Goal: Task Accomplishment & Management: Use online tool/utility

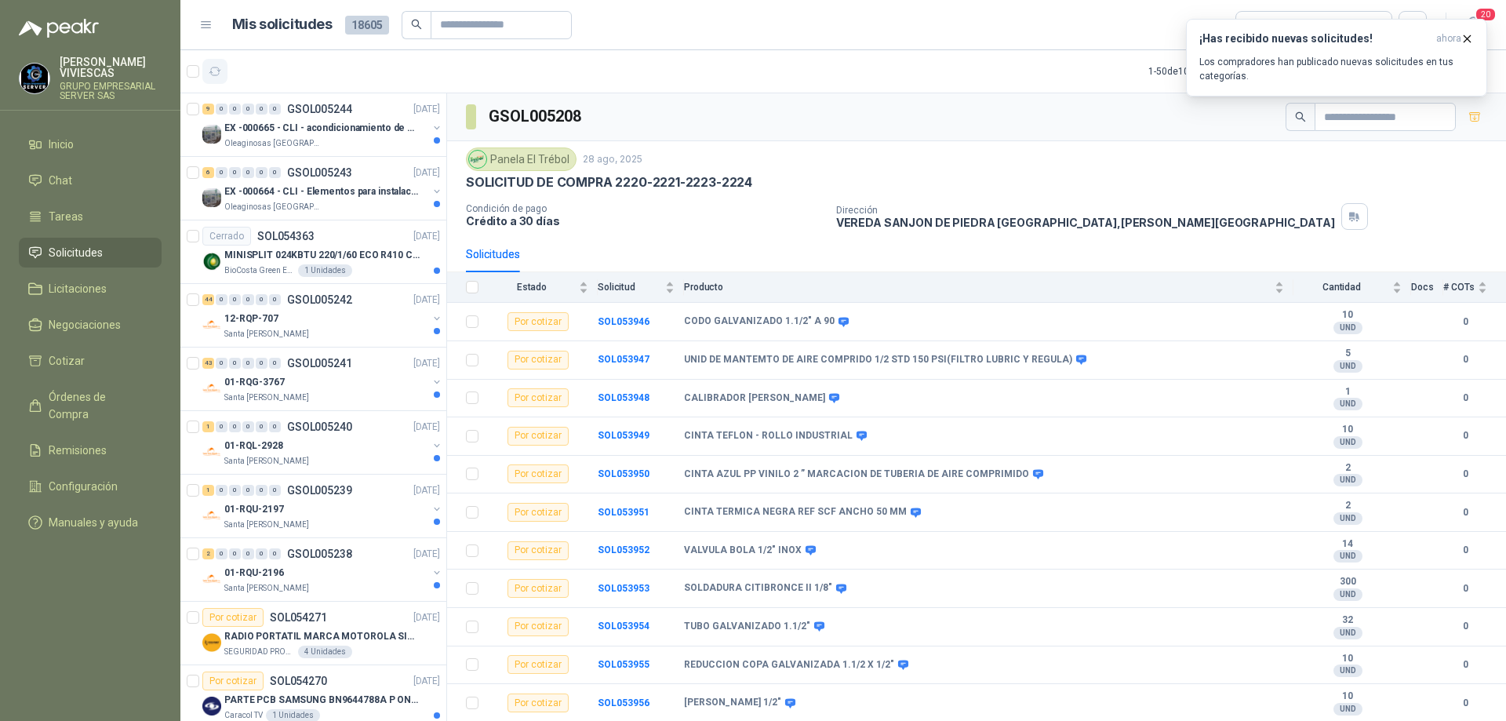
click at [220, 65] on icon "button" at bounding box center [215, 71] width 13 height 13
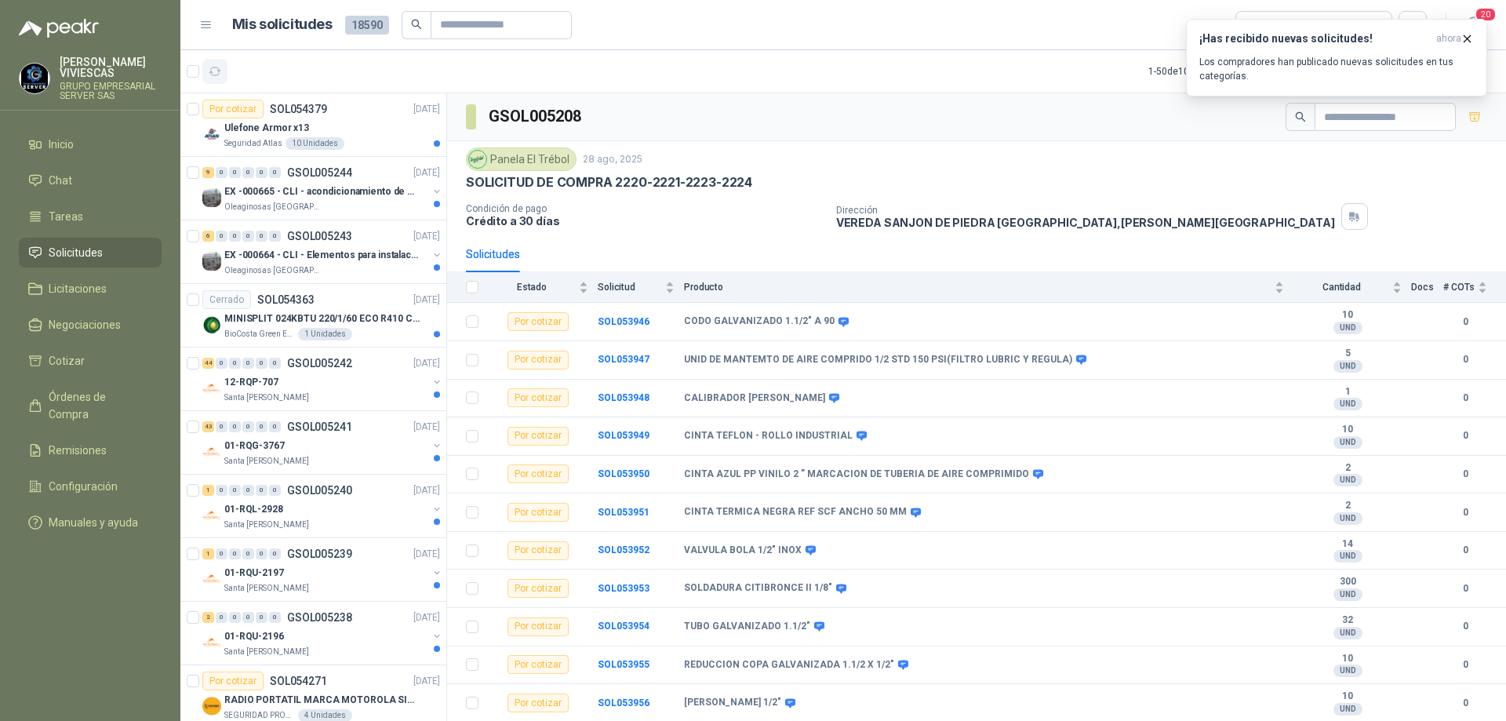
click at [213, 74] on icon "button" at bounding box center [215, 71] width 13 height 13
click at [347, 184] on p "EX -000665 - CLI - acondicionamiento de caja para" at bounding box center [321, 191] width 195 height 15
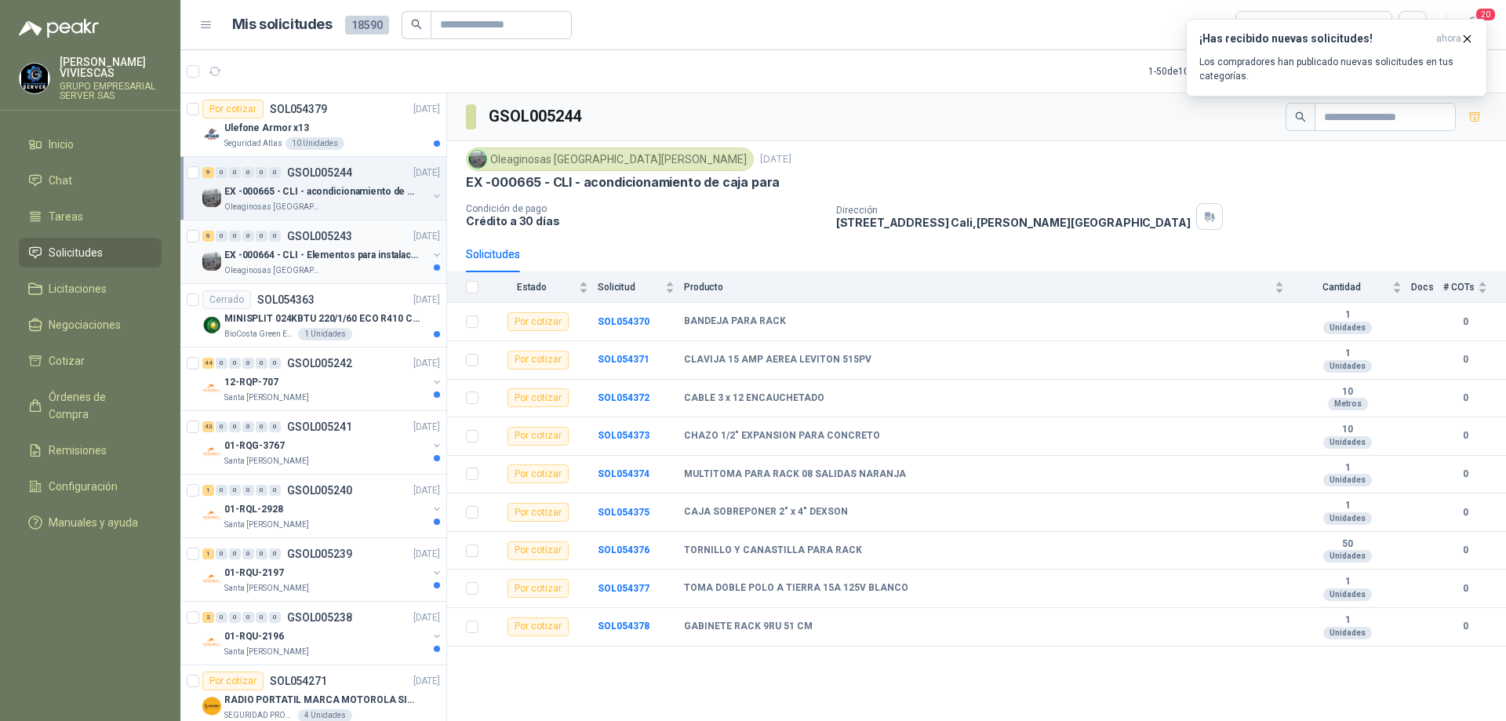
click at [341, 235] on p "GSOL005243" at bounding box center [319, 236] width 65 height 11
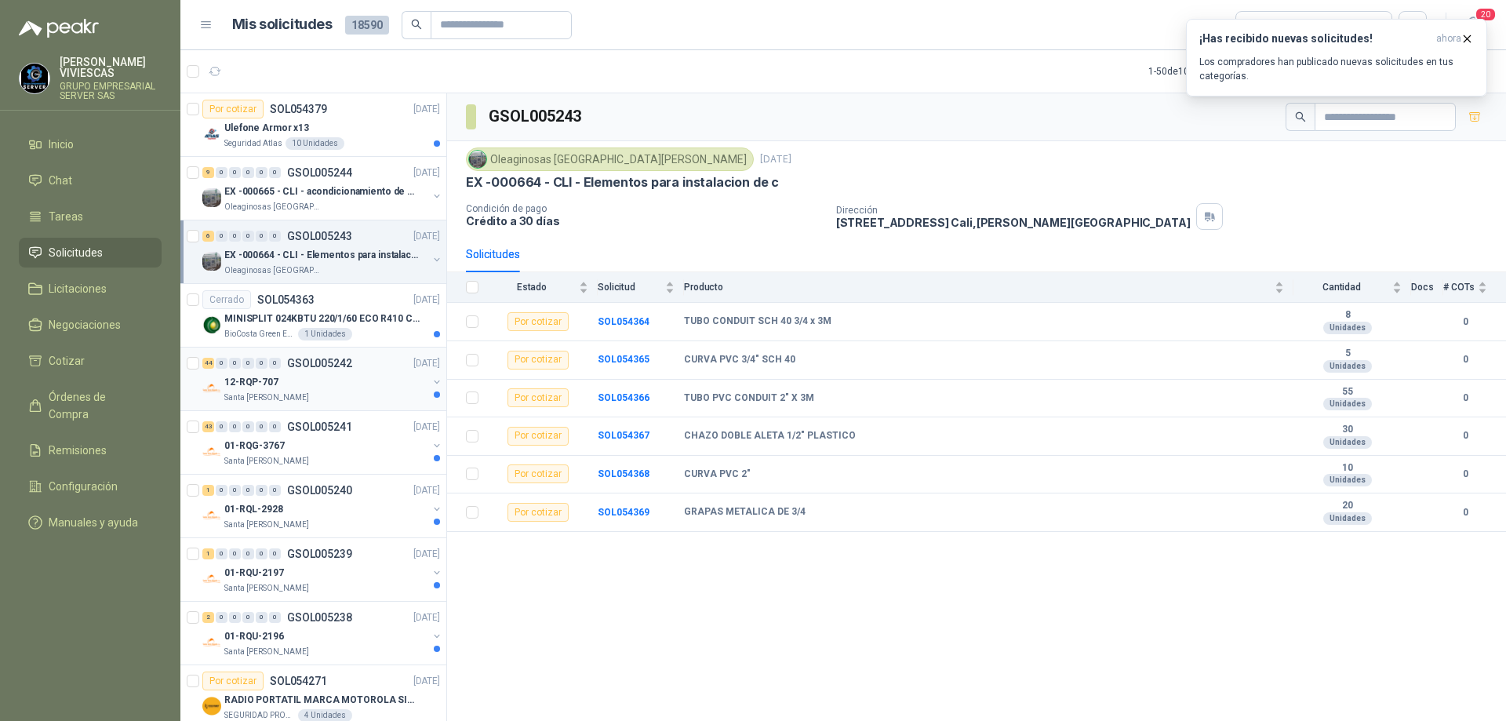
click at [336, 382] on div "12-RQP-707" at bounding box center [325, 382] width 203 height 19
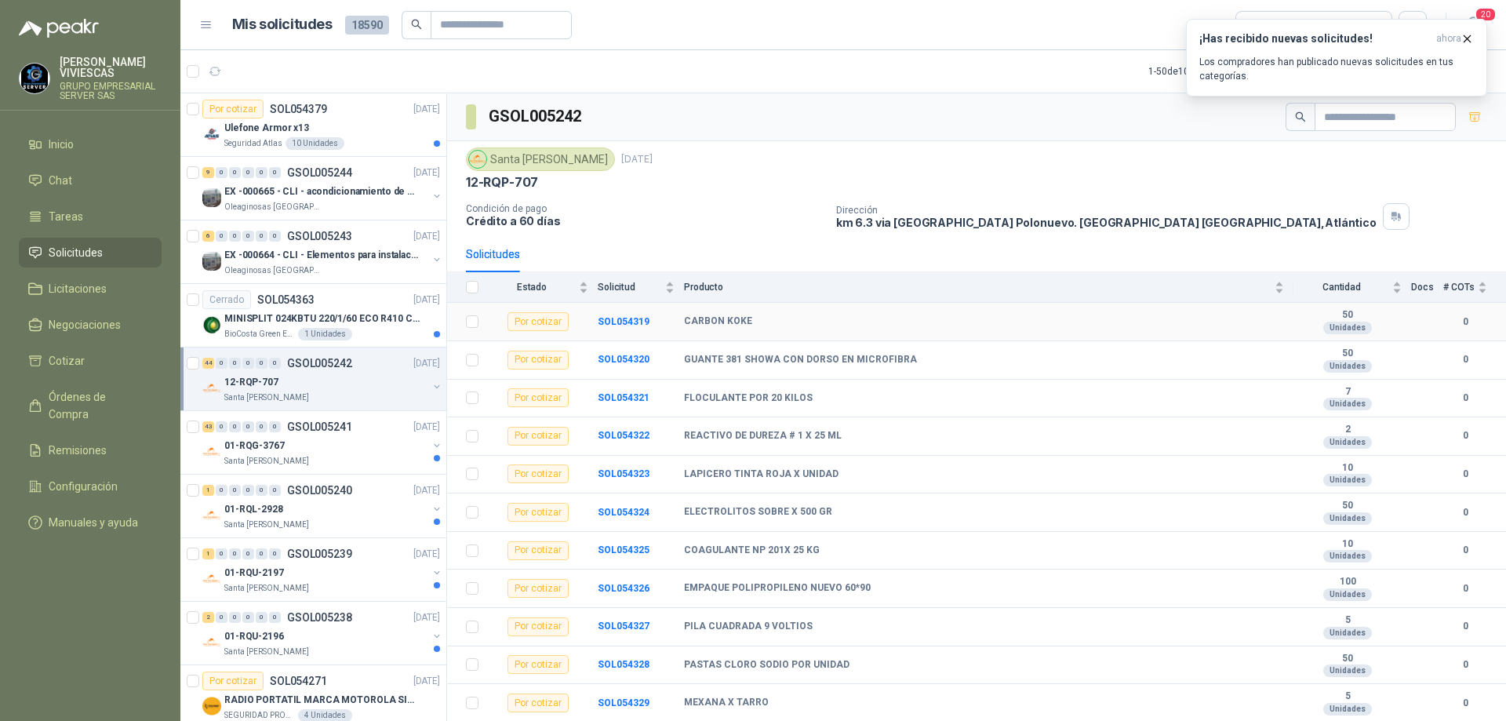
scroll to position [314, 0]
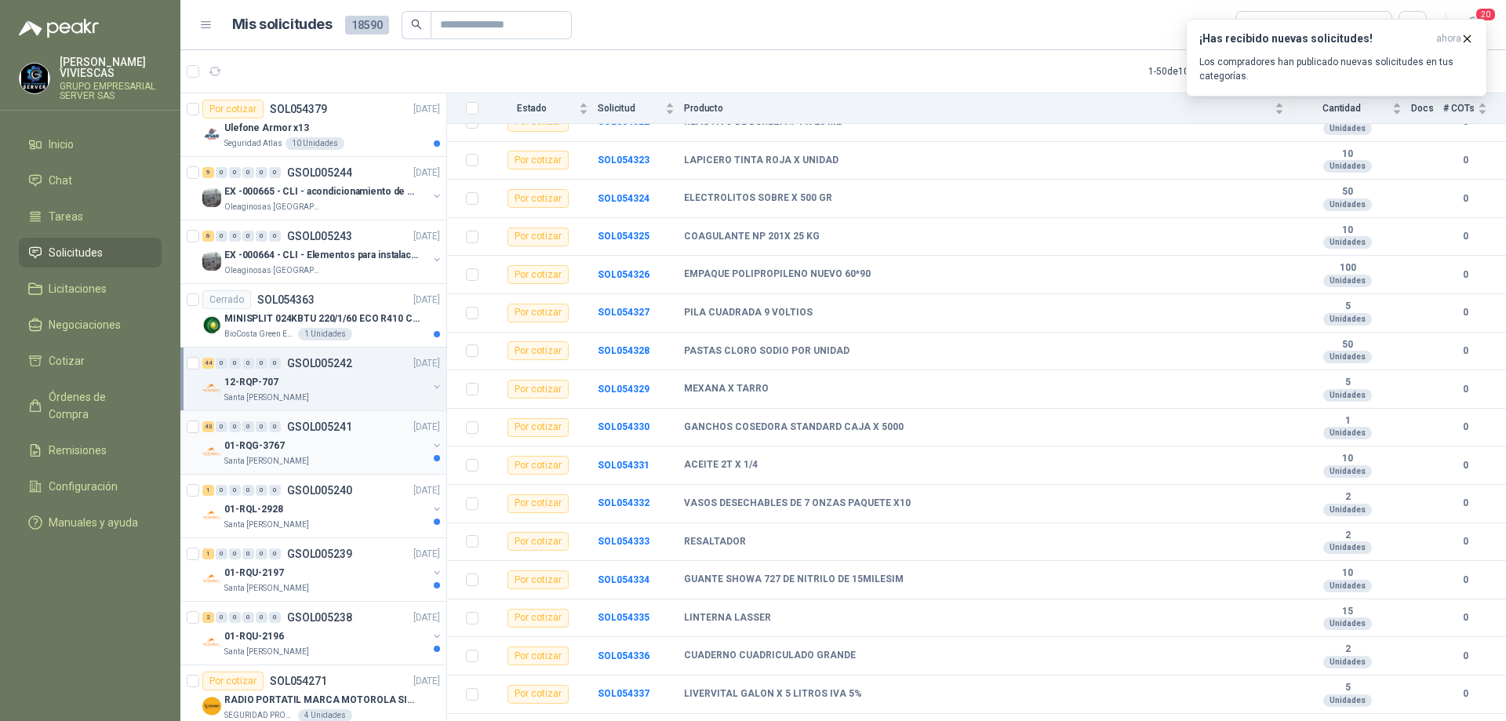
click at [347, 442] on div "01-RQG-3767" at bounding box center [325, 445] width 203 height 19
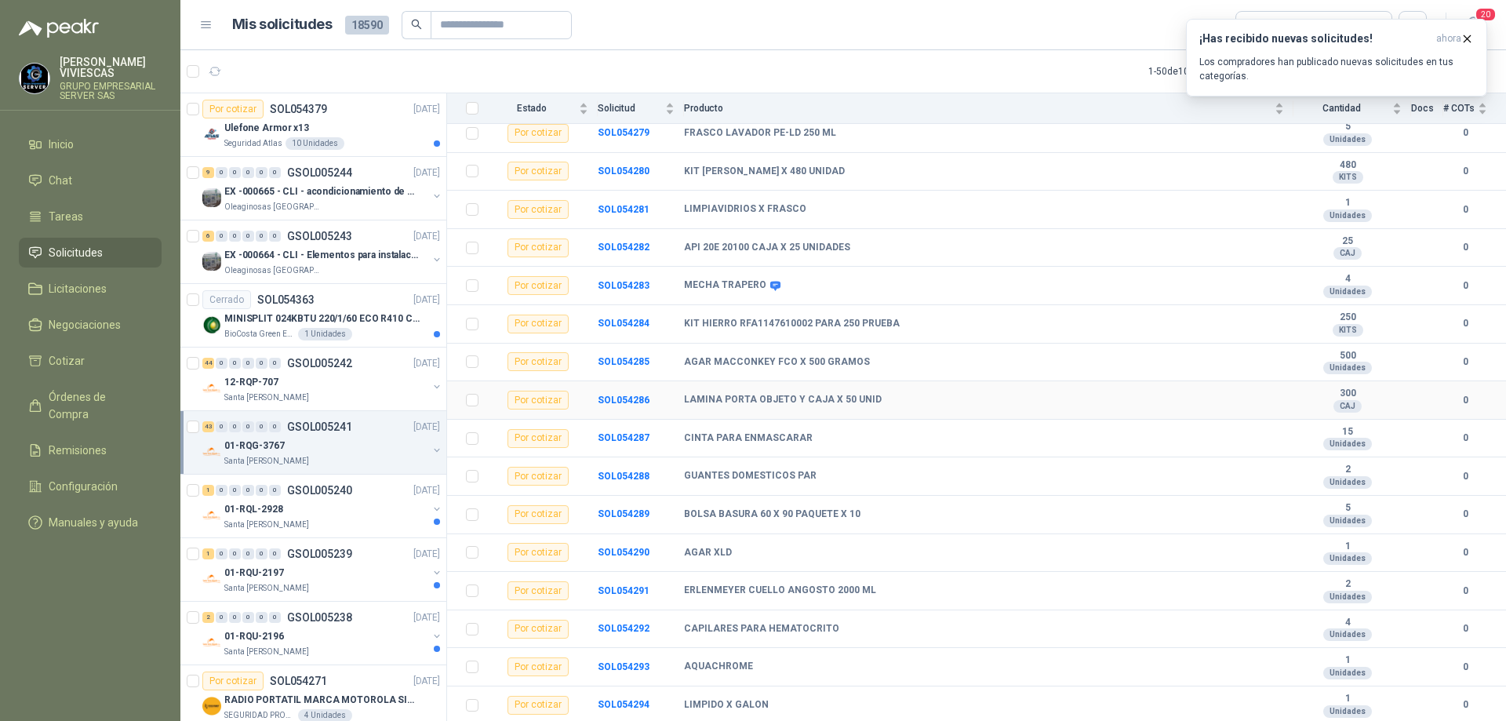
scroll to position [392, 0]
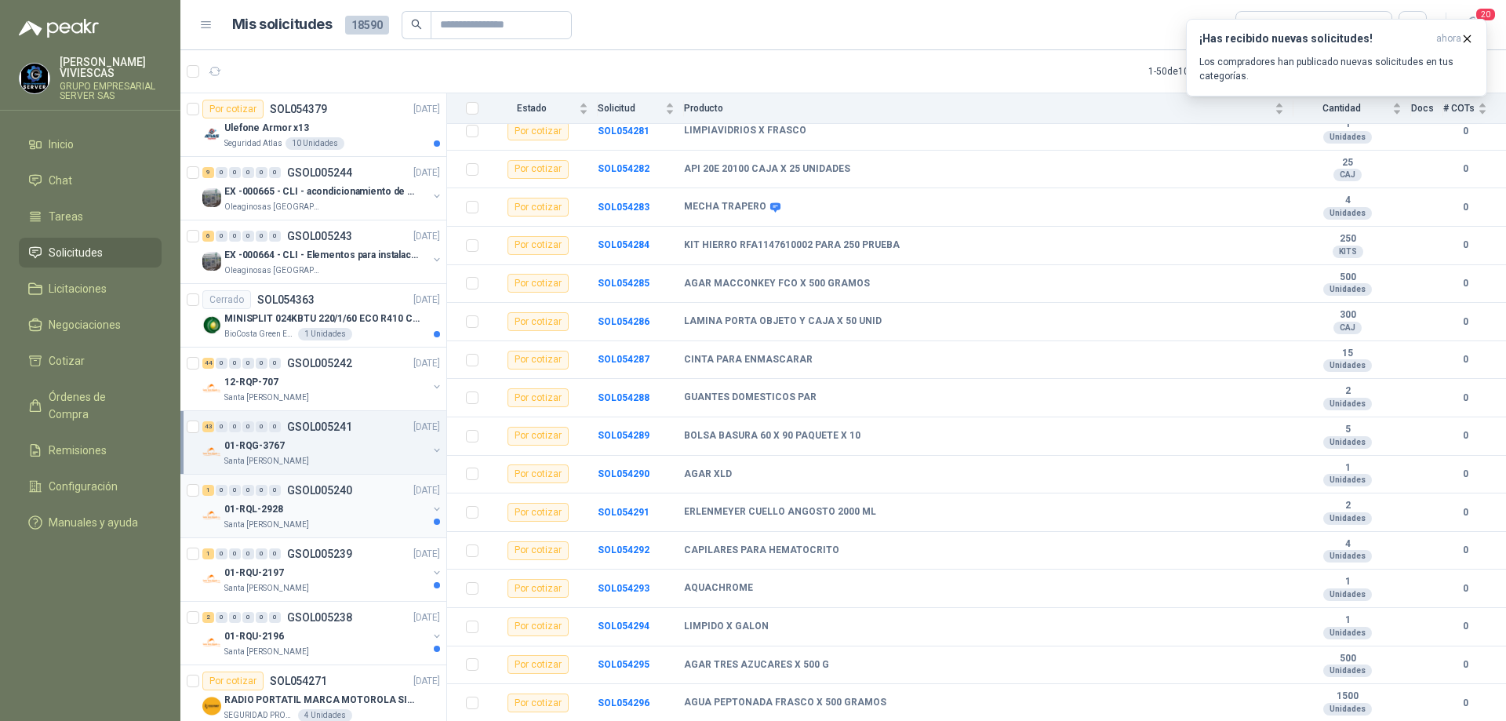
click at [308, 494] on p "GSOL005240" at bounding box center [319, 490] width 65 height 11
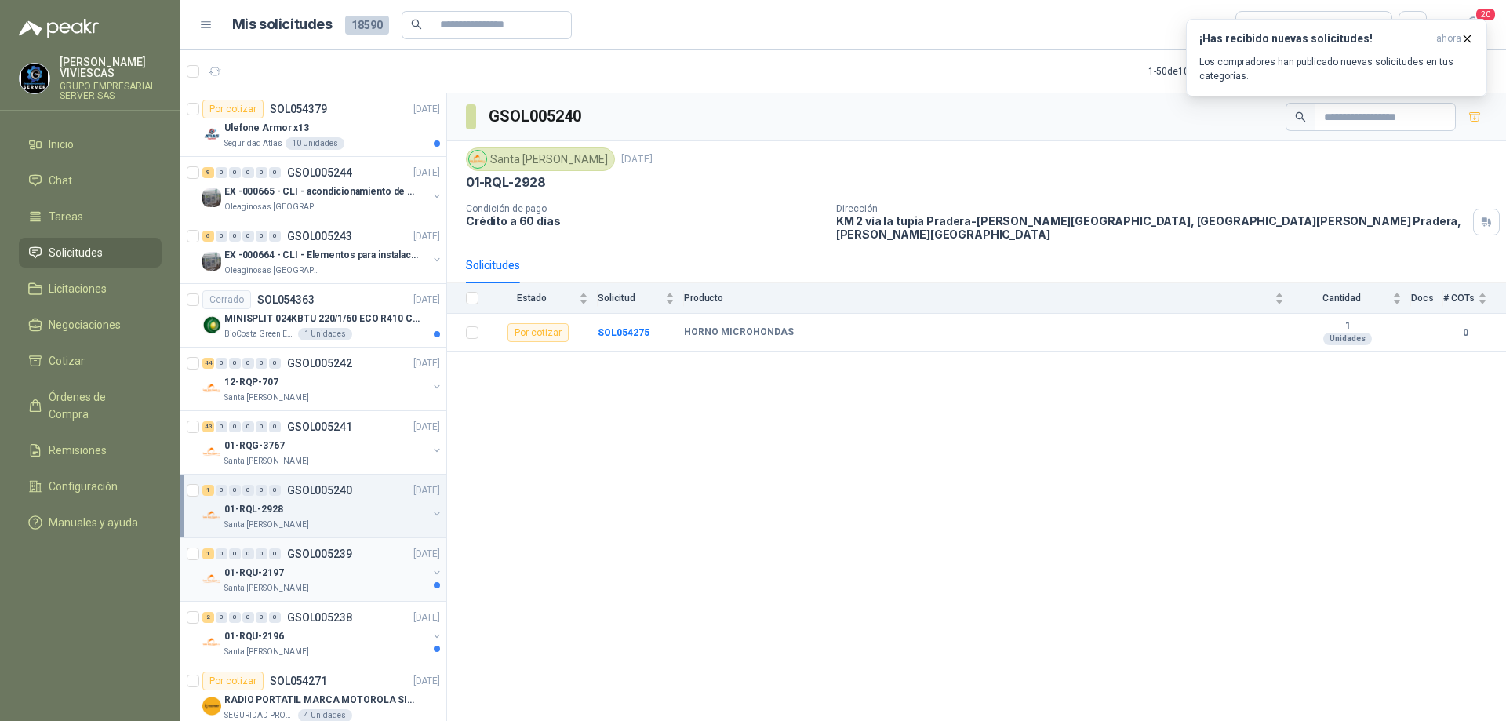
click at [299, 570] on div "01-RQU-2197" at bounding box center [325, 572] width 203 height 19
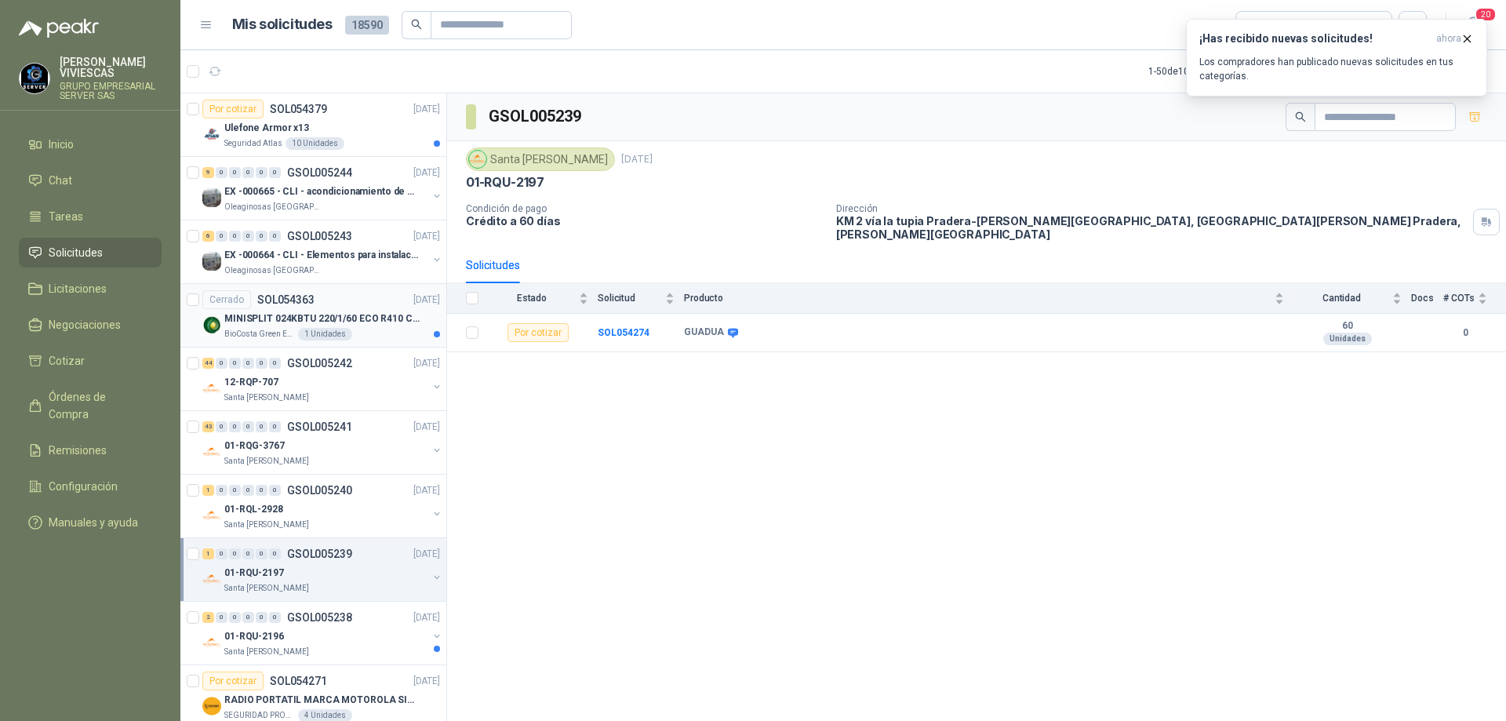
scroll to position [235, 0]
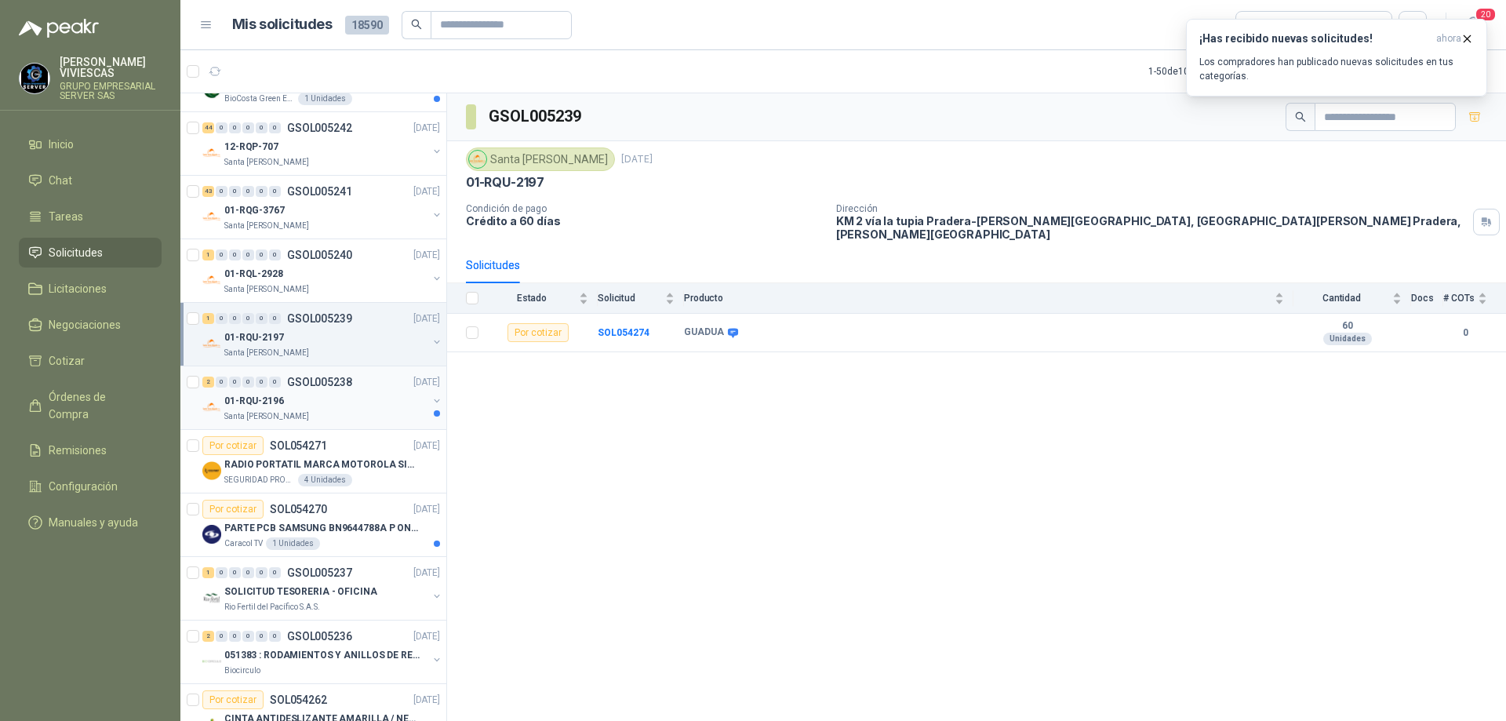
click at [328, 385] on p "GSOL005238" at bounding box center [319, 382] width 65 height 11
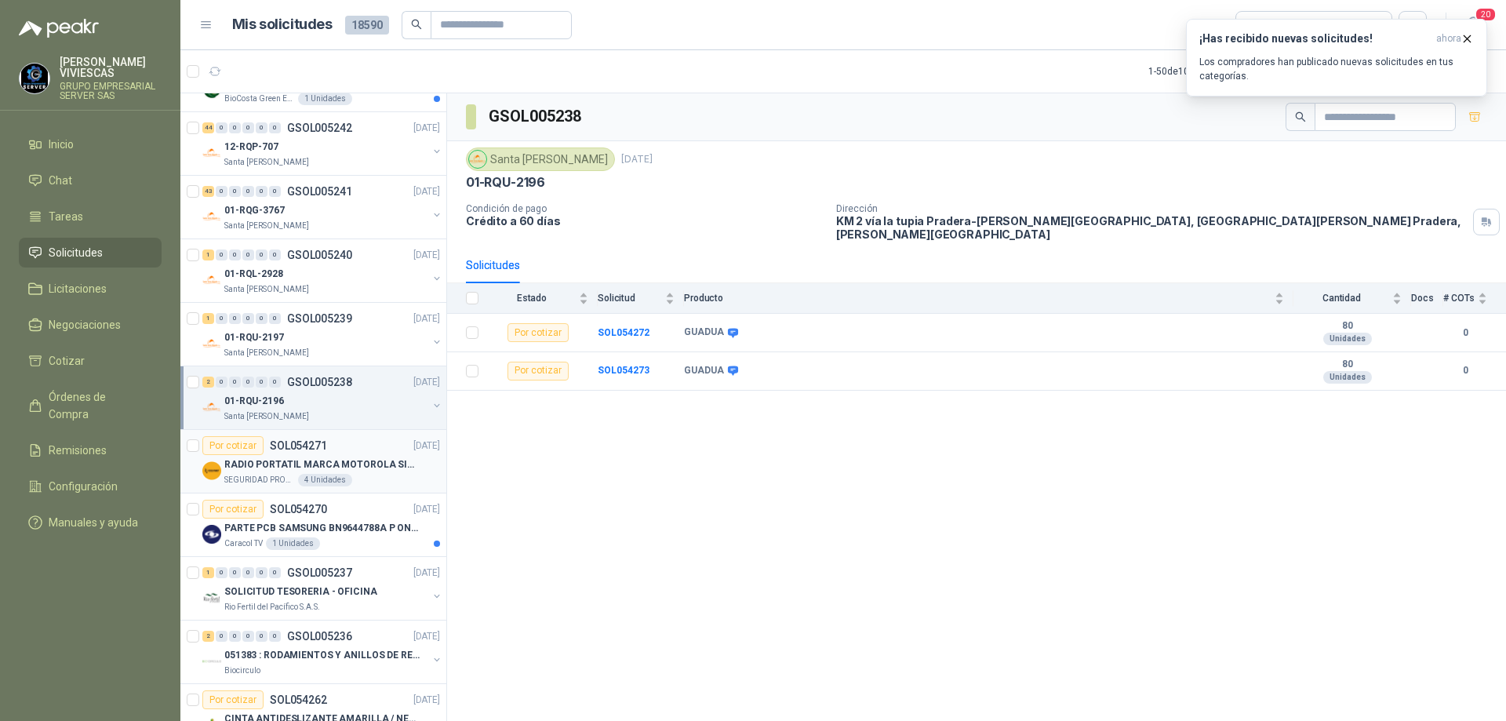
click at [326, 459] on p "RADIO PORTATIL MARCA MOTOROLA SIN PANTALLA CON GPS, INCLUYE: ANTENA, BATERIA, C…" at bounding box center [321, 464] width 195 height 15
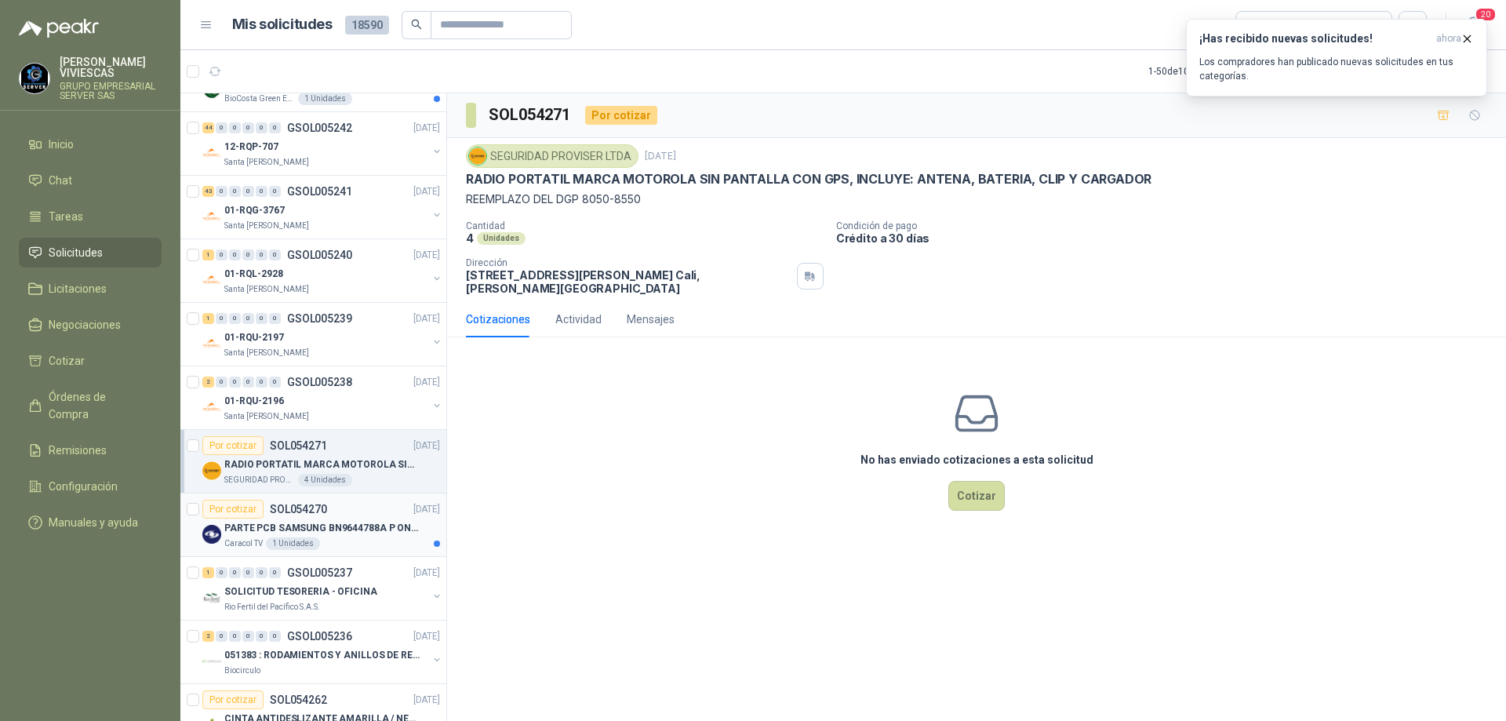
click at [321, 509] on p "SOL054270" at bounding box center [298, 509] width 57 height 11
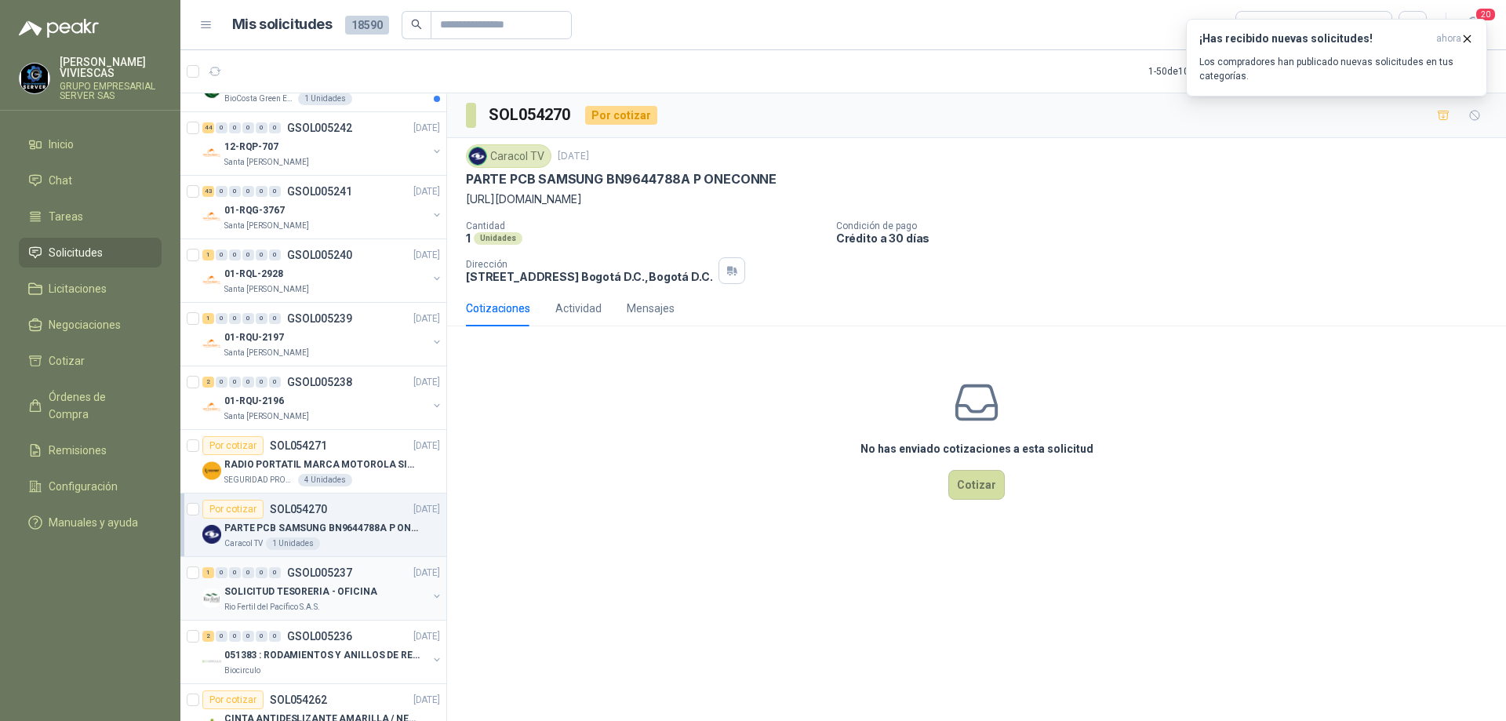
click at [328, 586] on p "SOLICITUD TESORERIA - OFICINA" at bounding box center [300, 591] width 153 height 15
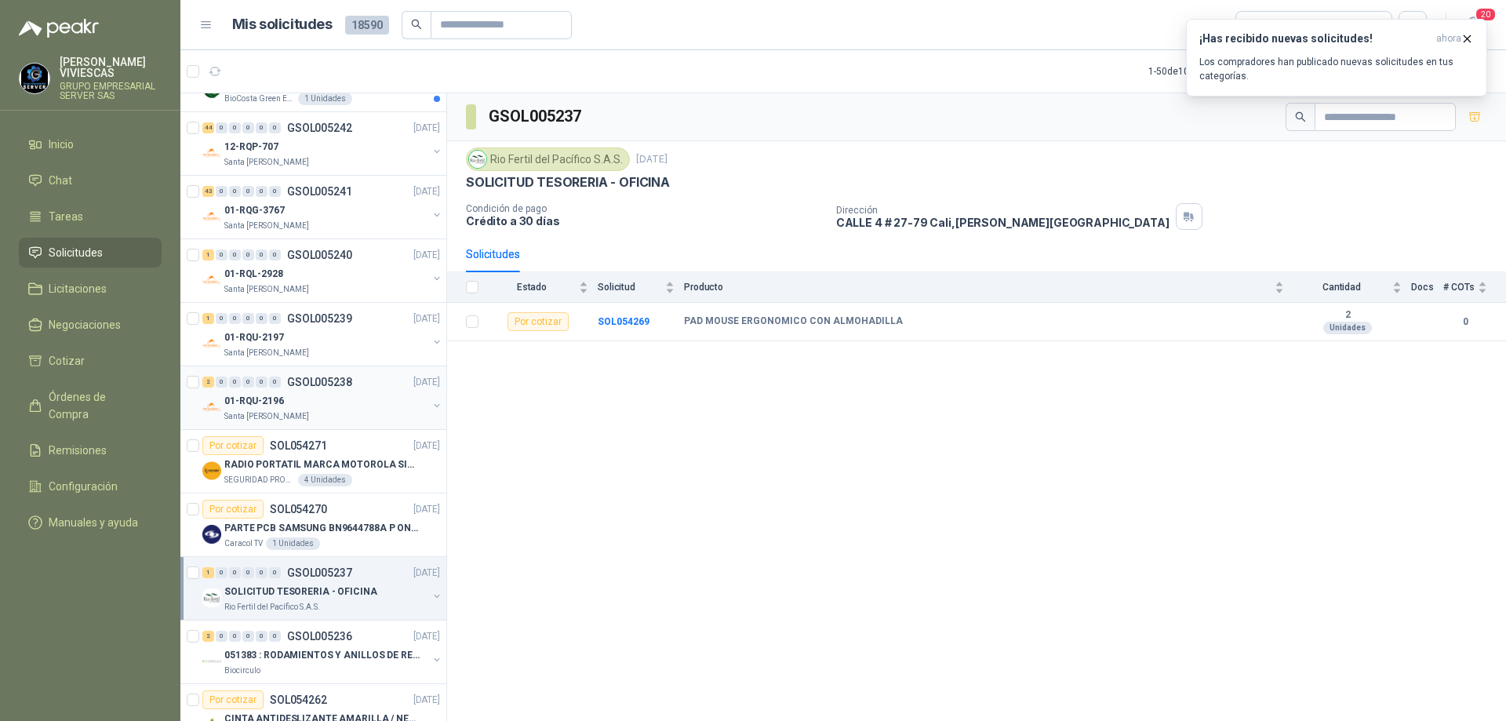
scroll to position [392, 0]
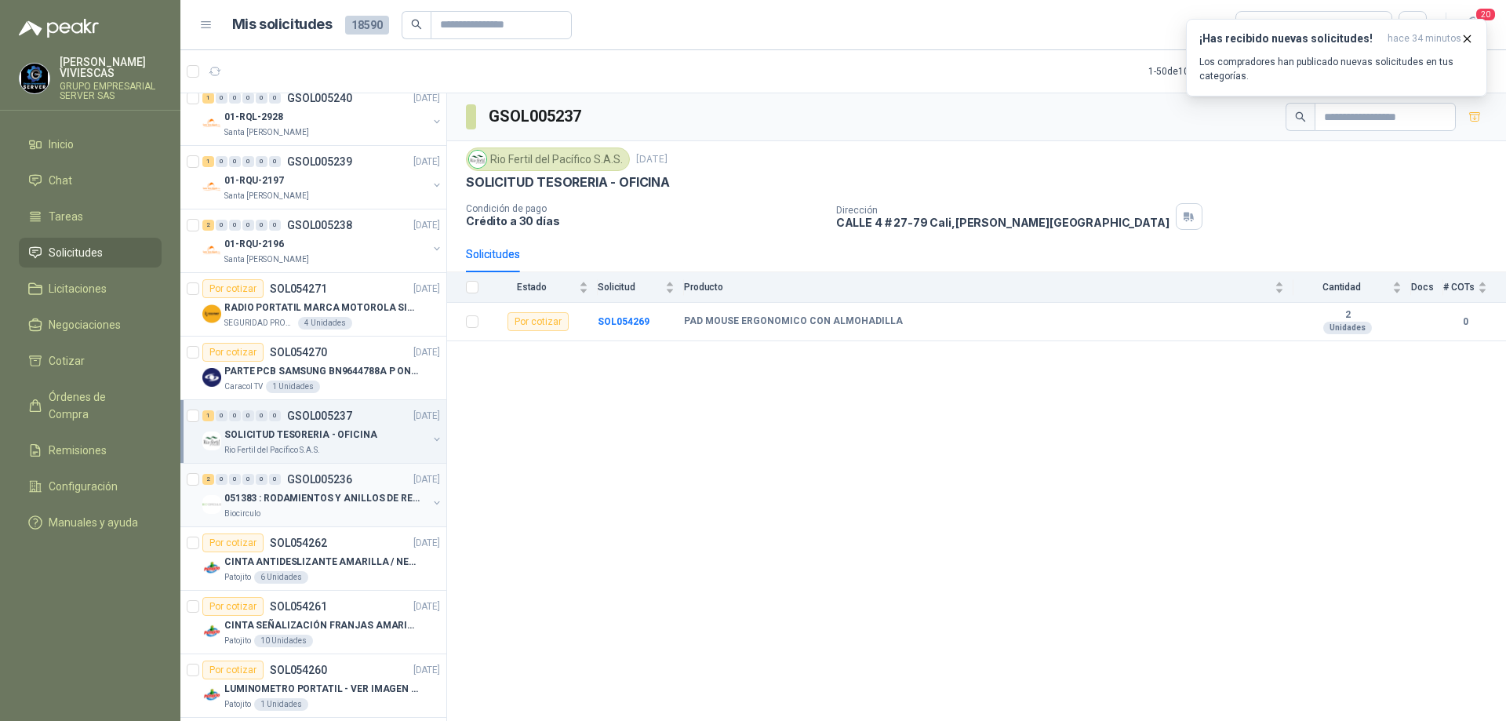
click at [331, 492] on p "051383 : RODAMIENTOS Y ANILLOS DE RETENCION RUEDAS" at bounding box center [321, 498] width 195 height 15
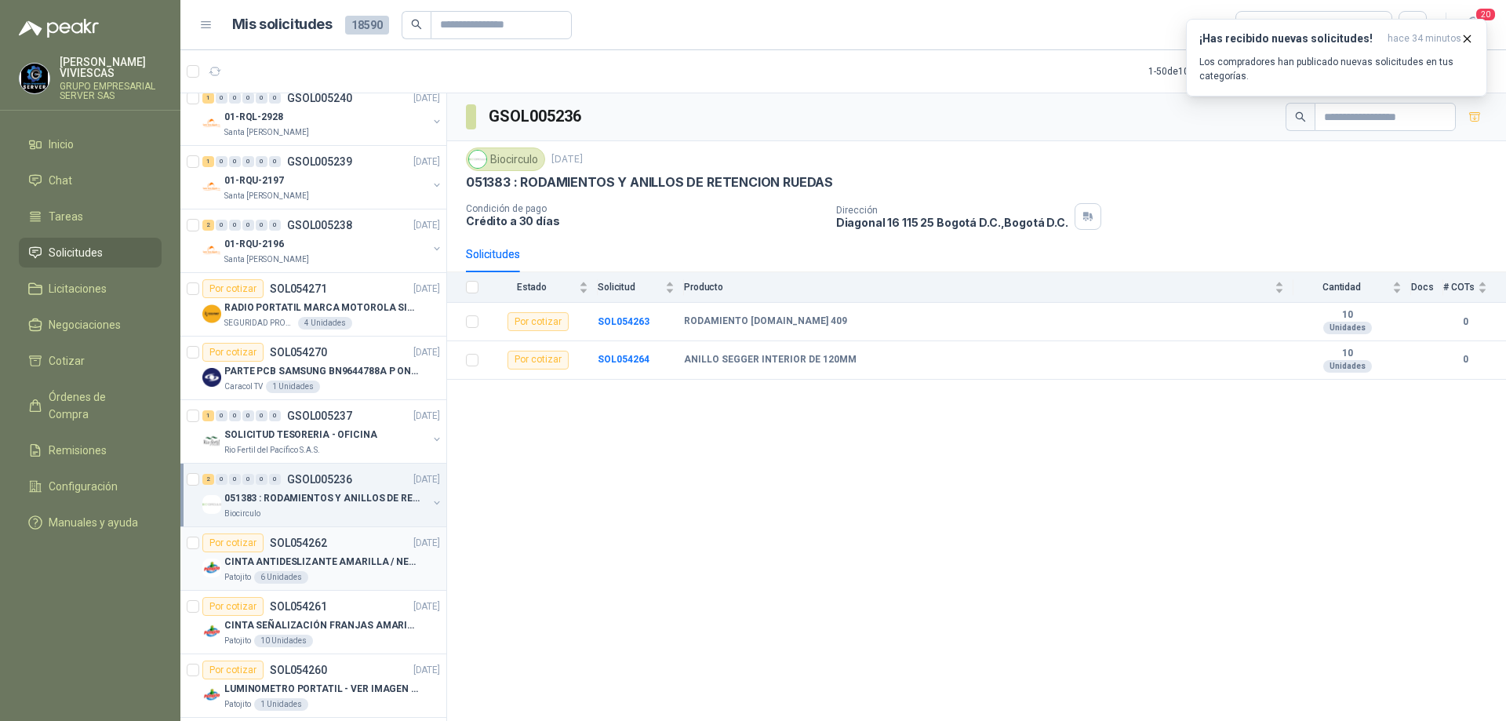
click at [335, 559] on p "CINTA ANTIDESLIZANTE AMARILLA / NEGRA" at bounding box center [321, 562] width 195 height 15
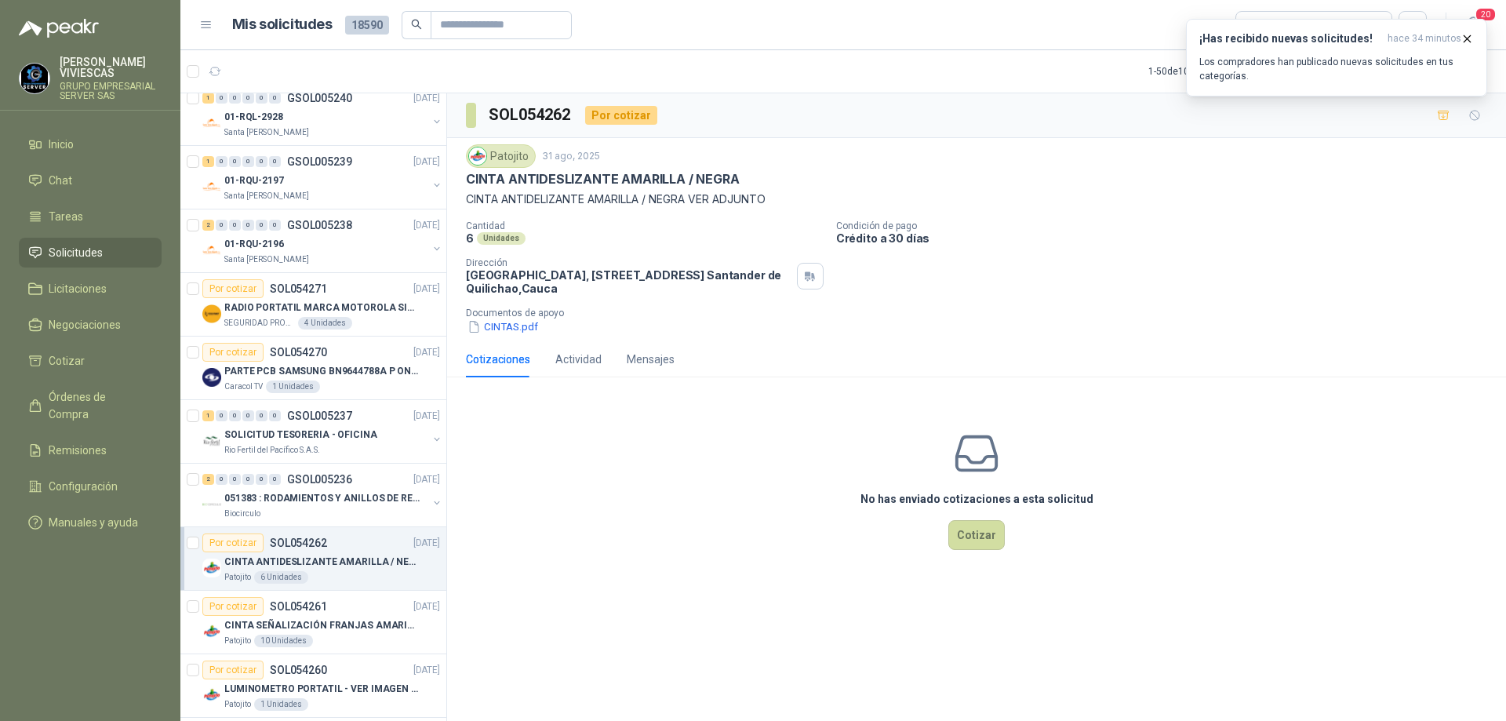
scroll to position [628, 0]
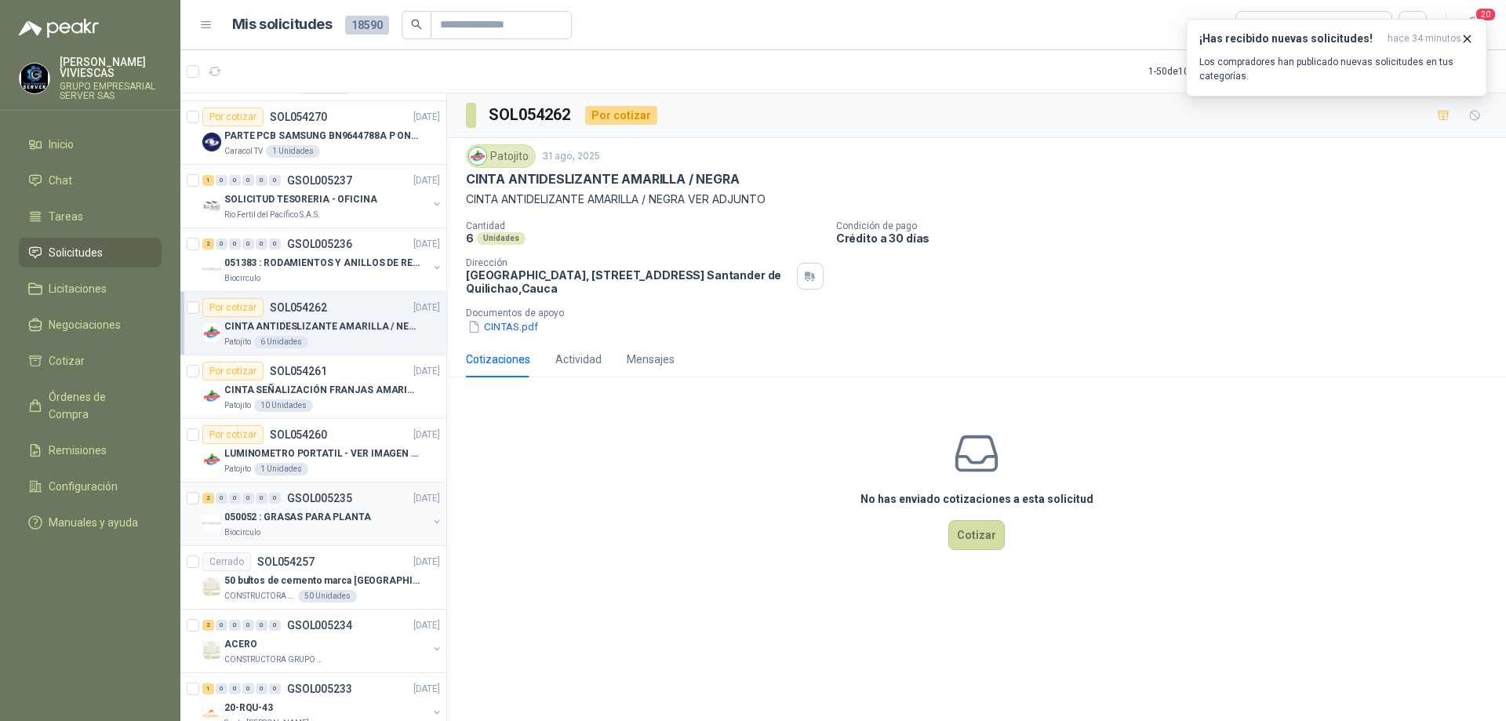
click at [359, 506] on div "2 0 0 0 0 0 GSOL005235 [DATE]" at bounding box center [322, 498] width 241 height 19
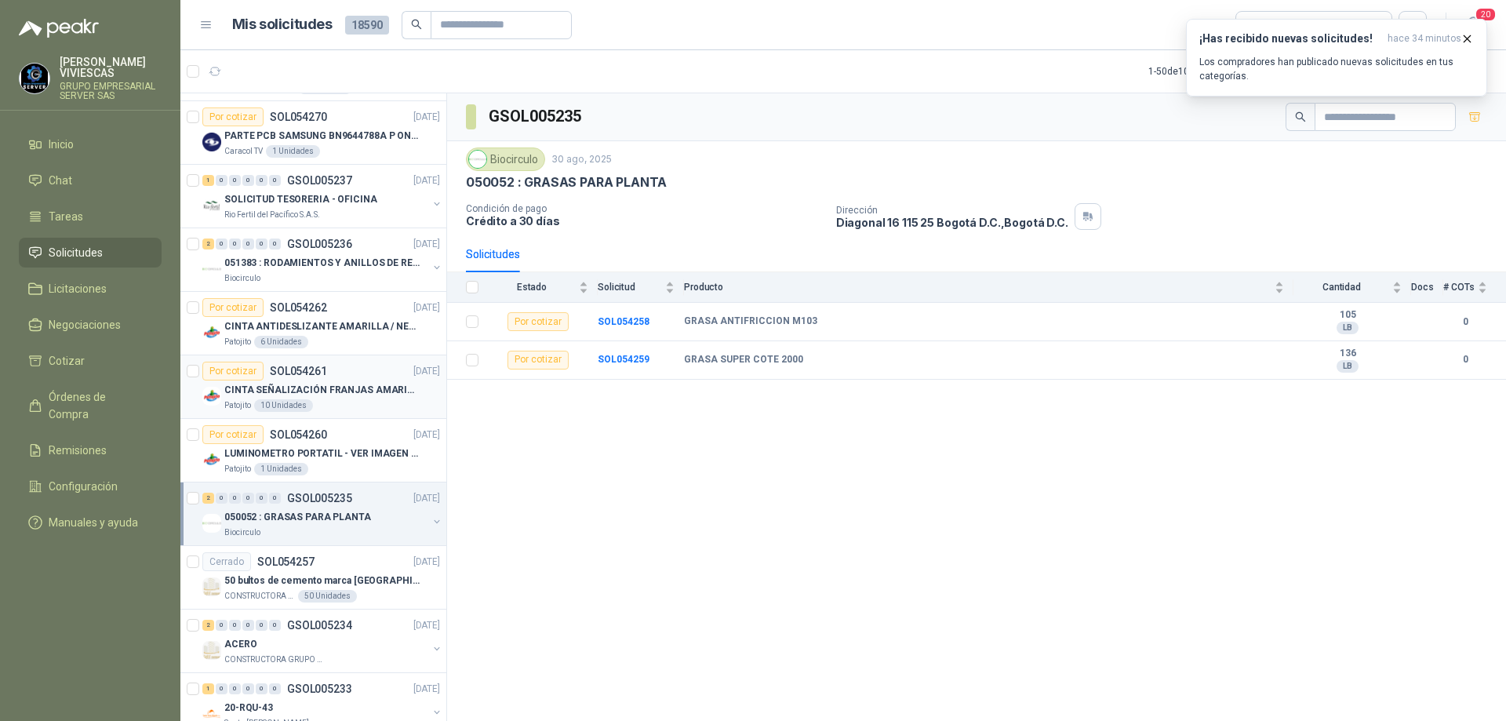
scroll to position [785, 0]
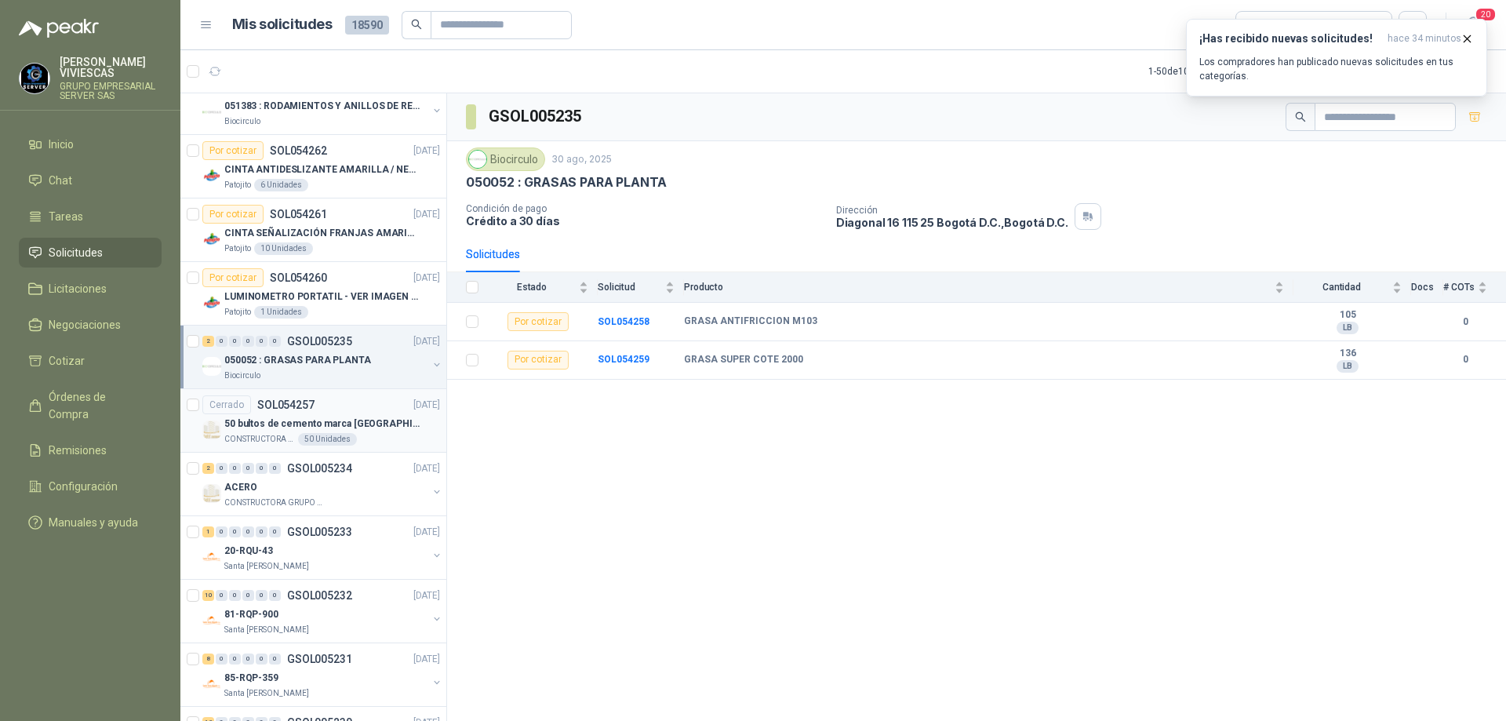
click at [368, 417] on p "50 bultos de cemento marca [GEOGRAPHIC_DATA][PERSON_NAME]" at bounding box center [321, 424] width 195 height 15
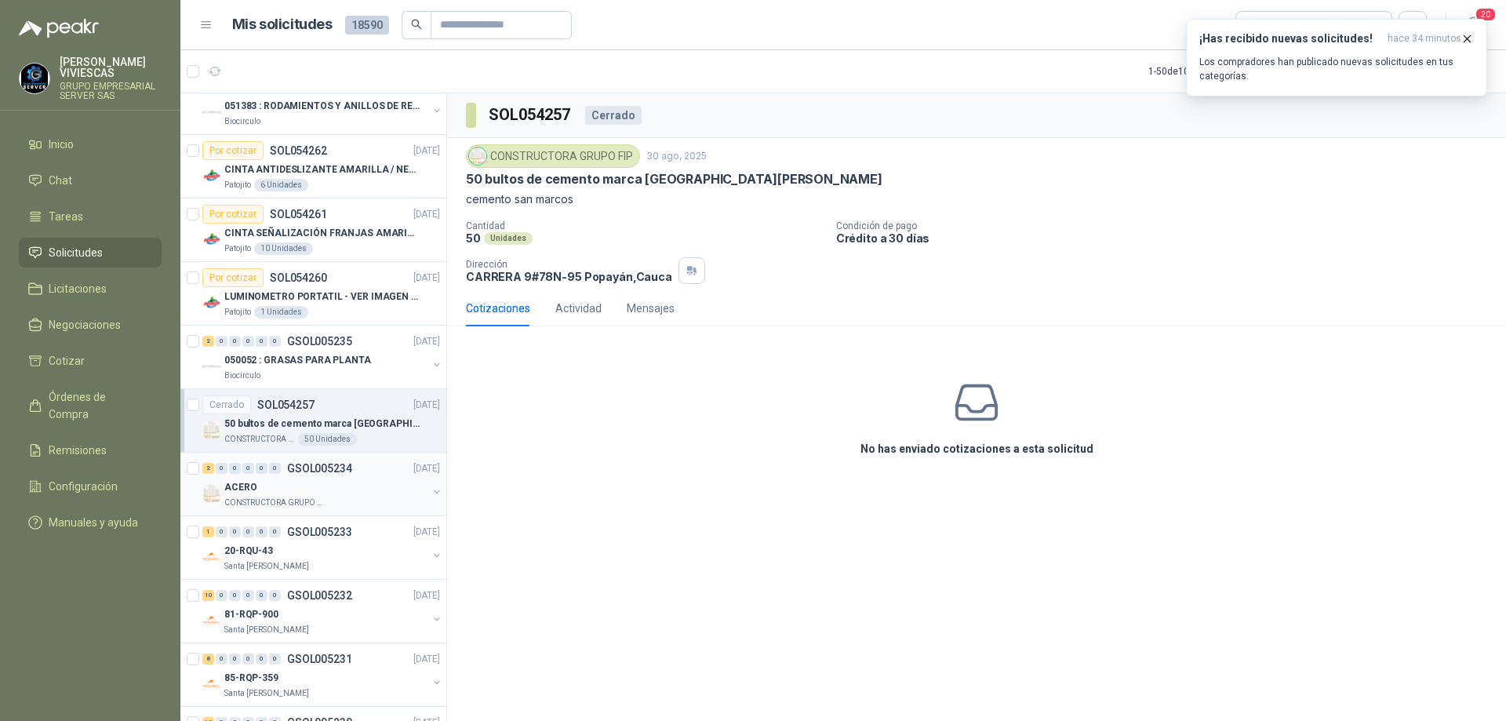
click at [348, 480] on div "ACERO" at bounding box center [325, 487] width 203 height 19
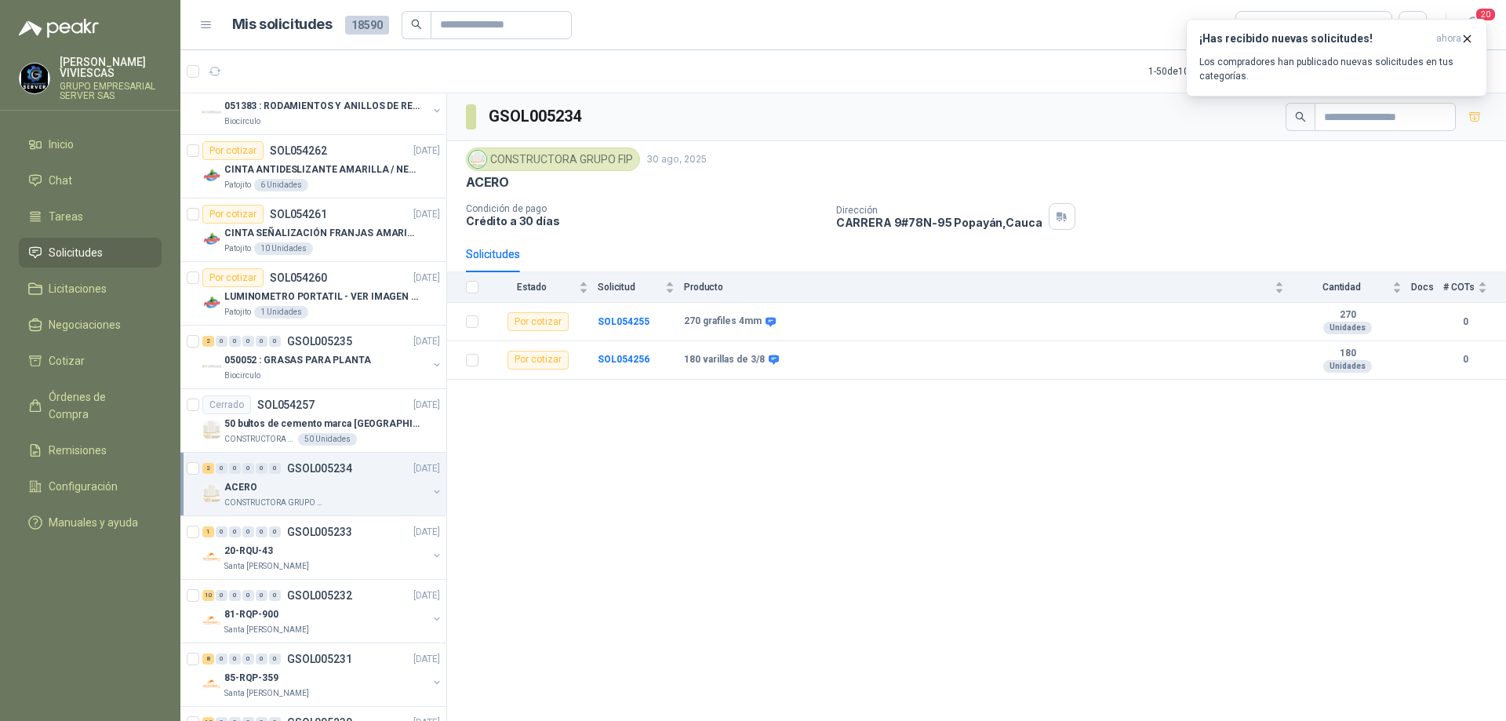
drag, startPoint x: 830, startPoint y: 228, endPoint x: 1021, endPoint y: 210, distance: 192.2
click at [1021, 210] on div "Condición de pago Crédito a 30 días Dirección [STREET_ADDRESS]" at bounding box center [976, 216] width 1021 height 27
drag, startPoint x: 1035, startPoint y: 221, endPoint x: 839, endPoint y: 228, distance: 196.2
click at [839, 228] on div "Dirección [STREET_ADDRESS]" at bounding box center [1168, 216] width 664 height 27
copy p "[STREET_ADDRESS]"
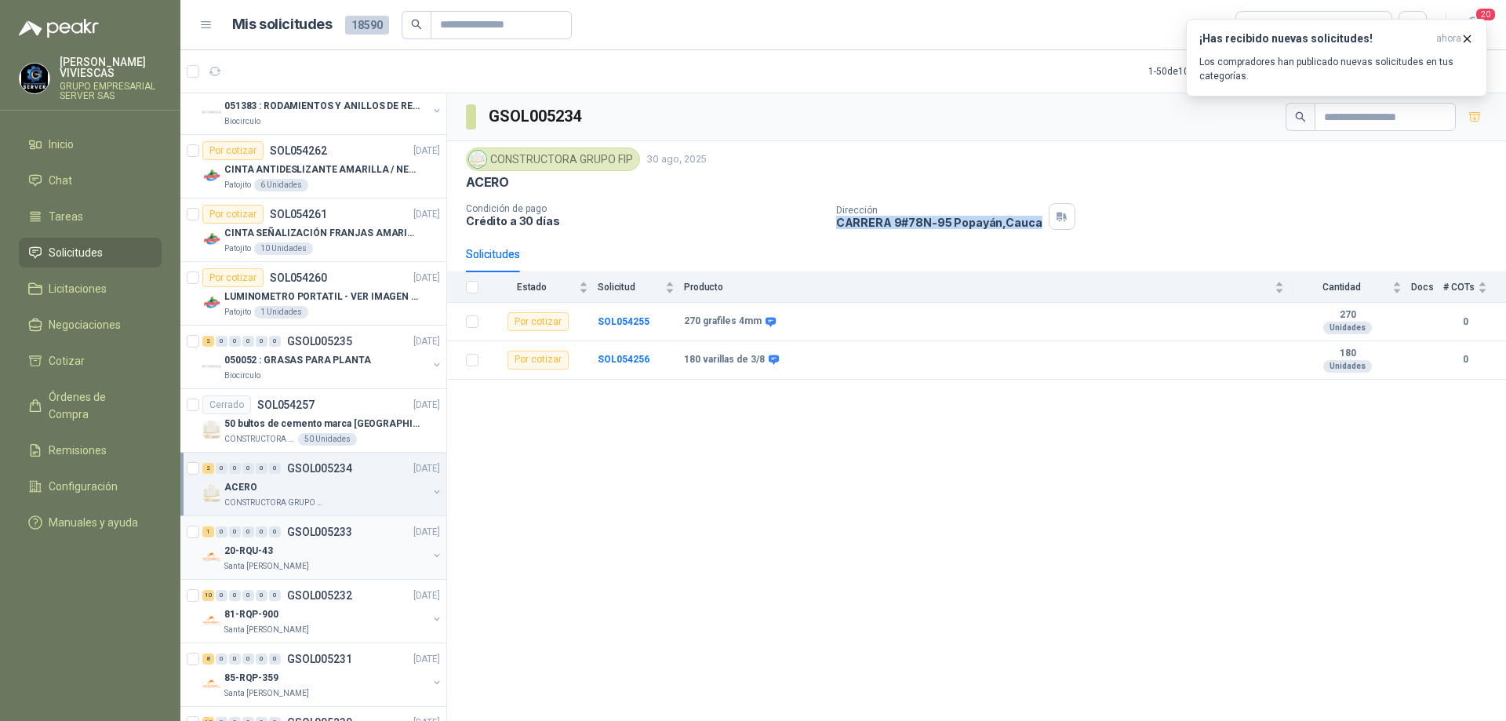
click at [365, 525] on div "1 0 0 0 0 0 GSOL005233 [DATE]" at bounding box center [322, 532] width 241 height 19
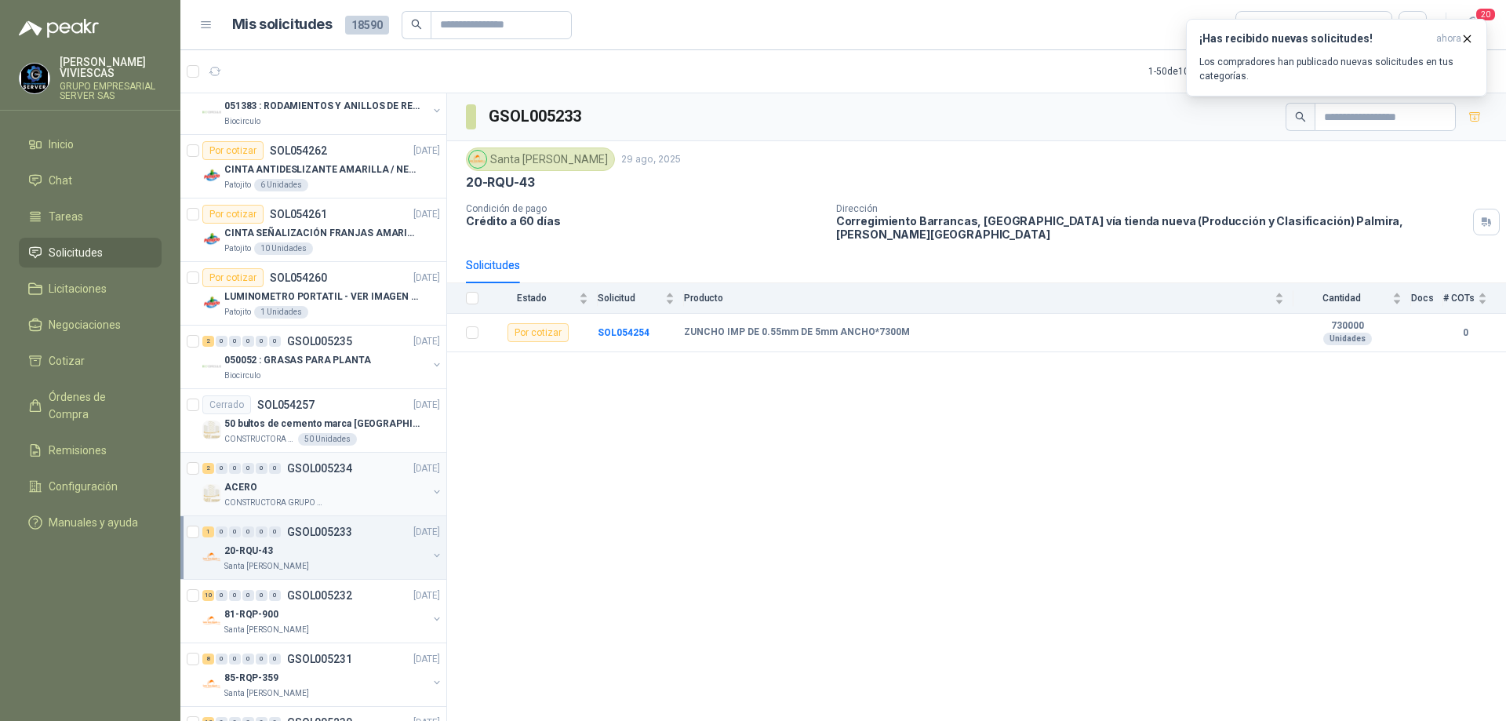
click at [320, 491] on div "ACERO" at bounding box center [325, 487] width 203 height 19
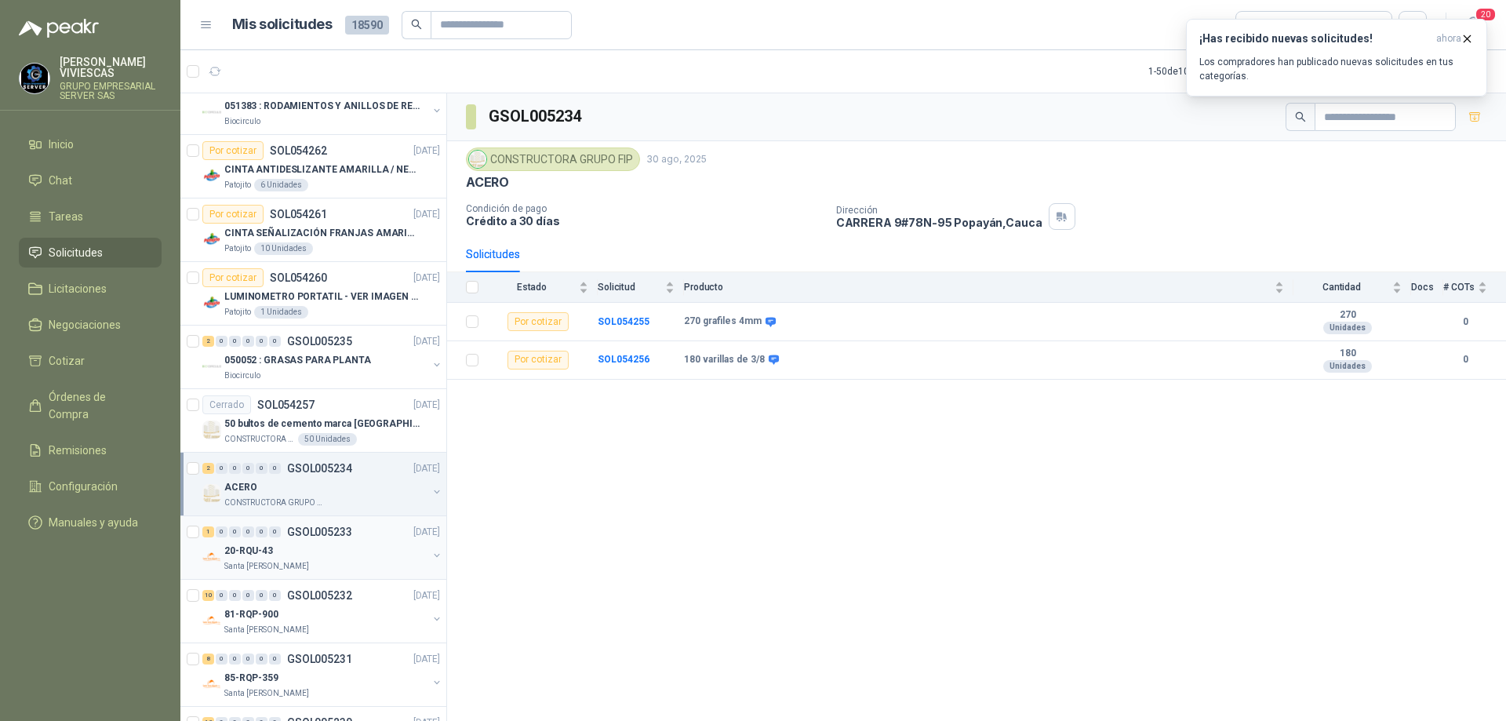
click at [313, 540] on div "1 0 0 0 0 0 GSOL005233 [DATE]" at bounding box center [322, 532] width 241 height 19
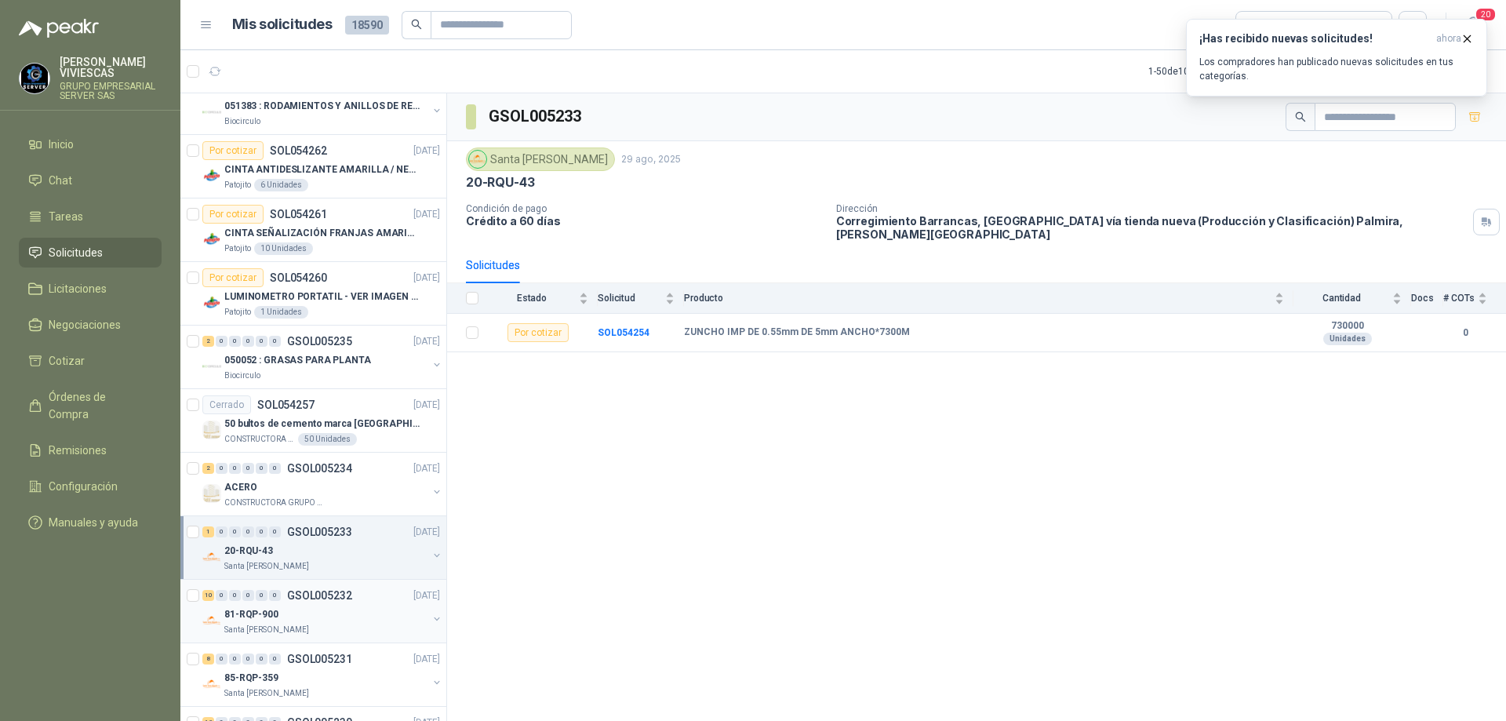
click at [322, 623] on div "81-RQP-900" at bounding box center [325, 614] width 203 height 19
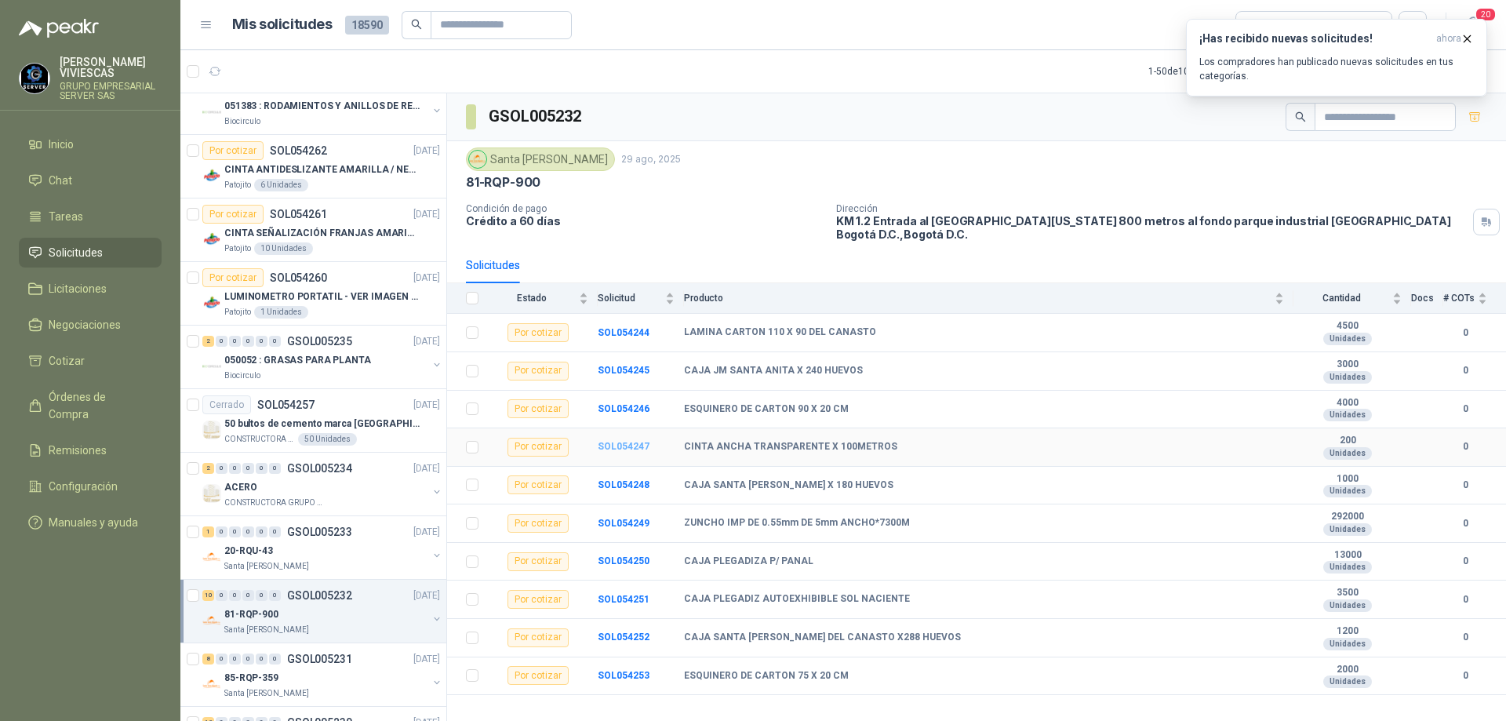
click at [624, 442] on b "SOL054247" at bounding box center [624, 446] width 52 height 11
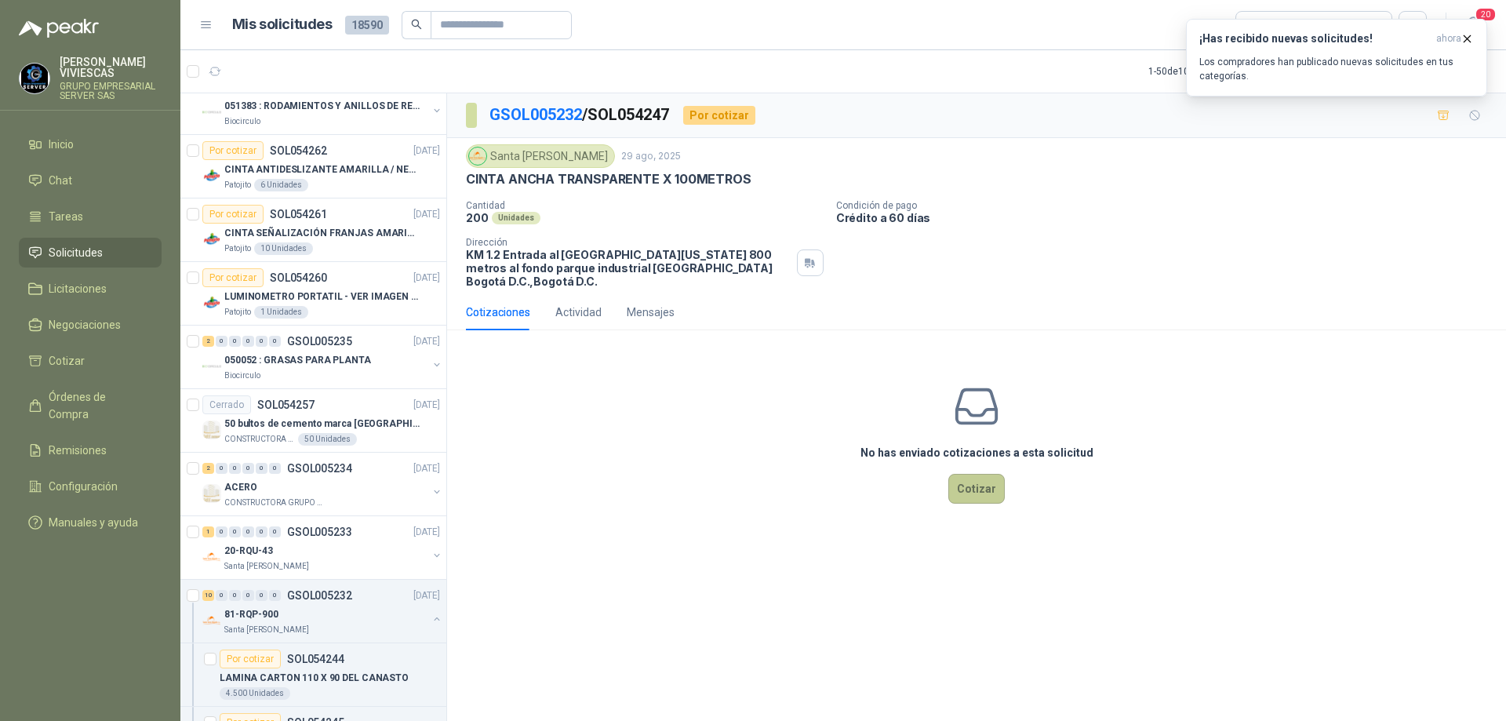
click at [978, 493] on button "Cotizar" at bounding box center [977, 489] width 56 height 30
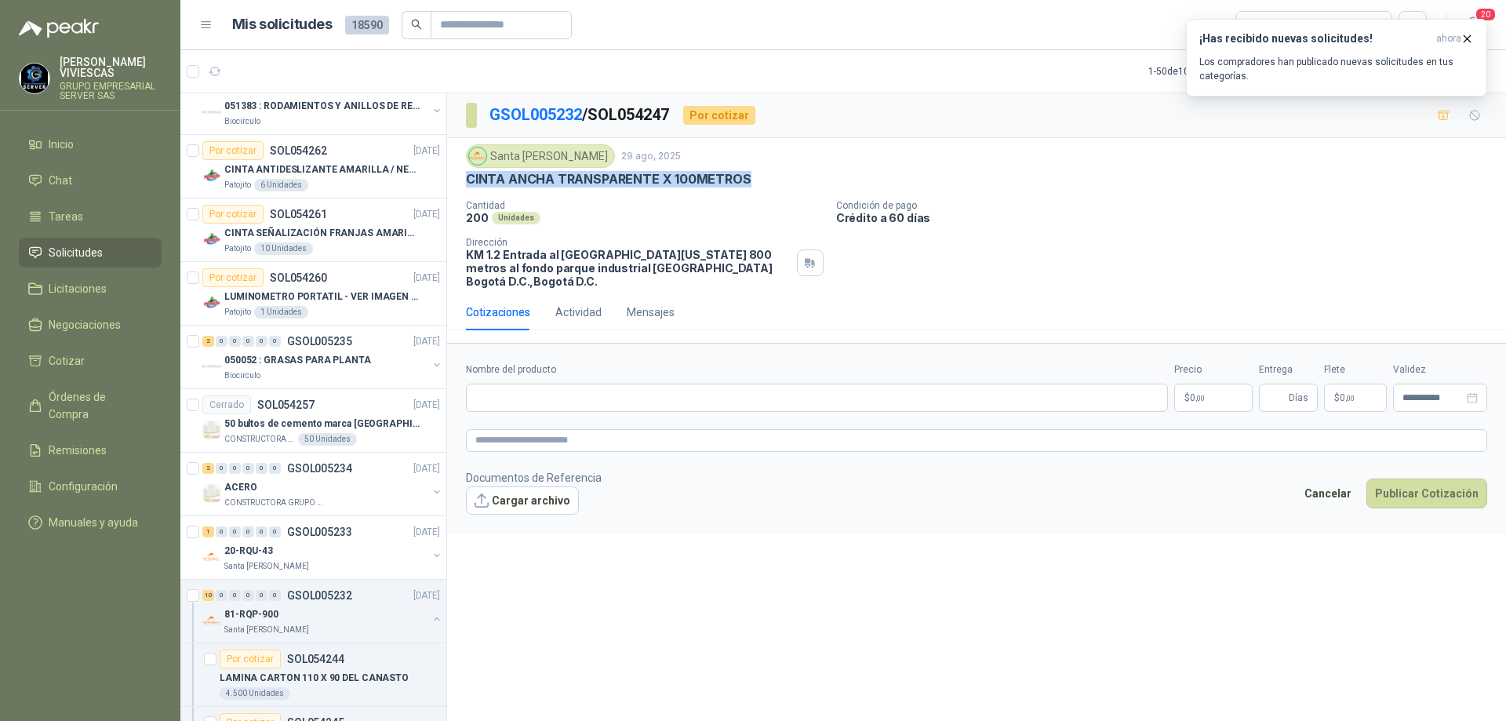
drag, startPoint x: 762, startPoint y: 184, endPoint x: 464, endPoint y: 186, distance: 298.1
click at [464, 186] on div "Santa [PERSON_NAME] [DATE] CINTA ANCHA TRANSPARENTE X 100METROS Cantidad 200 Un…" at bounding box center [976, 216] width 1059 height 156
copy p "CINTA ANCHA TRANSPARENTE X 100METROS"
paste input "**********"
type input "**********"
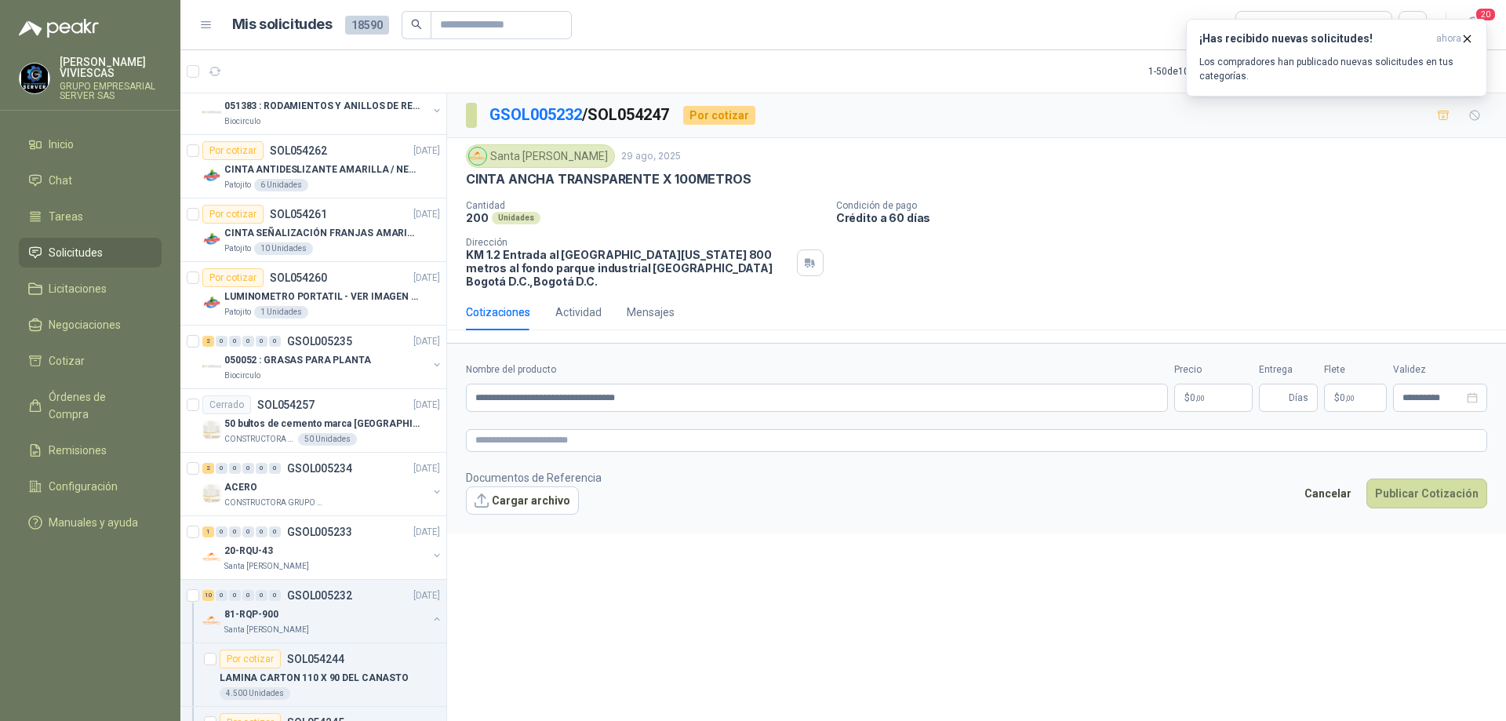
click at [1210, 397] on p "$ 0 ,00" at bounding box center [1213, 398] width 78 height 28
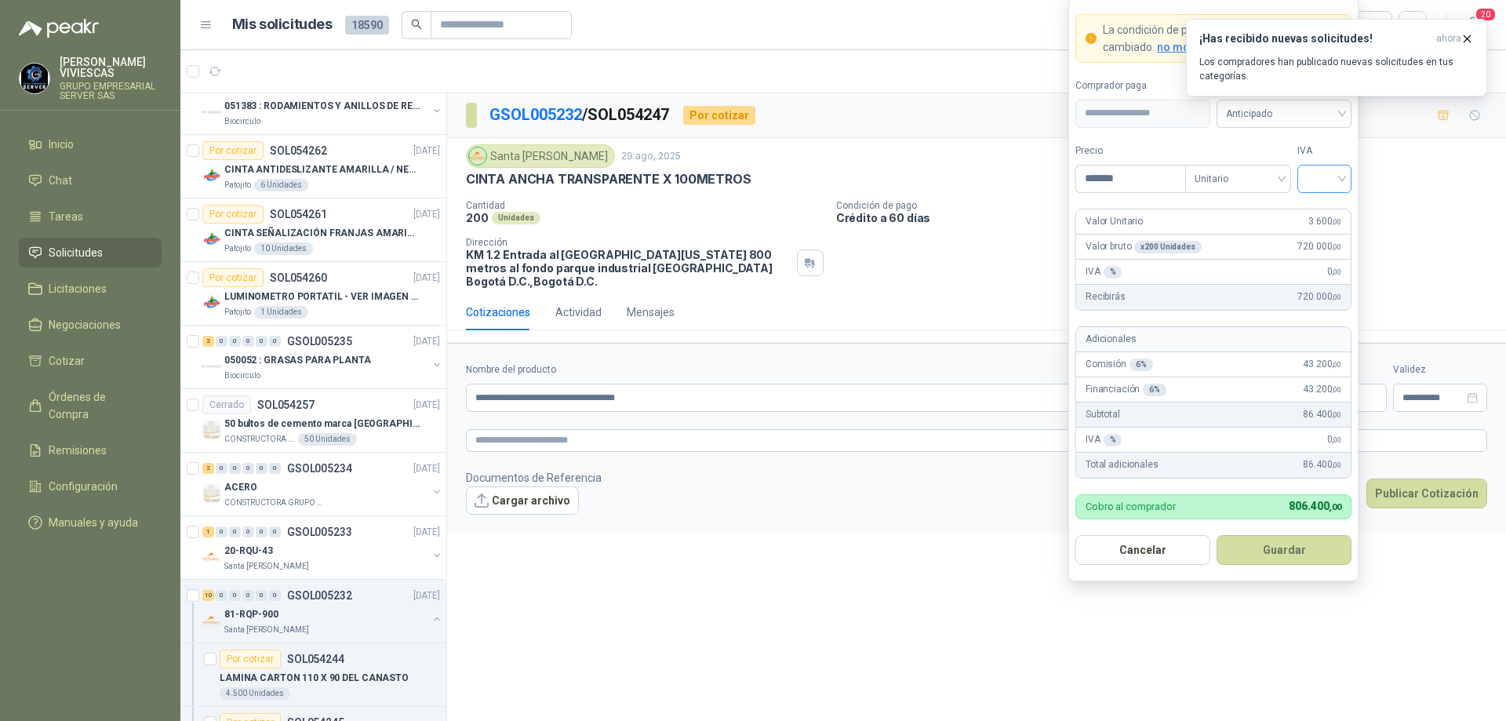
type input "*******"
click at [1341, 169] on input "search" at bounding box center [1324, 178] width 35 height 24
click at [1333, 202] on div "19%" at bounding box center [1324, 210] width 29 height 17
click at [1316, 121] on span "Anticipado" at bounding box center [1284, 114] width 116 height 24
click at [1298, 165] on div "Crédito a 30 días" at bounding box center [1284, 170] width 110 height 17
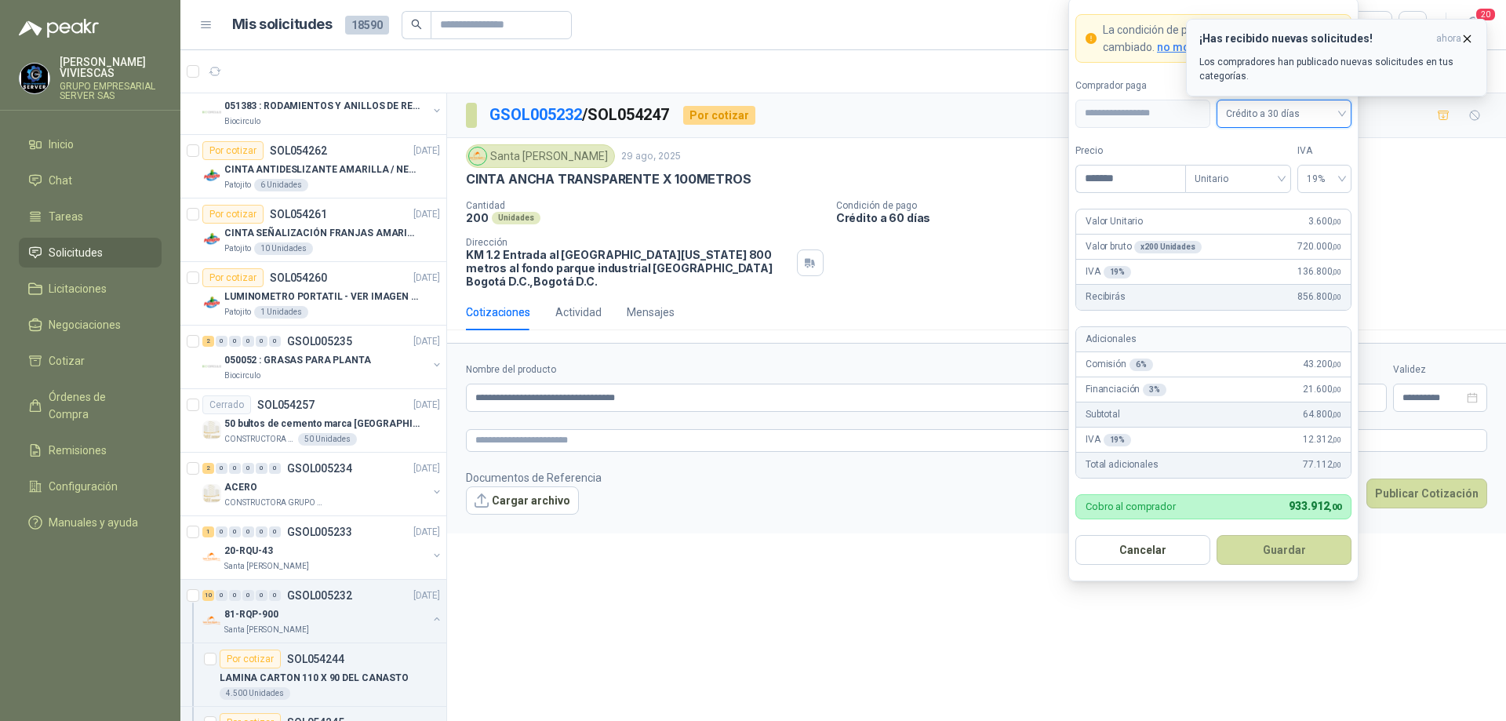
click at [1466, 35] on icon "button" at bounding box center [1467, 38] width 13 height 13
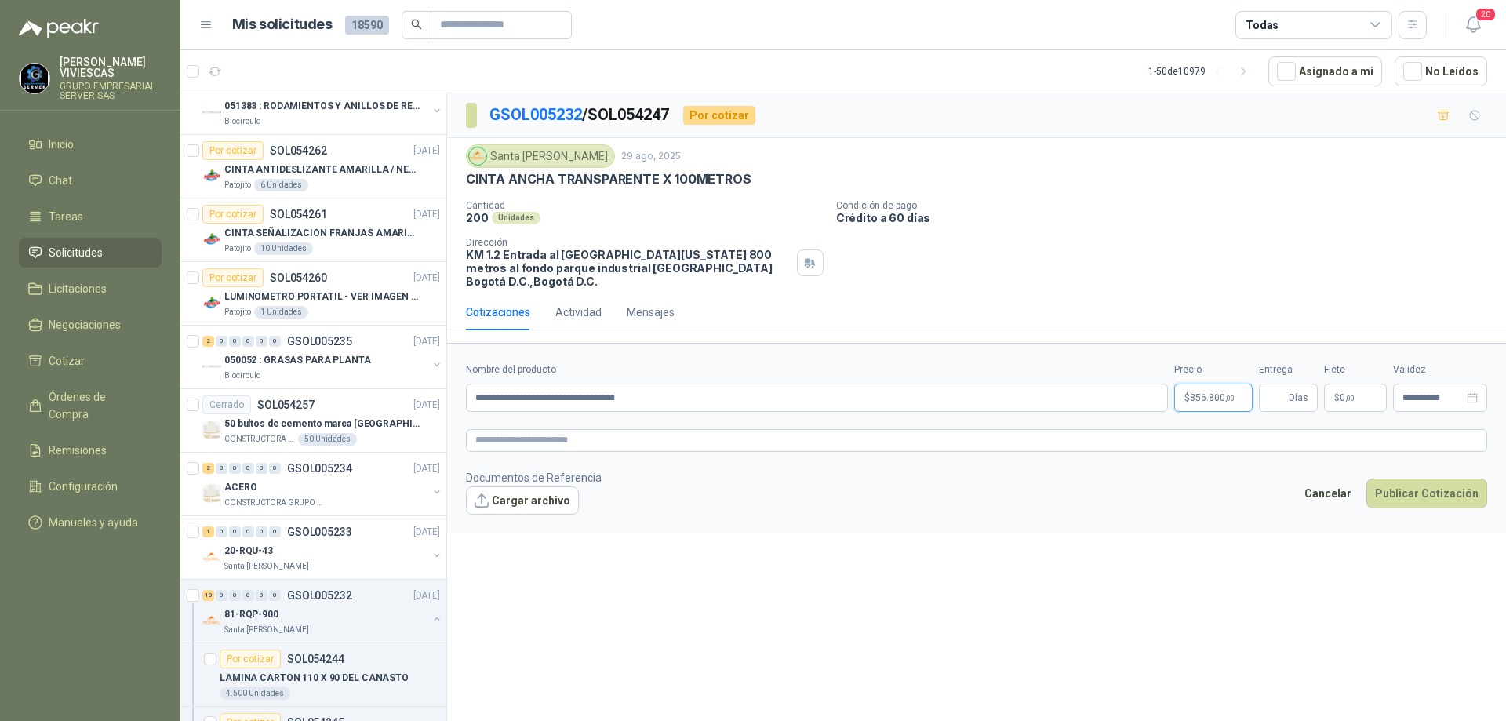
click at [1216, 396] on body "[PERSON_NAME] GRUPO EMPRESARIAL SERVER SAS Inicio Chat Tareas Solicitudes Licit…" at bounding box center [753, 360] width 1506 height 721
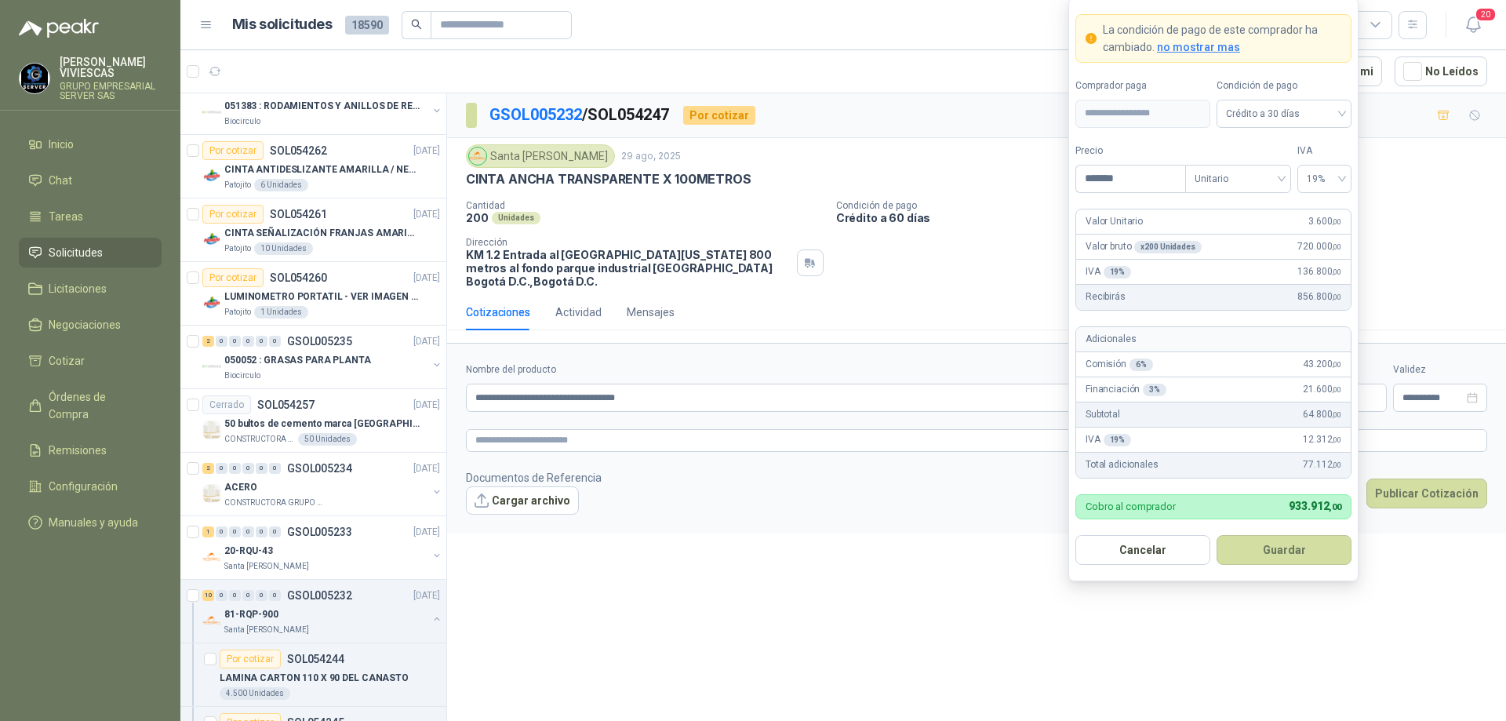
click at [1266, 551] on button "Guardar" at bounding box center [1284, 550] width 135 height 30
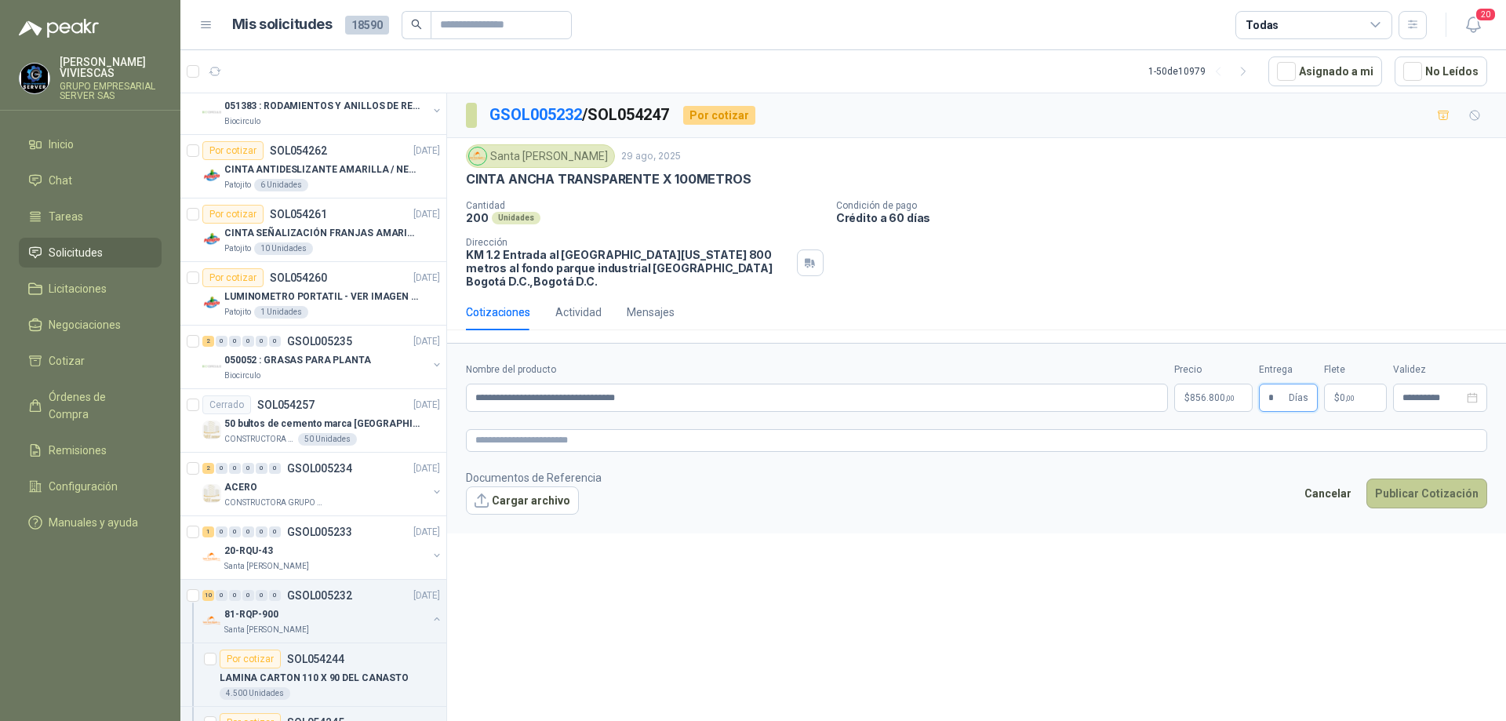
type input "*"
click at [1421, 494] on button "Publicar Cotización" at bounding box center [1427, 494] width 121 height 30
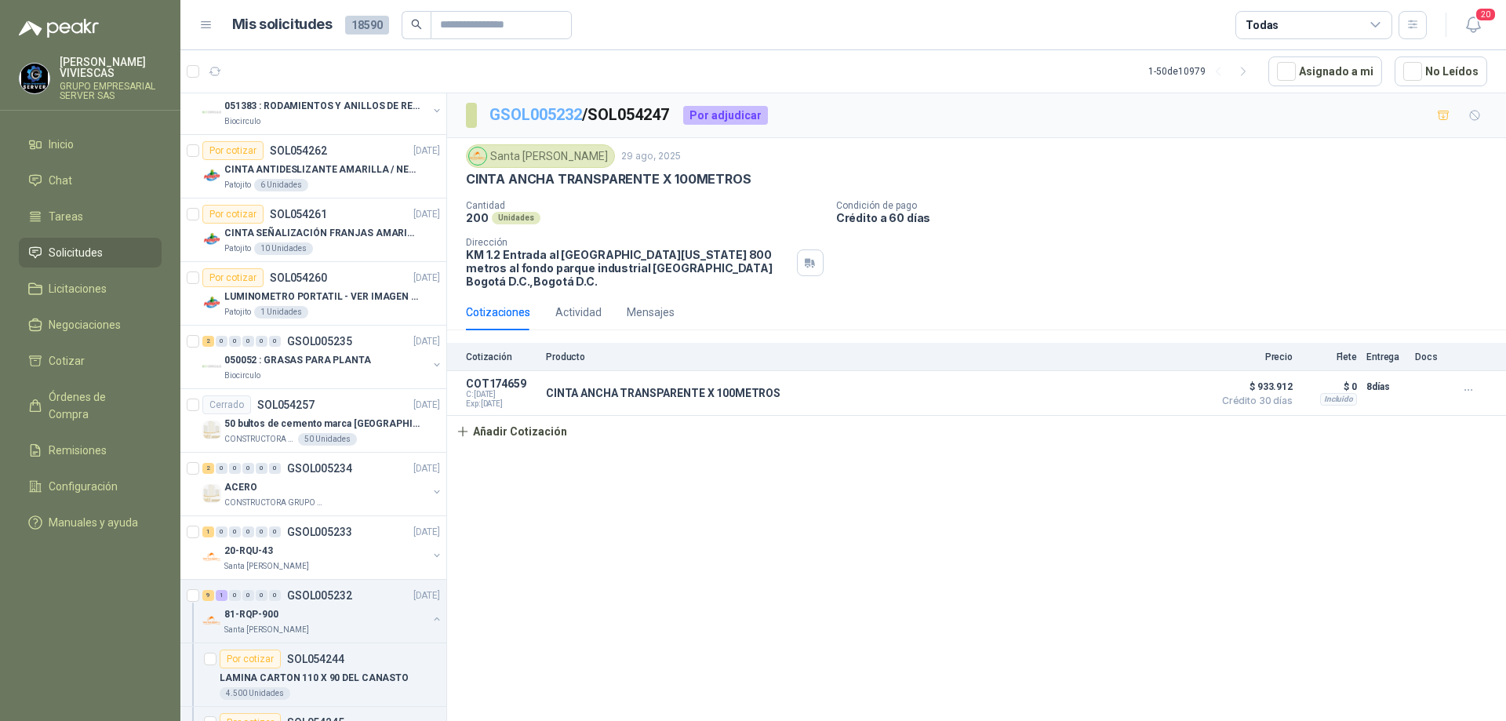
click at [539, 118] on link "GSOL005232" at bounding box center [536, 114] width 93 height 19
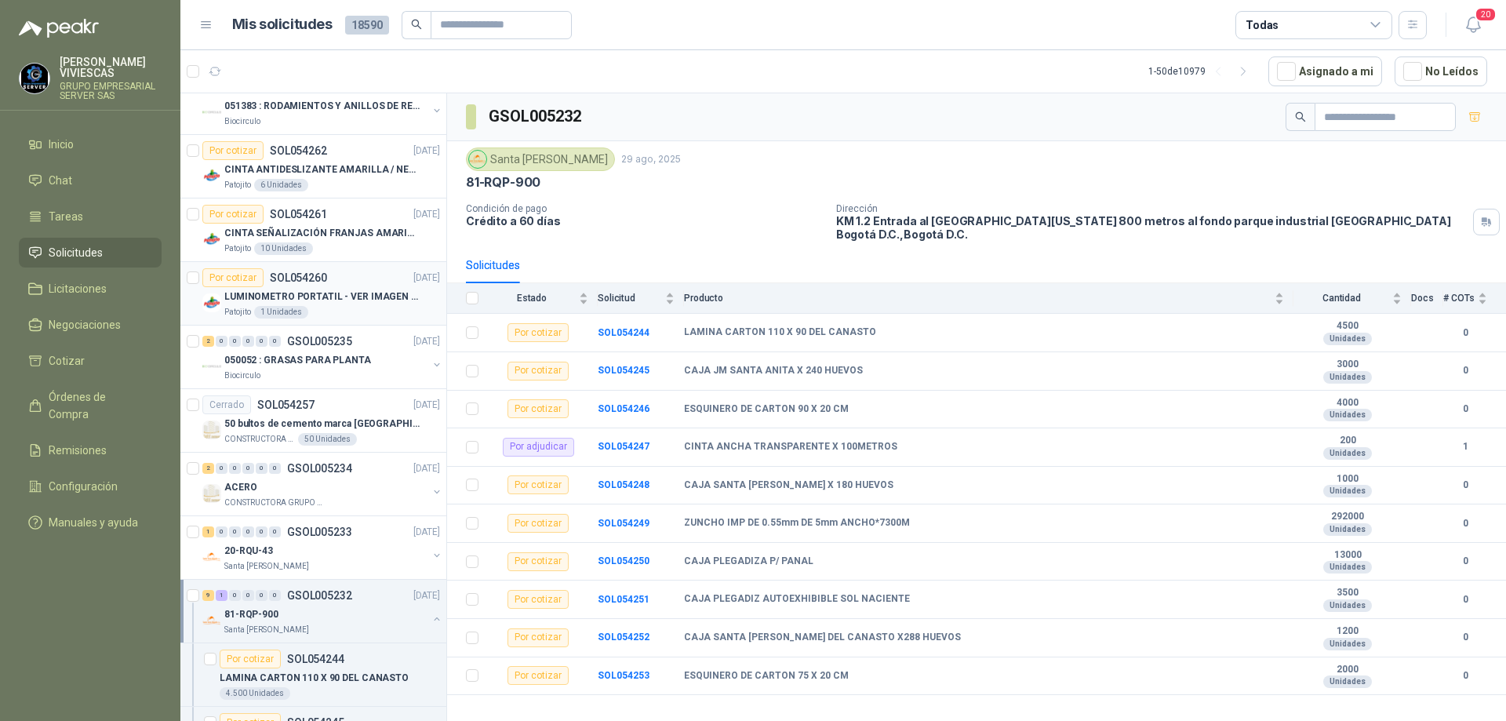
scroll to position [863, 0]
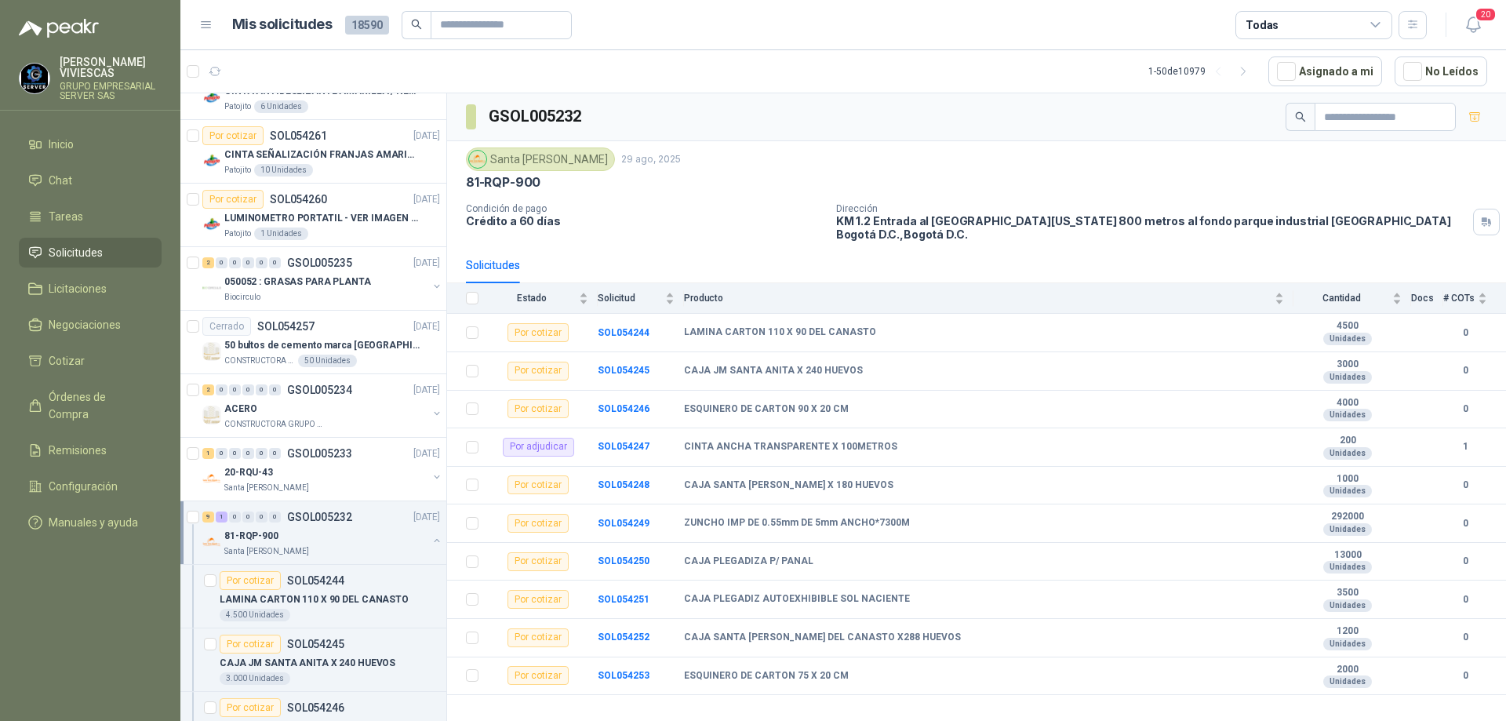
click at [326, 544] on div "81-RQP-900" at bounding box center [325, 535] width 203 height 19
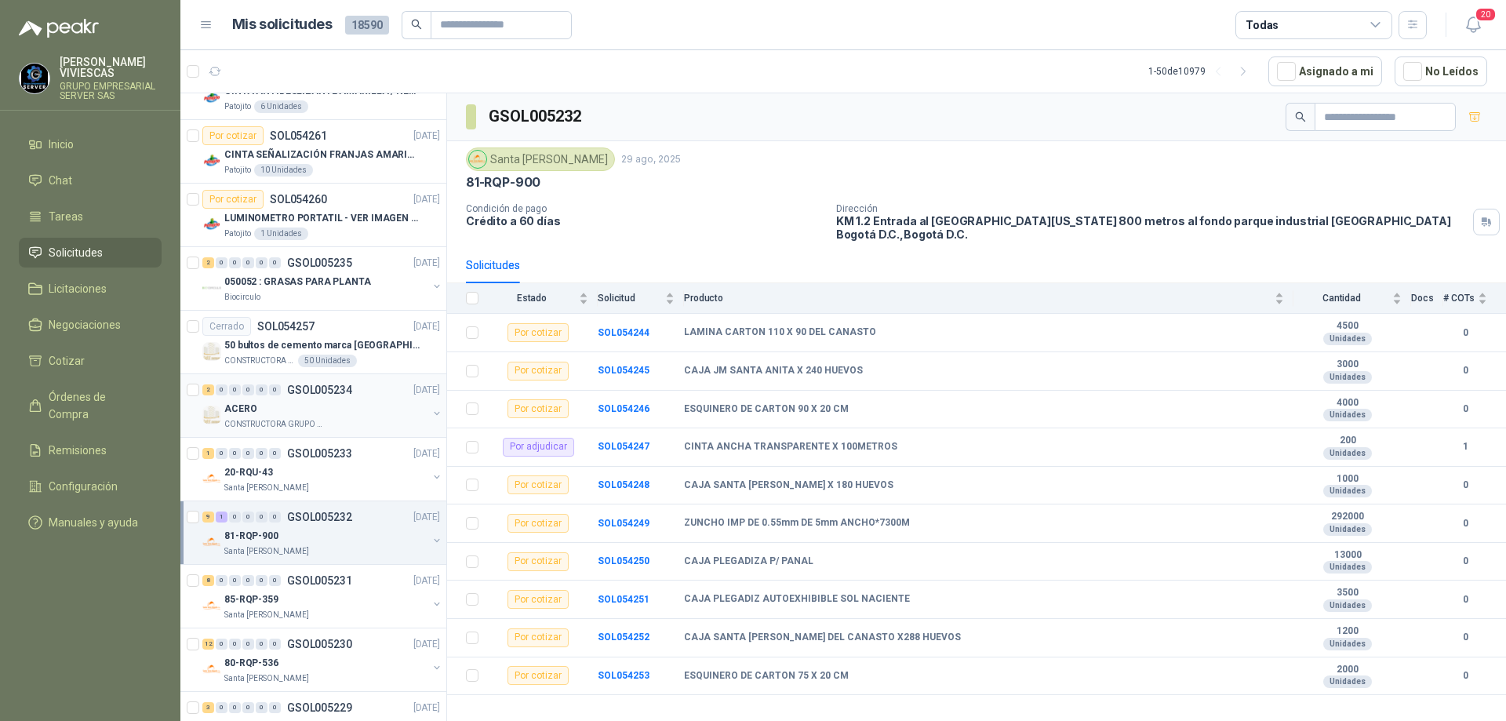
scroll to position [1020, 0]
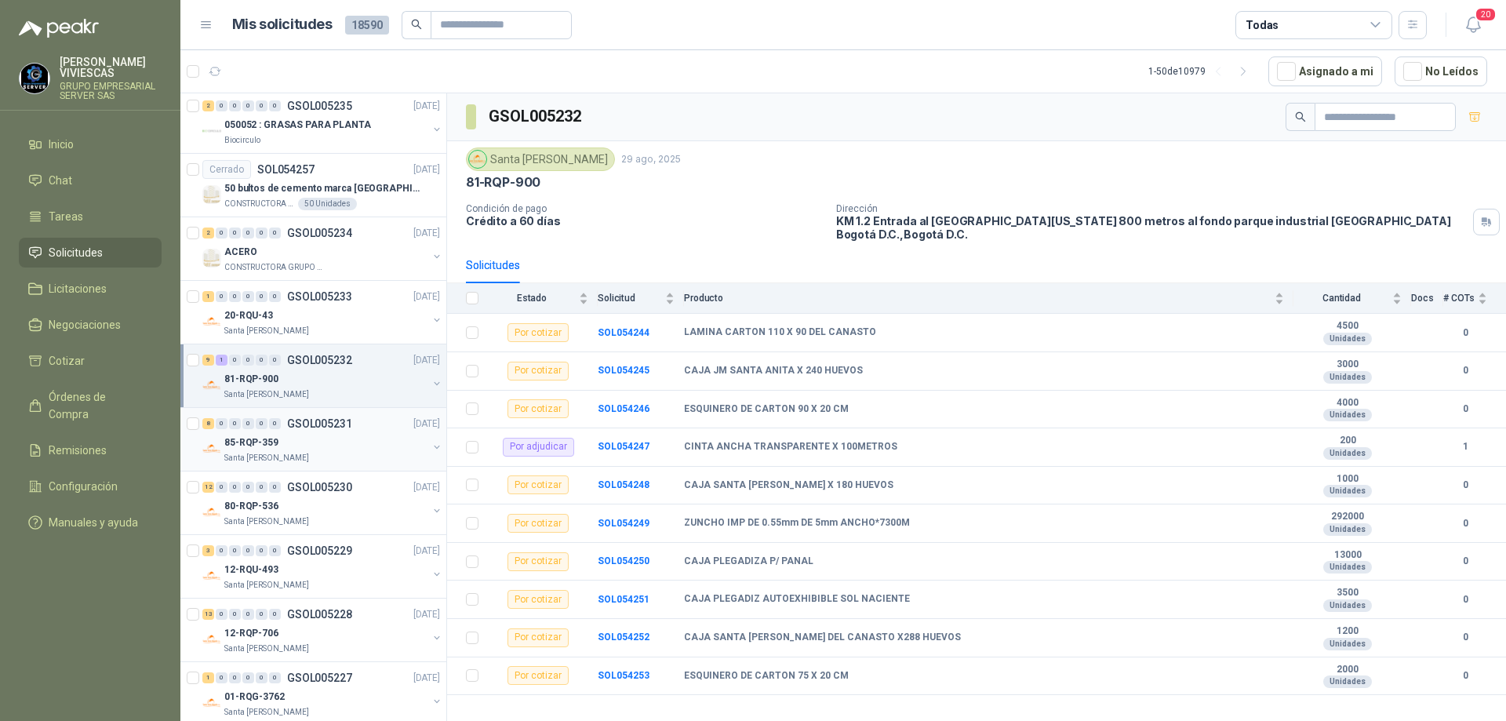
click at [327, 441] on div "85-RQP-359" at bounding box center [325, 442] width 203 height 19
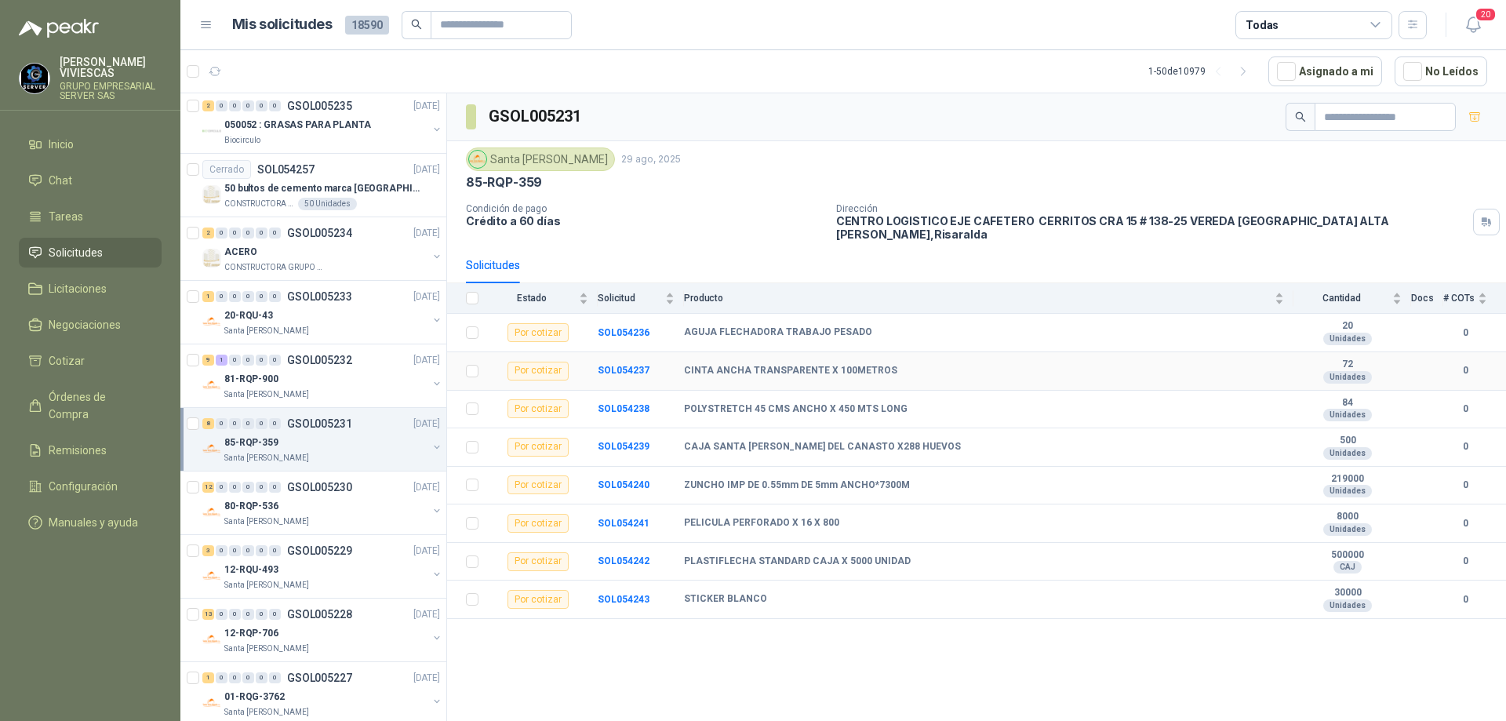
click at [622, 366] on td "SOL054237" at bounding box center [641, 371] width 86 height 38
click at [628, 365] on b "SOL054237" at bounding box center [624, 370] width 52 height 11
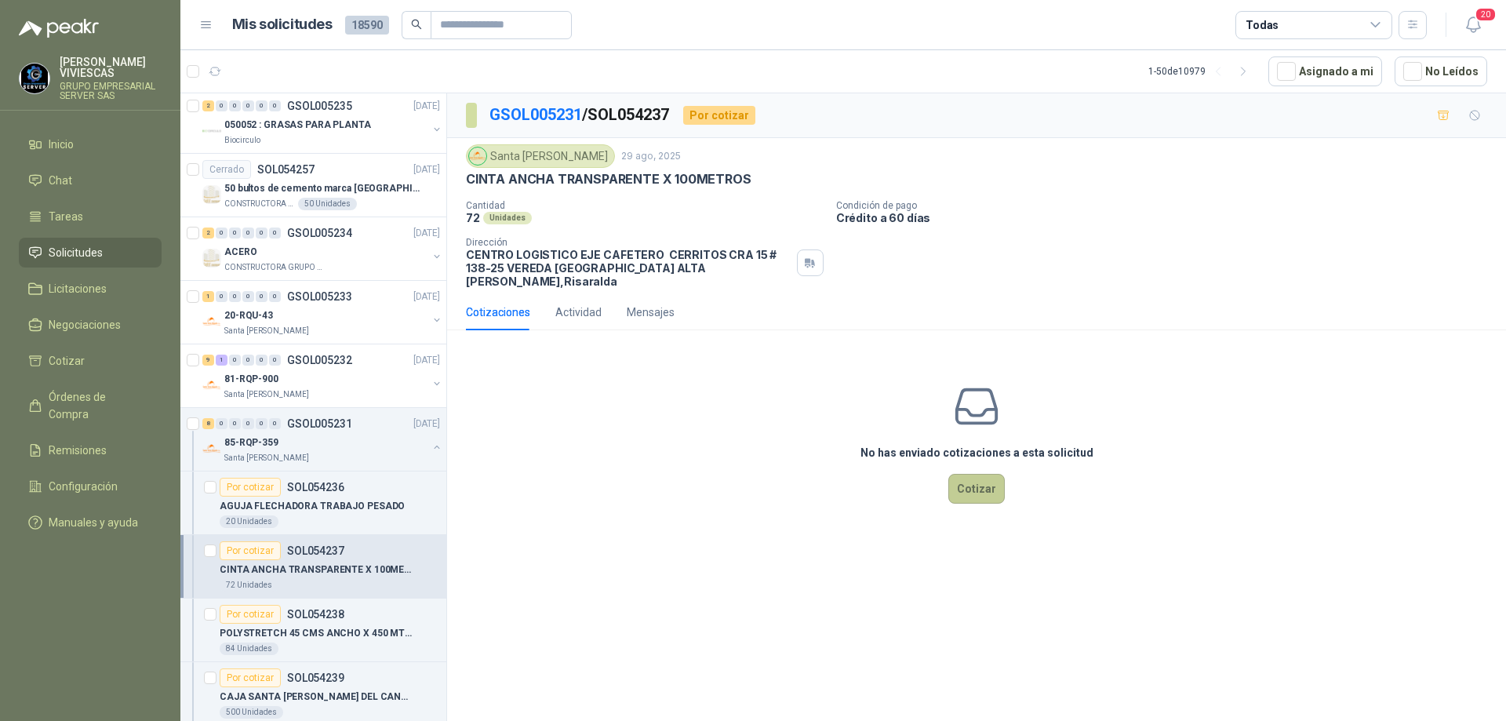
click at [985, 477] on button "Cotizar" at bounding box center [977, 489] width 56 height 30
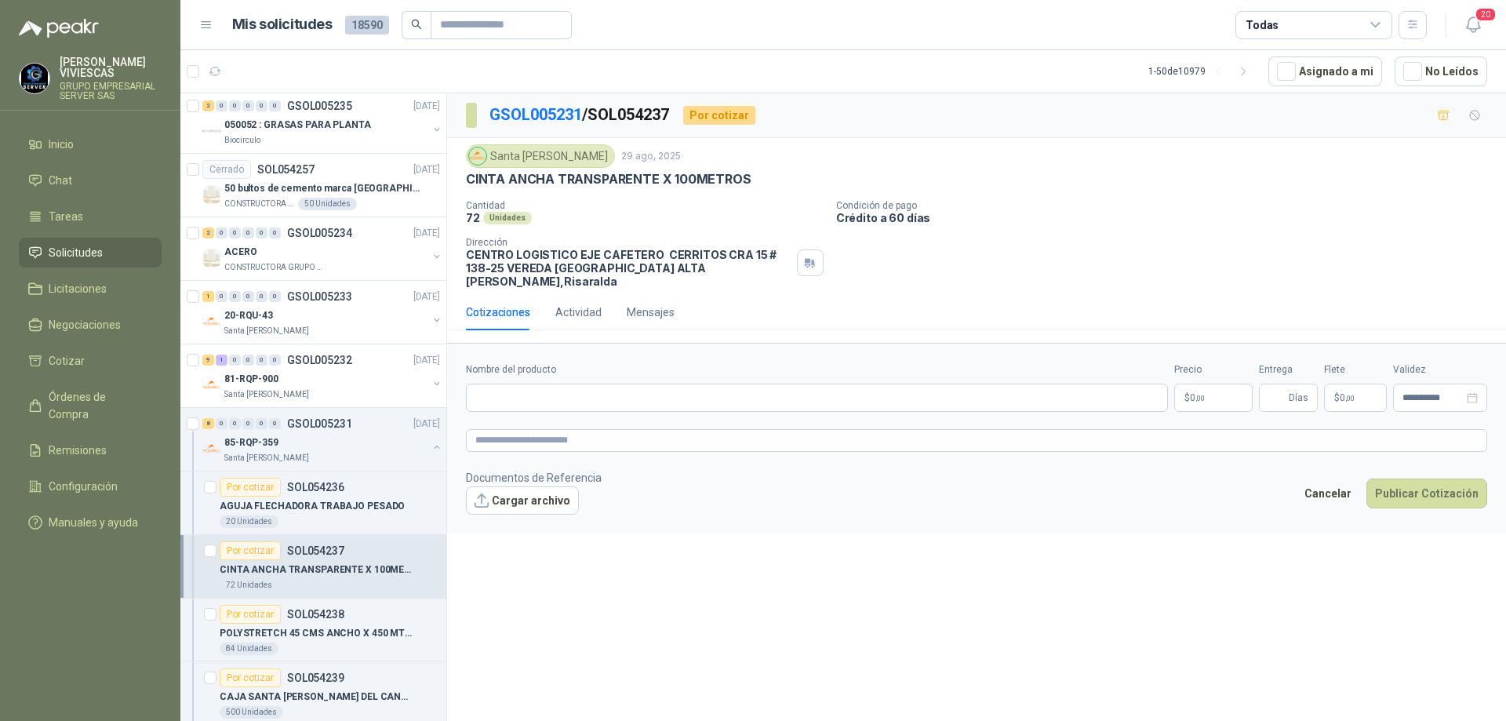
drag, startPoint x: 759, startPoint y: 177, endPoint x: 714, endPoint y: 202, distance: 51.6
click at [759, 177] on div "CINTA ANCHA TRANSPARENTE X 100METROS" at bounding box center [976, 179] width 1021 height 16
drag, startPoint x: 736, startPoint y: 179, endPoint x: 467, endPoint y: 178, distance: 269.1
click at [467, 178] on div "CINTA ANCHA TRANSPARENTE X 100METROS" at bounding box center [976, 179] width 1021 height 16
copy p "CINTA ANCHA TRANSPARENTE X 100METROS"
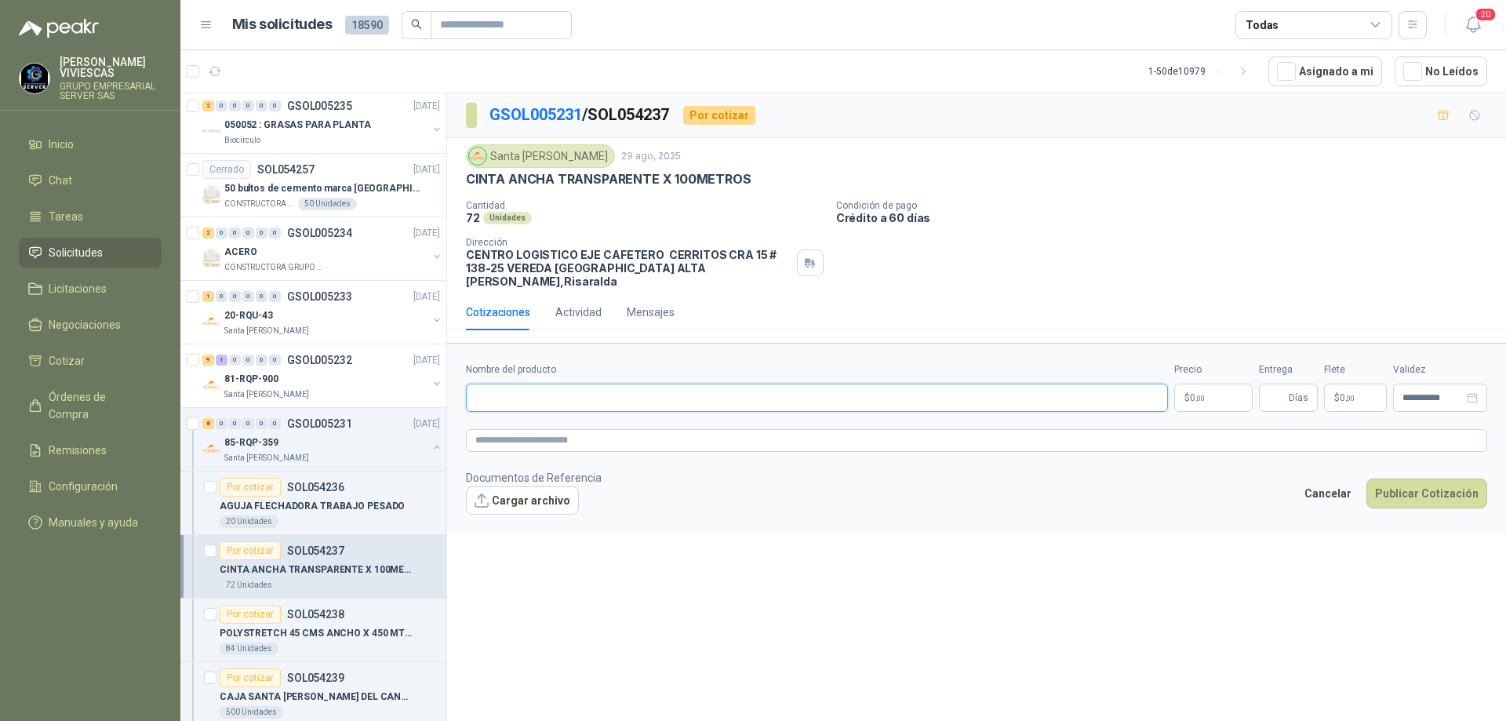
paste input "**********"
type input "**********"
click at [1203, 394] on span ",00" at bounding box center [1200, 398] width 9 height 9
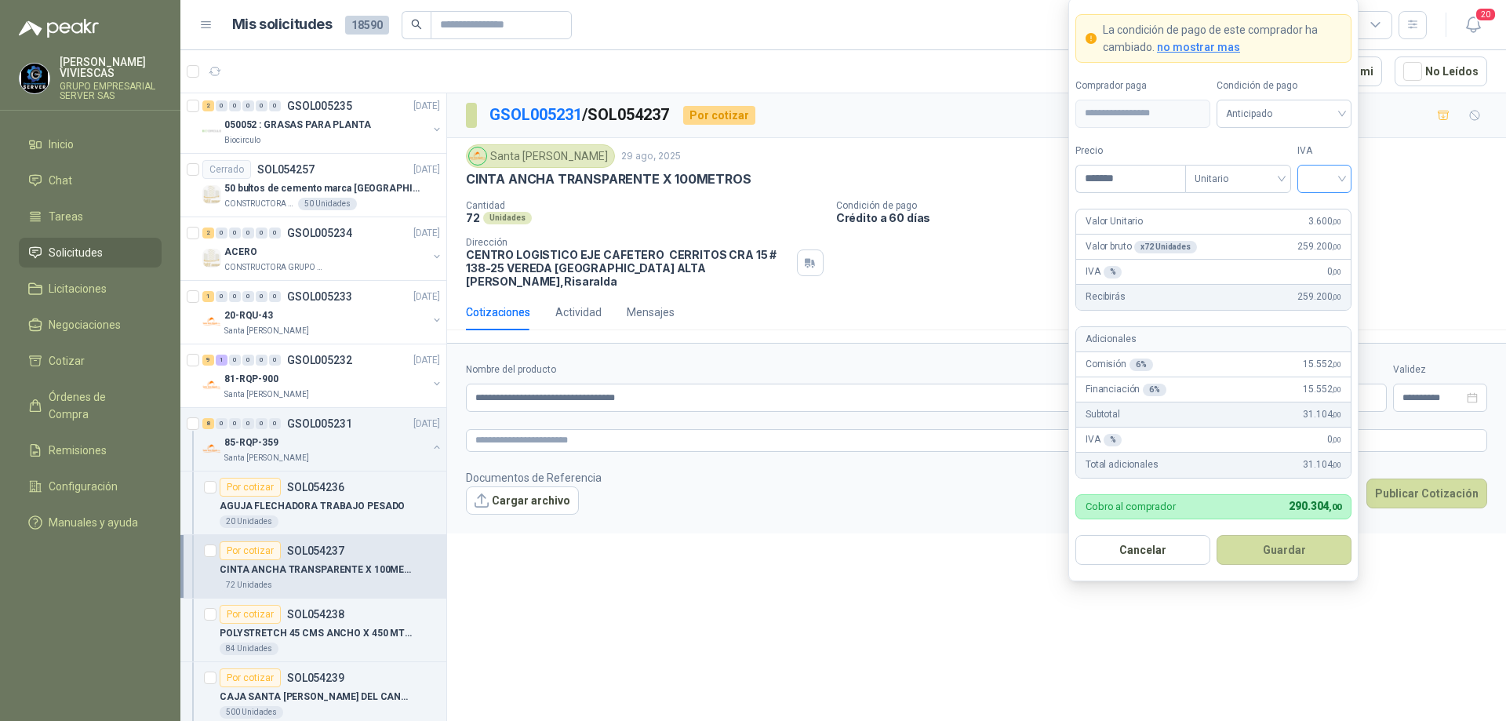
click at [1343, 170] on div at bounding box center [1325, 179] width 54 height 28
type input "*******"
click at [1331, 211] on div "19%" at bounding box center [1324, 210] width 29 height 17
click at [1302, 115] on span "Anticipado" at bounding box center [1284, 114] width 116 height 24
click at [1286, 190] on div "Crédito a 60 días" at bounding box center [1284, 196] width 110 height 17
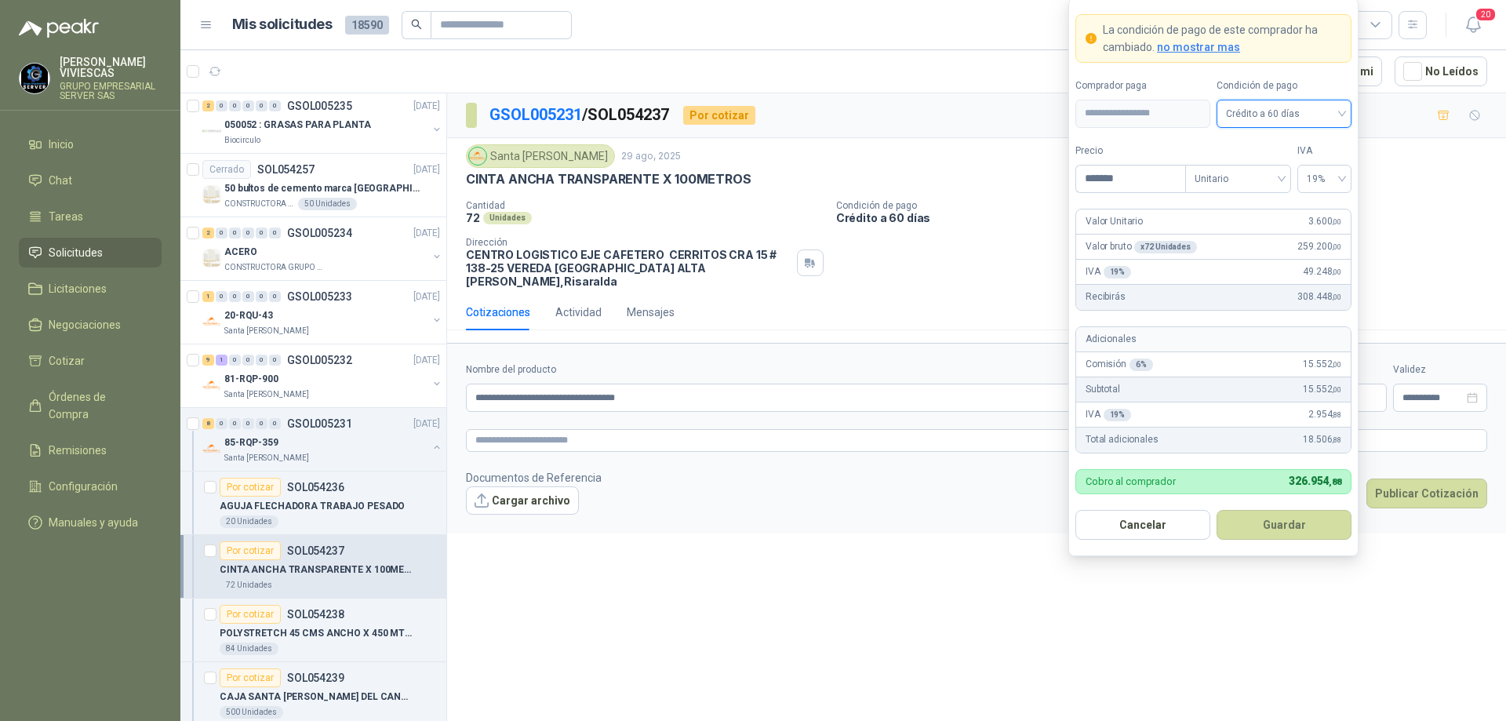
click at [1259, 536] on button "Guardar" at bounding box center [1284, 525] width 135 height 30
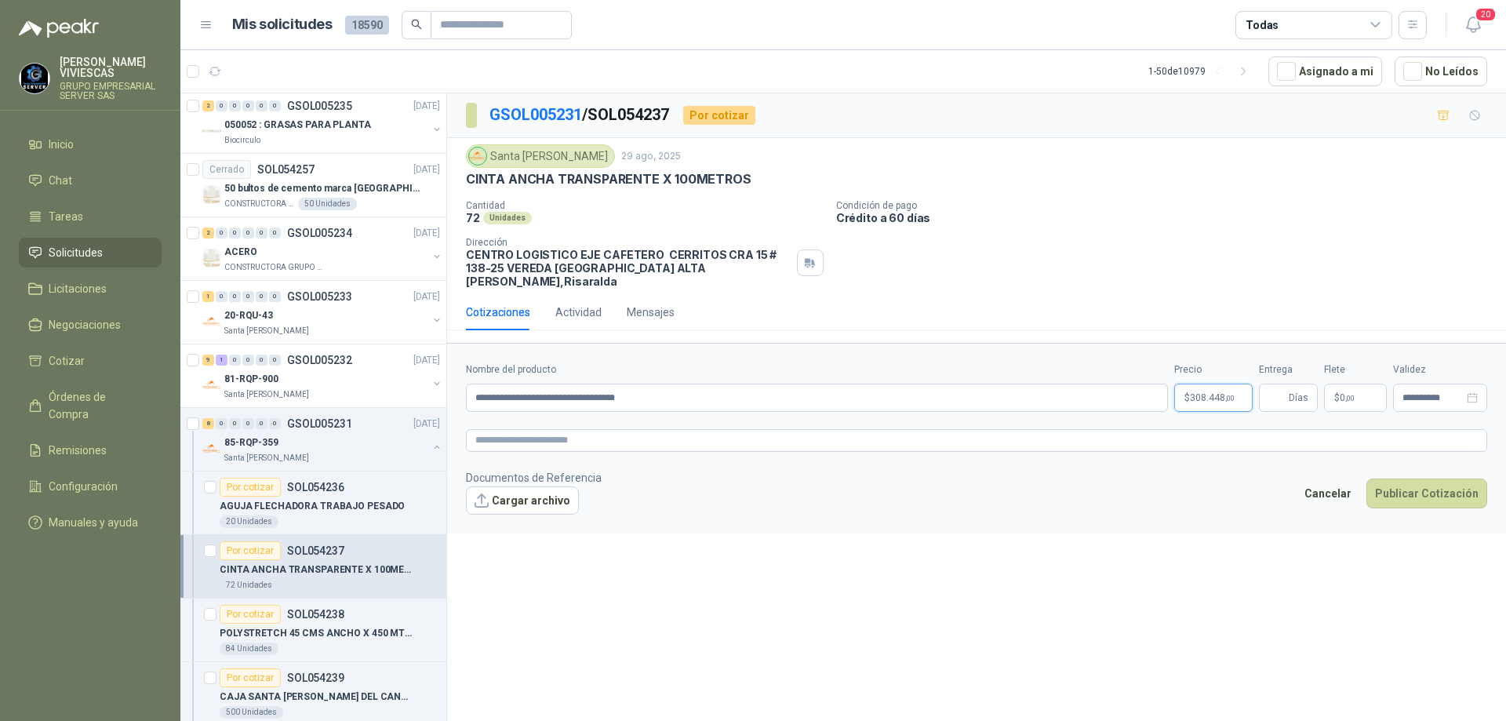
click at [1224, 385] on body "[PERSON_NAME] GRUPO EMPRESARIAL SERVER SAS Inicio Chat Tareas Solicitudes Licit…" at bounding box center [753, 360] width 1506 height 721
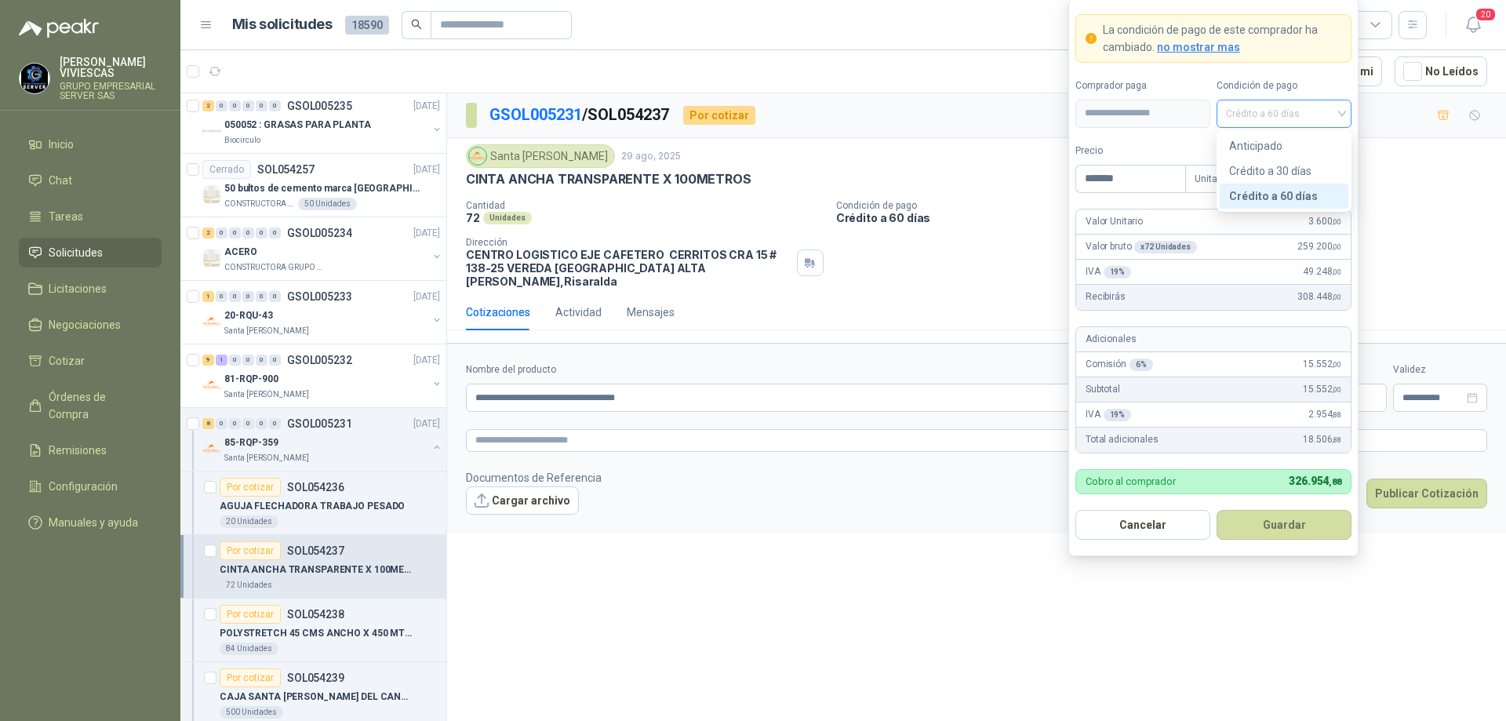
click at [1329, 113] on span "Crédito a 60 días" at bounding box center [1284, 114] width 116 height 24
click at [1288, 168] on div "Crédito a 30 días" at bounding box center [1284, 170] width 110 height 17
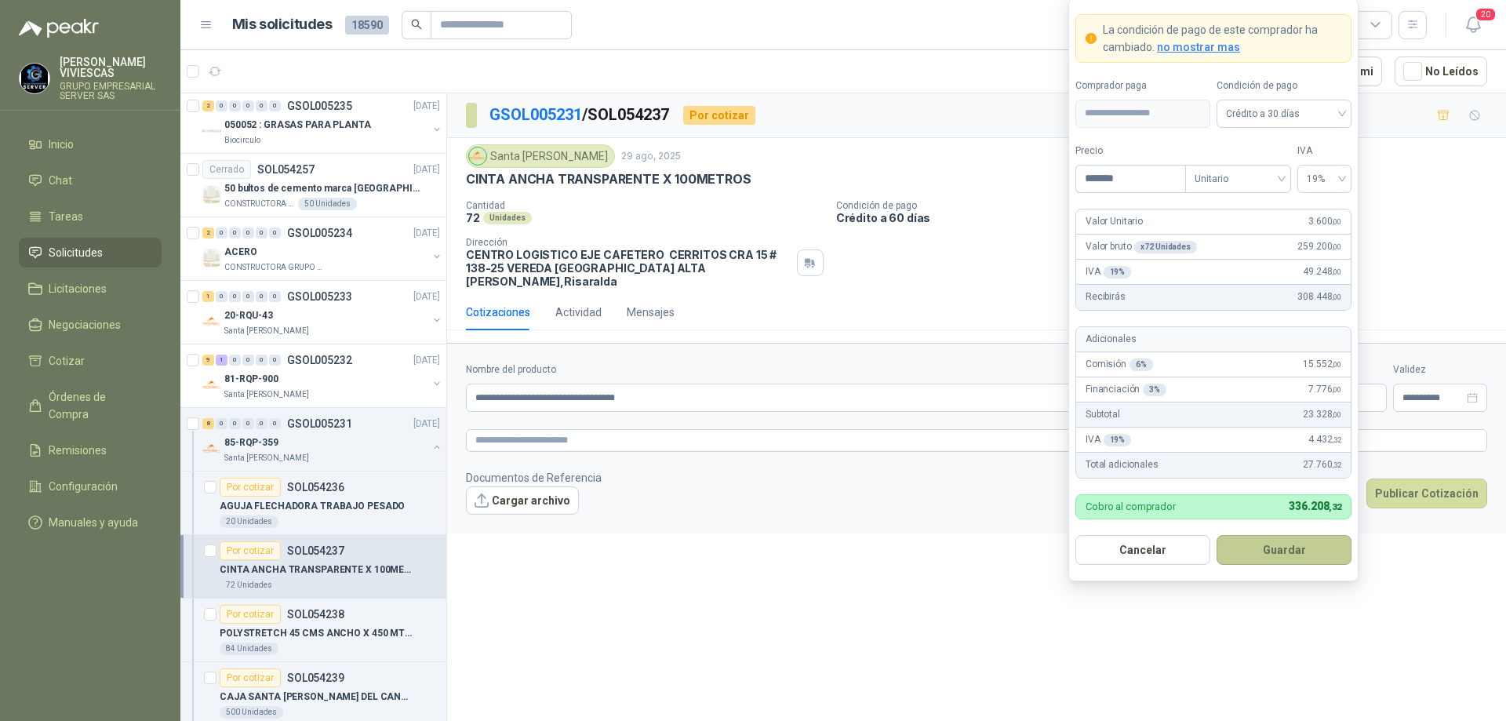
click at [1273, 560] on button "Guardar" at bounding box center [1284, 550] width 135 height 30
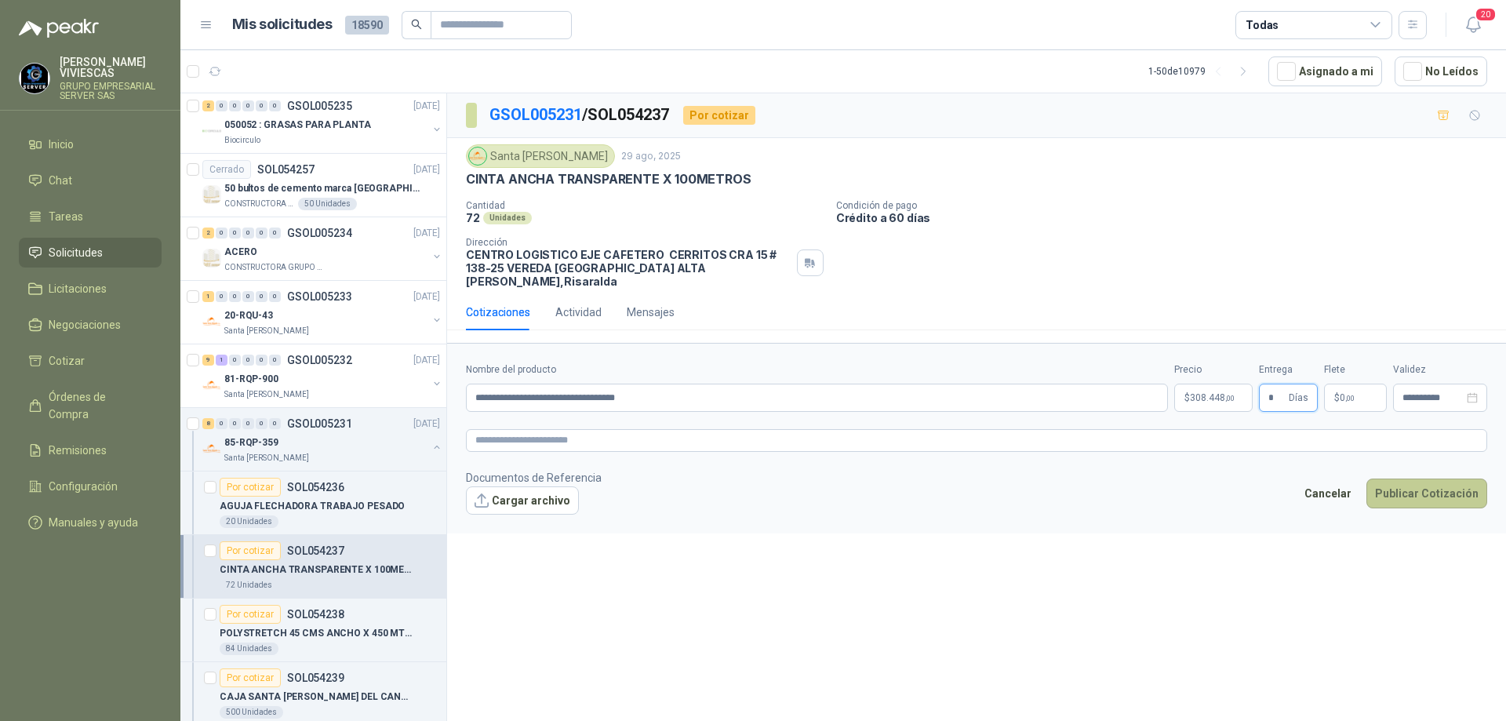
type input "*"
click at [1443, 479] on button "Publicar Cotización" at bounding box center [1427, 494] width 121 height 30
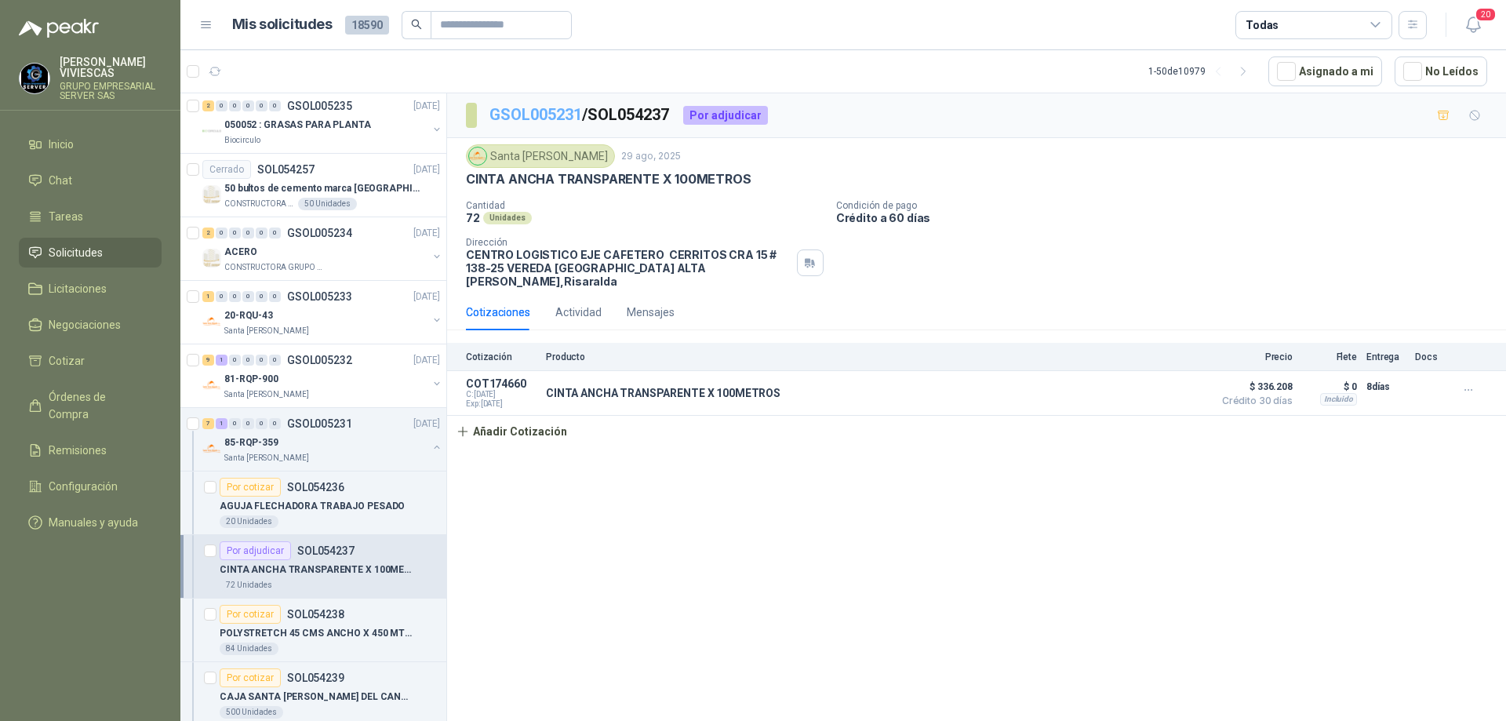
click at [528, 109] on link "GSOL005231" at bounding box center [536, 114] width 93 height 19
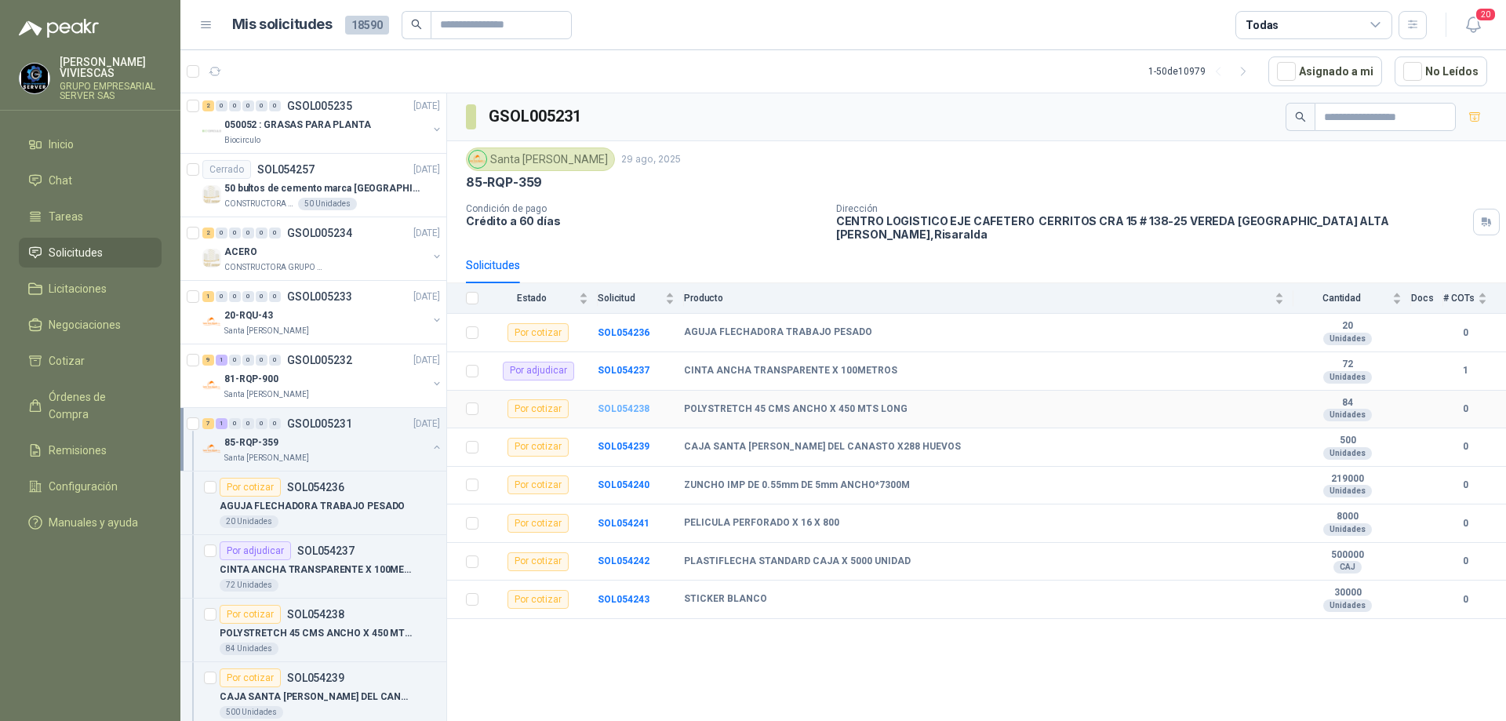
click at [632, 403] on b "SOL054238" at bounding box center [624, 408] width 52 height 11
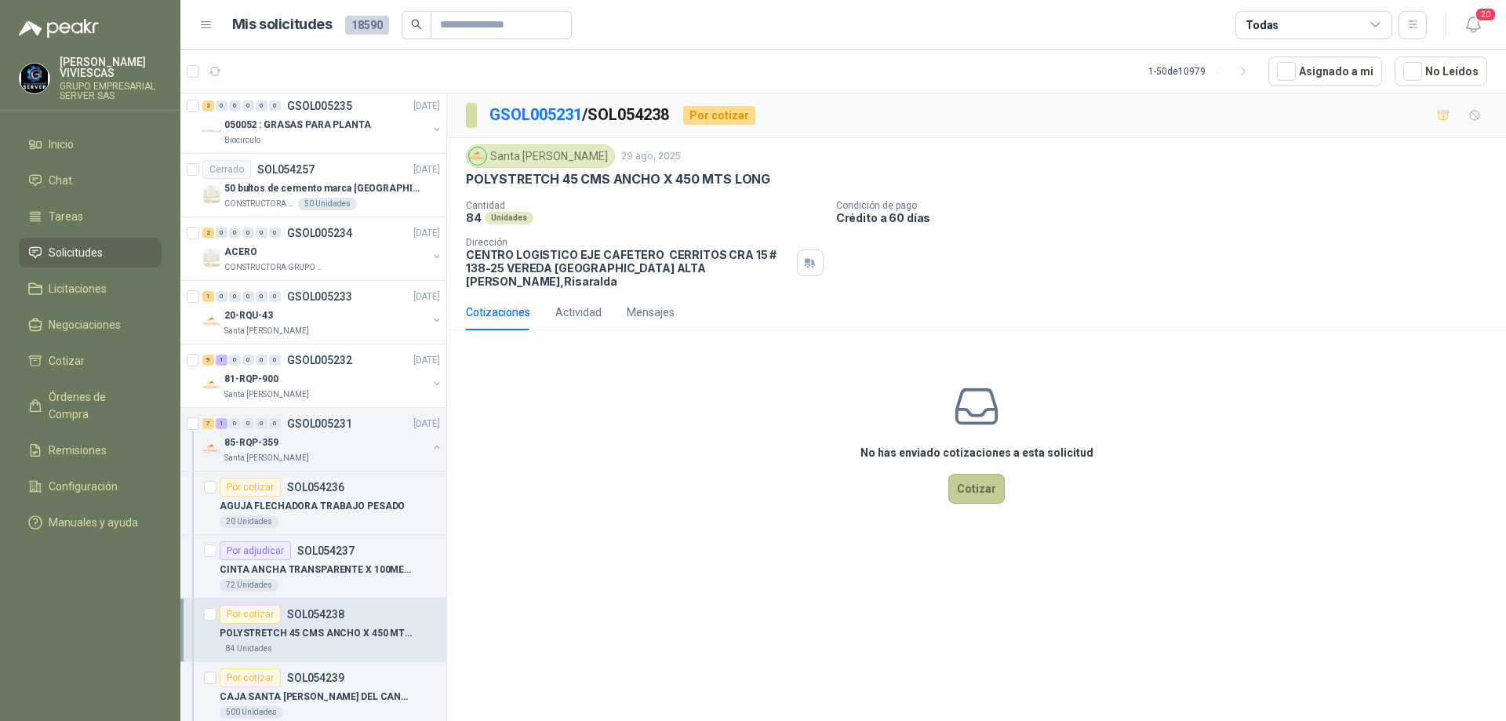
click at [966, 474] on button "Cotizar" at bounding box center [977, 489] width 56 height 30
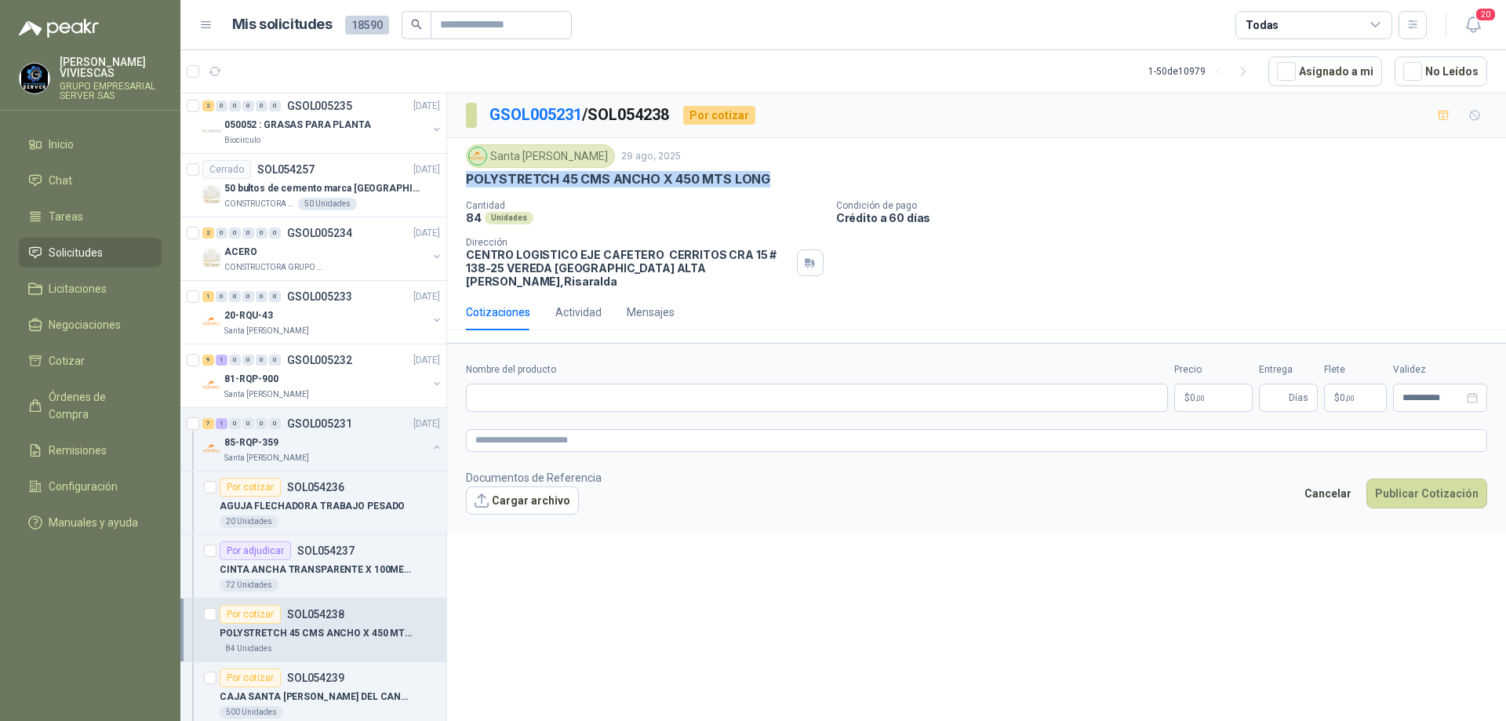
drag, startPoint x: 777, startPoint y: 180, endPoint x: 468, endPoint y: 173, distance: 309.2
click at [468, 173] on div "POLYSTRETCH 45 CMS ANCHO X 450 MTS LONG" at bounding box center [976, 179] width 1021 height 16
copy p "POLYSTRETCH 45 CMS ANCHO X 450 MTS LONG"
paste input "**********"
type input "**********"
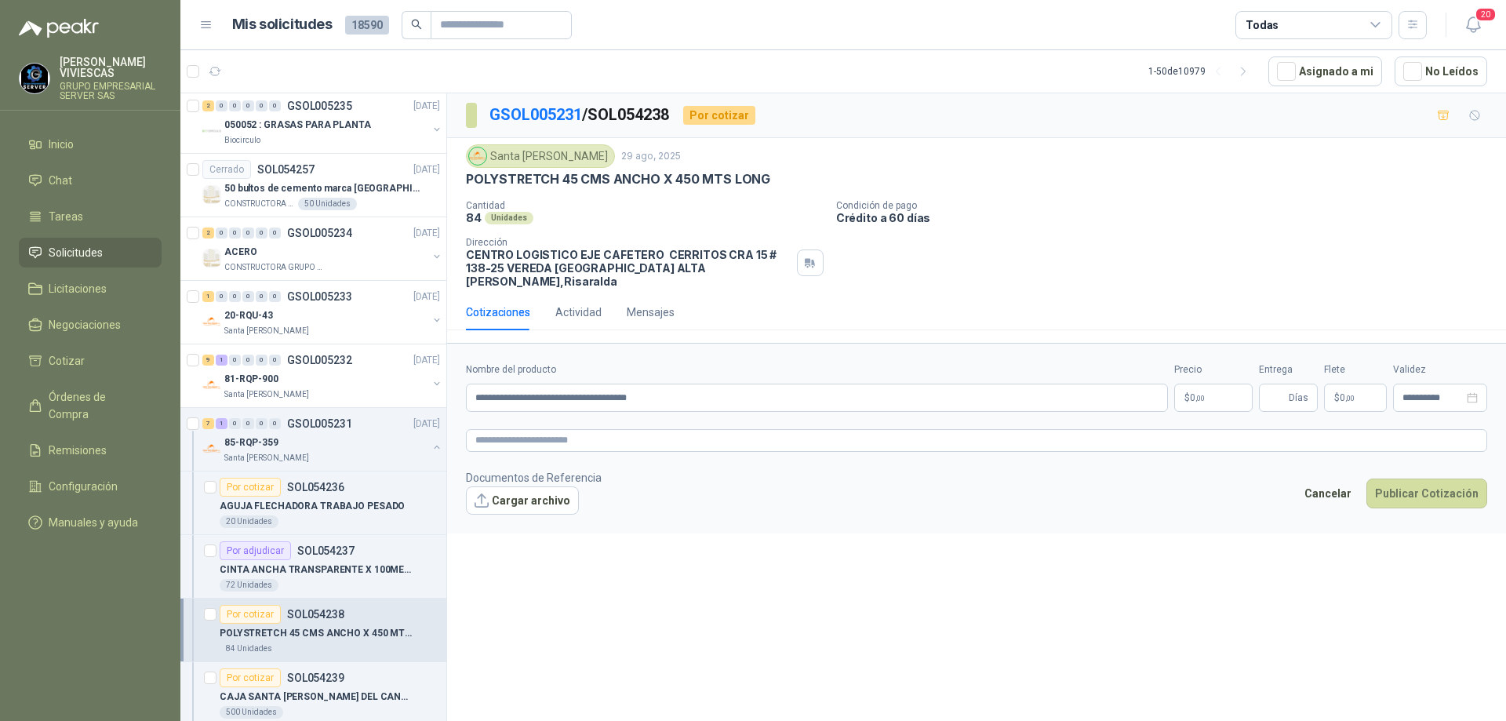
click at [1218, 381] on body "[PERSON_NAME] GRUPO EMPRESARIAL SERVER SAS Inicio Chat Tareas Solicitudes Licit…" at bounding box center [753, 360] width 1506 height 721
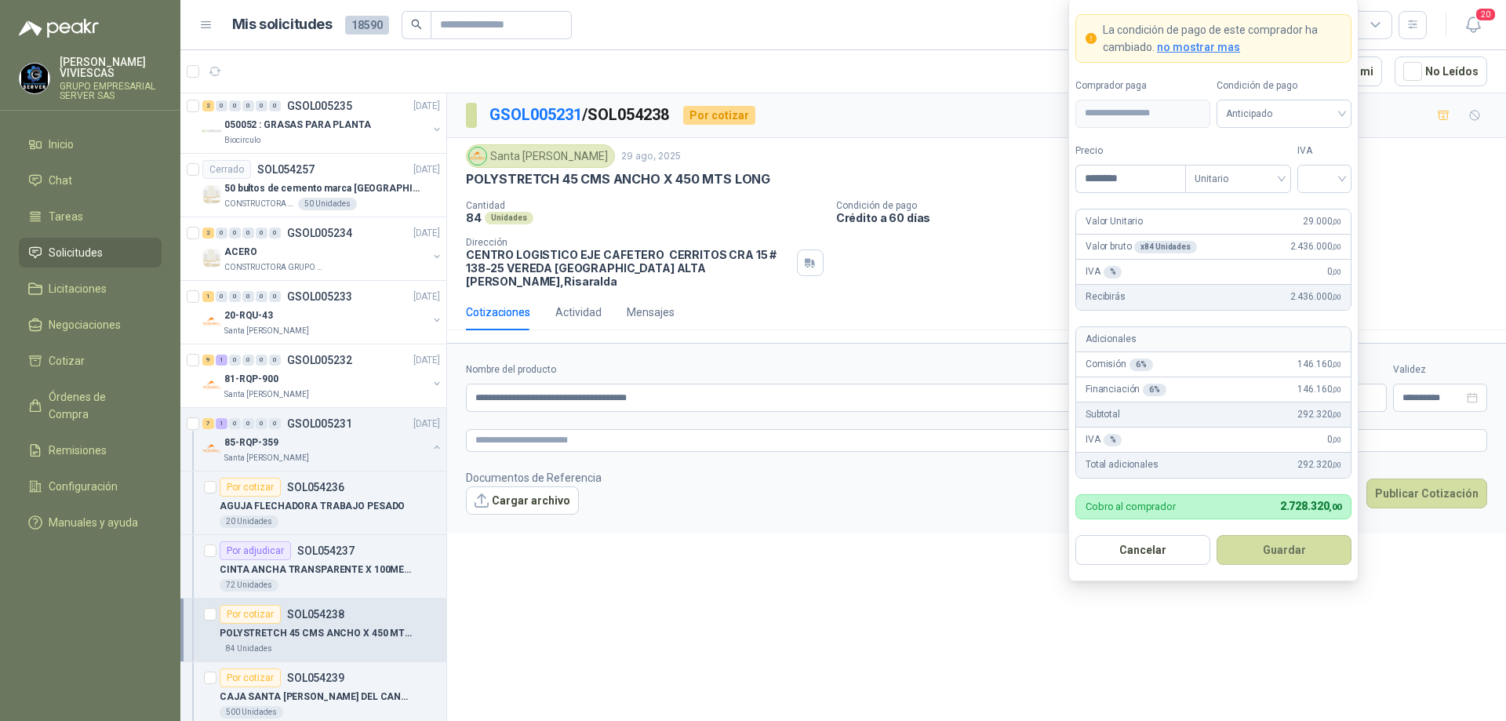
type input "********"
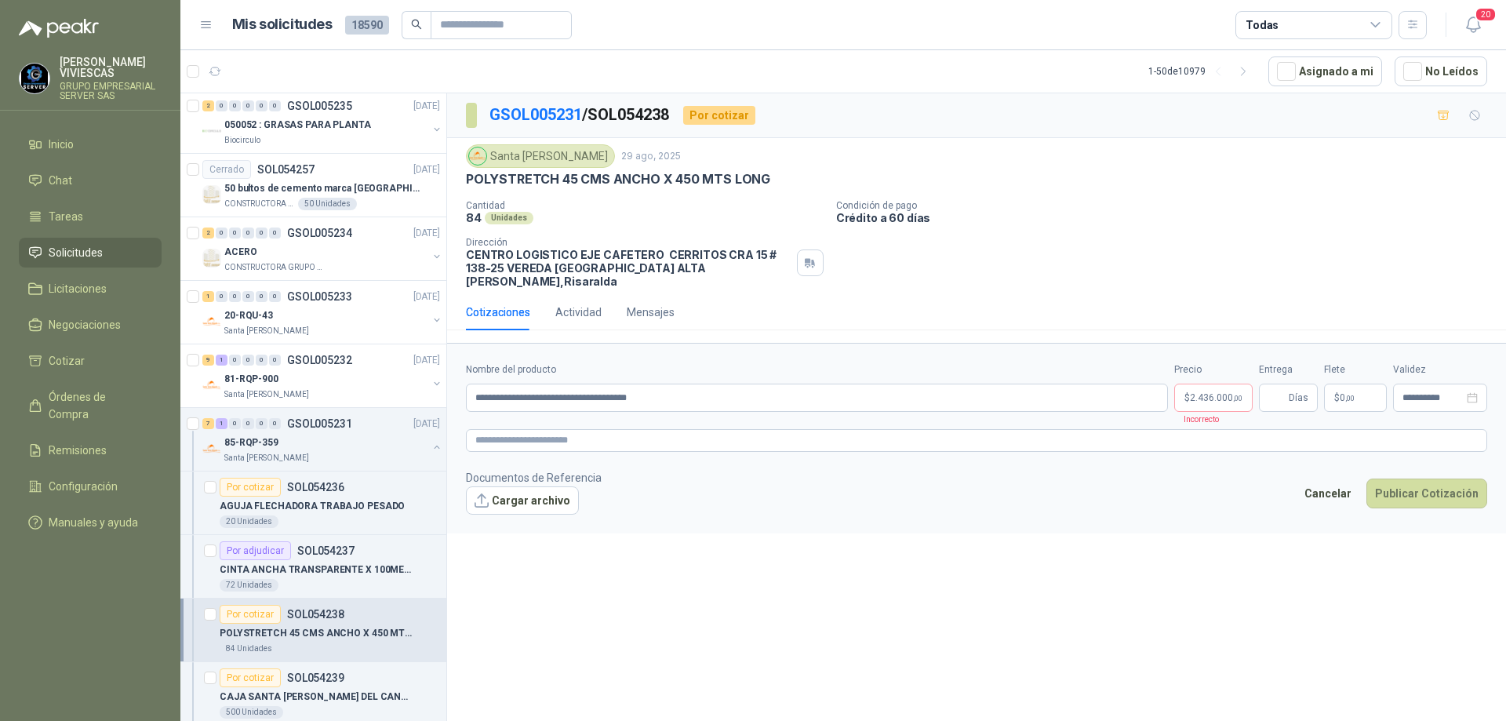
drag, startPoint x: 1218, startPoint y: 381, endPoint x: 1436, endPoint y: 628, distance: 330.1
click at [1436, 628] on div "**********" at bounding box center [976, 409] width 1059 height 633
click at [1206, 396] on body "[PERSON_NAME] GRUPO EMPRESARIAL SERVER SAS Inicio Chat Tareas Solicitudes Licit…" at bounding box center [753, 360] width 1506 height 721
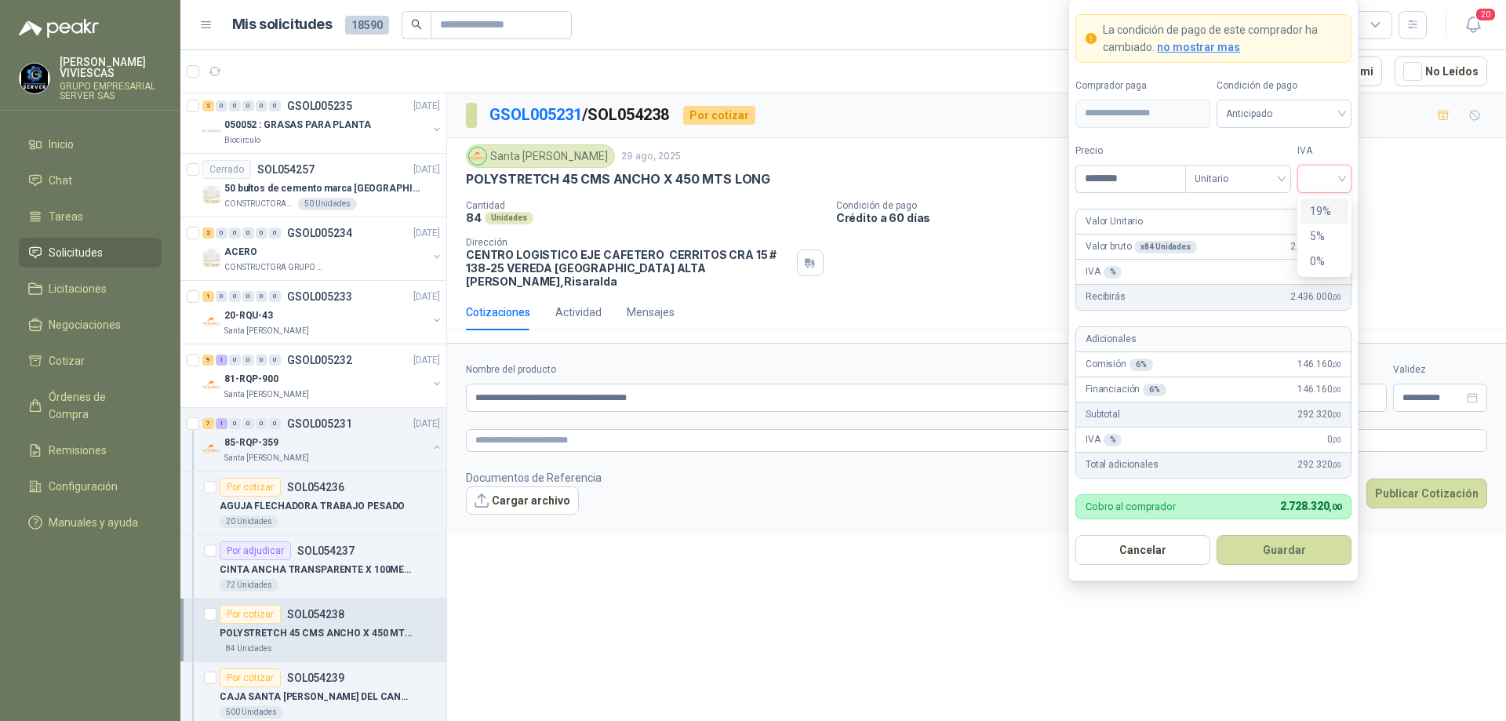
click at [1339, 176] on input "search" at bounding box center [1324, 178] width 35 height 24
click at [1315, 215] on div "19%" at bounding box center [1324, 210] width 29 height 17
click at [1319, 122] on span "Anticipado" at bounding box center [1284, 114] width 116 height 24
click at [1276, 165] on div "Crédito a 30 días" at bounding box center [1284, 170] width 110 height 17
click at [1263, 545] on button "Guardar" at bounding box center [1284, 550] width 135 height 30
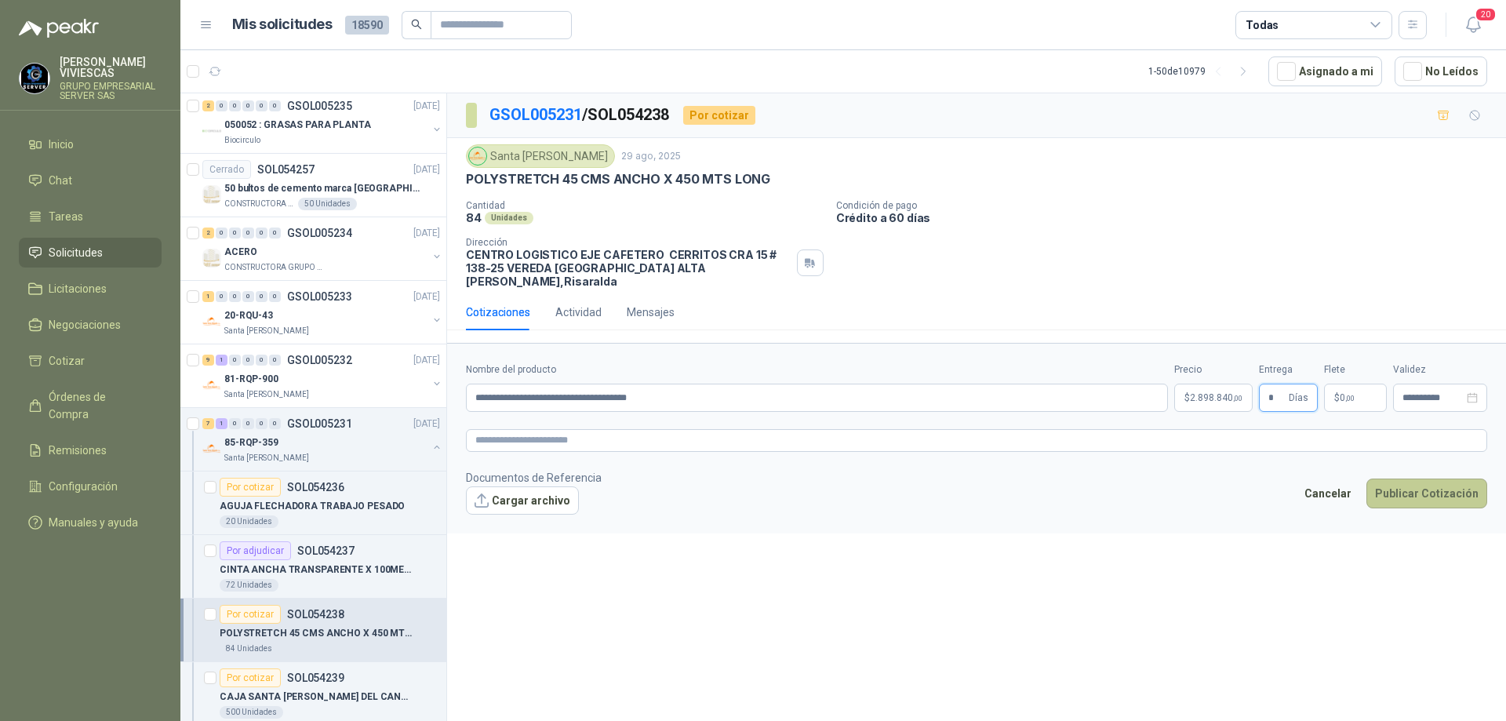
type input "*"
click at [1435, 482] on button "Publicar Cotización" at bounding box center [1427, 494] width 121 height 30
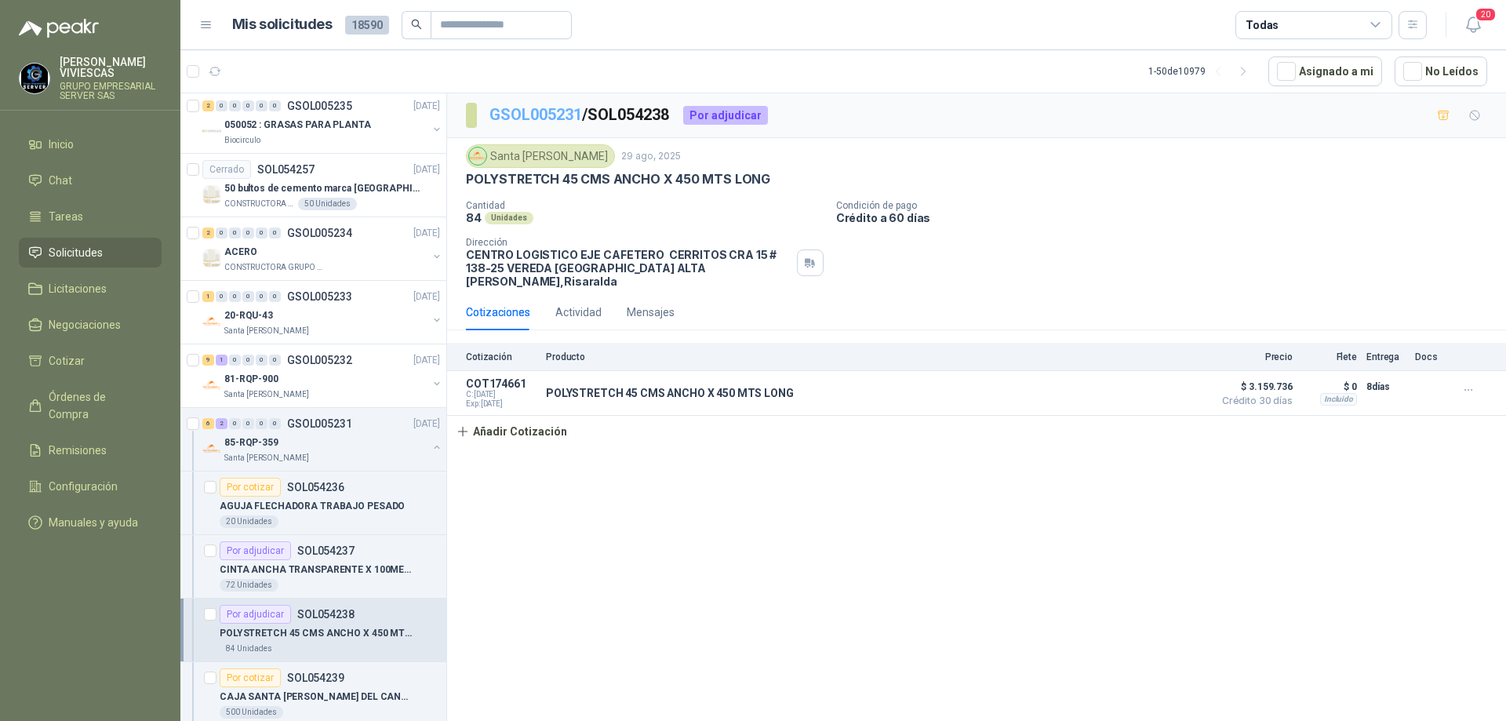
click at [543, 115] on link "GSOL005231" at bounding box center [536, 114] width 93 height 19
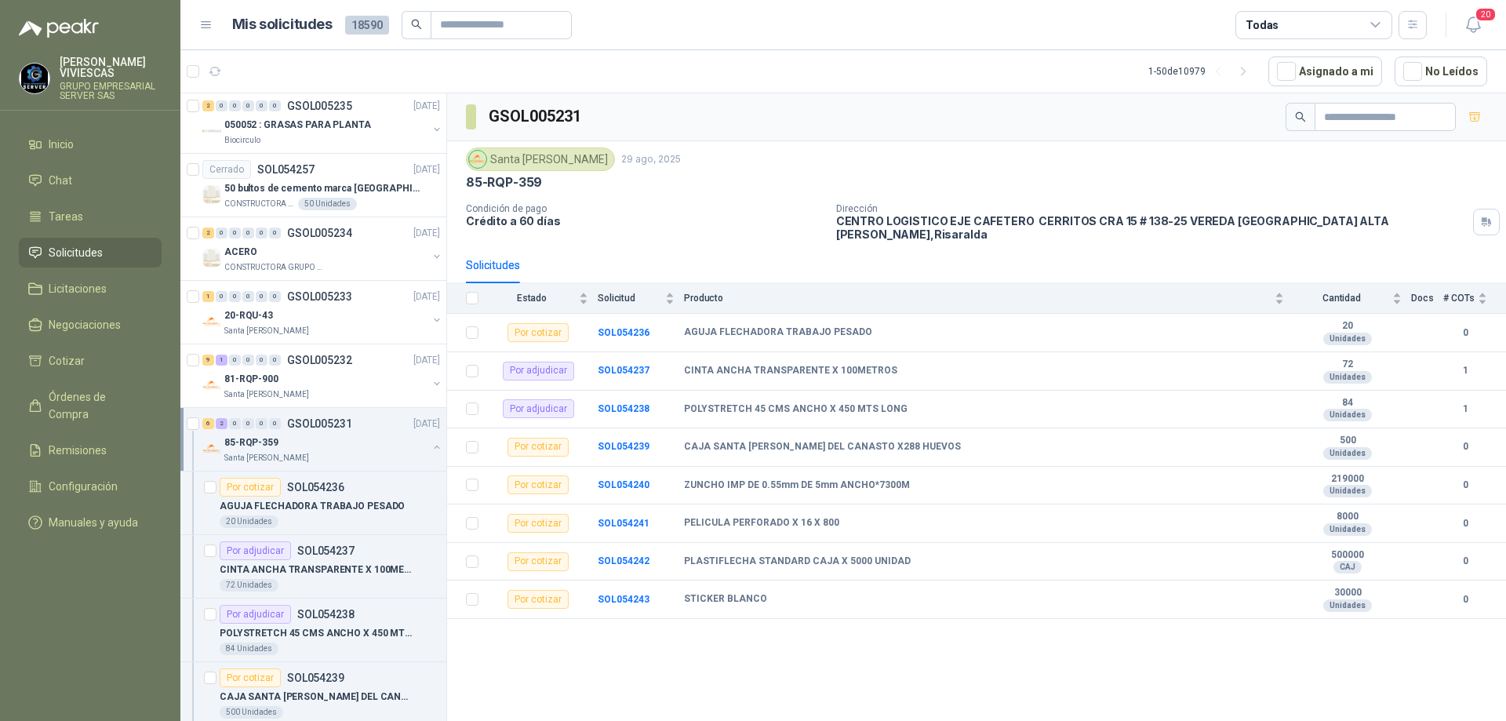
click at [525, 123] on h3 "GSOL005231" at bounding box center [536, 116] width 95 height 24
click at [350, 433] on div "85-RQP-359" at bounding box center [325, 442] width 203 height 19
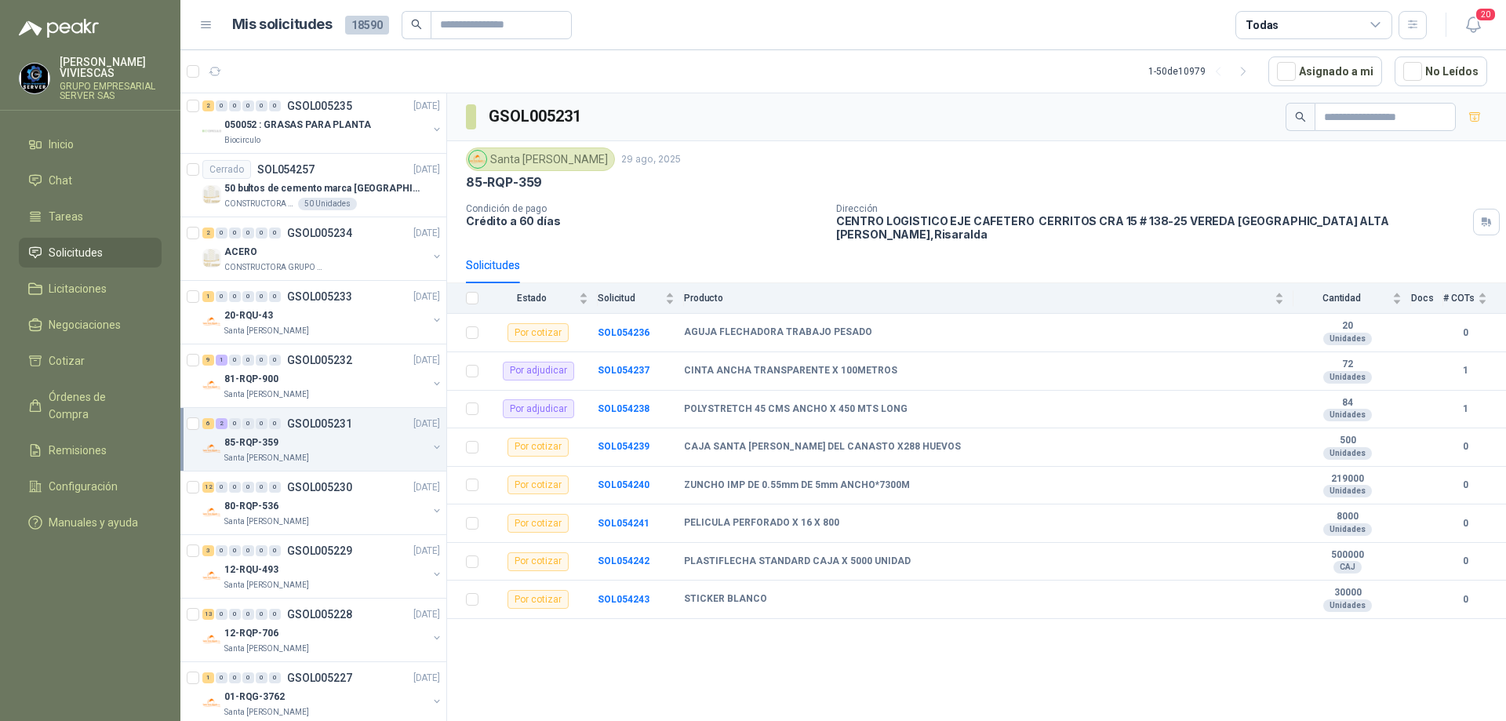
click at [350, 433] on div "85-RQP-359" at bounding box center [325, 442] width 203 height 19
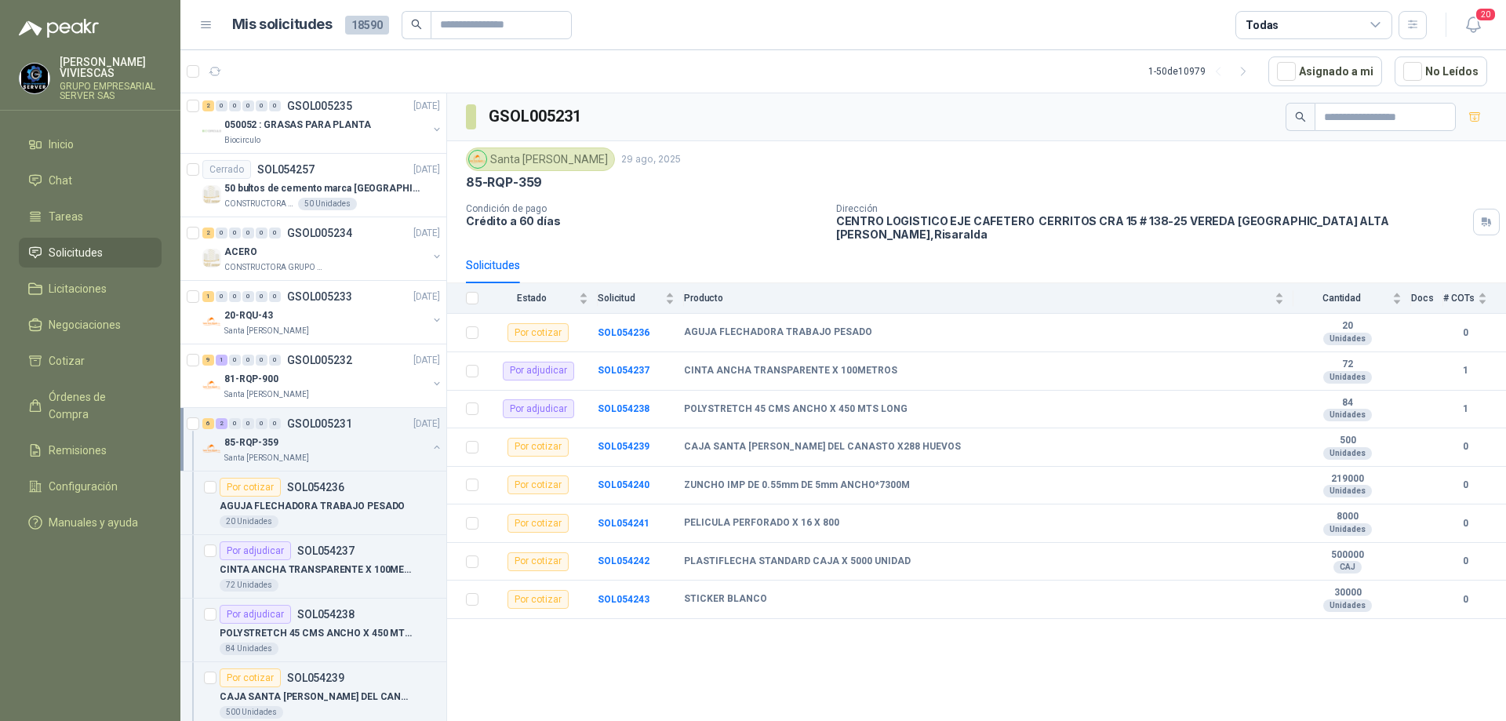
scroll to position [1098, 0]
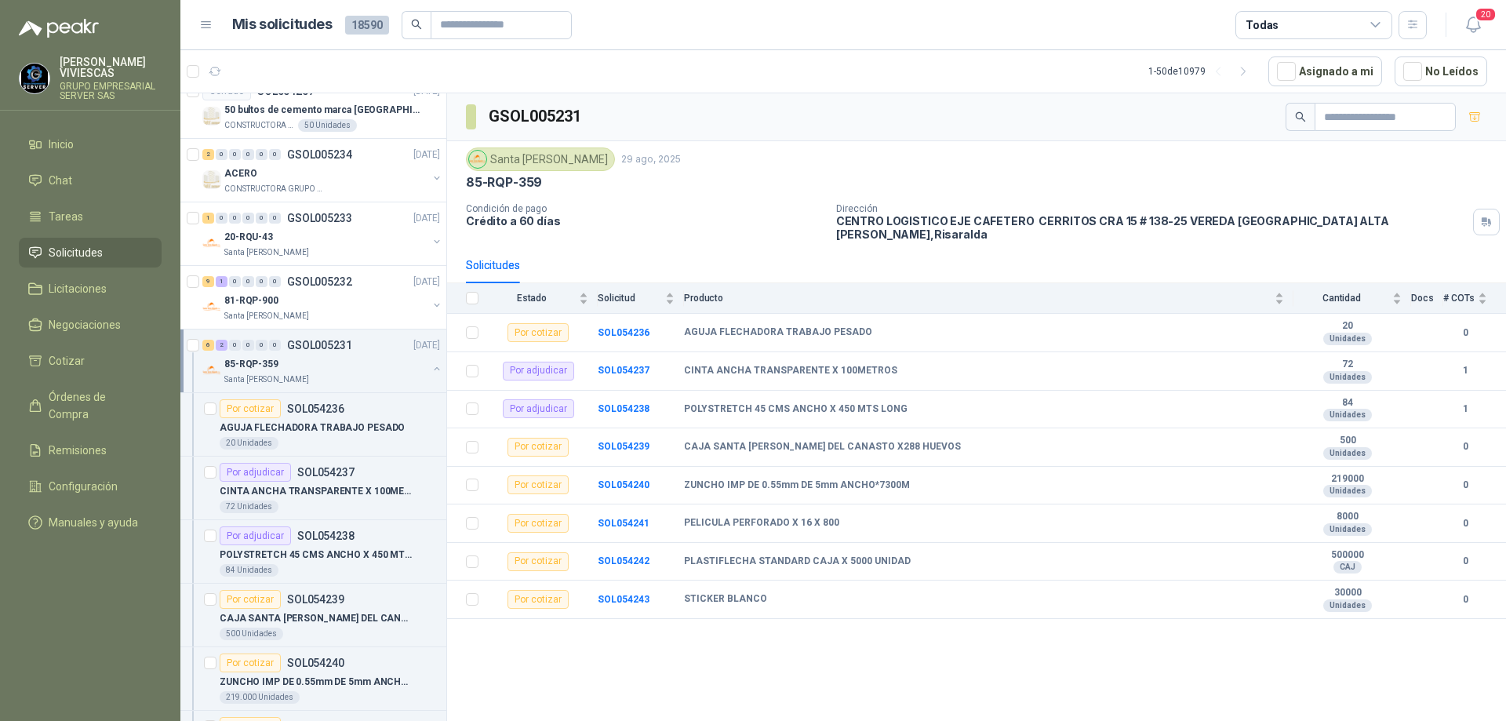
click at [338, 373] on div "Santa [PERSON_NAME]" at bounding box center [325, 379] width 203 height 13
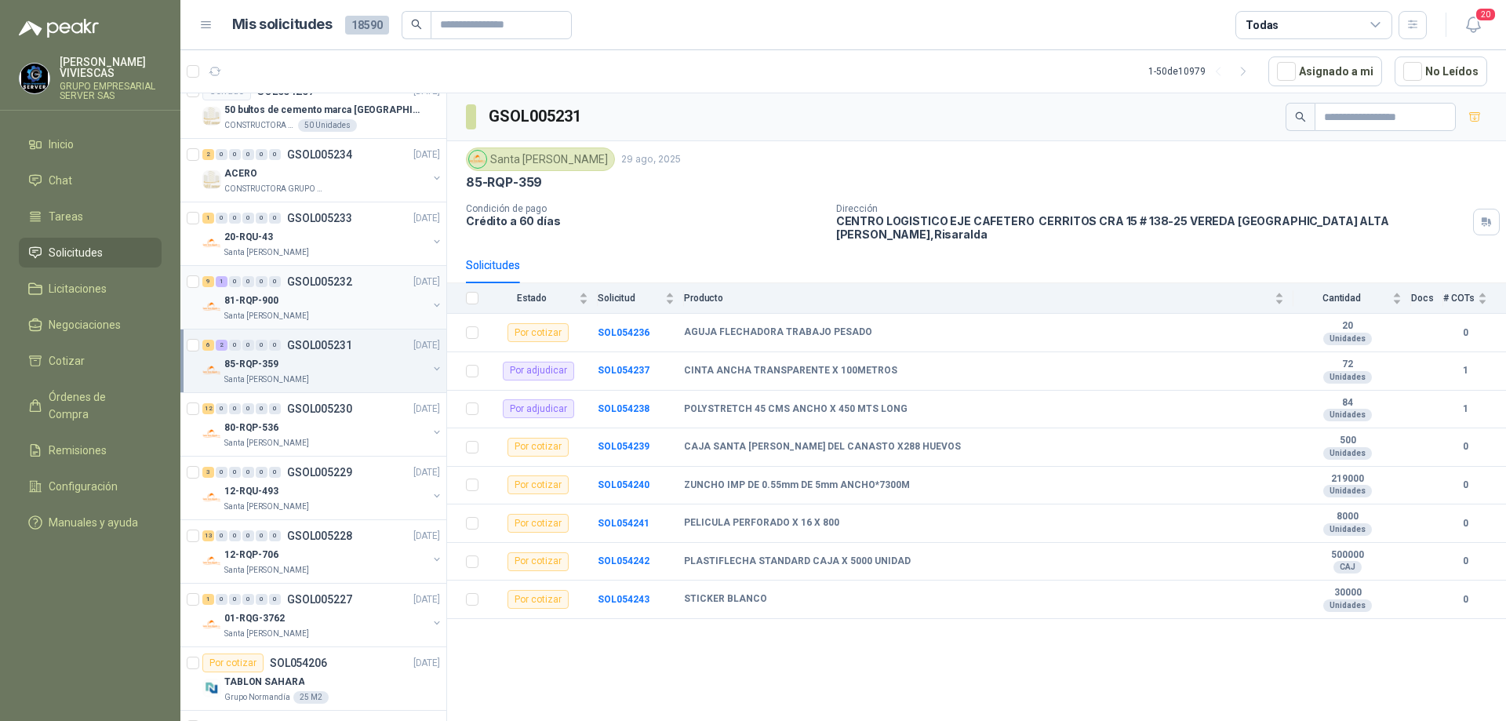
click at [350, 308] on div "81-RQP-900" at bounding box center [325, 300] width 203 height 19
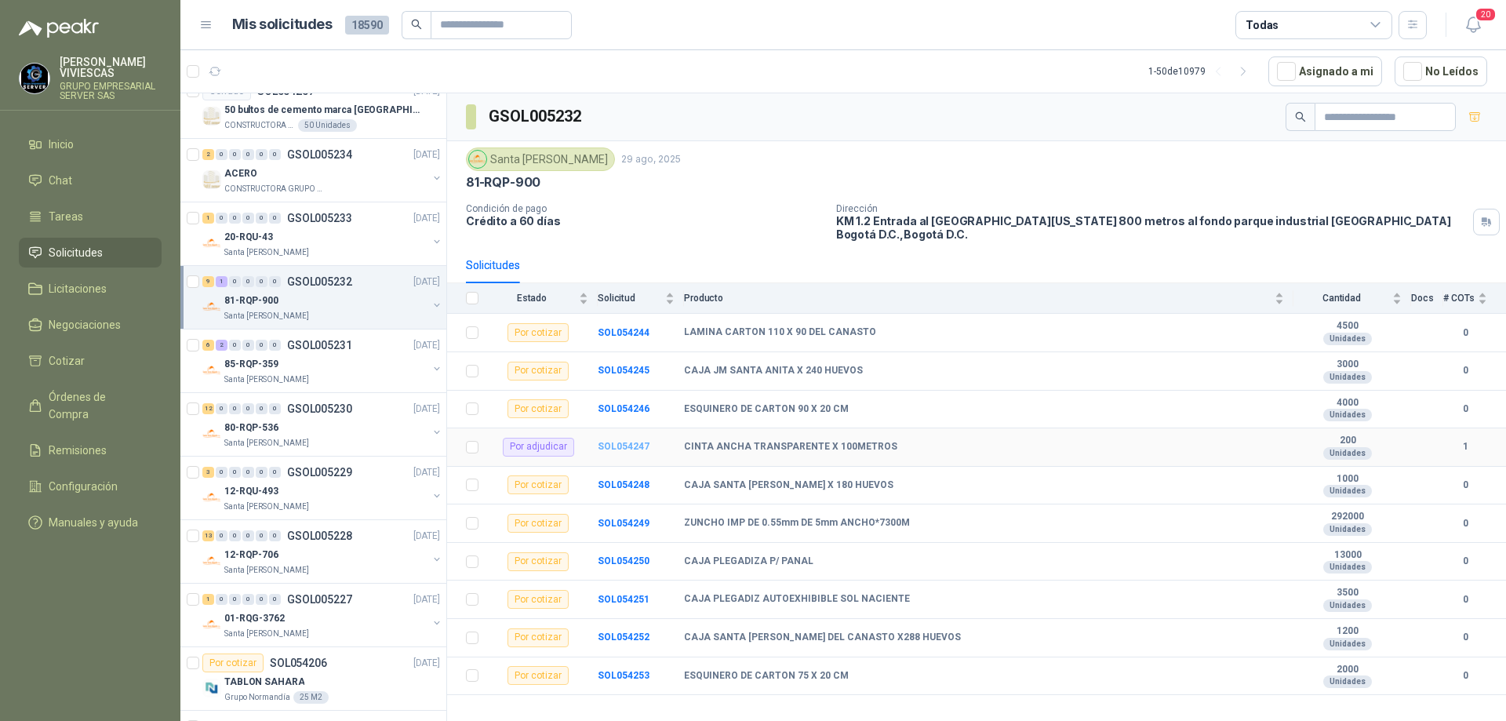
click at [633, 443] on b "SOL054247" at bounding box center [624, 446] width 52 height 11
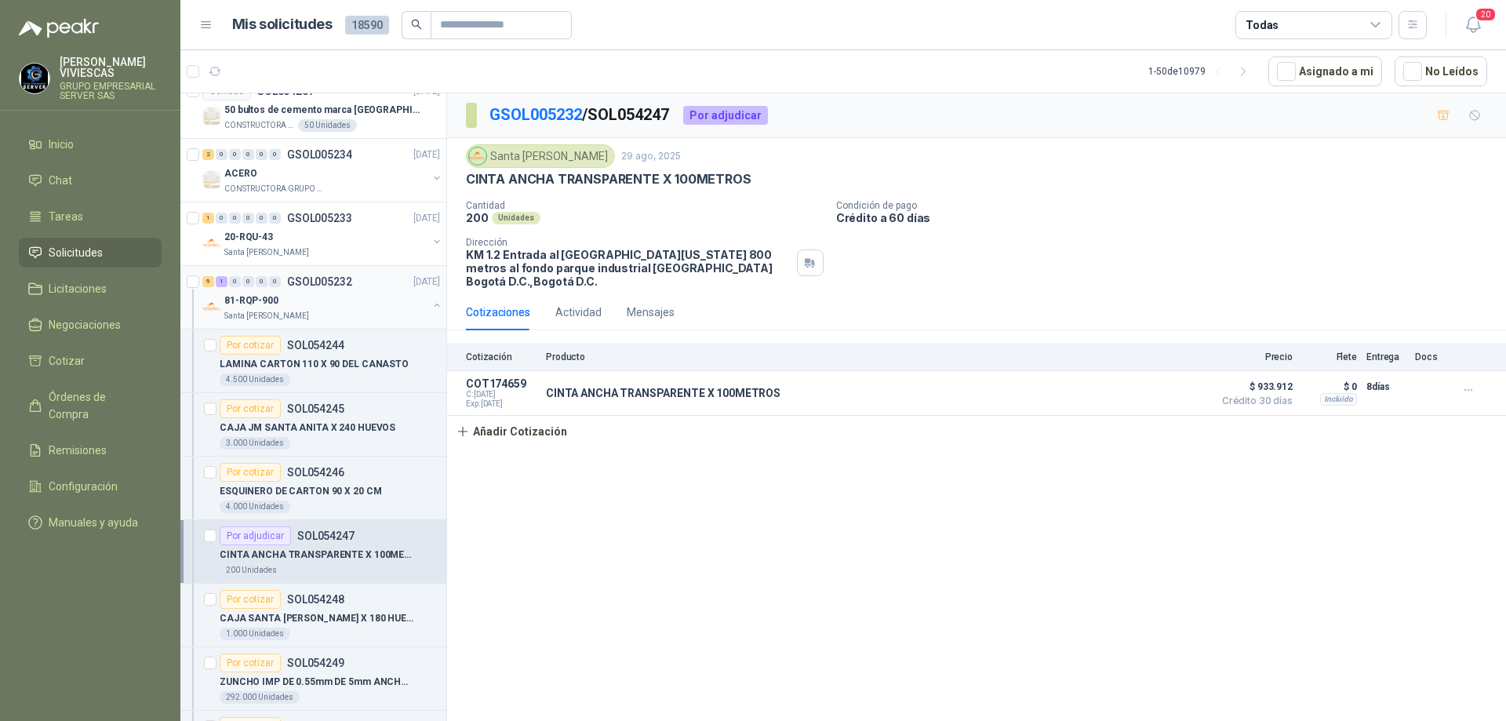
click at [355, 312] on div "Santa [PERSON_NAME]" at bounding box center [325, 316] width 203 height 13
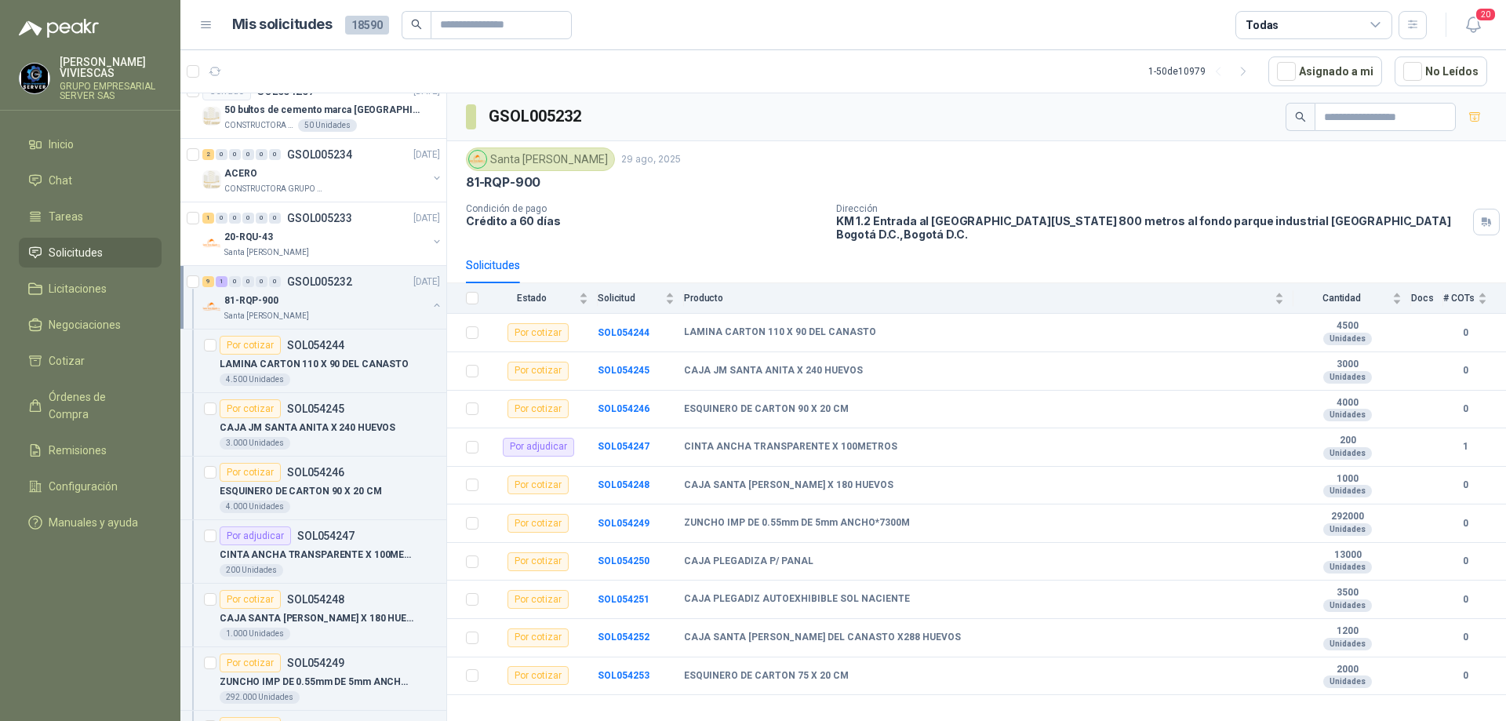
click at [353, 311] on div "Santa [PERSON_NAME]" at bounding box center [325, 316] width 203 height 13
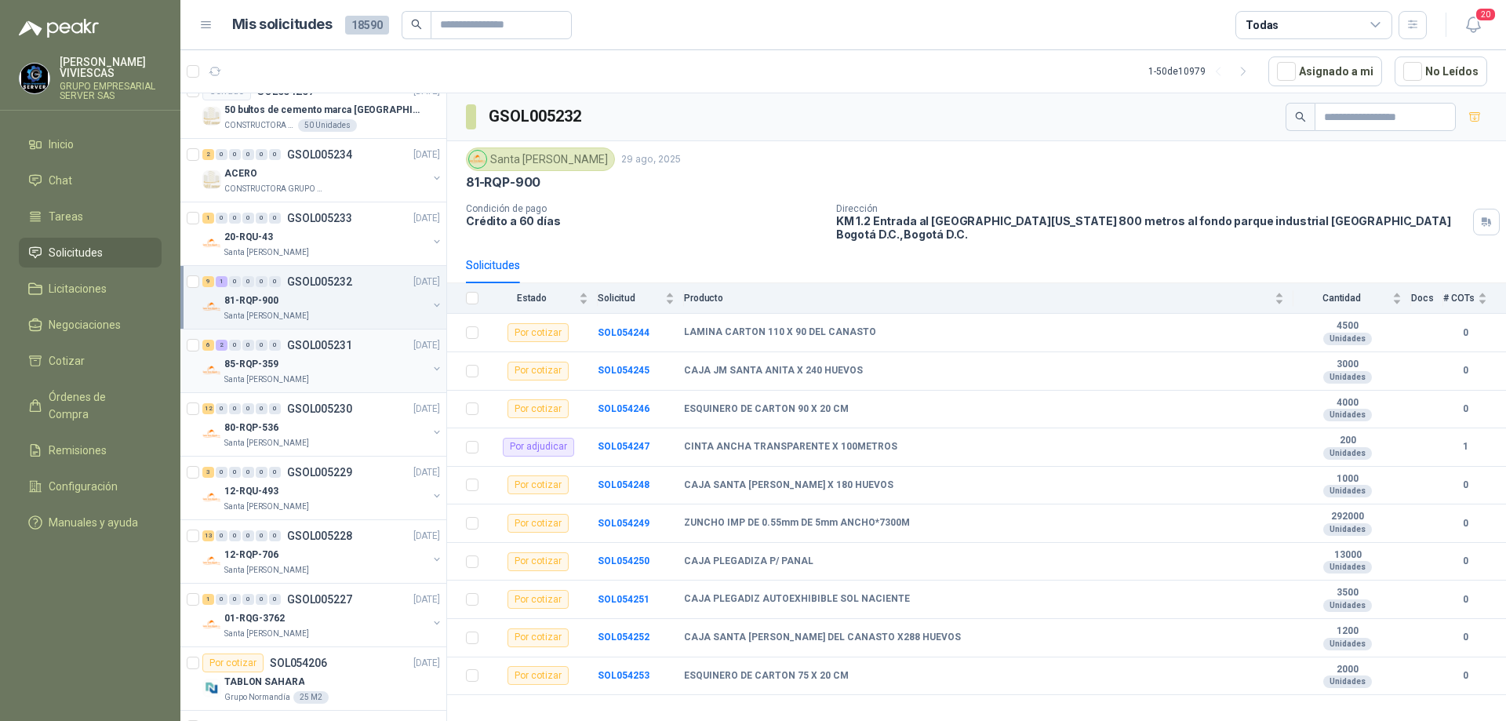
click at [340, 351] on div "6 2 0 0 0 0 GSOL005231 [DATE]" at bounding box center [322, 345] width 241 height 19
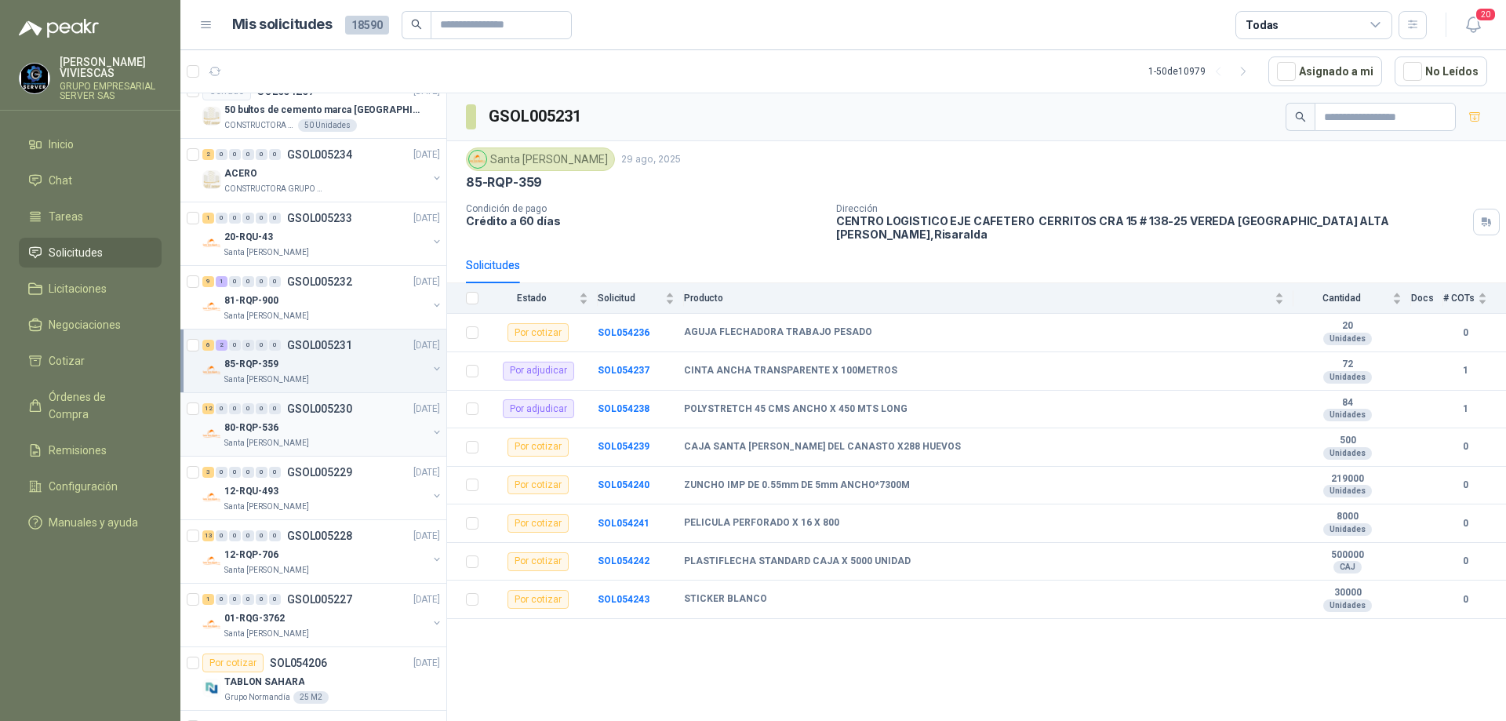
click at [329, 425] on div "80-RQP-536" at bounding box center [325, 427] width 203 height 19
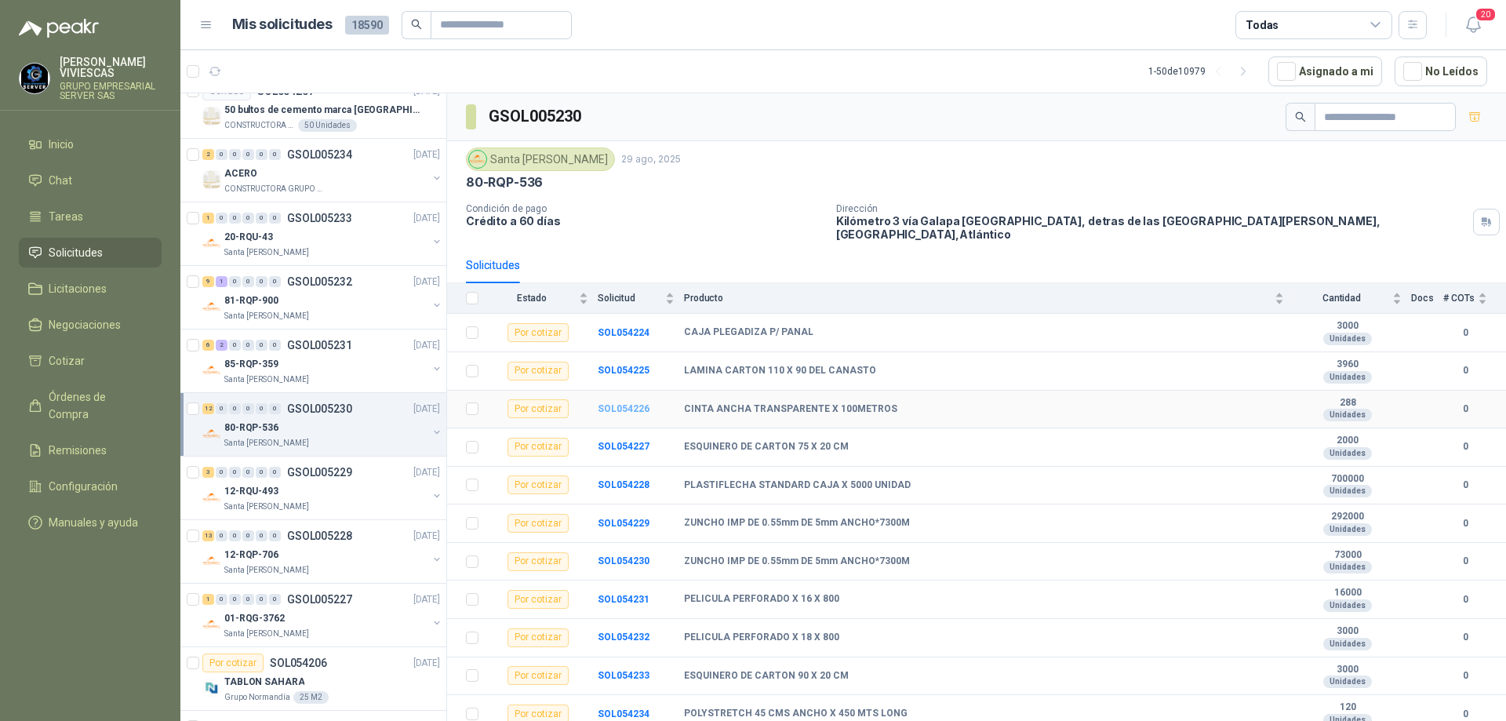
click at [641, 403] on b "SOL054226" at bounding box center [624, 408] width 52 height 11
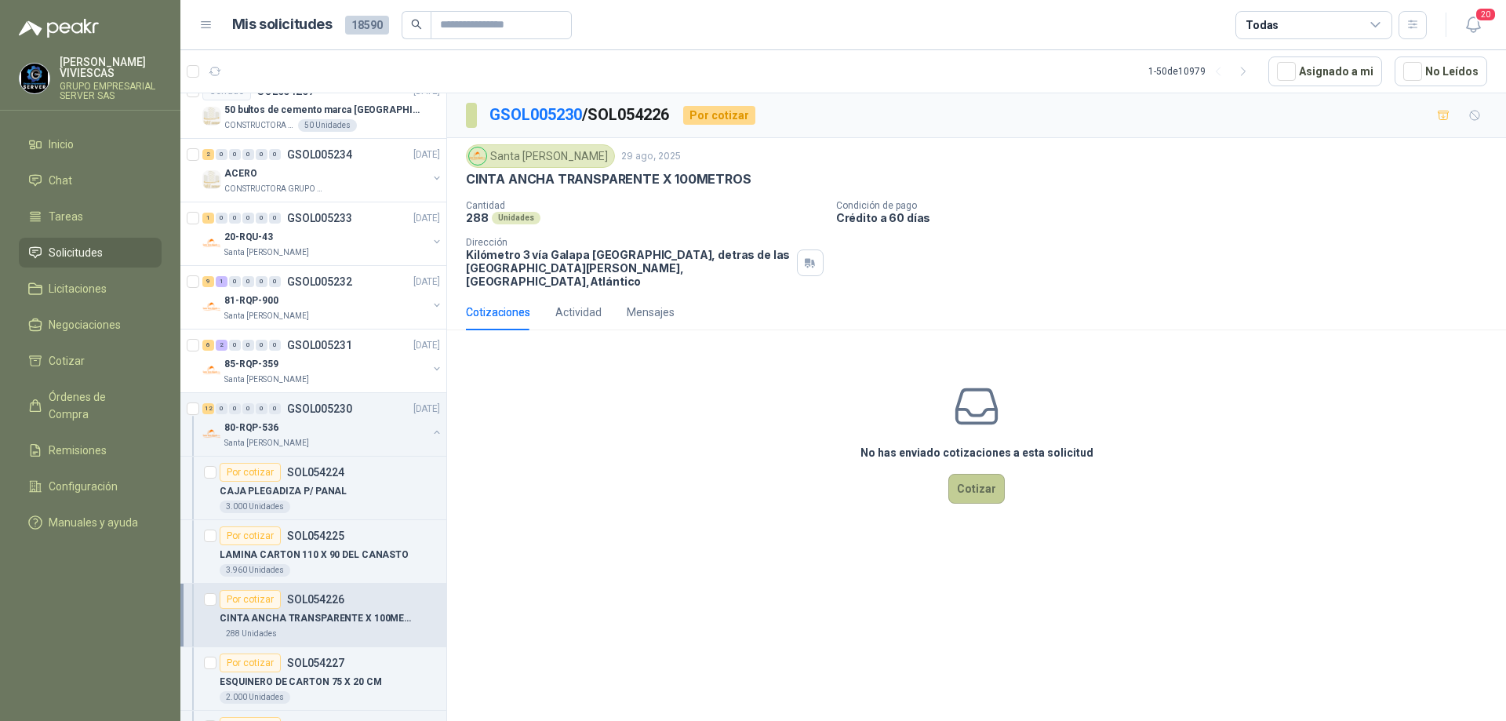
click at [976, 479] on button "Cotizar" at bounding box center [977, 489] width 56 height 30
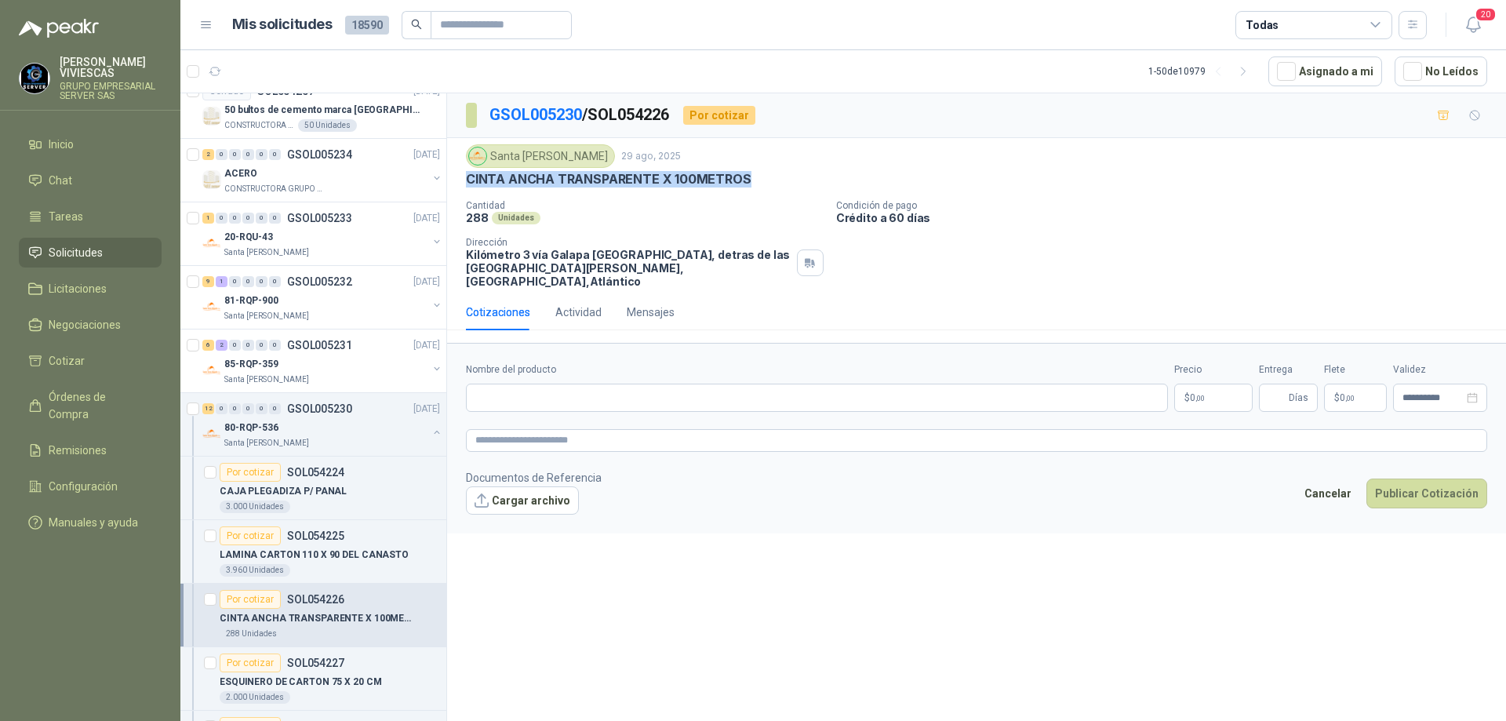
drag, startPoint x: 762, startPoint y: 182, endPoint x: 469, endPoint y: 174, distance: 292.7
click at [469, 174] on div "CINTA ANCHA TRANSPARENTE X 100METROS" at bounding box center [976, 179] width 1021 height 16
copy p "CINTA ANCHA TRANSPARENTE X 100METROS"
paste input "**********"
type input "**********"
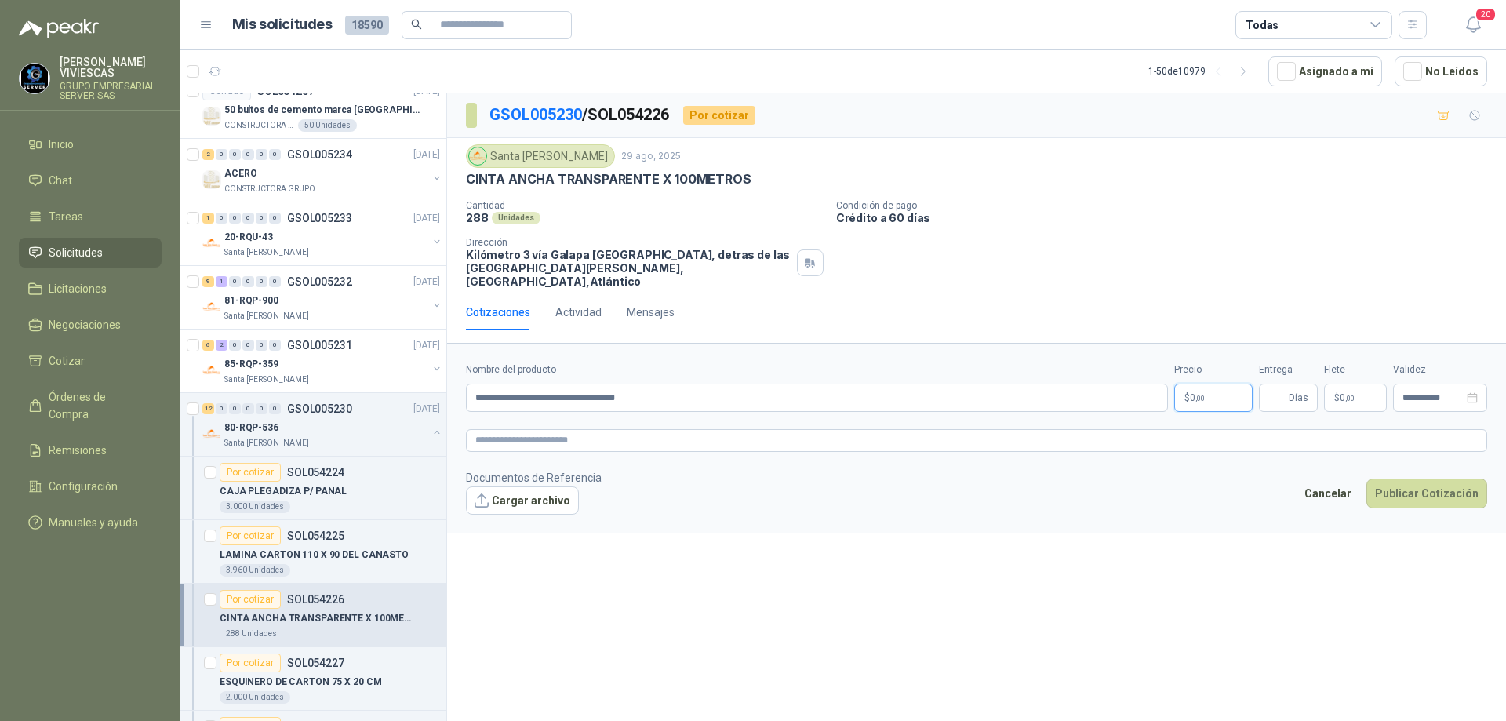
click at [1200, 377] on body "[PERSON_NAME] GRUPO EMPRESARIAL SERVER SAS Inicio Chat Tareas Solicitudes Licit…" at bounding box center [753, 360] width 1506 height 721
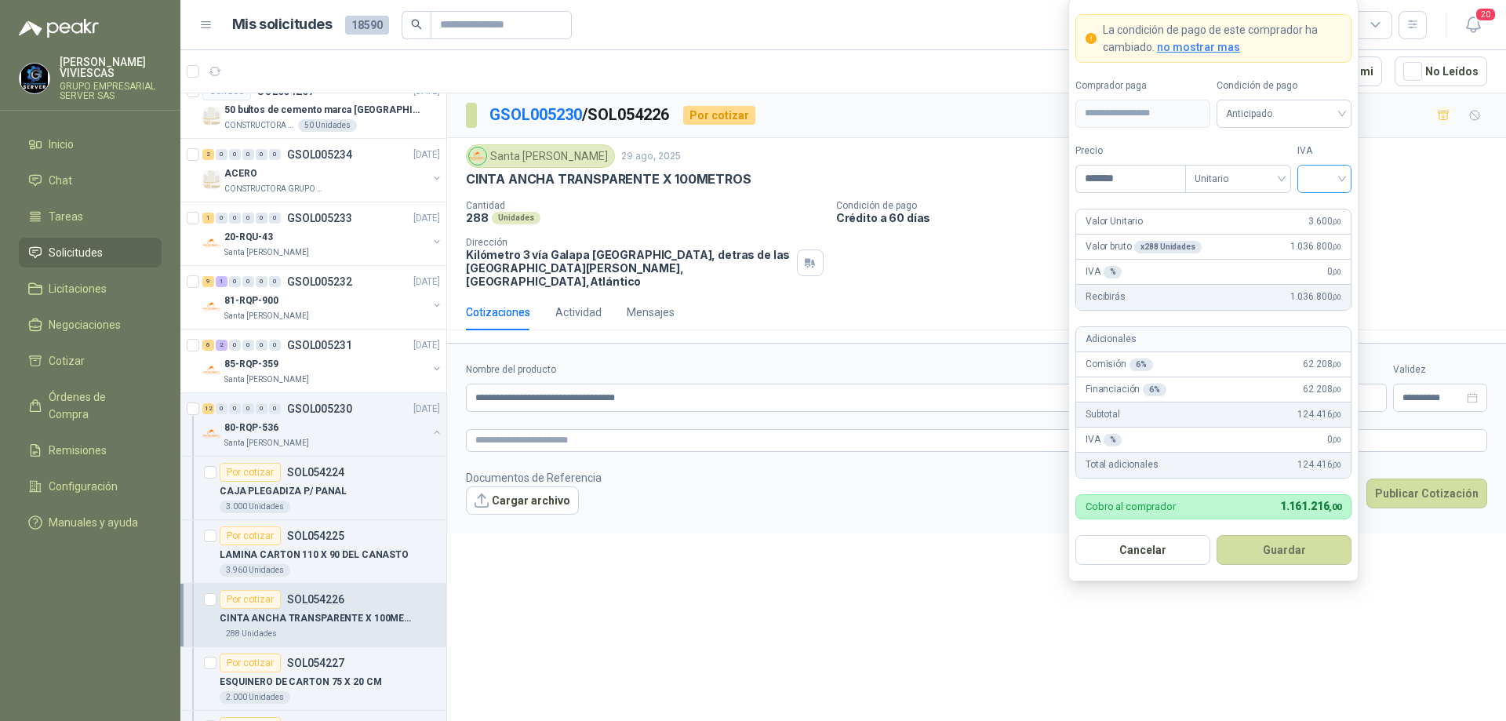
type input "*******"
click at [1337, 175] on input "search" at bounding box center [1324, 178] width 35 height 24
click at [1328, 208] on div "19%" at bounding box center [1324, 210] width 29 height 17
click at [1313, 118] on span "Anticipado" at bounding box center [1284, 114] width 116 height 24
click at [1288, 164] on div "Crédito a 30 días" at bounding box center [1284, 170] width 110 height 17
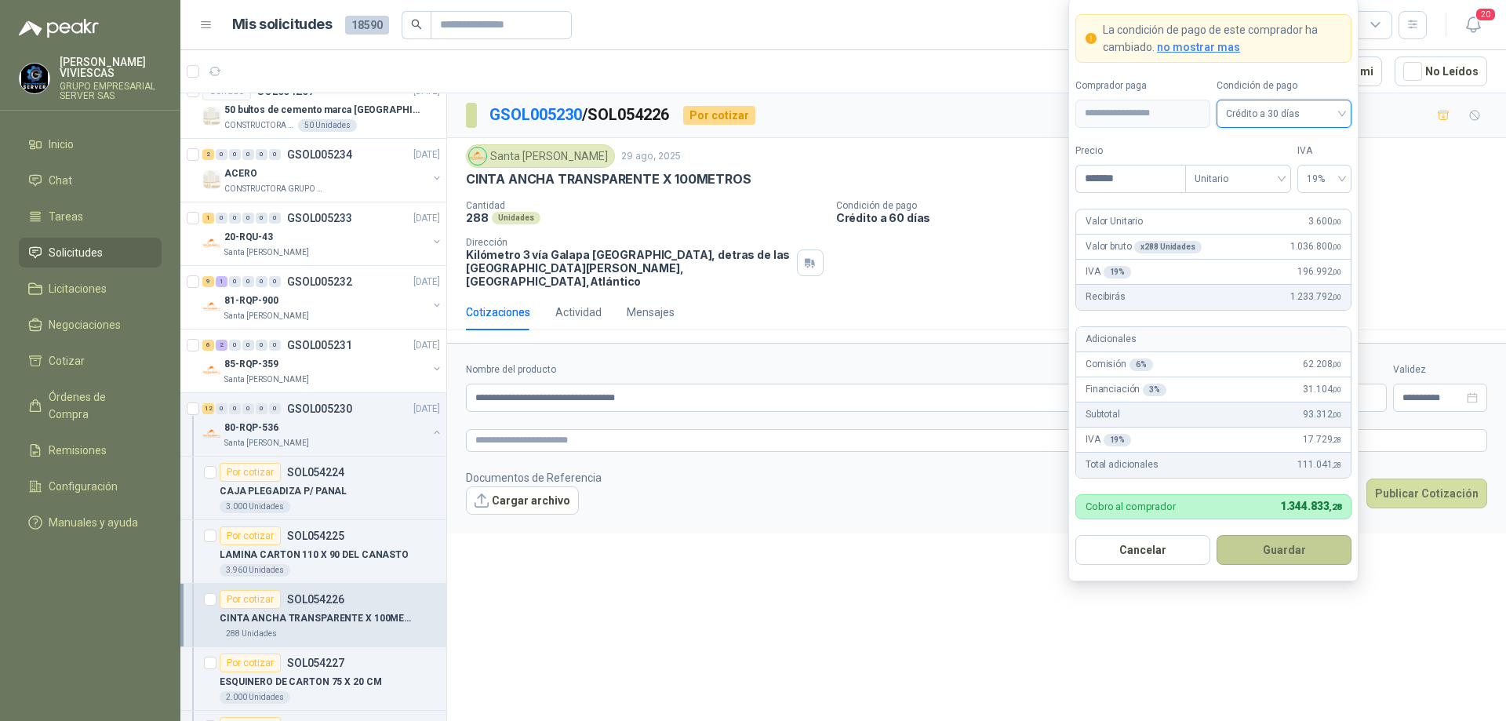
click at [1273, 549] on button "Guardar" at bounding box center [1284, 550] width 135 height 30
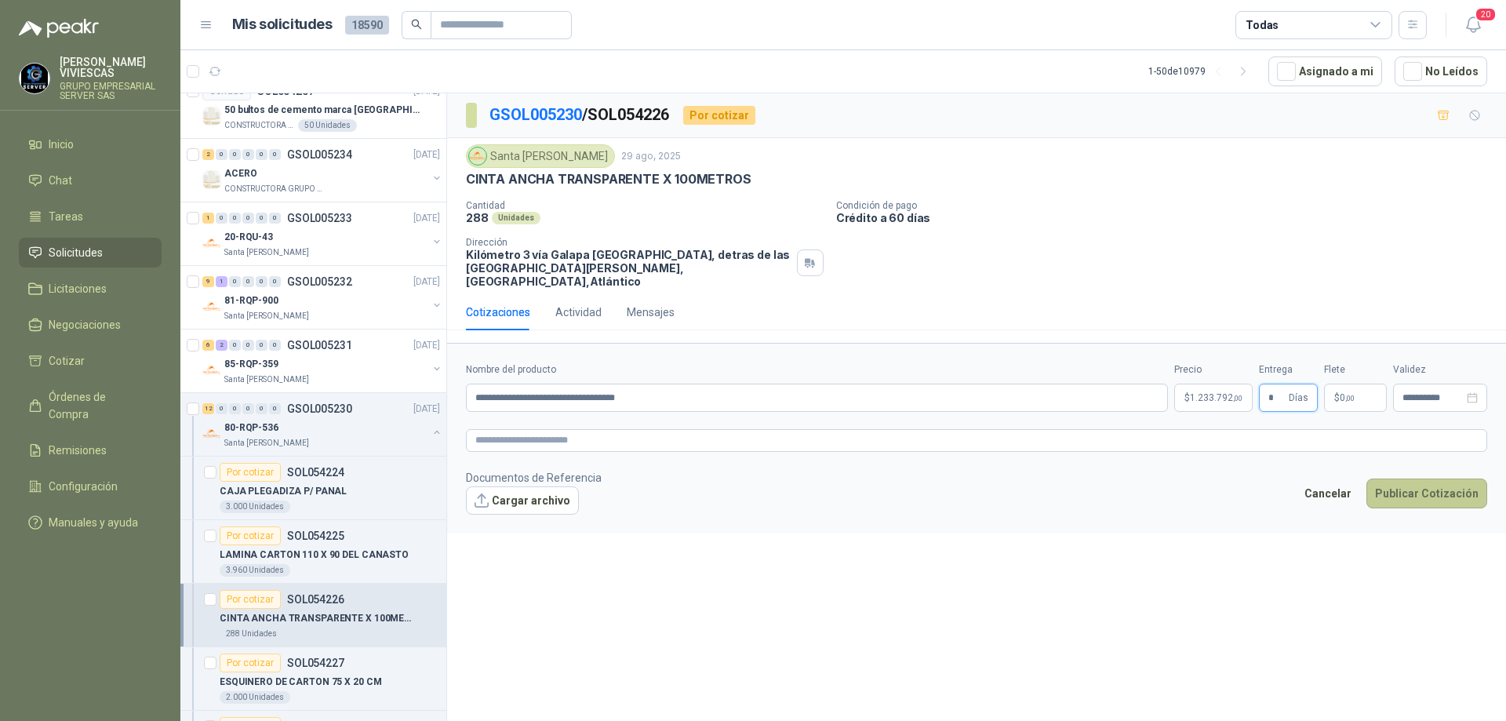
type input "*"
click at [1432, 479] on button "Publicar Cotización" at bounding box center [1427, 494] width 121 height 30
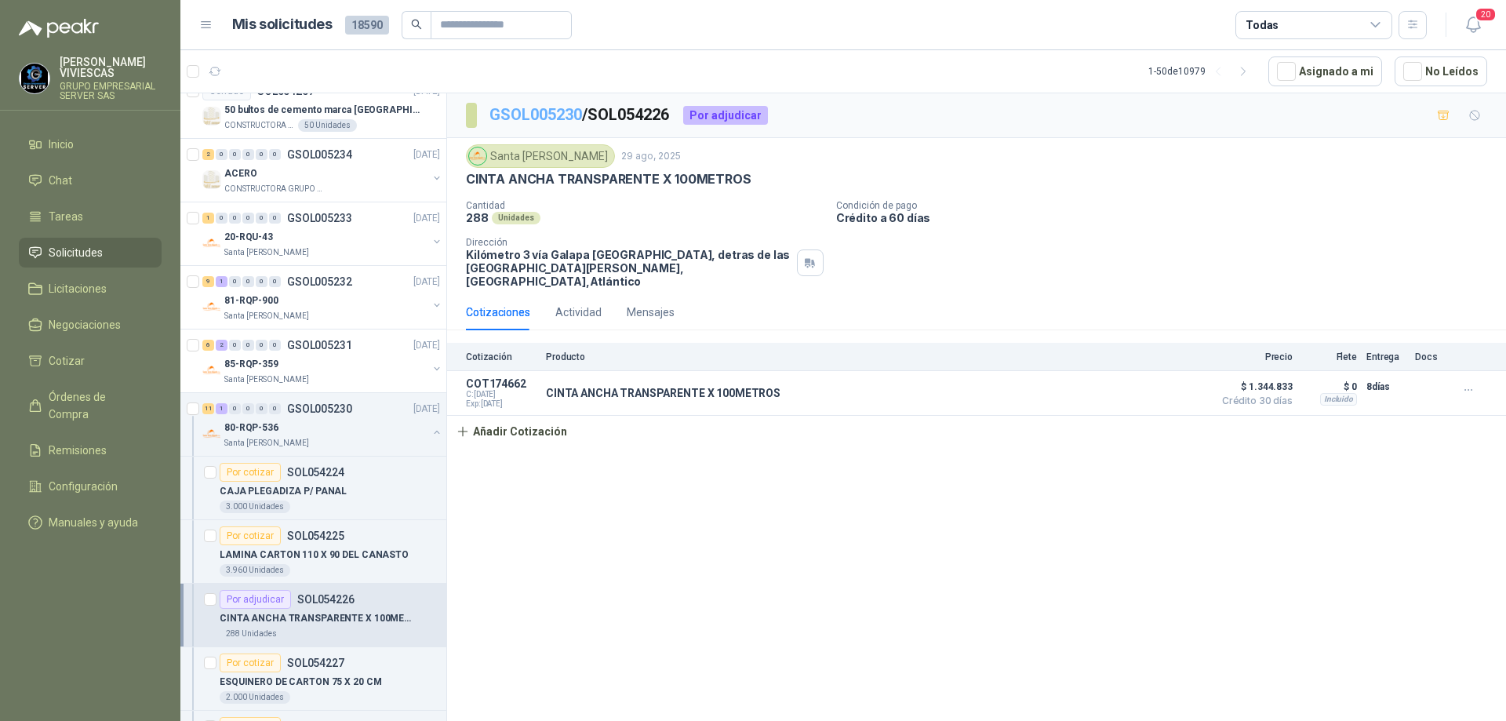
click at [535, 119] on link "GSOL005230" at bounding box center [536, 114] width 93 height 19
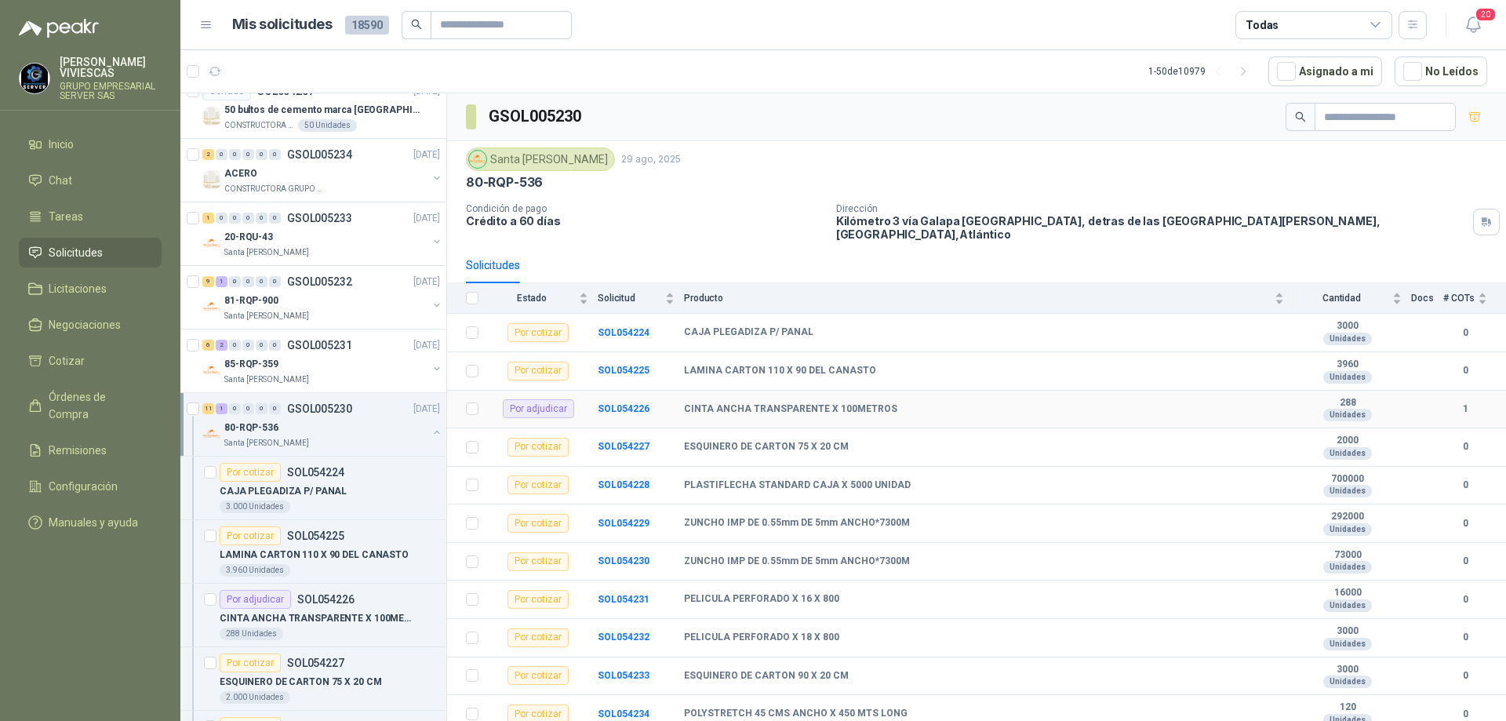
scroll to position [34, 0]
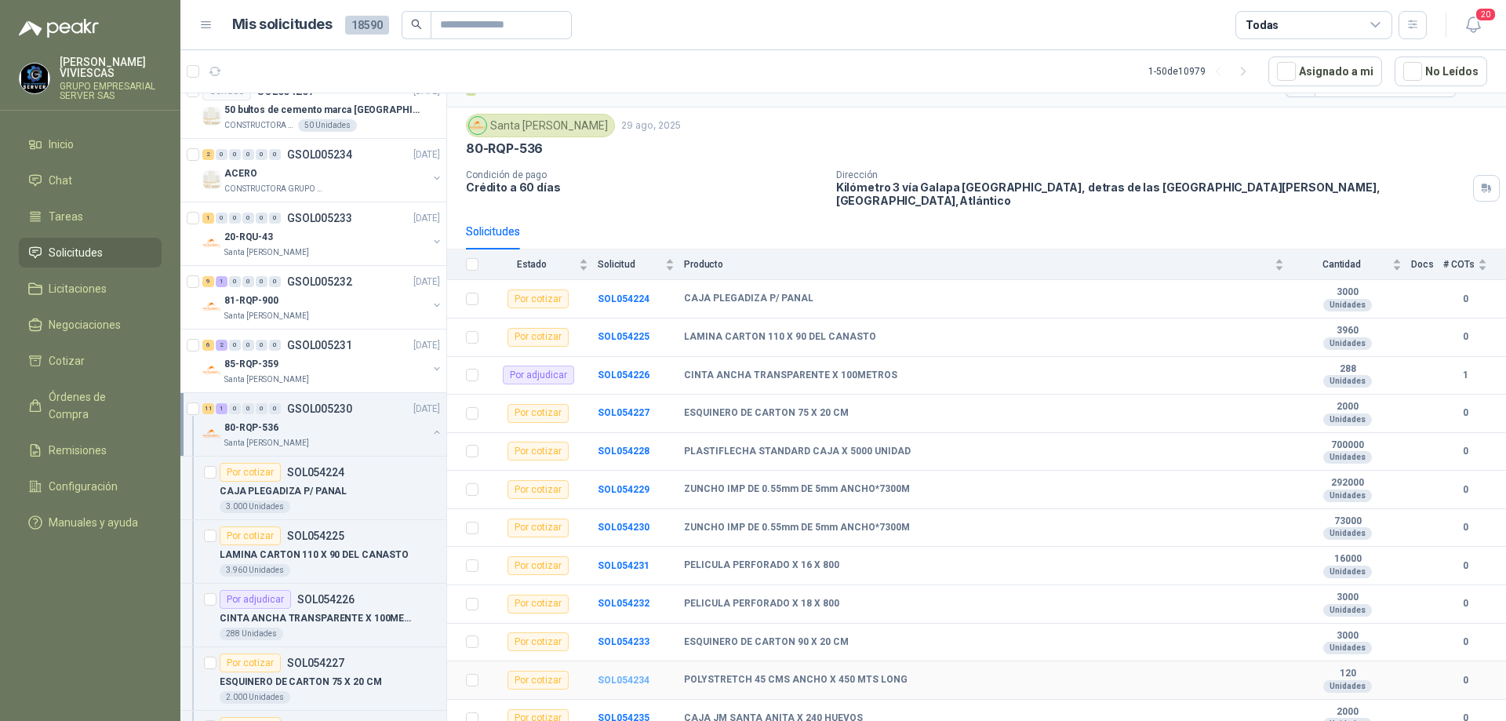
click at [635, 675] on b "SOL054234" at bounding box center [624, 680] width 52 height 11
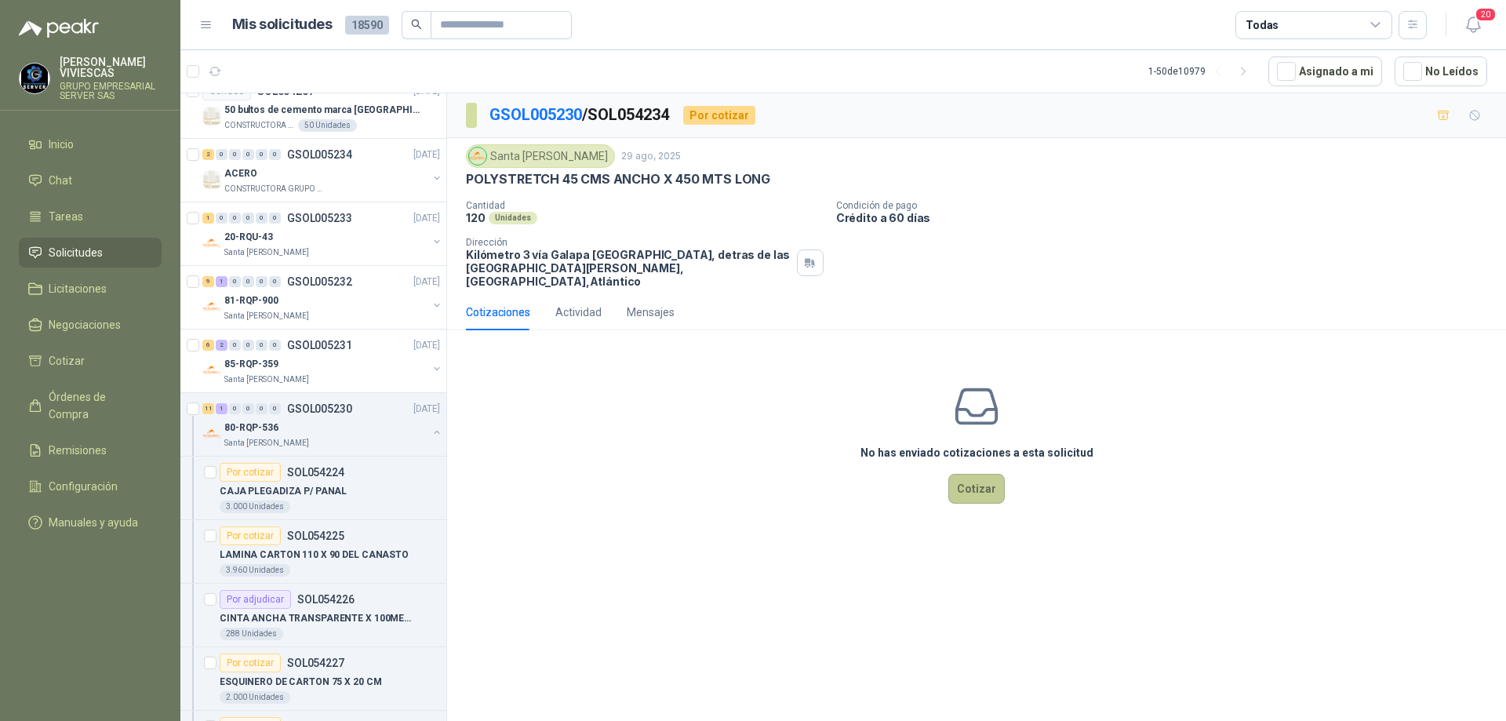
click at [974, 475] on button "Cotizar" at bounding box center [977, 489] width 56 height 30
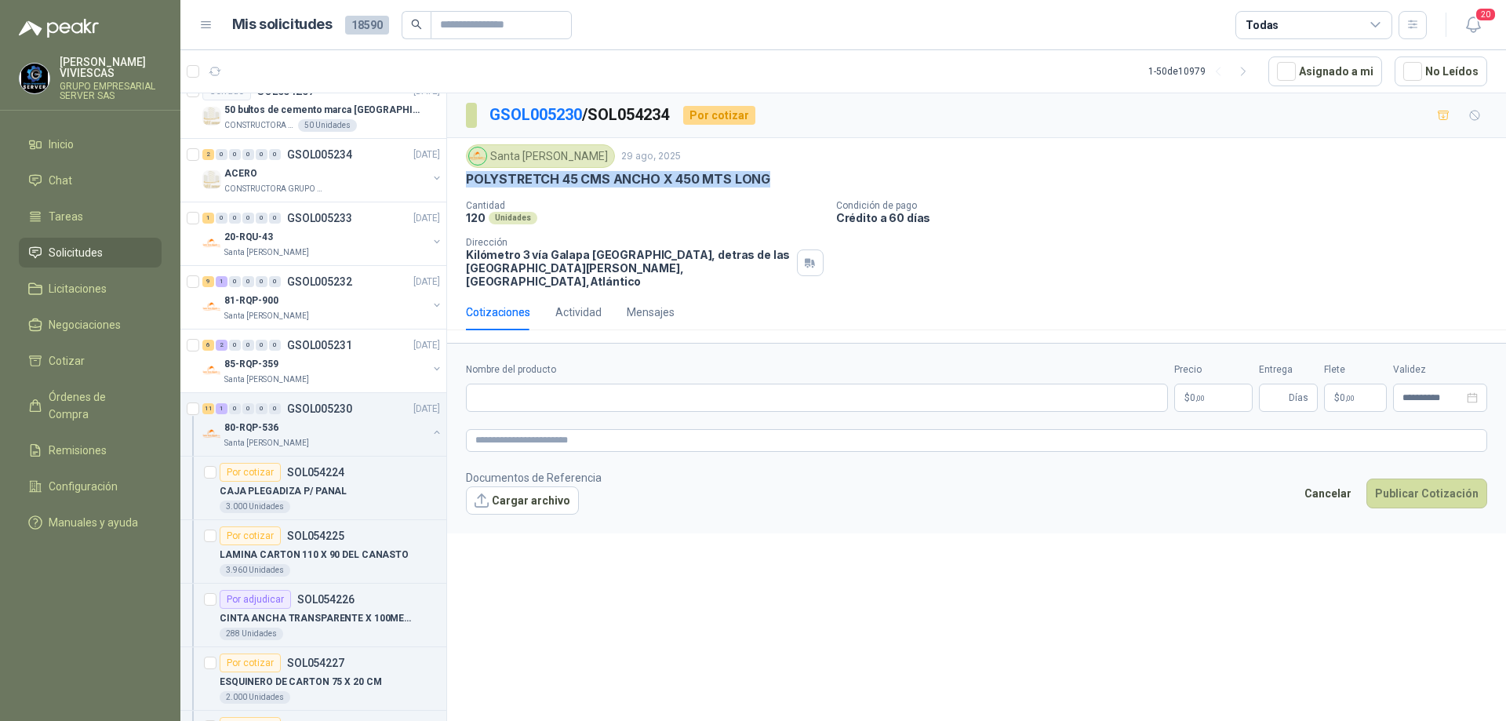
drag, startPoint x: 763, startPoint y: 172, endPoint x: 468, endPoint y: 172, distance: 294.2
click at [468, 172] on p "POLYSTRETCH 45 CMS ANCHO X 450 MTS LONG" at bounding box center [618, 179] width 304 height 16
copy p "POLYSTRETCH 45 CMS ANCHO X 450 MTS LONG"
paste input "**********"
type input "**********"
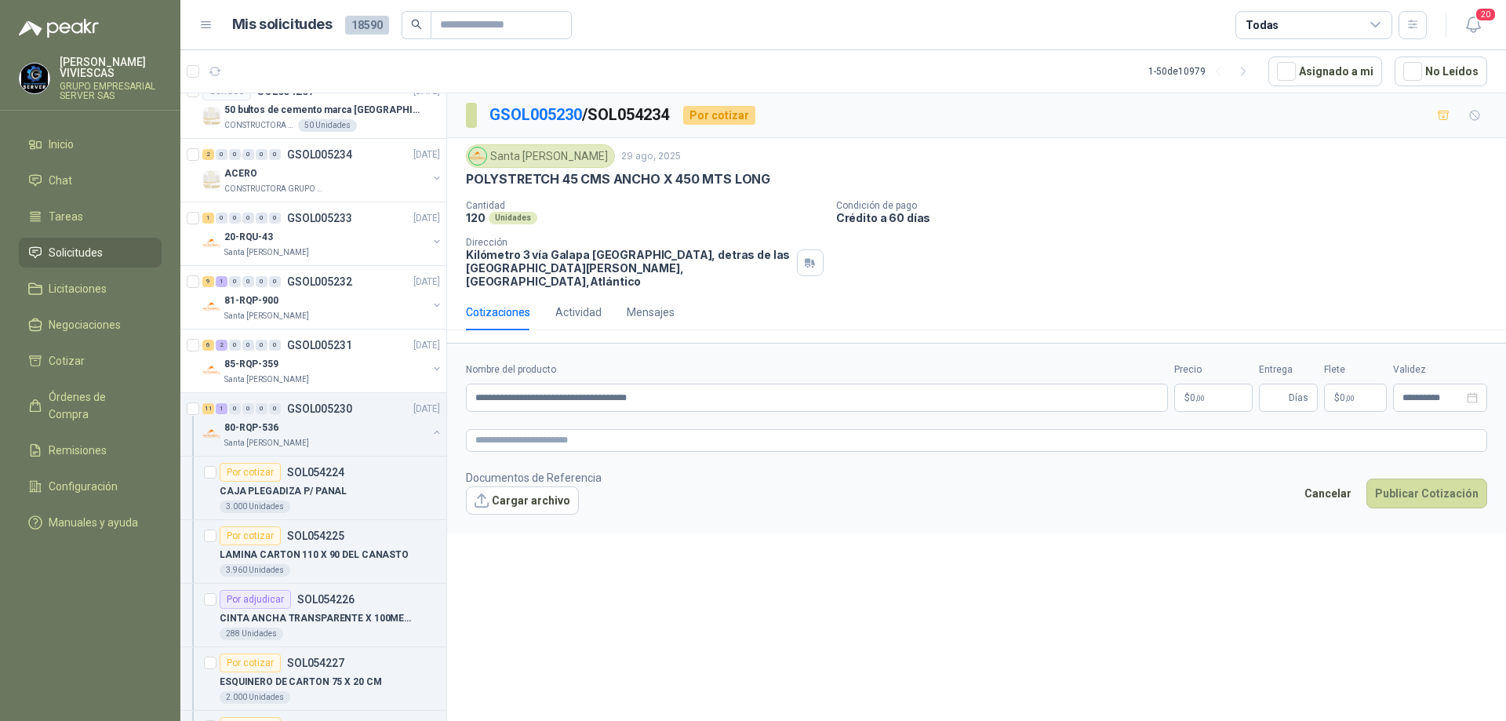
click at [1212, 392] on body "[PERSON_NAME] GRUPO EMPRESARIAL SERVER SAS Inicio Chat Tareas Solicitudes Licit…" at bounding box center [753, 360] width 1506 height 721
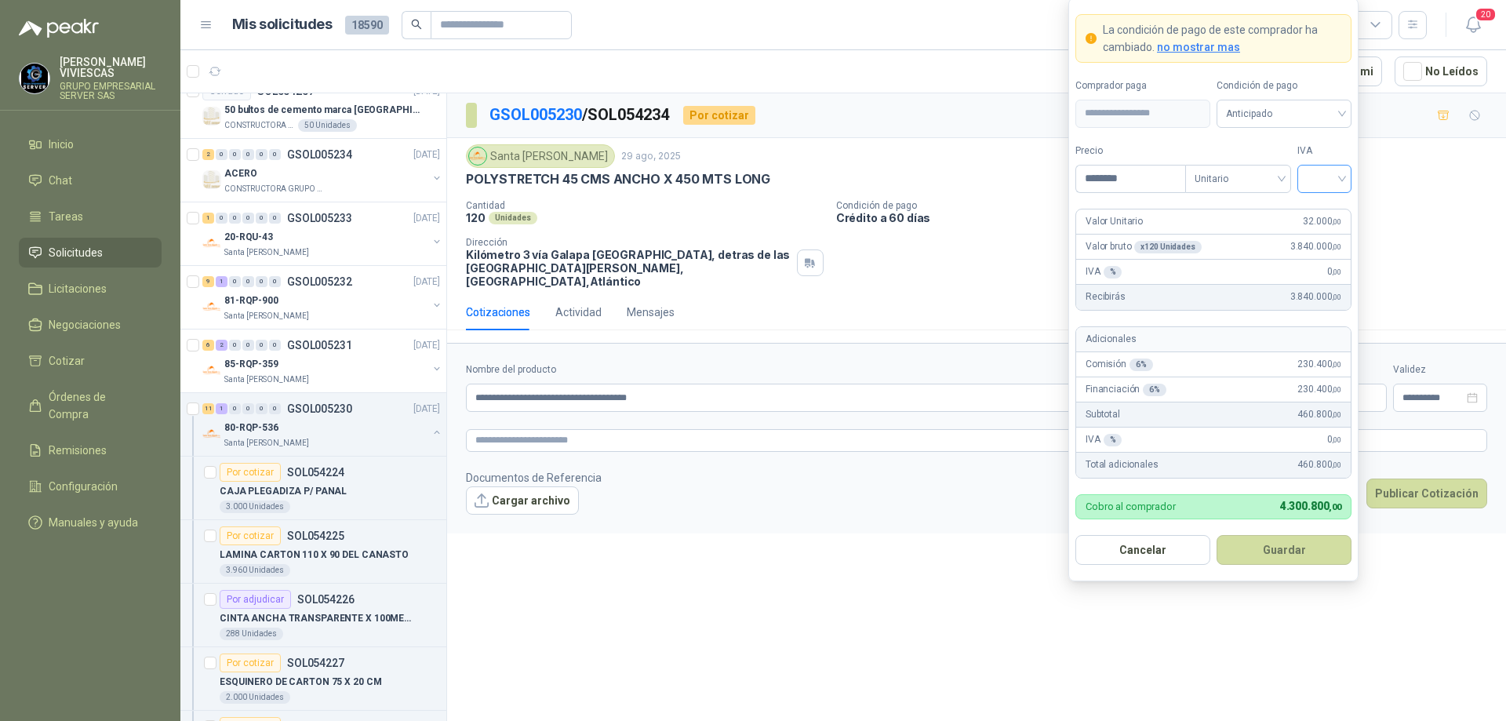
type input "********"
click at [1336, 176] on input "search" at bounding box center [1324, 178] width 35 height 24
click at [1331, 206] on div "19%" at bounding box center [1324, 210] width 29 height 17
click at [1328, 113] on span "Anticipado" at bounding box center [1284, 114] width 116 height 24
click at [1279, 169] on div "Crédito a 30 días" at bounding box center [1284, 170] width 110 height 17
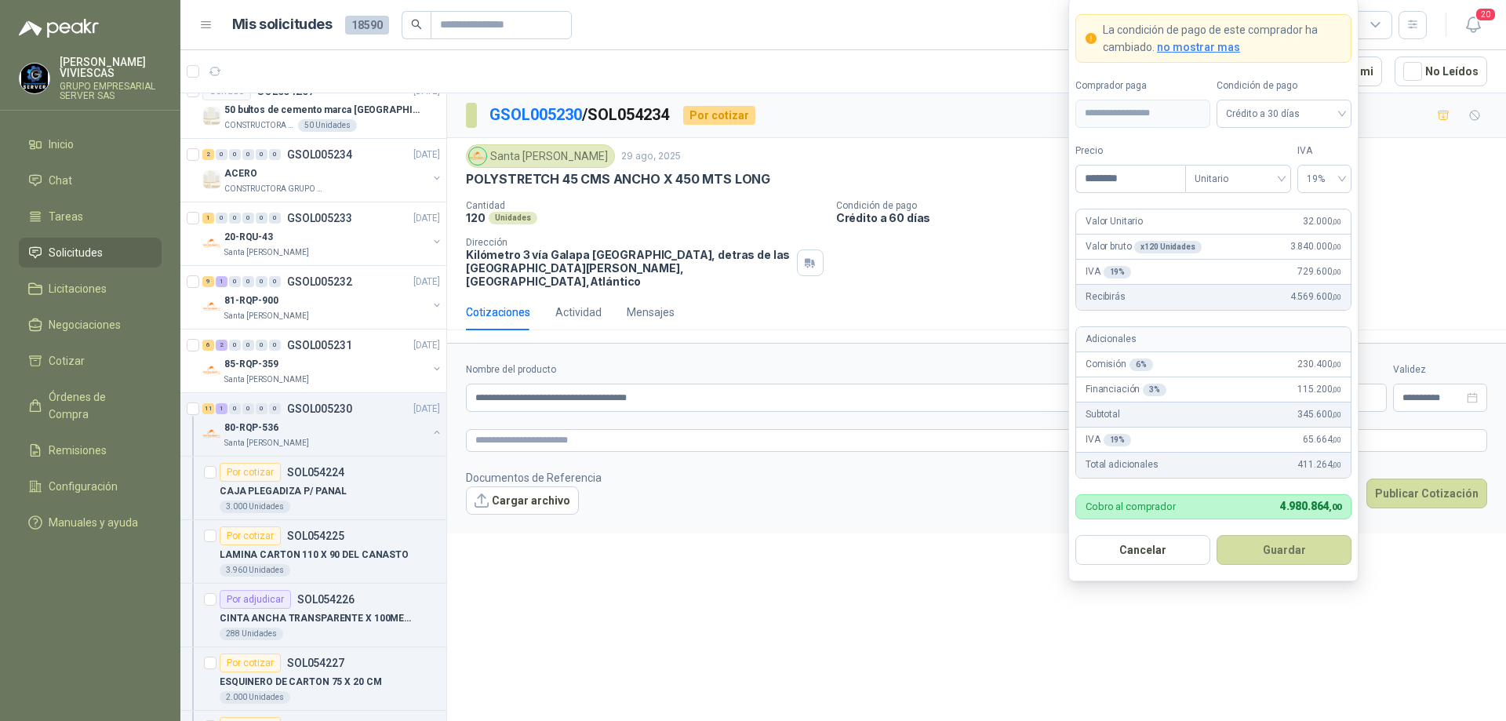
click at [1247, 550] on button "Guardar" at bounding box center [1284, 550] width 135 height 30
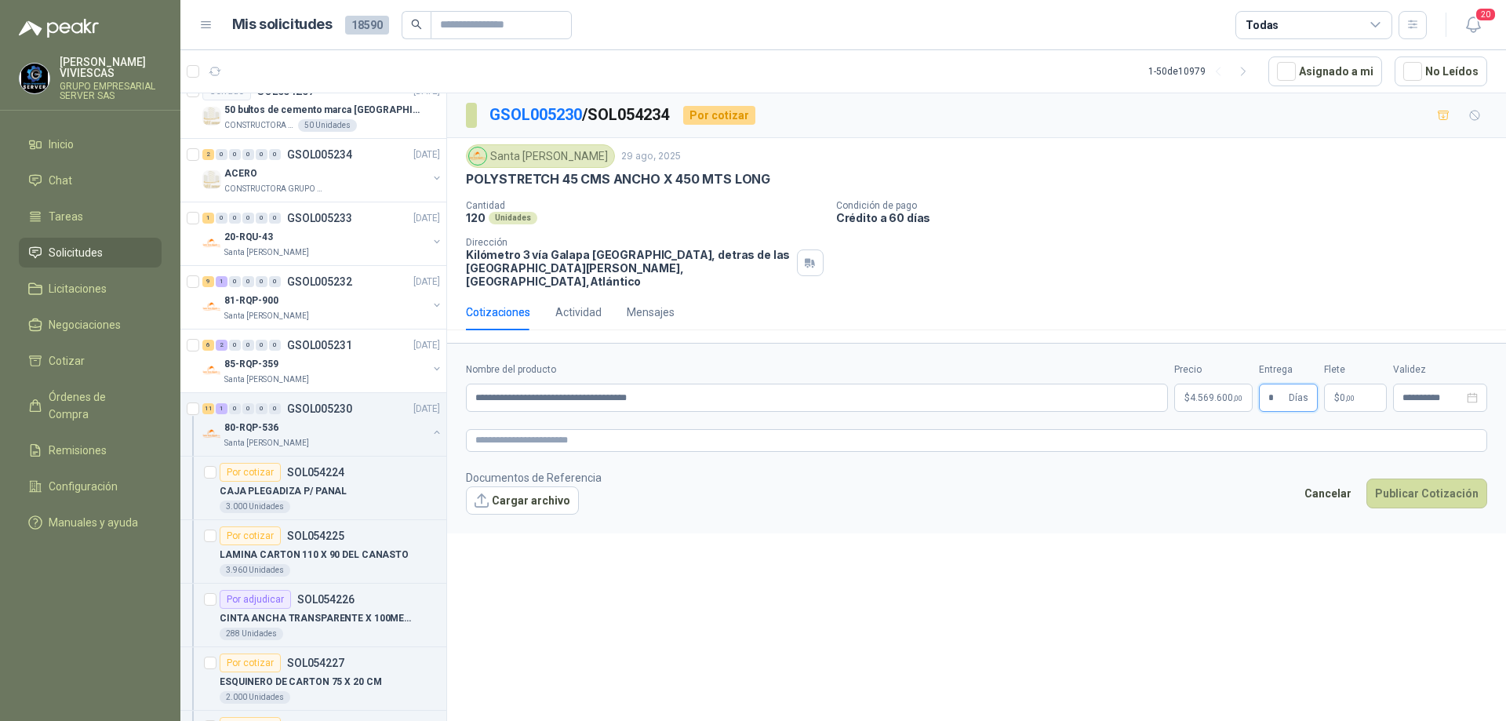
type input "*"
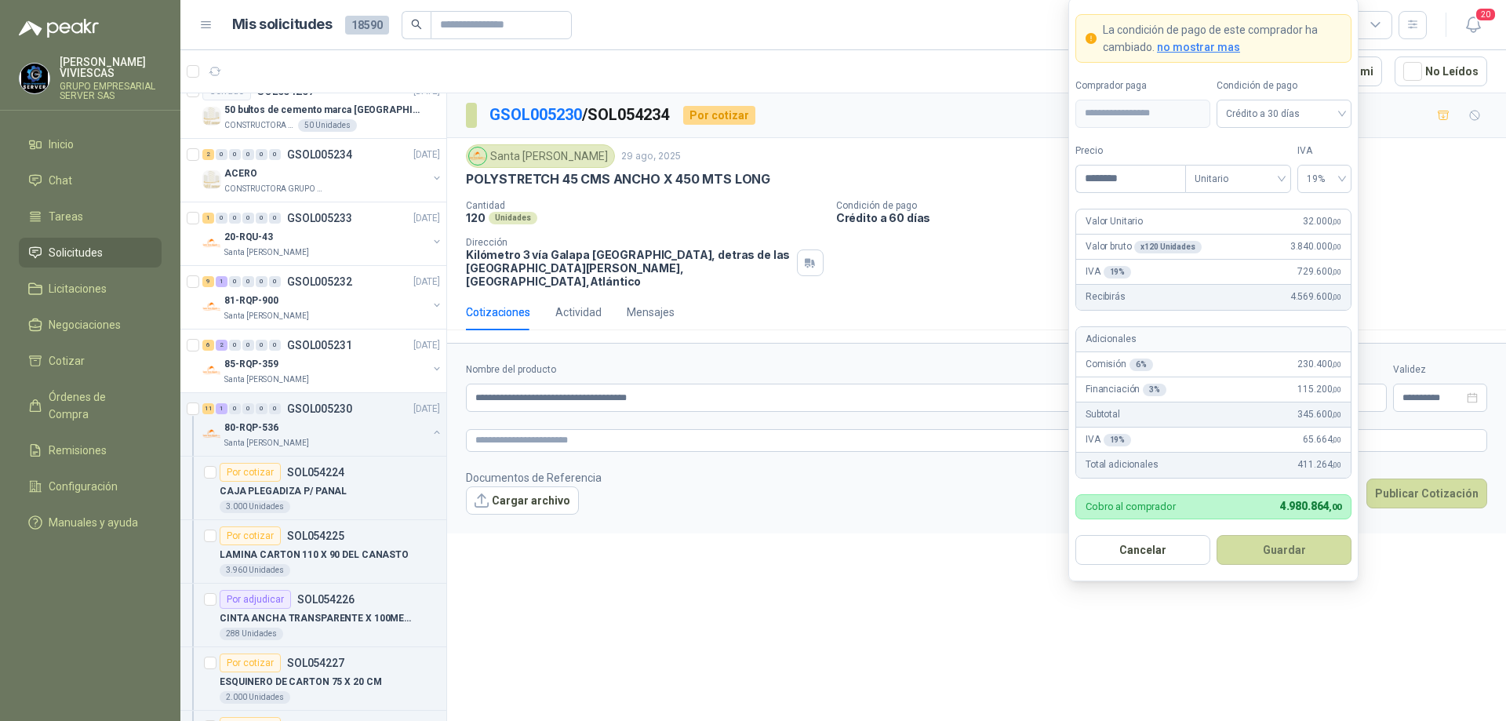
click at [1249, 391] on body "[PERSON_NAME] GRUPO EMPRESARIAL SERVER SAS Inicio Chat Tareas Solicitudes Licit…" at bounding box center [753, 360] width 1506 height 721
click at [1280, 539] on button "Guardar" at bounding box center [1284, 550] width 135 height 30
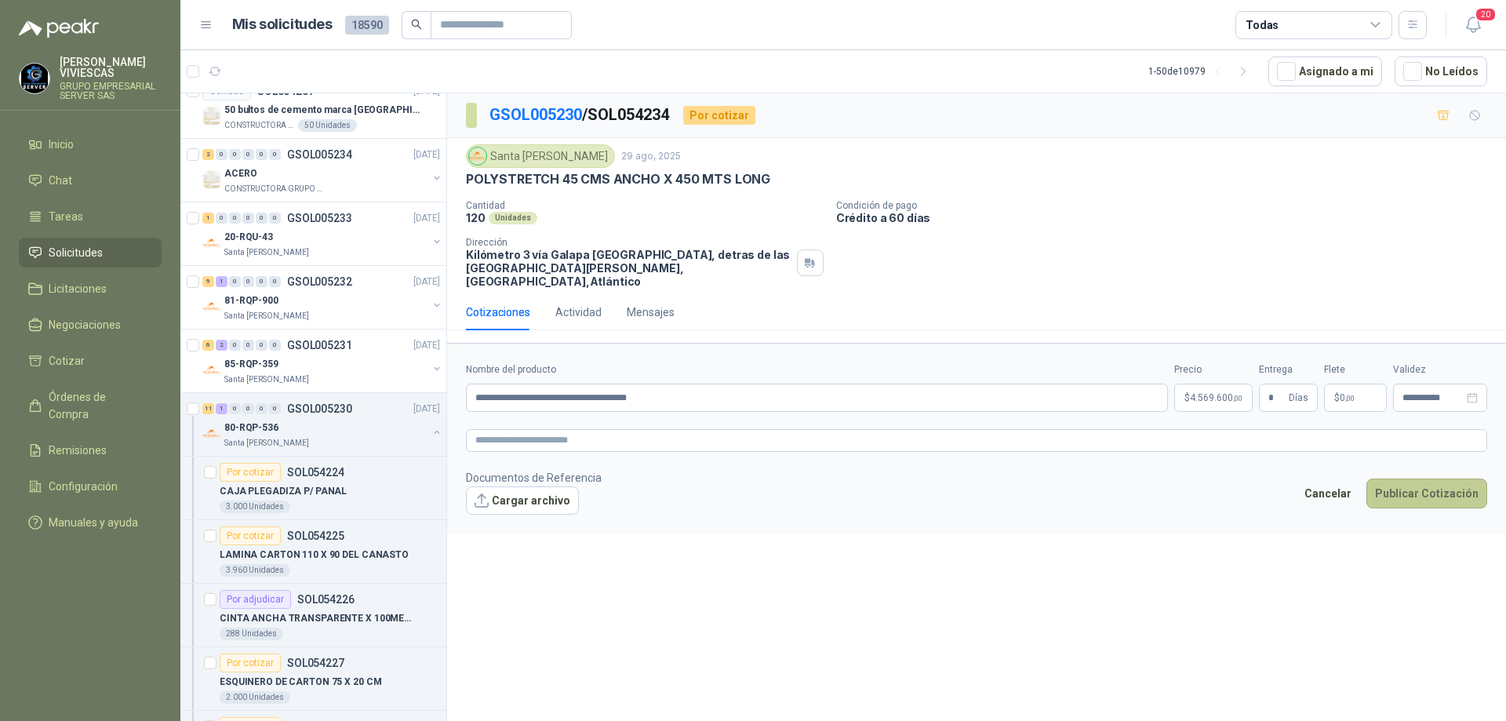
click at [1402, 481] on button "Publicar Cotización" at bounding box center [1427, 494] width 121 height 30
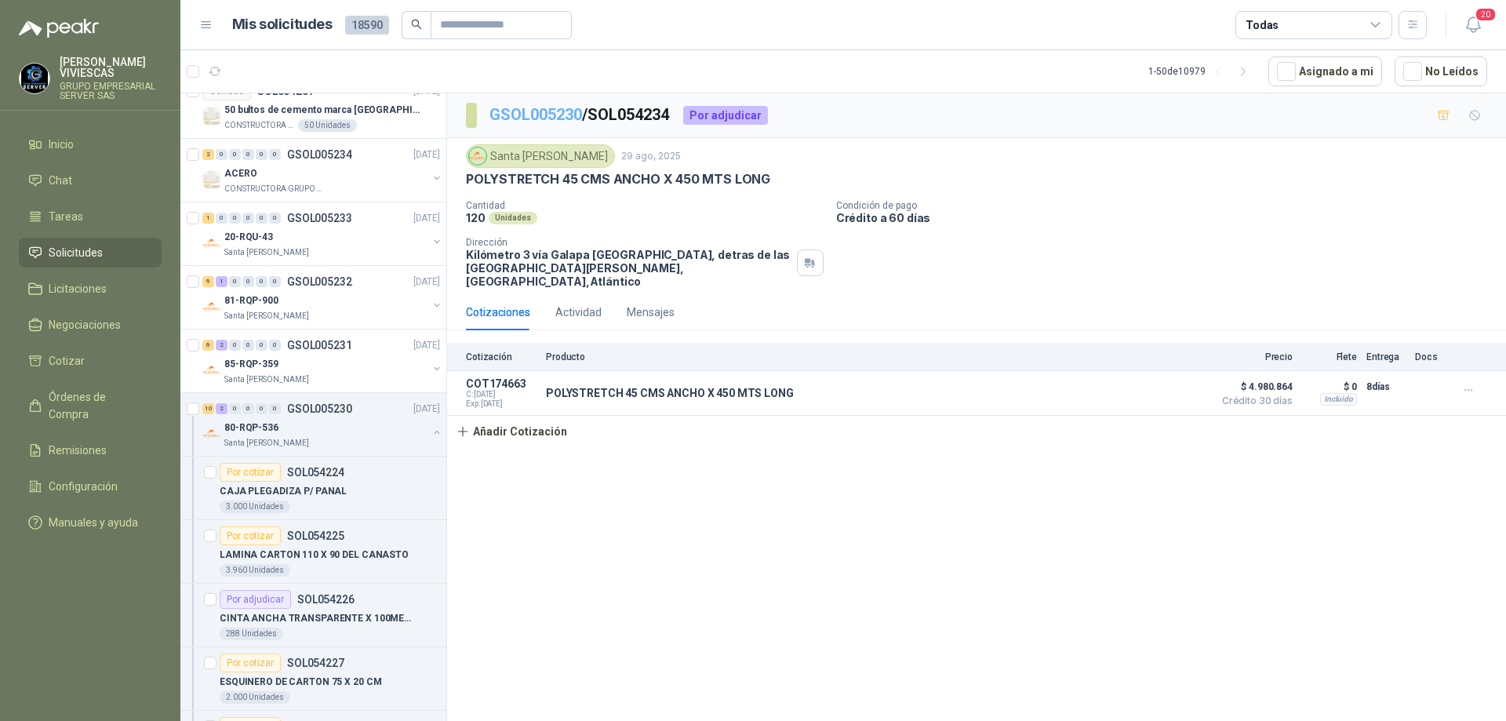
click at [545, 118] on link "GSOL005230" at bounding box center [536, 114] width 93 height 19
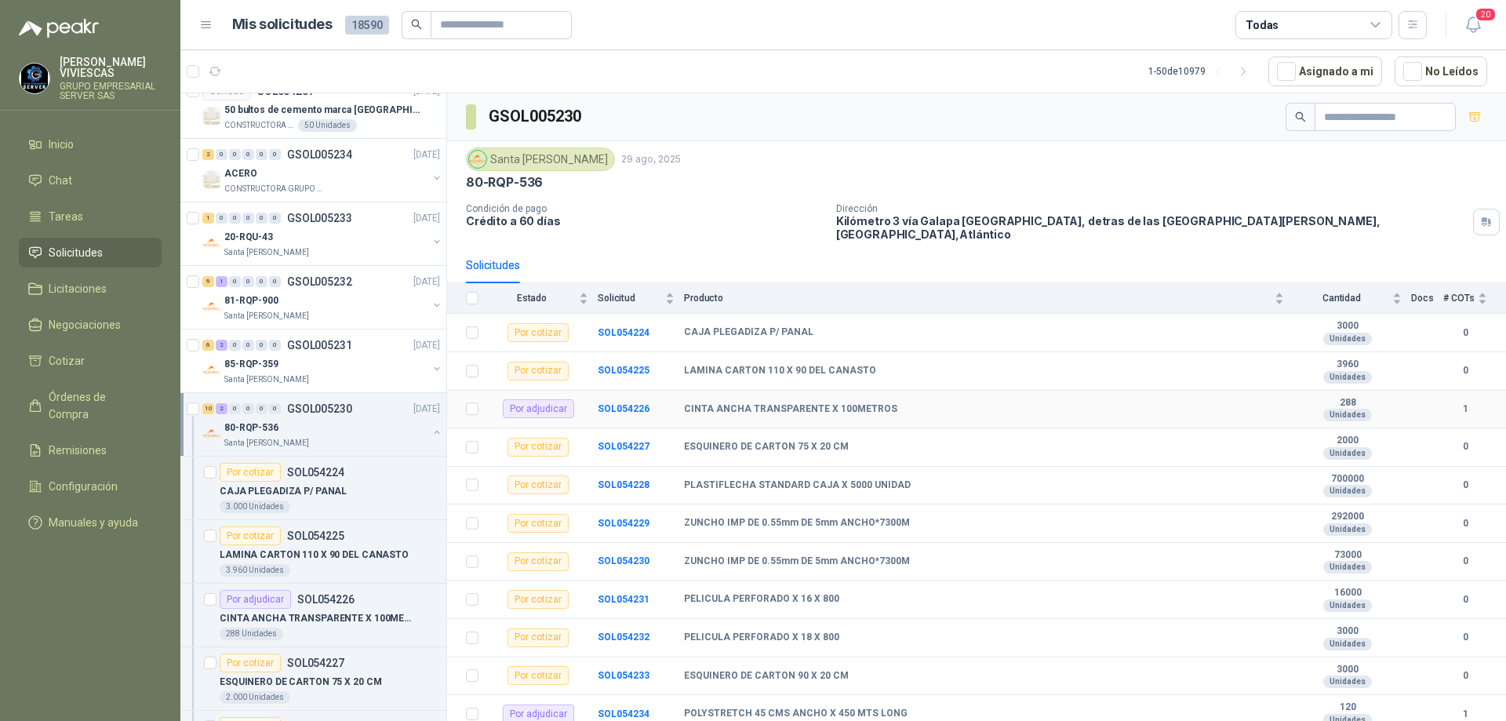
scroll to position [34, 0]
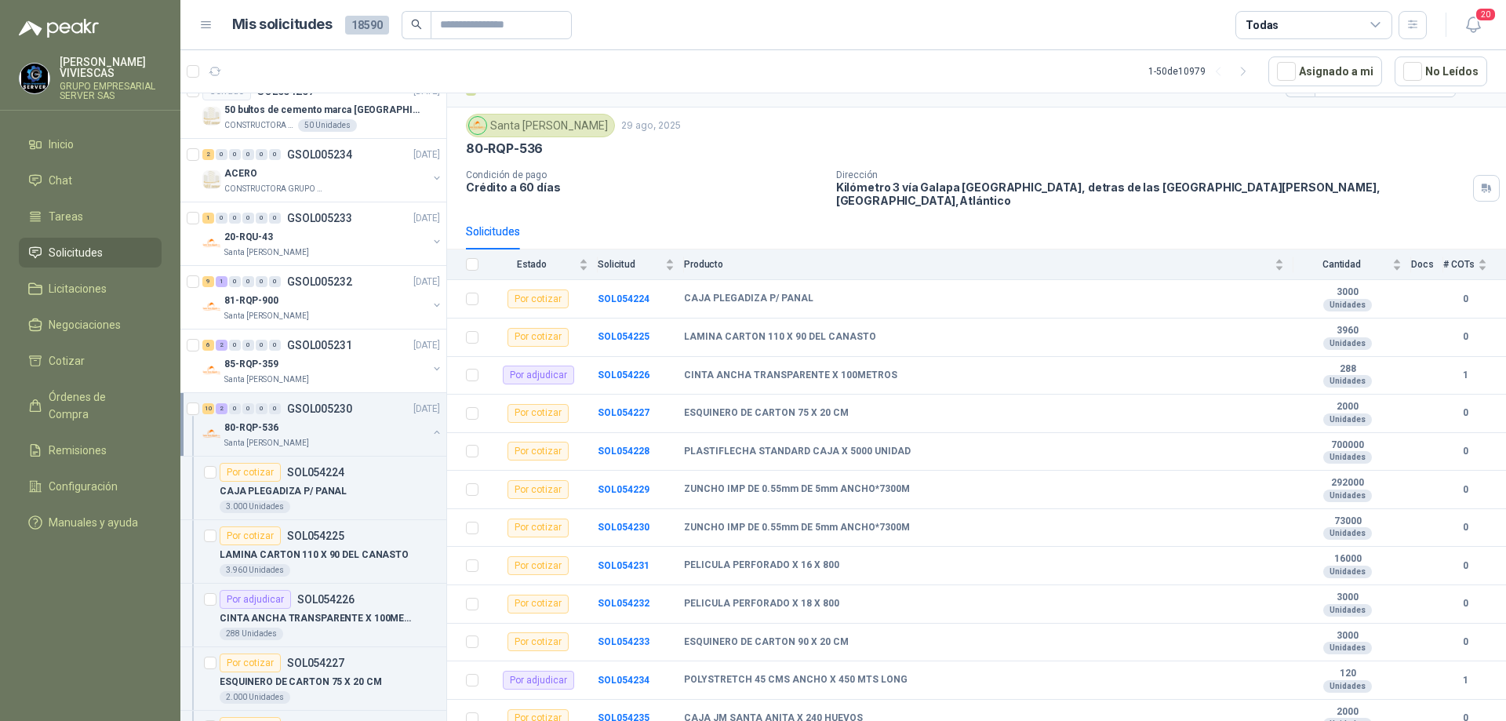
click at [299, 436] on div "80-RQP-536" at bounding box center [325, 427] width 203 height 19
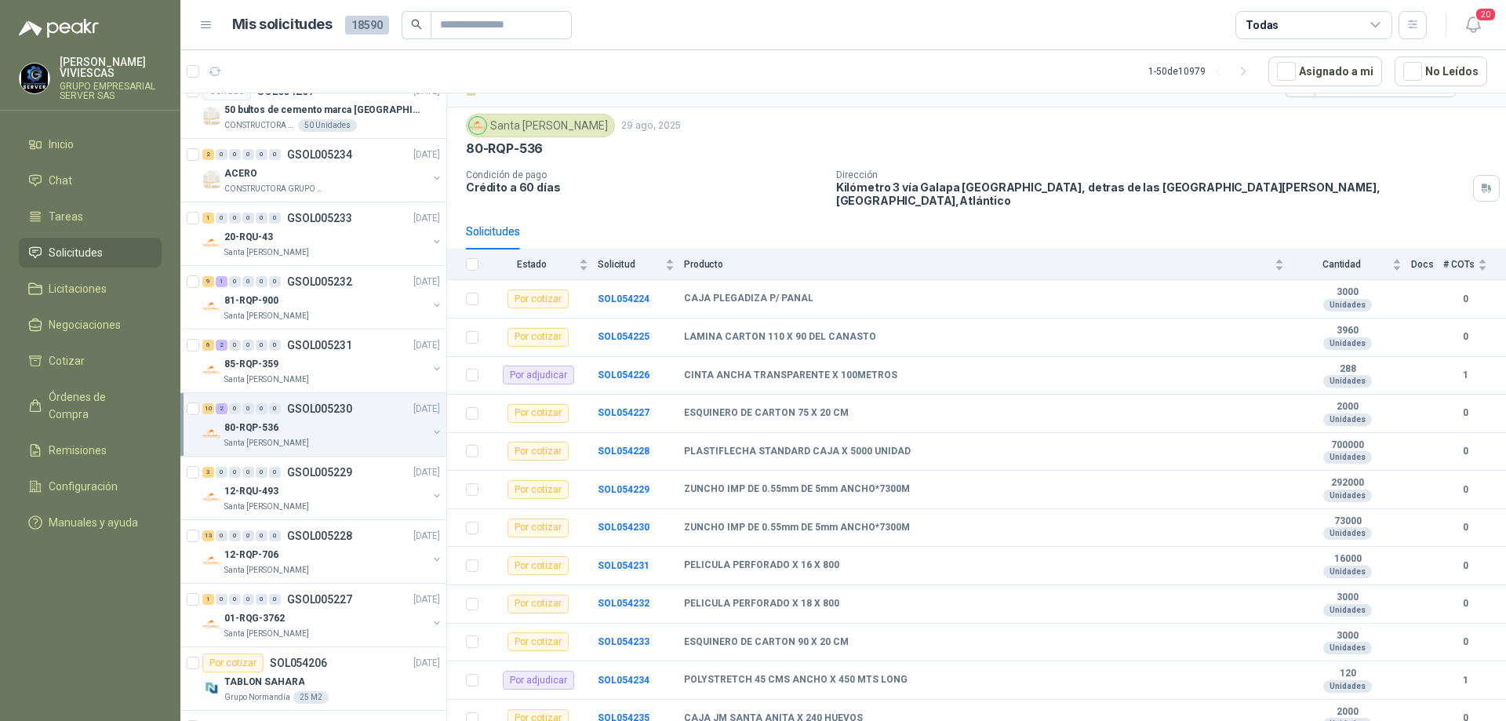
scroll to position [5, 0]
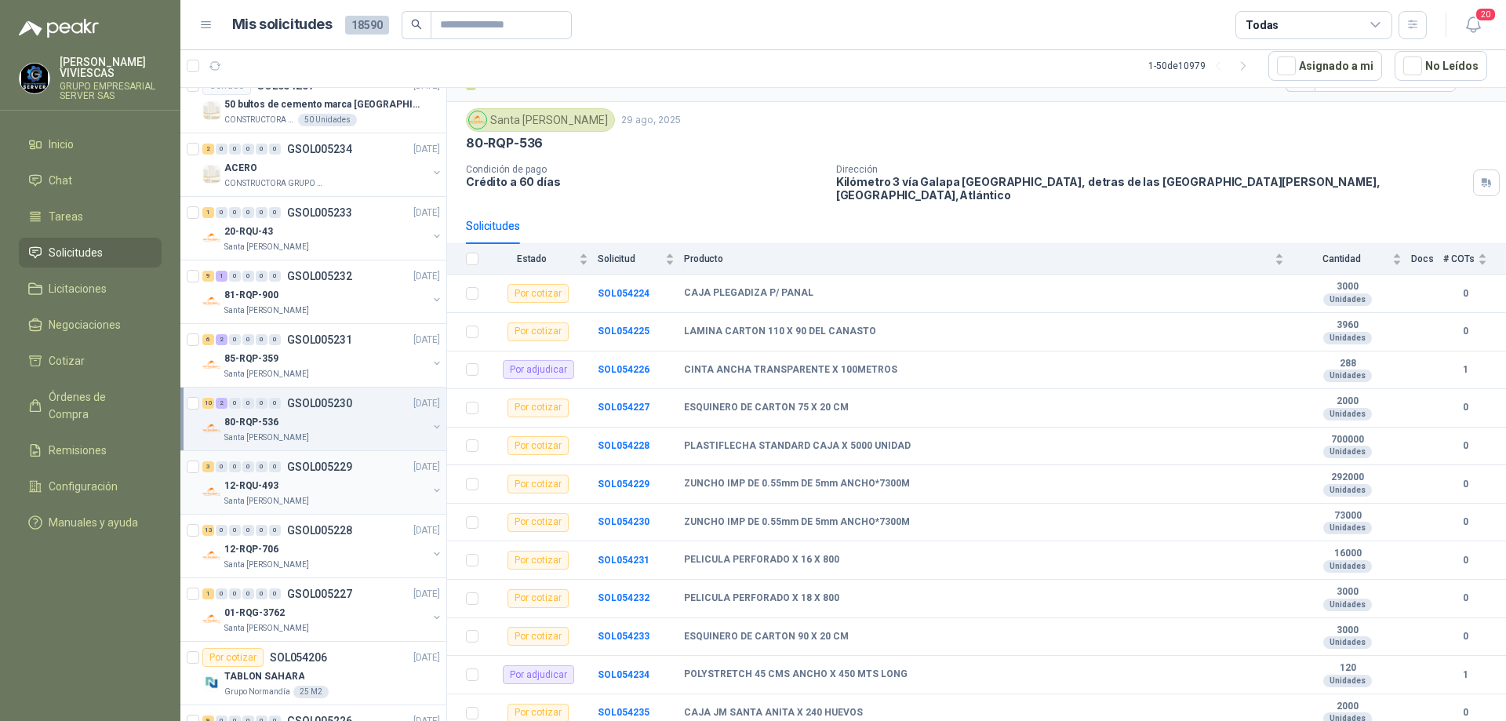
click at [308, 462] on p "GSOL005229" at bounding box center [319, 466] width 65 height 11
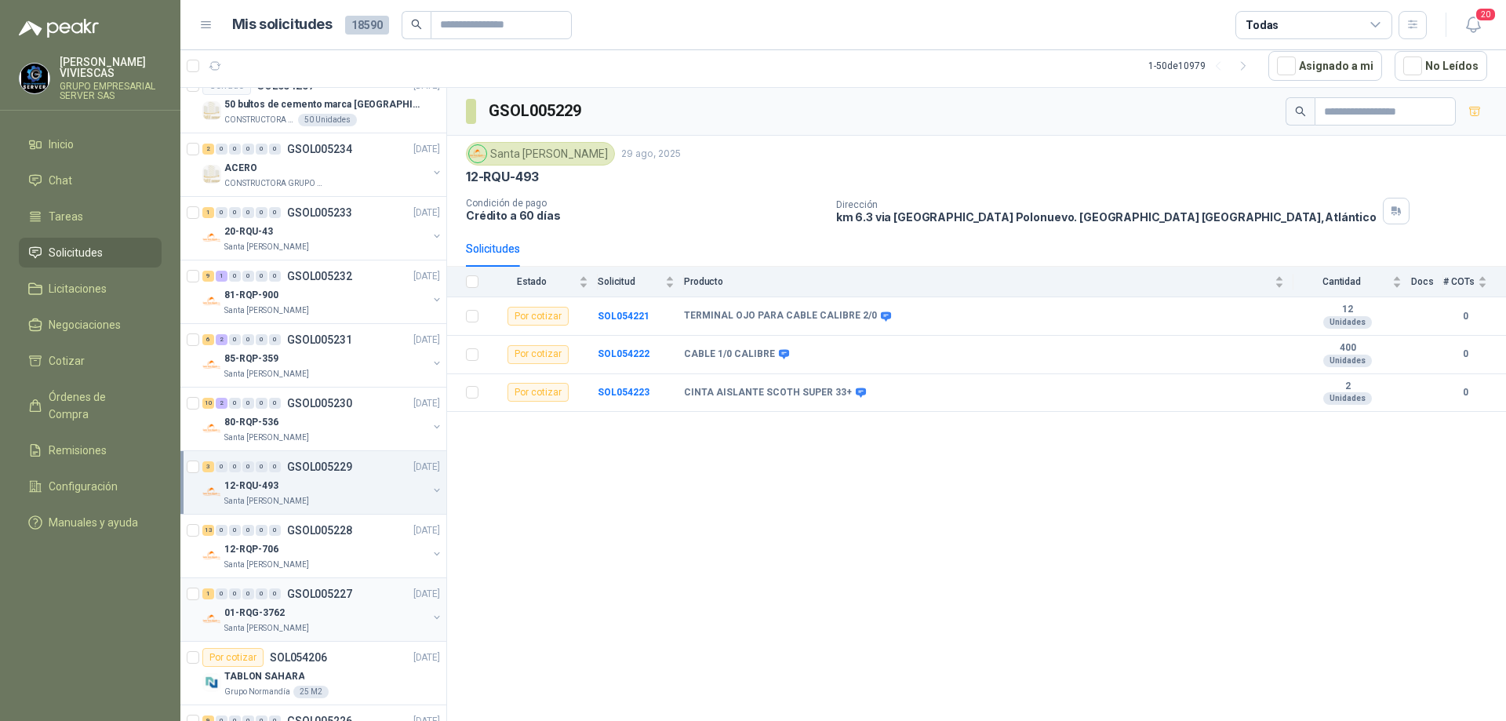
scroll to position [1177, 0]
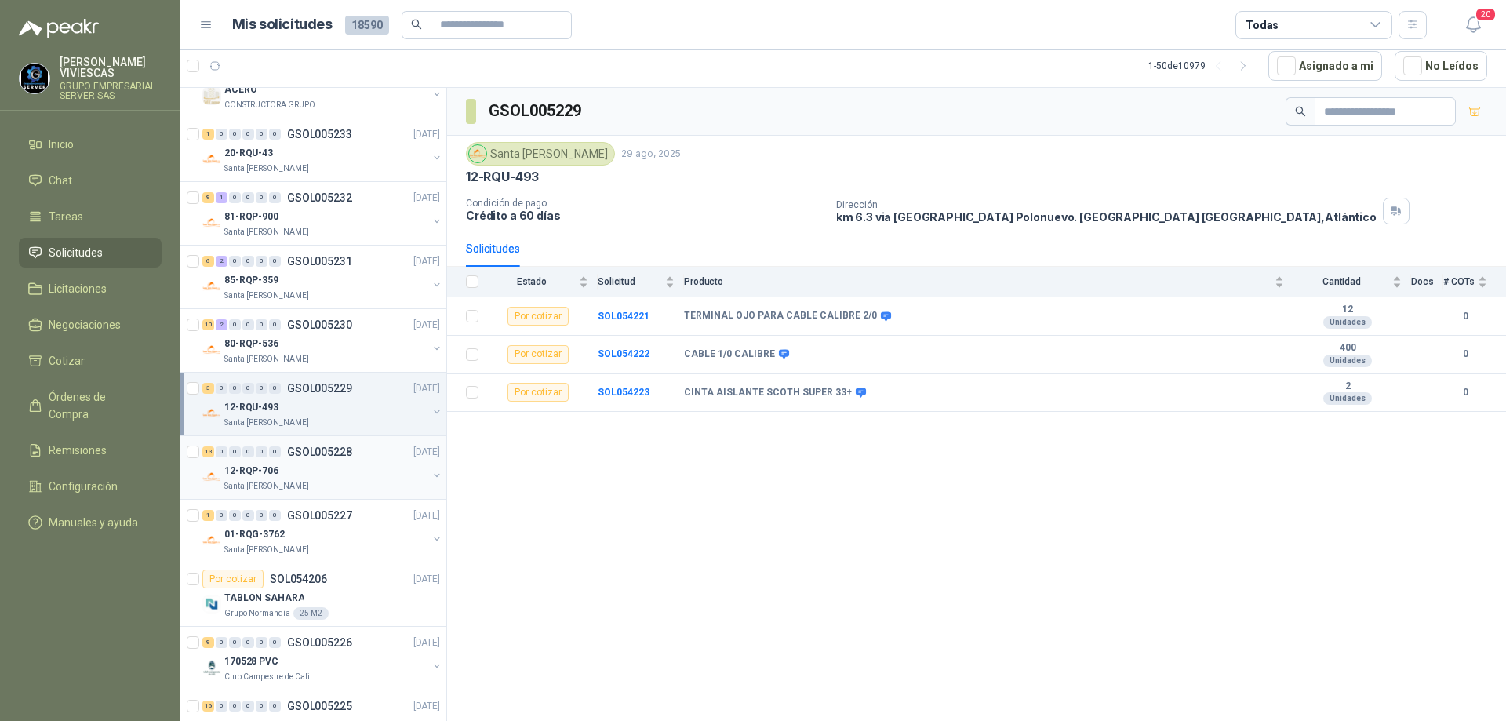
click at [299, 459] on div "13 0 0 0 0 0 GSOL005228 [DATE]" at bounding box center [322, 451] width 241 height 19
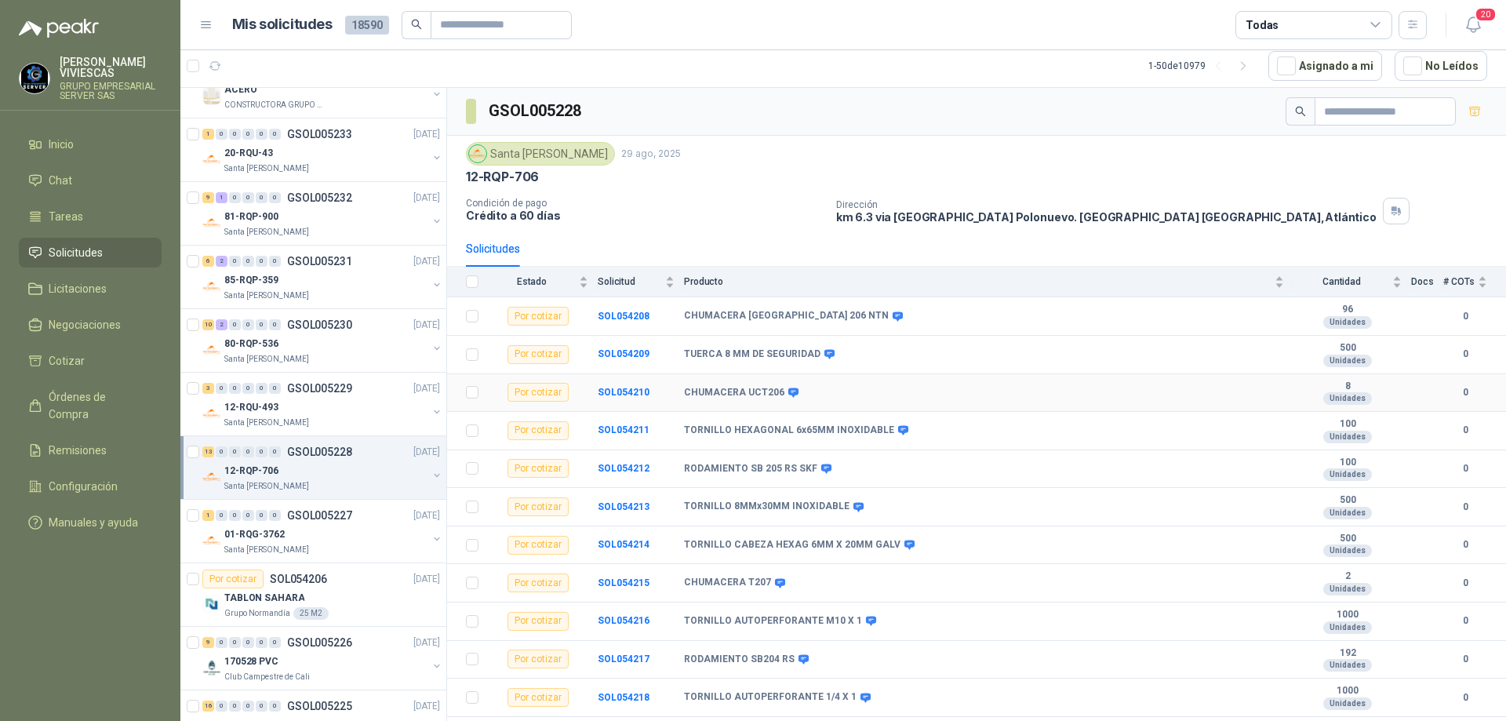
scroll to position [72, 0]
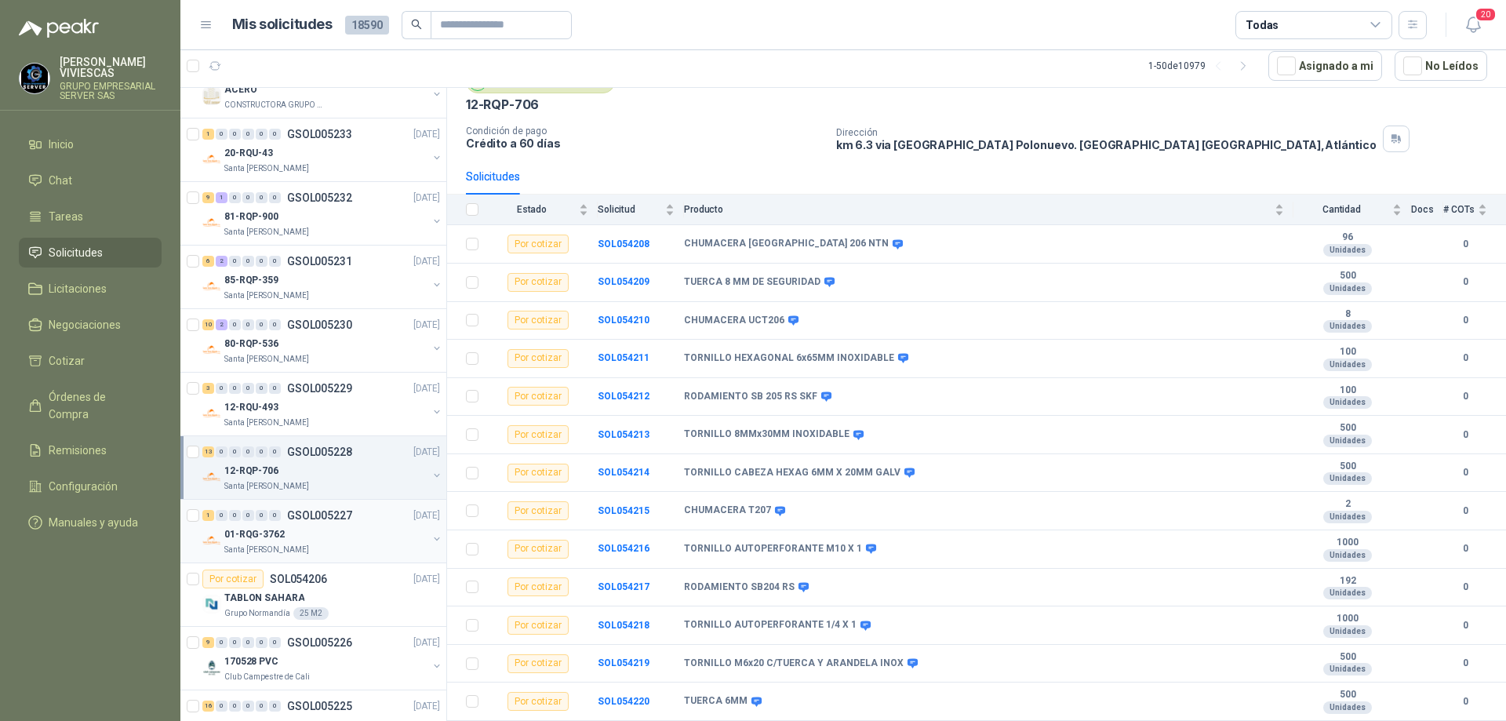
click at [310, 527] on div "01-RQG-3762" at bounding box center [325, 534] width 203 height 19
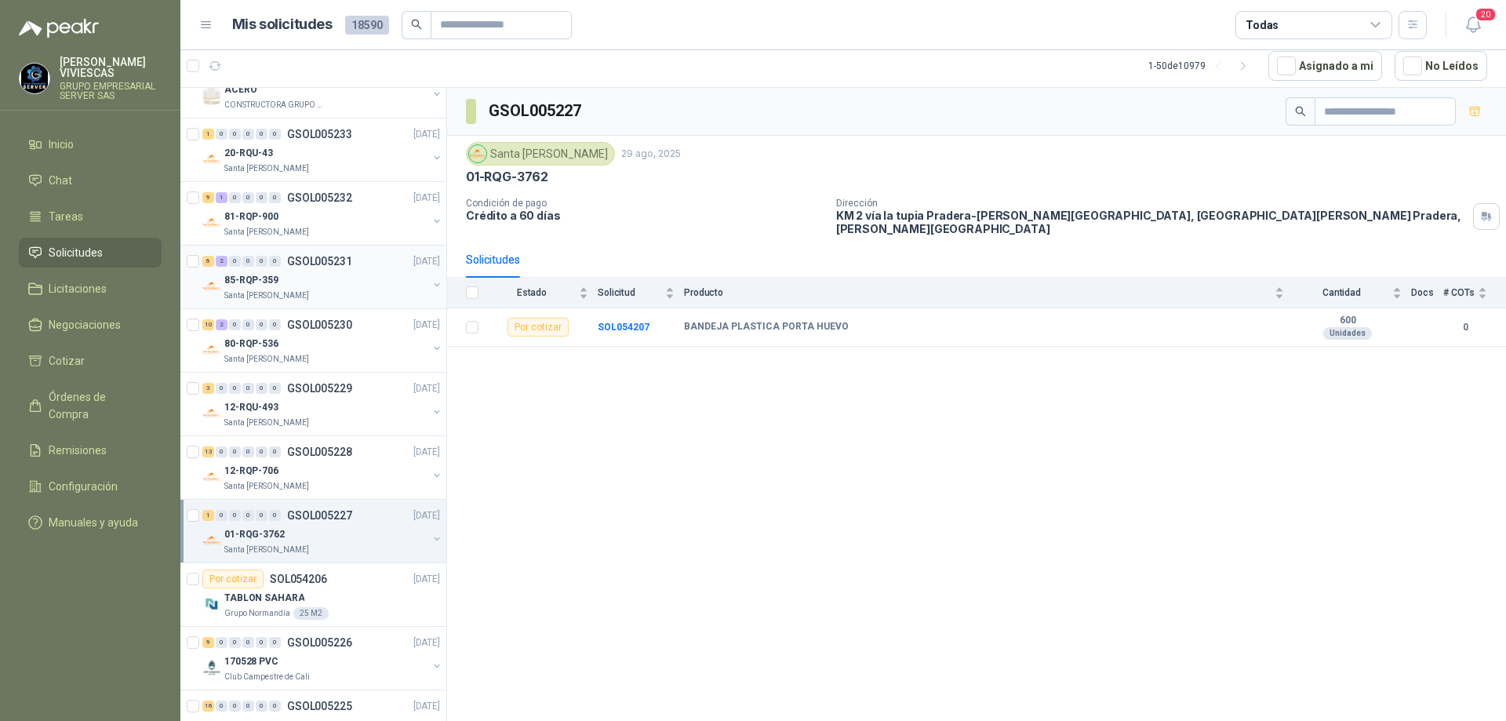
scroll to position [1255, 0]
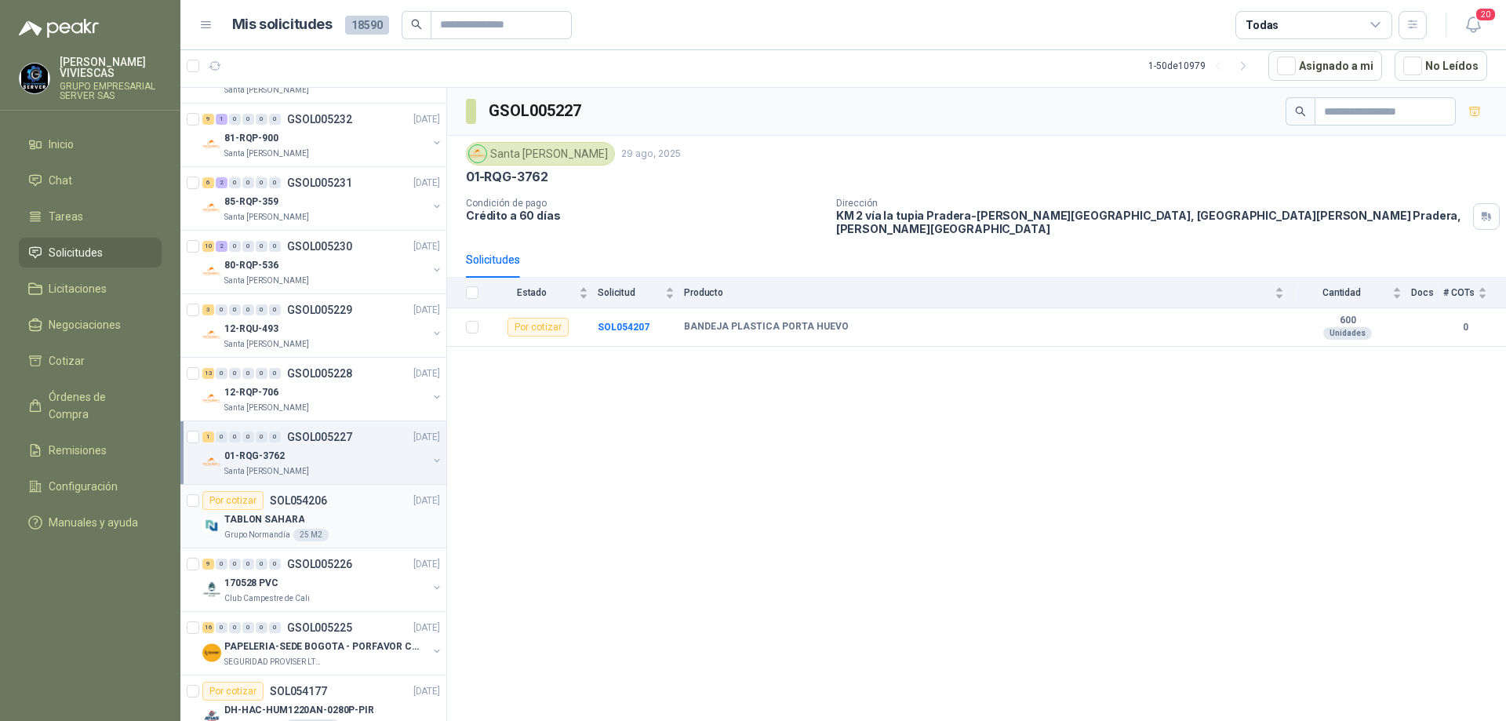
click at [333, 514] on div "TABLON SAHARA" at bounding box center [332, 519] width 216 height 19
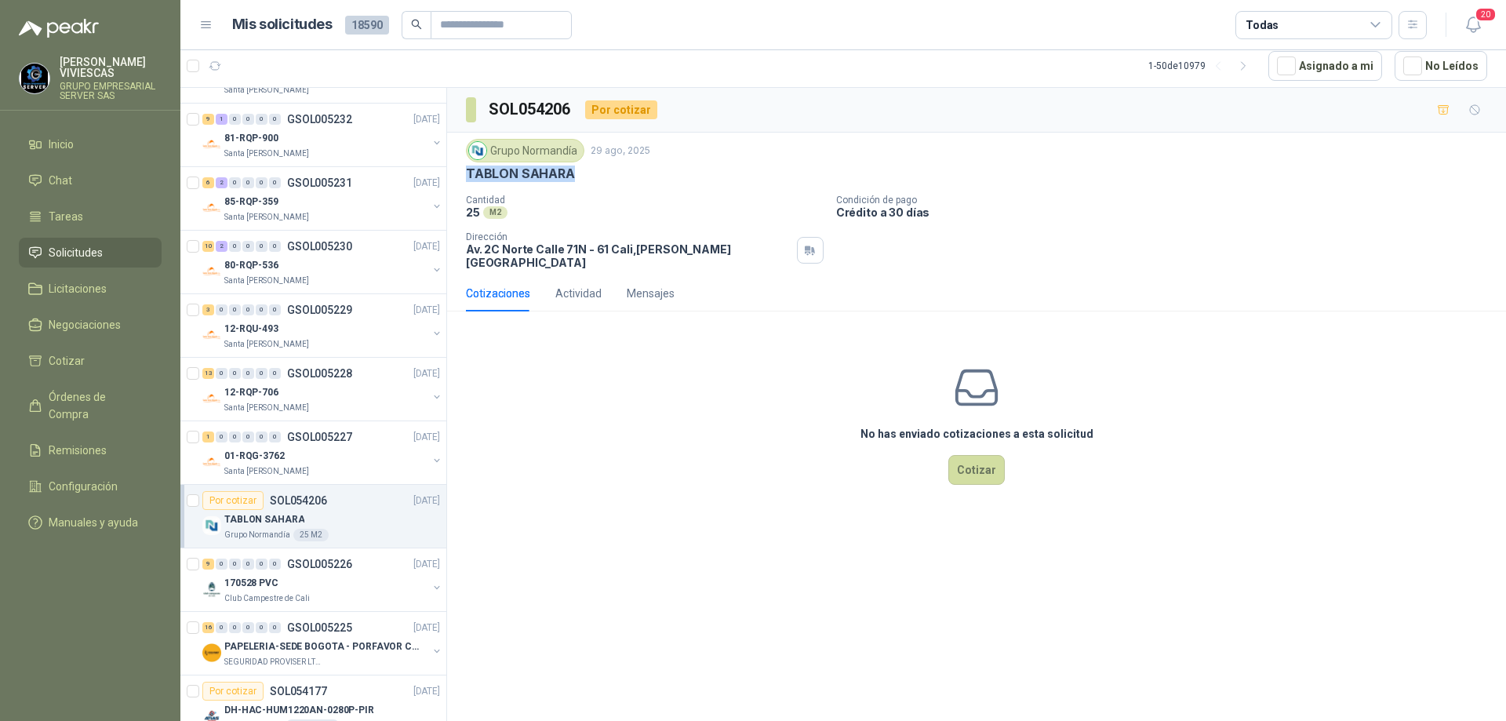
drag, startPoint x: 577, startPoint y: 171, endPoint x: 466, endPoint y: 171, distance: 110.6
click at [466, 171] on div "TABLON SAHARA" at bounding box center [976, 174] width 1021 height 16
copy p "TABLON SAHARA"
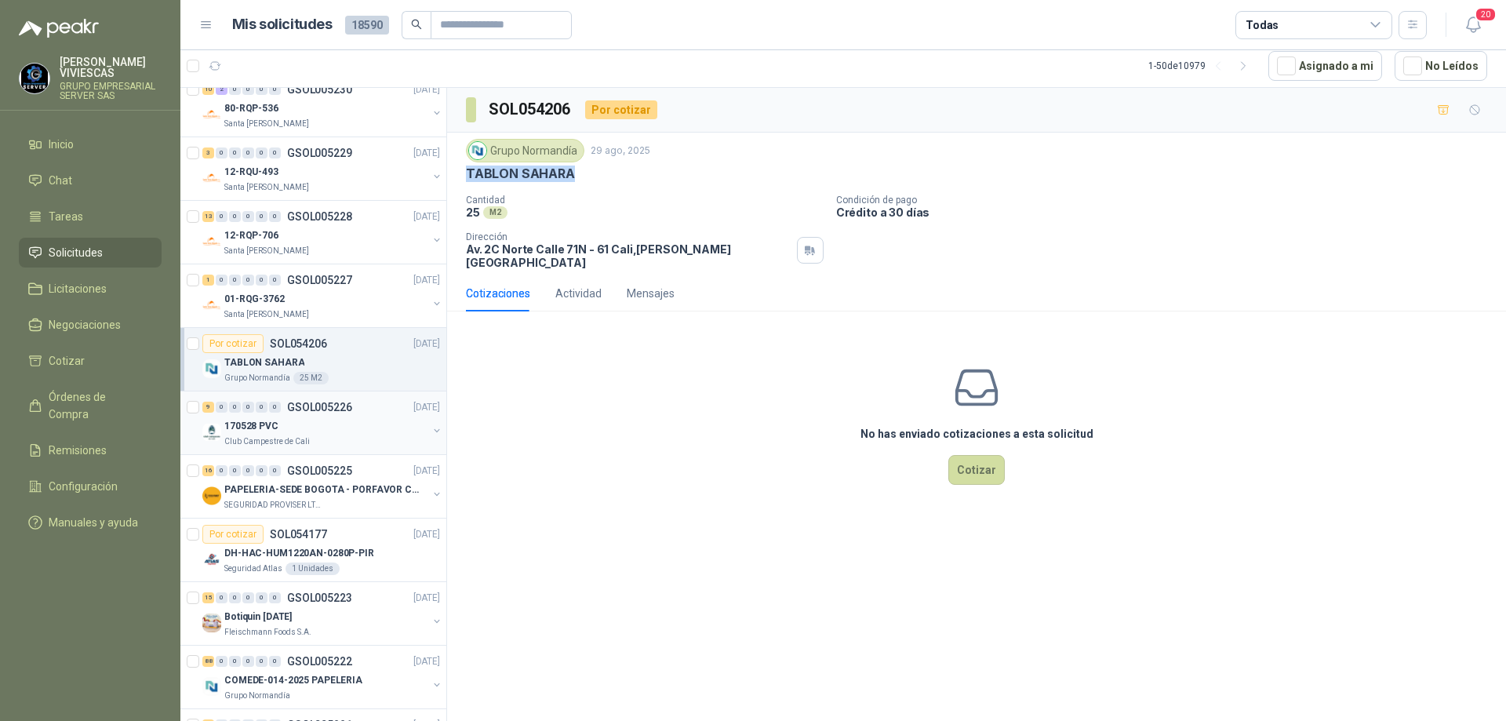
click at [328, 427] on div "170528 PVC" at bounding box center [325, 426] width 203 height 19
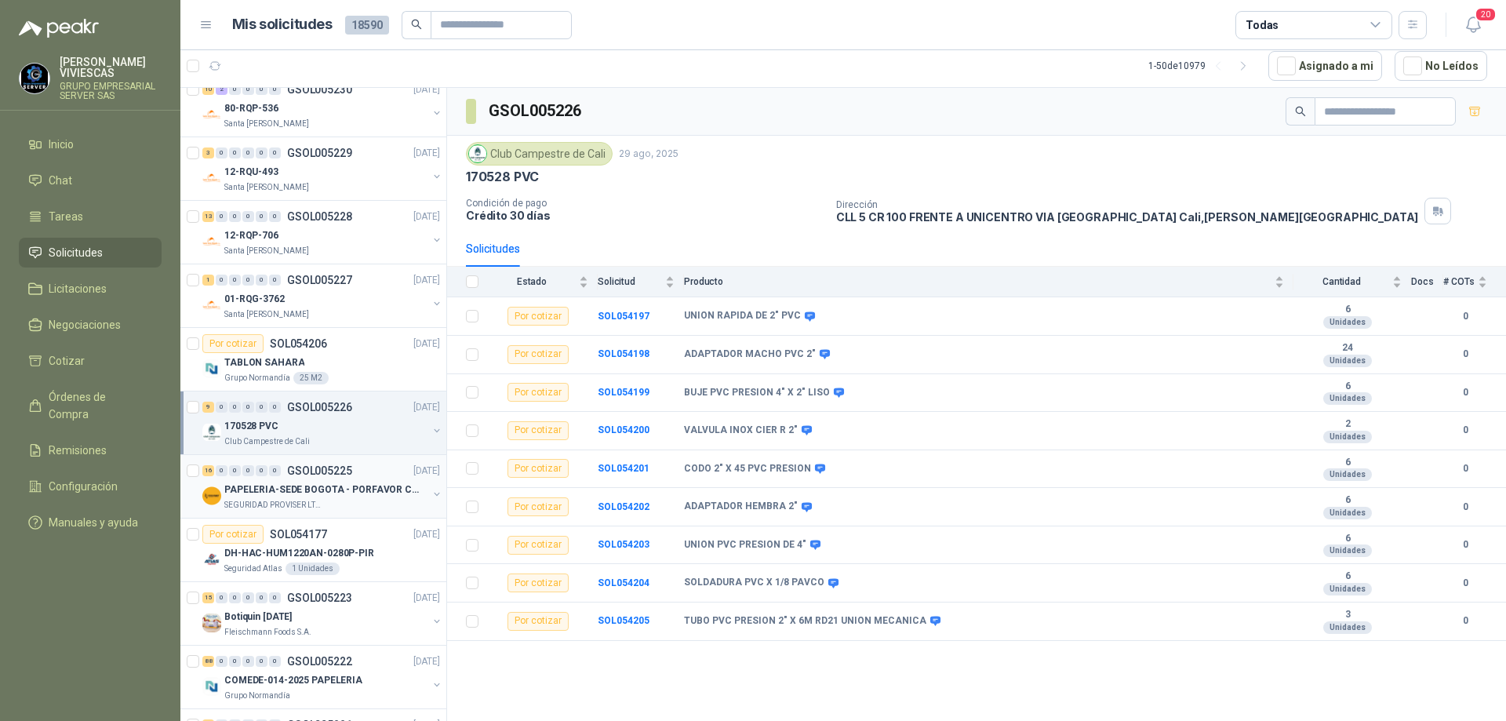
click at [319, 486] on p "PAPELERIA-SEDE BOGOTA - PORFAVOR CTZ COMPLETO" at bounding box center [321, 489] width 195 height 15
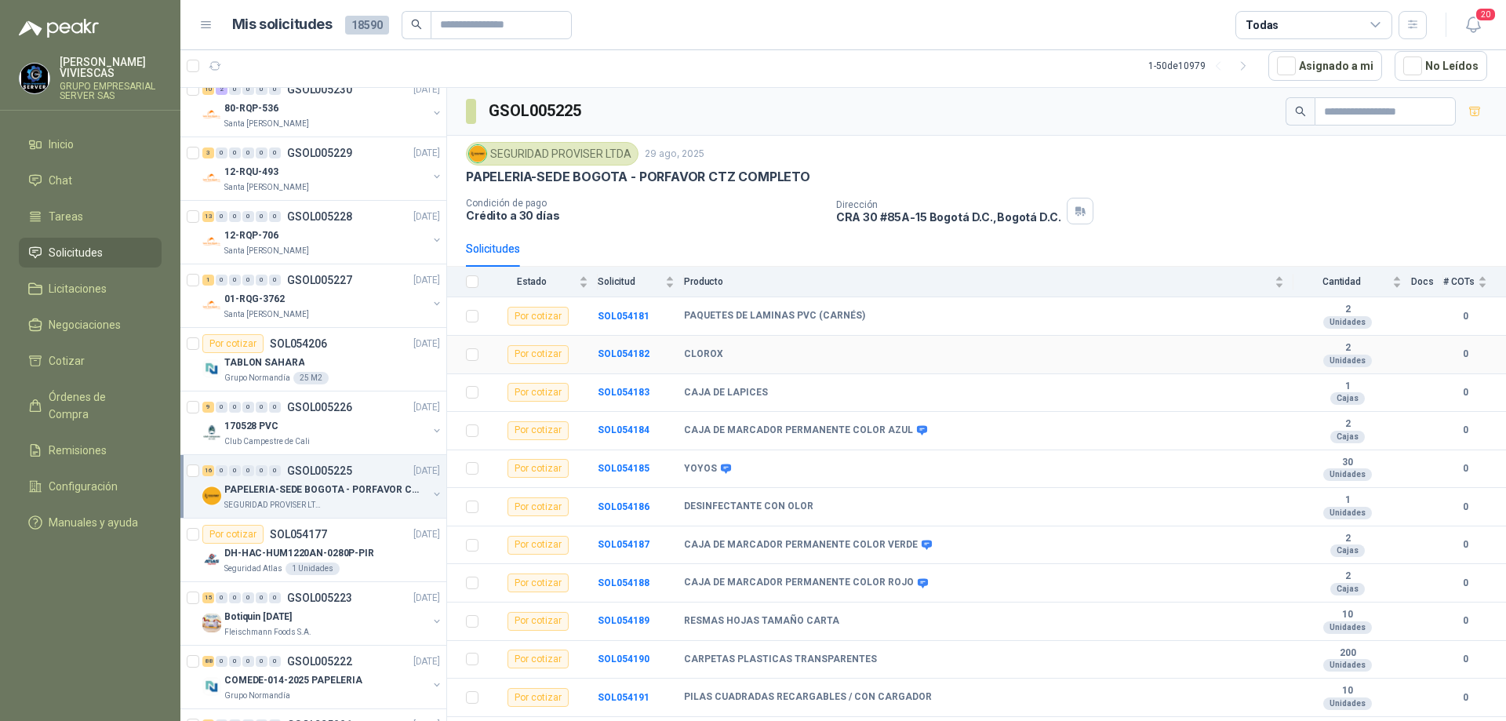
scroll to position [187, 0]
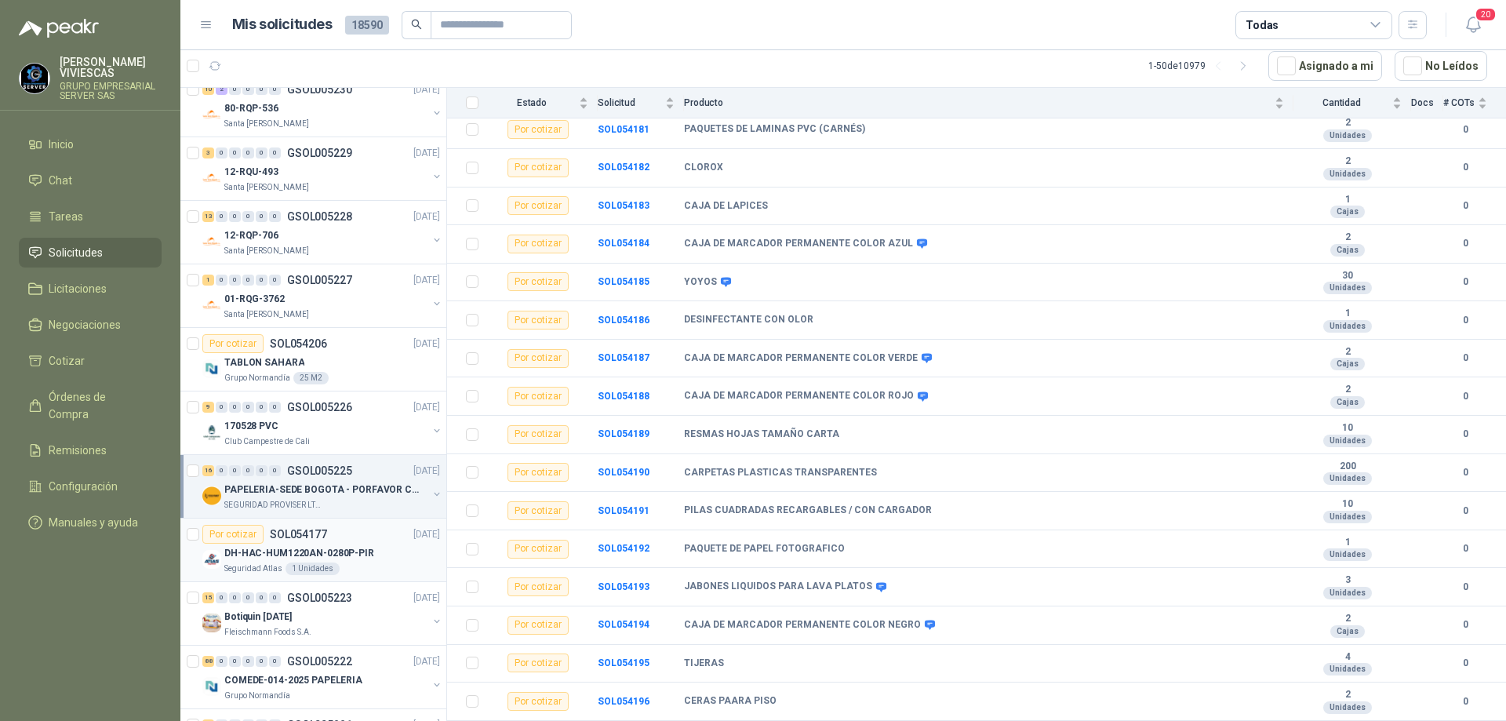
click at [348, 566] on div "Seguridad Atlas 1 Unidades" at bounding box center [332, 569] width 216 height 13
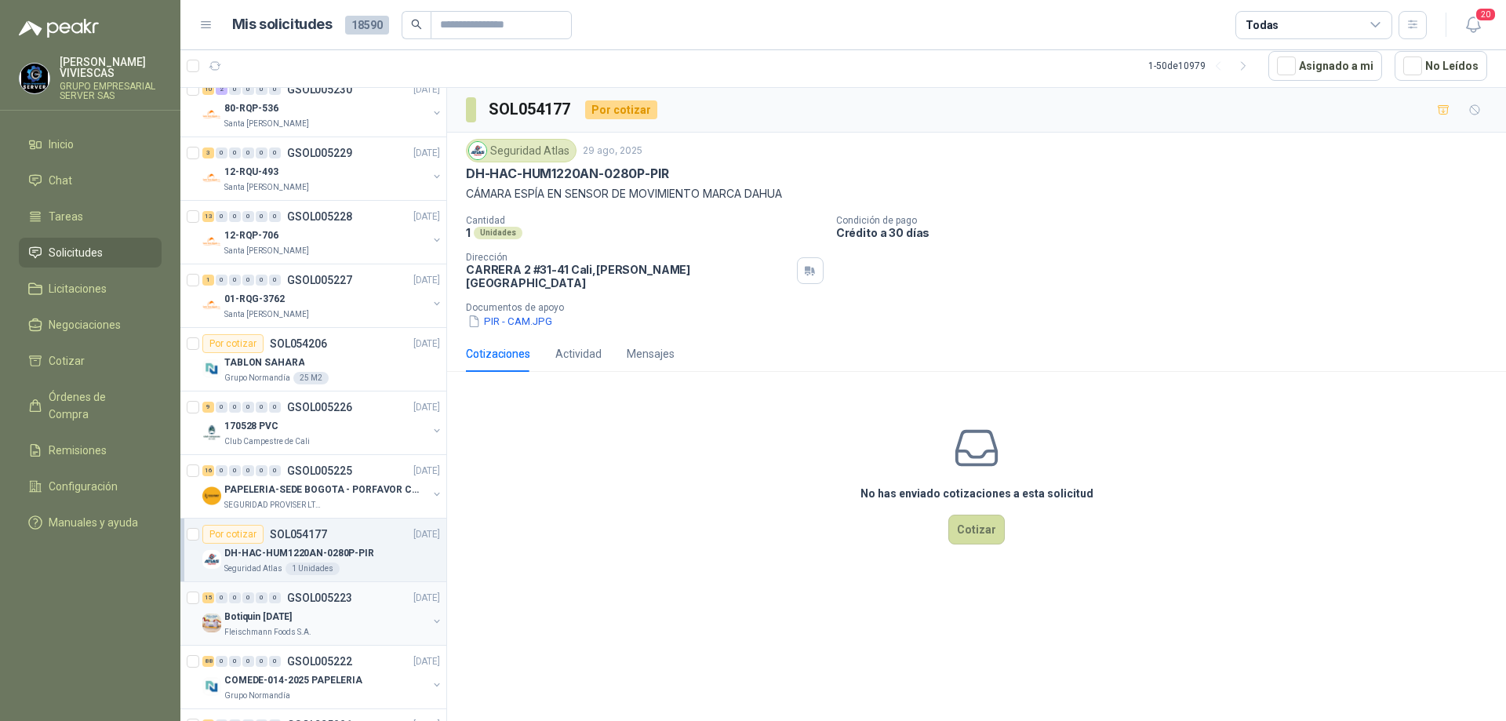
scroll to position [1569, 0]
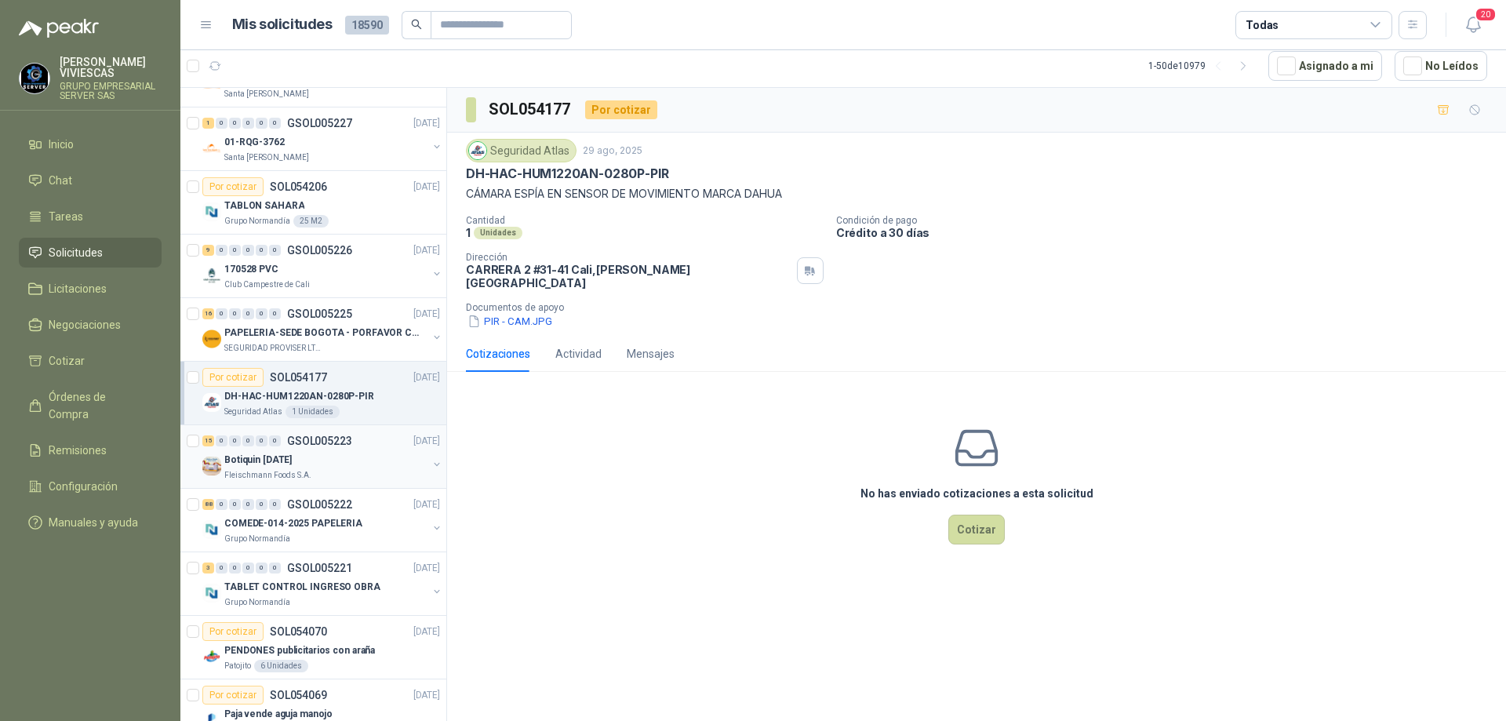
click at [359, 452] on div "Botiquin [DATE]" at bounding box center [325, 459] width 203 height 19
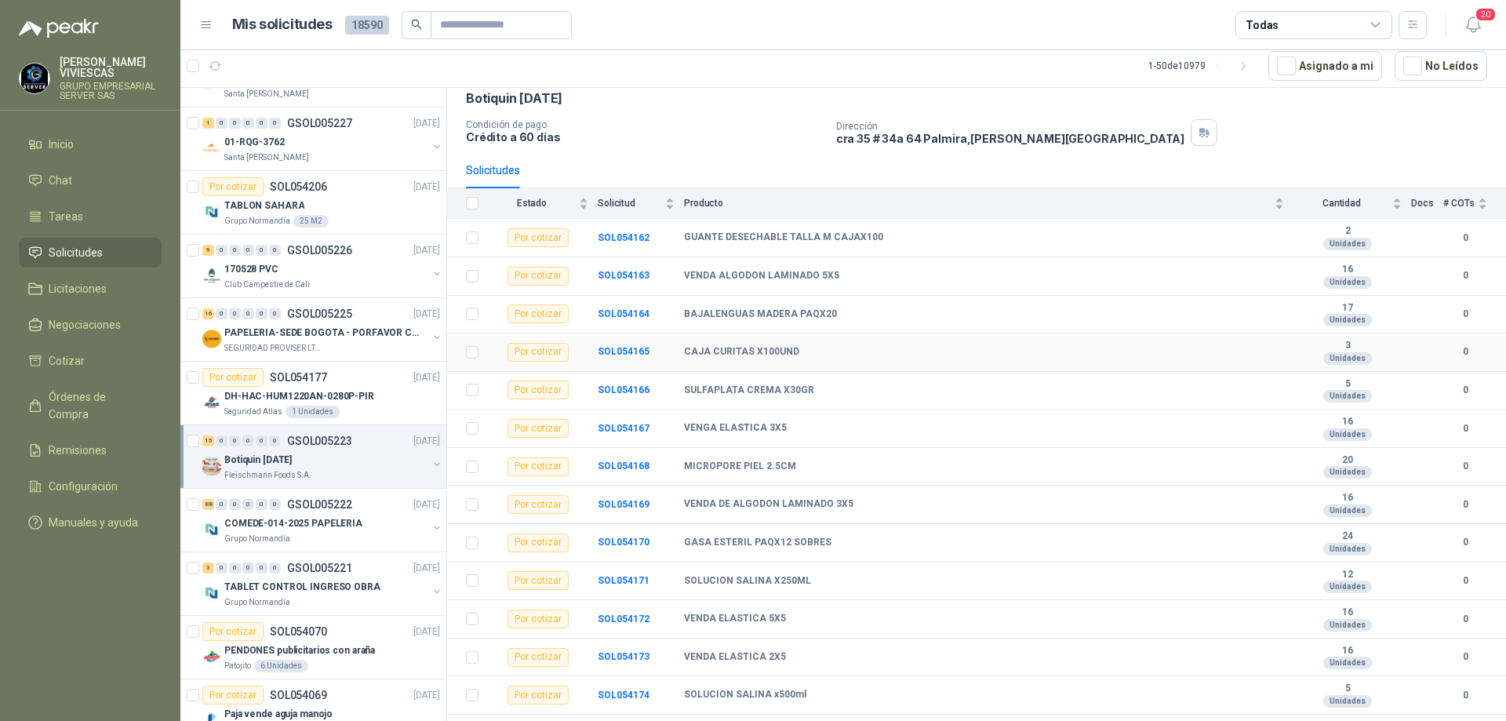
scroll to position [148, 0]
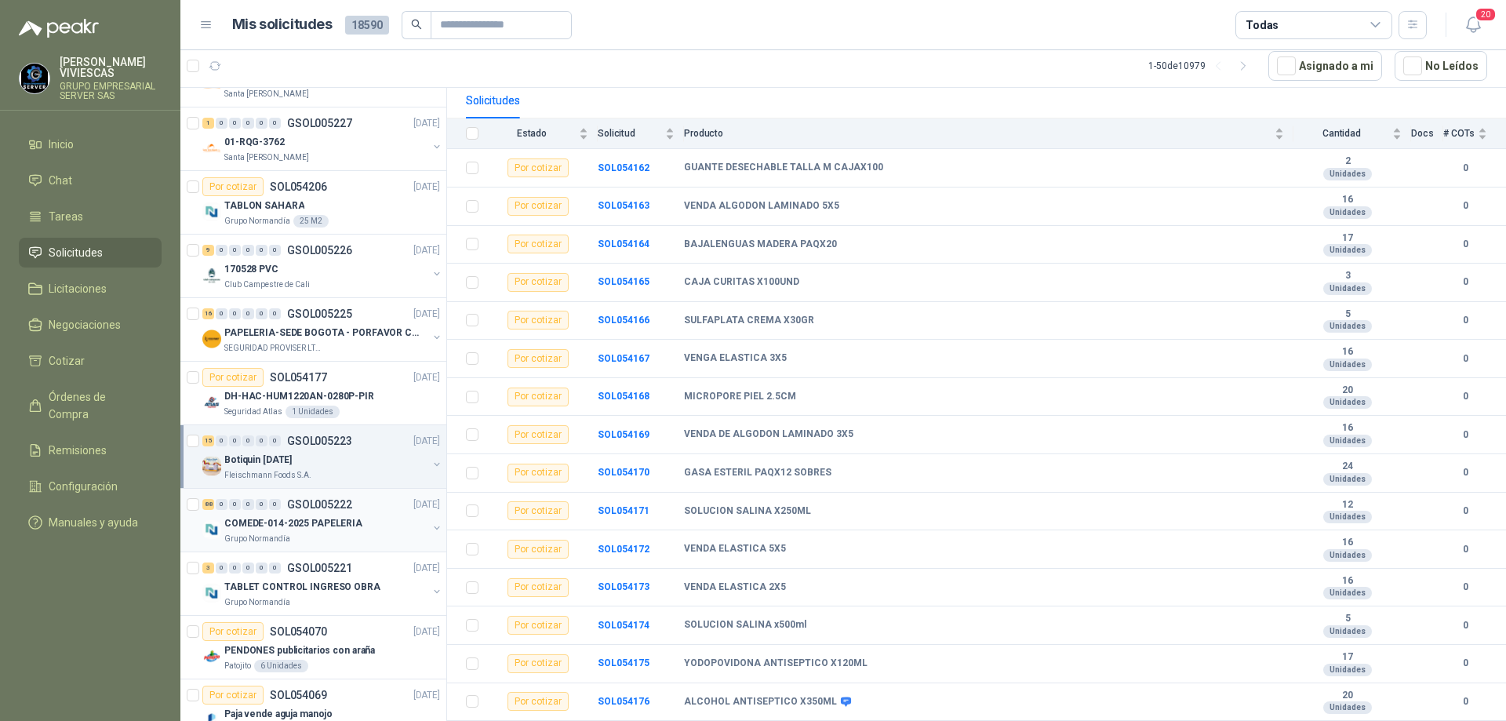
click at [348, 505] on p "GSOL005222" at bounding box center [319, 504] width 65 height 11
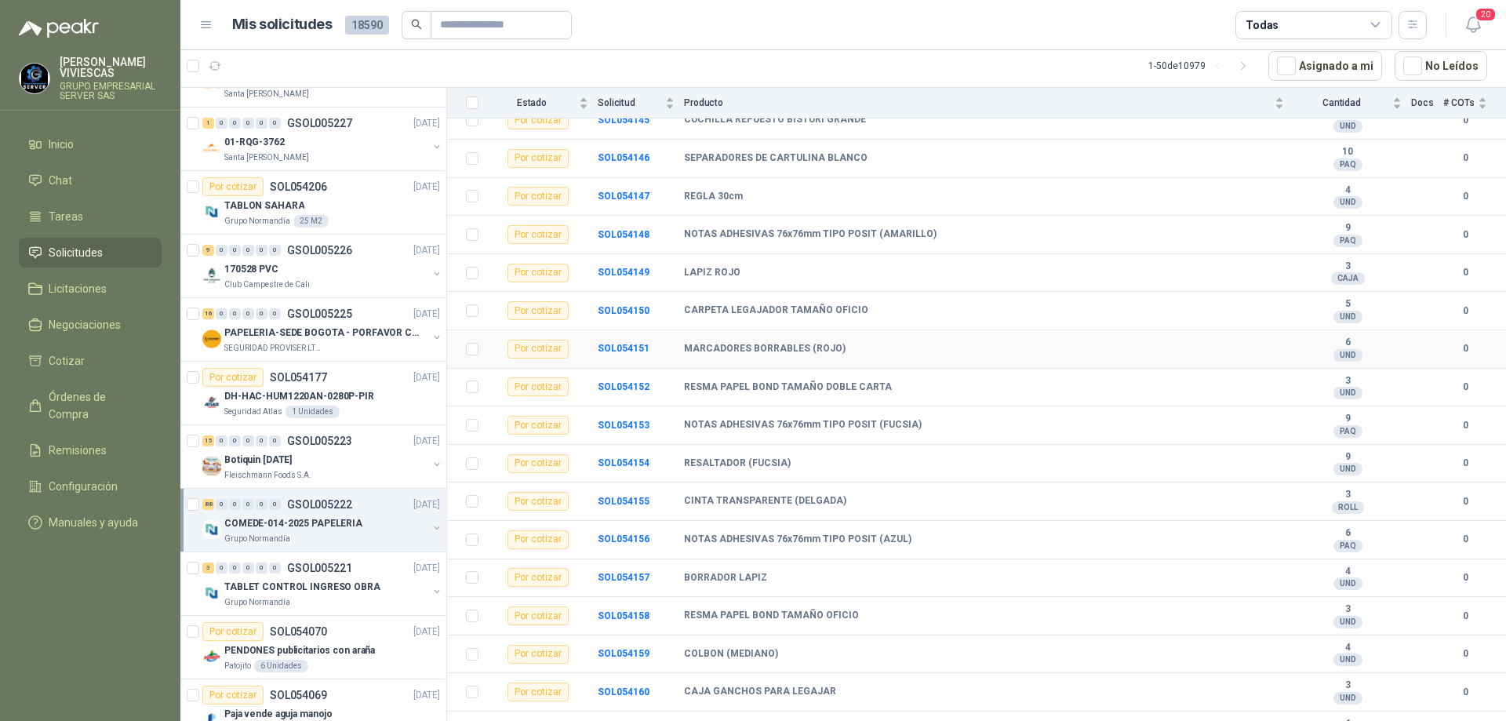
scroll to position [2932, 0]
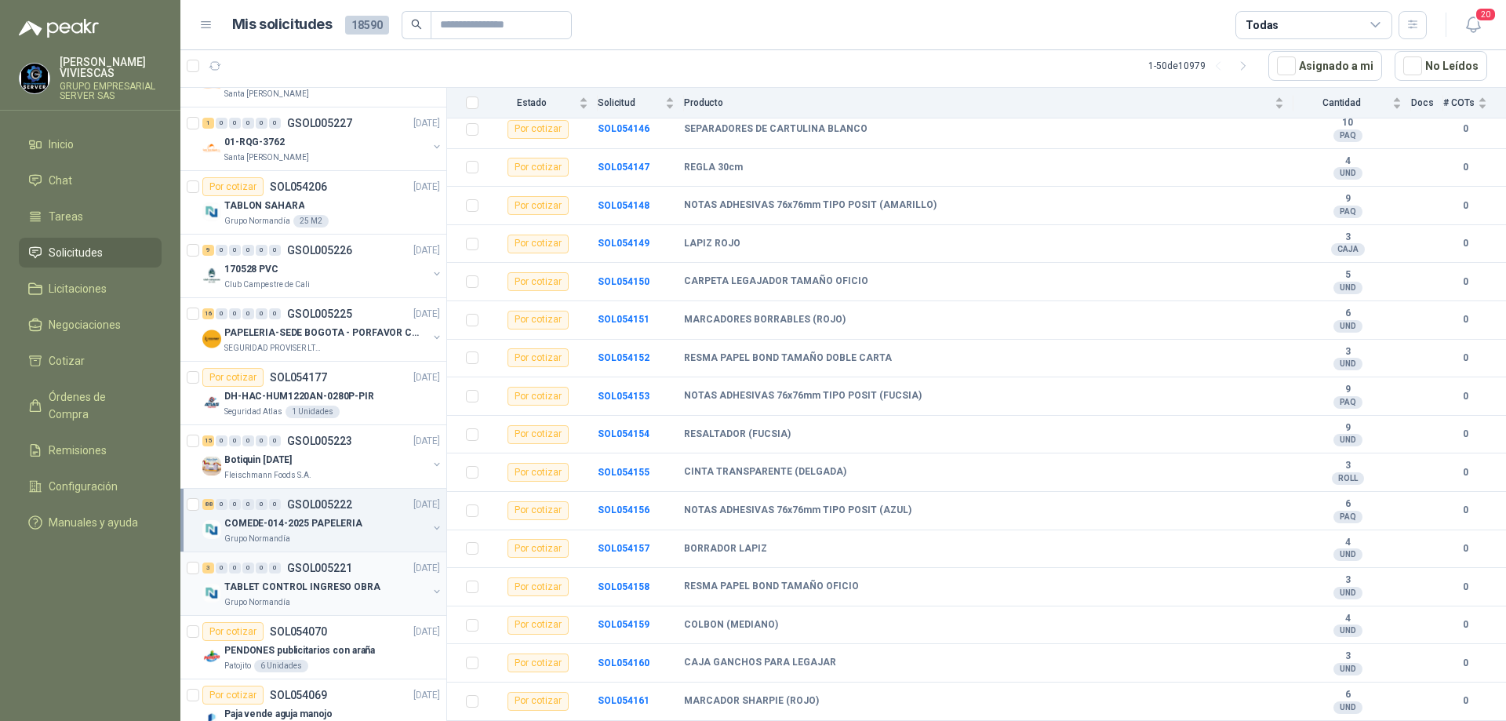
click at [318, 598] on div "Grupo Normandía" at bounding box center [325, 602] width 203 height 13
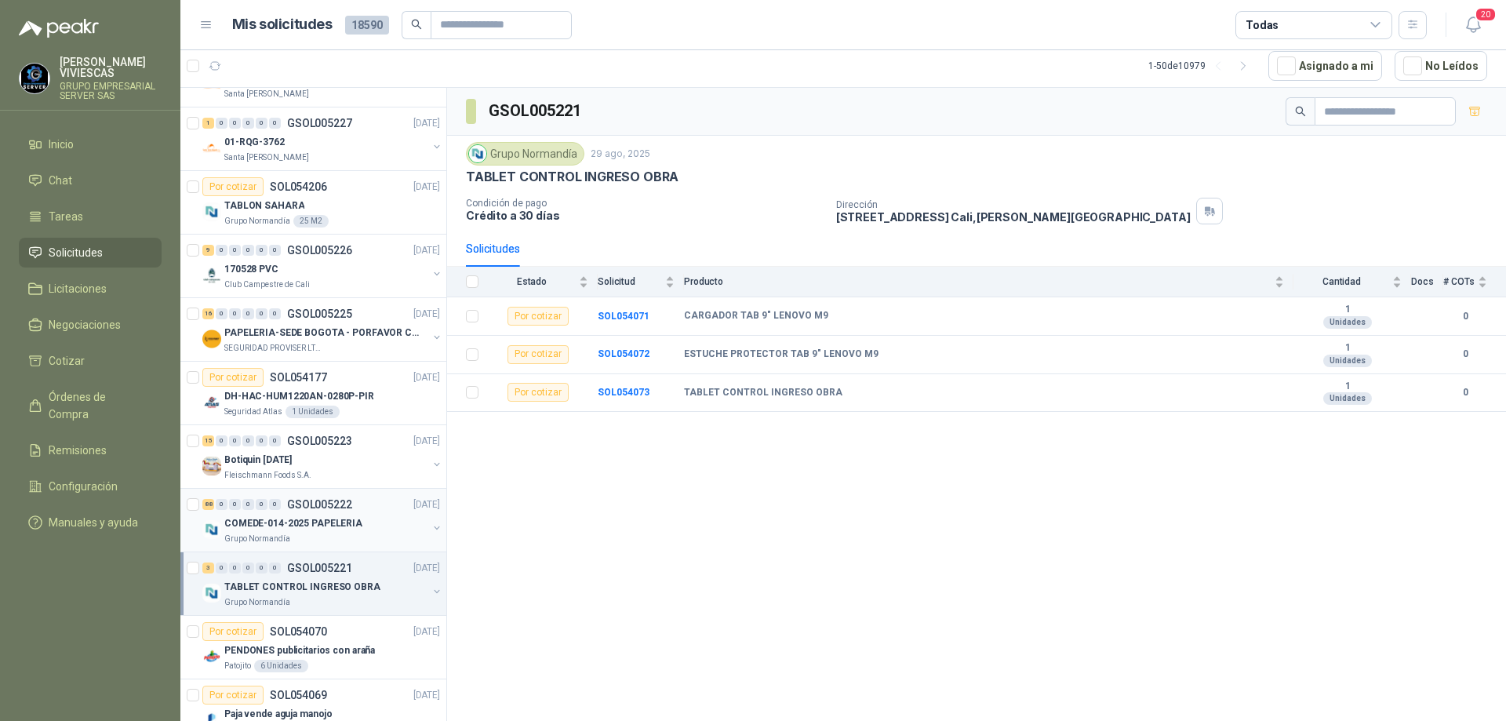
scroll to position [1804, 0]
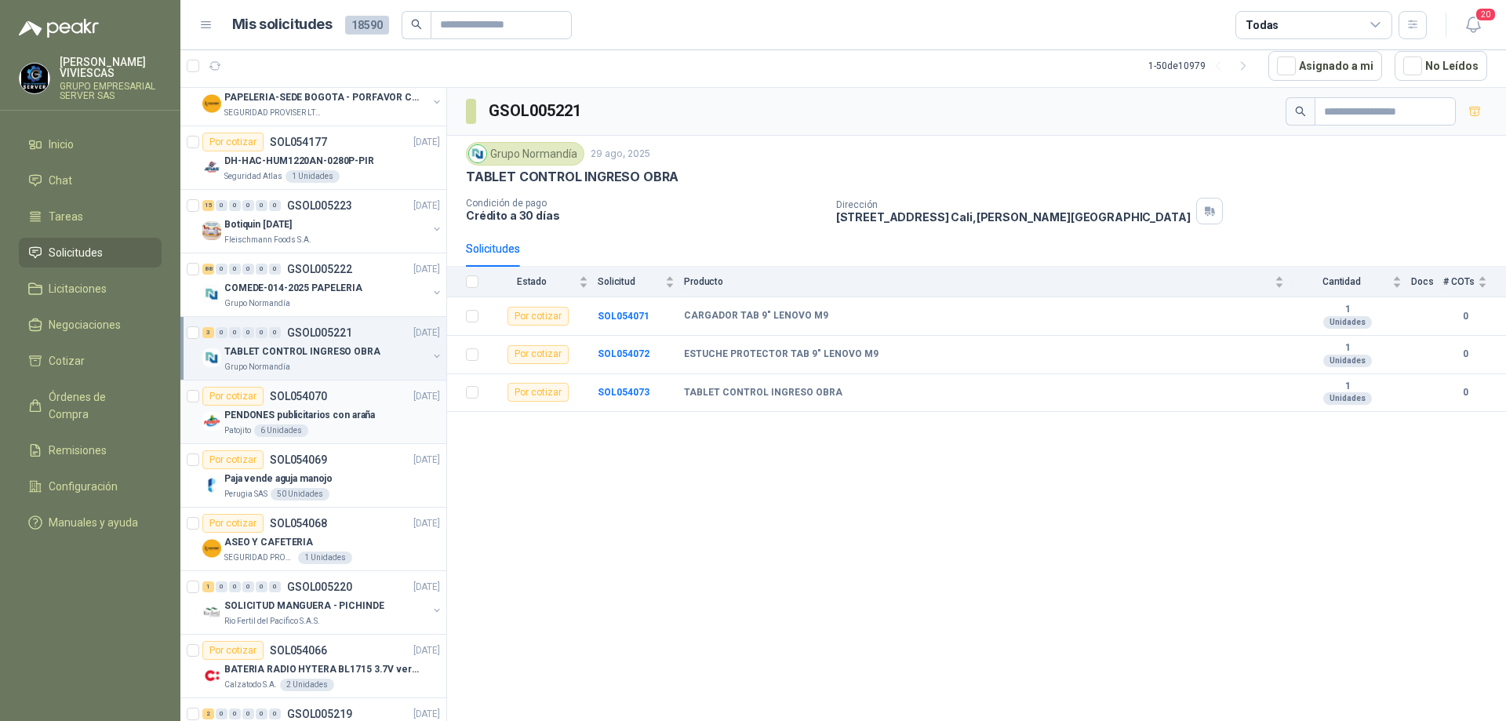
click at [344, 400] on div "Por cotizar SOL054070 [DATE]" at bounding box center [321, 396] width 238 height 19
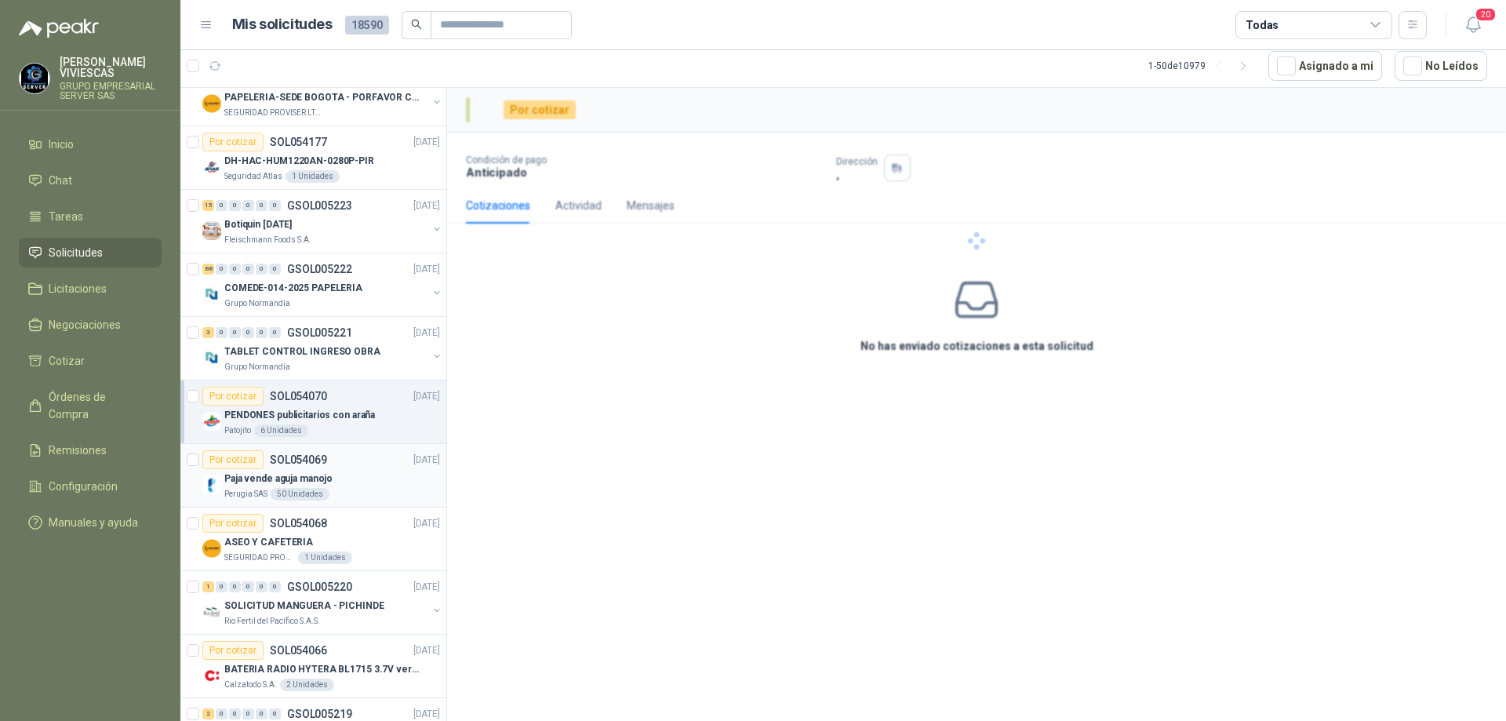
click at [345, 464] on div "Por cotizar SOL054069 [DATE]" at bounding box center [321, 459] width 238 height 19
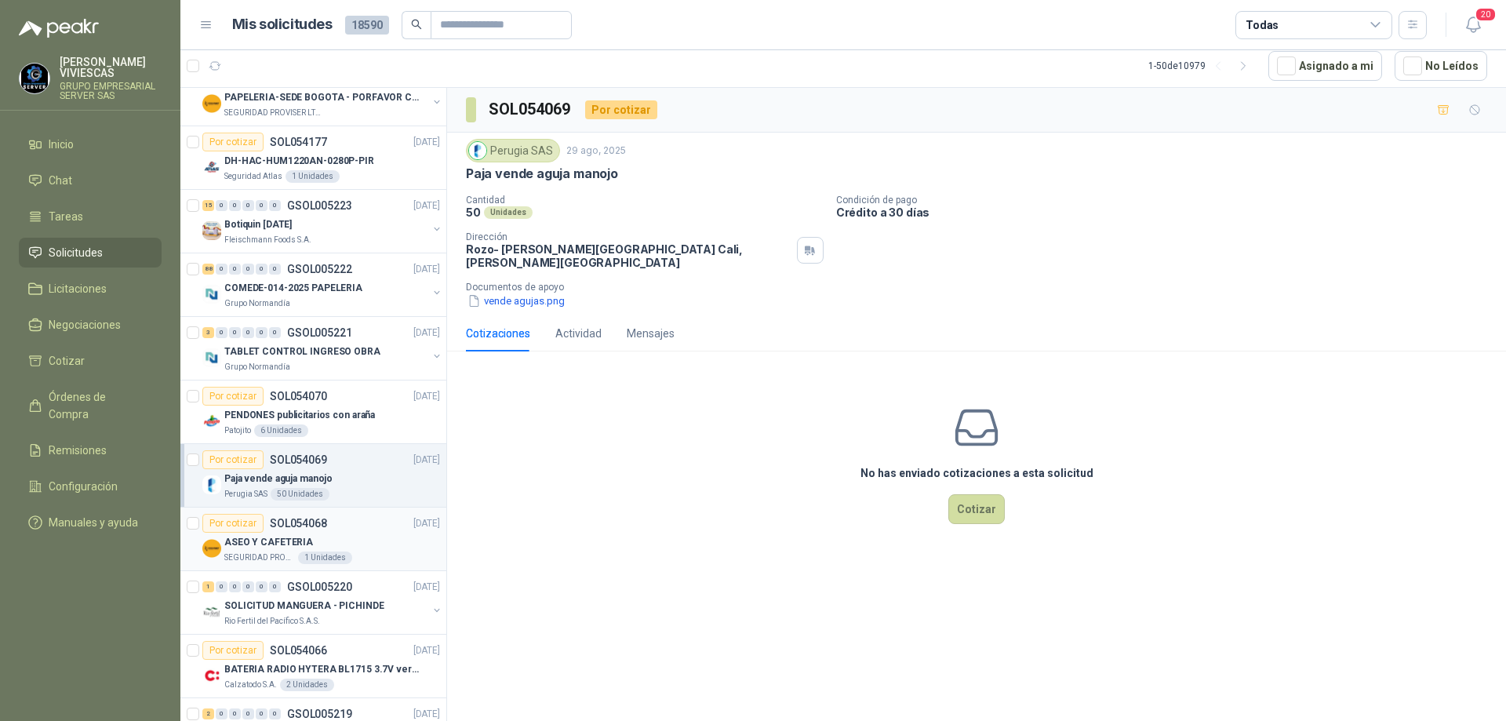
click at [311, 546] on div "ASEO Y CAFETERIA" at bounding box center [332, 542] width 216 height 19
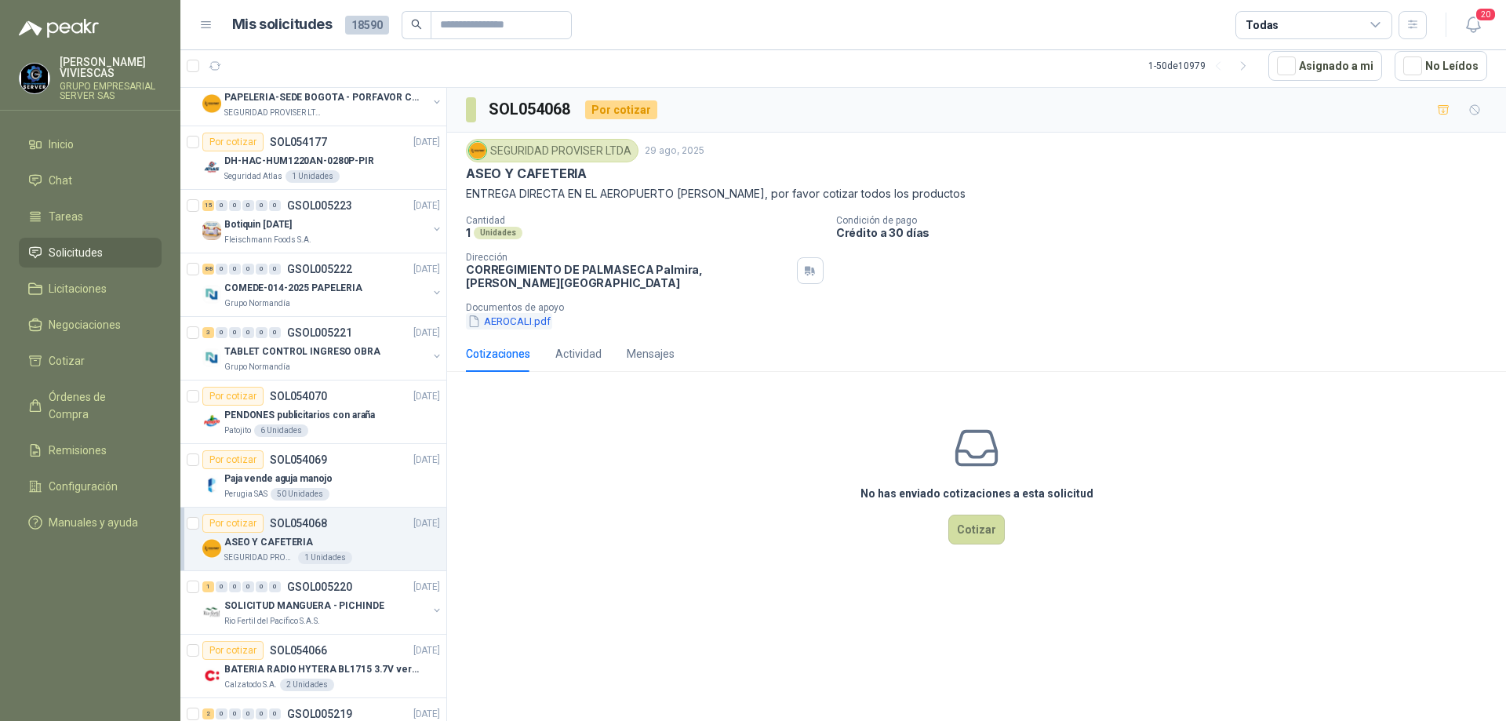
click at [521, 313] on button "AEROCALI.pdf" at bounding box center [509, 321] width 86 height 16
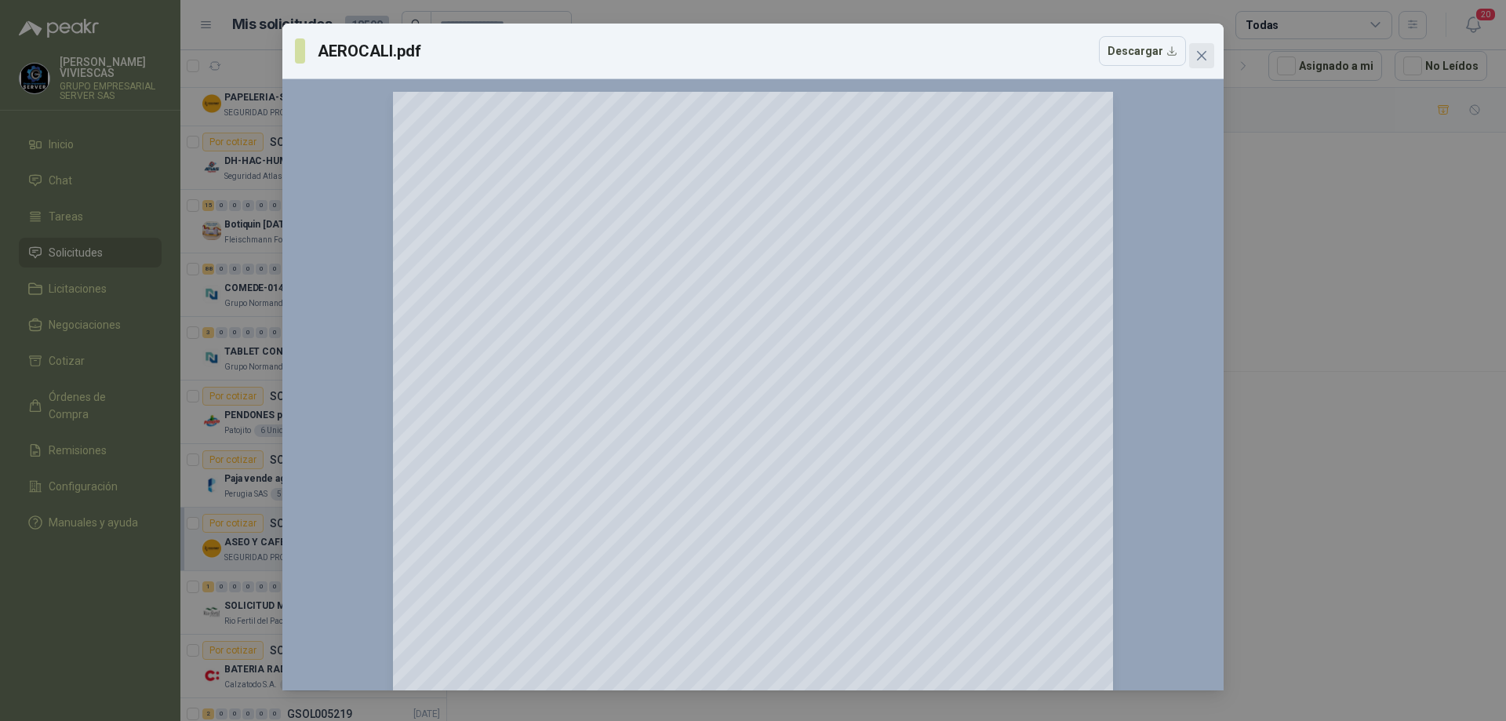
click at [1198, 60] on icon "close" at bounding box center [1201, 55] width 9 height 9
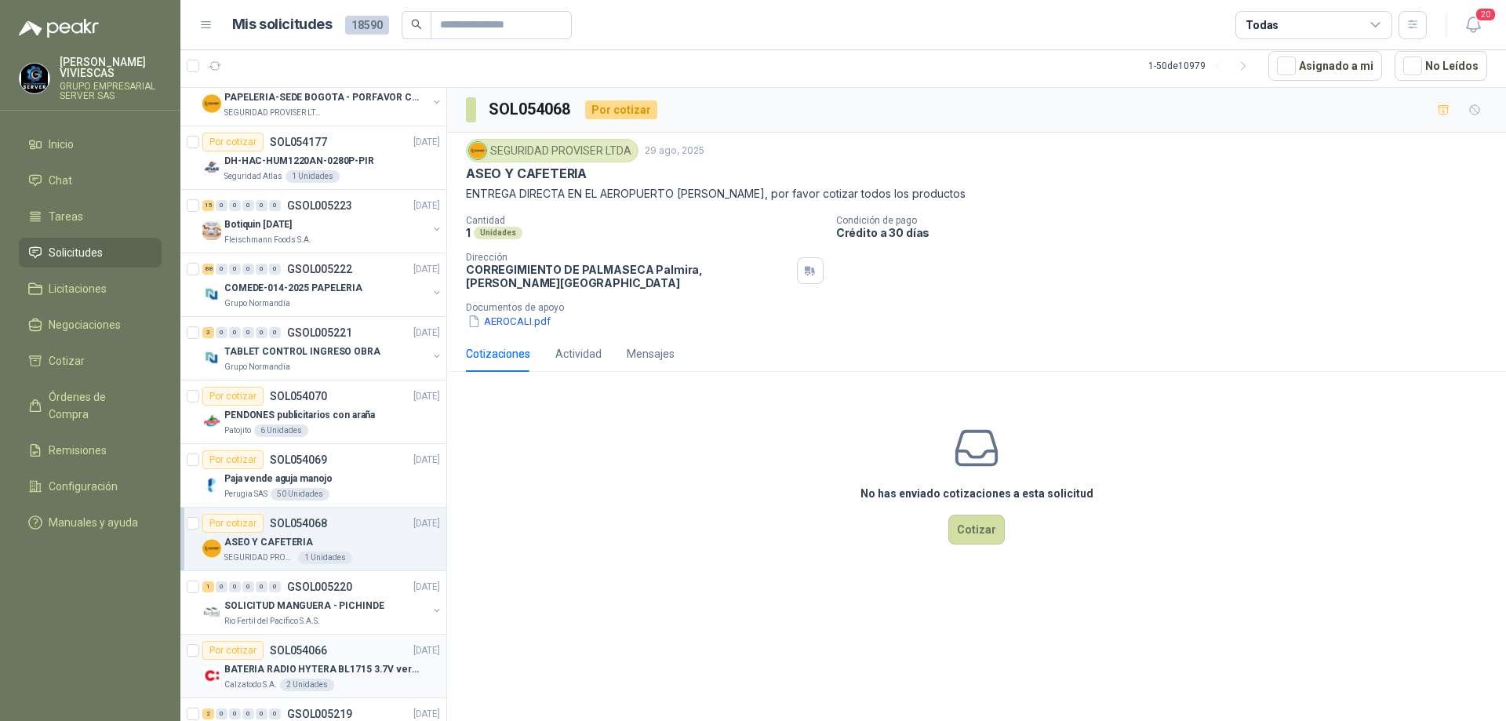
scroll to position [2040, 0]
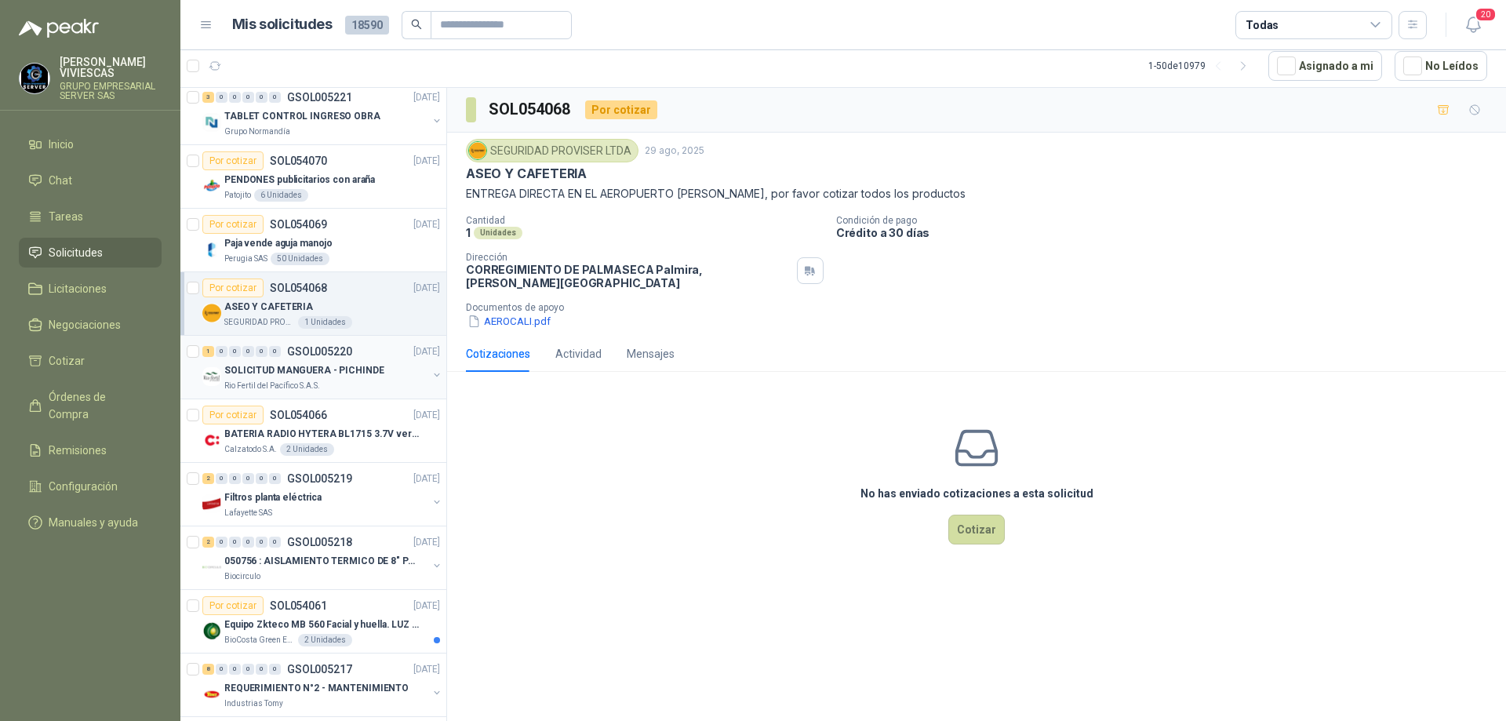
click at [348, 379] on div "SOLICITUD MANGUERA - PICHINDE" at bounding box center [325, 370] width 203 height 19
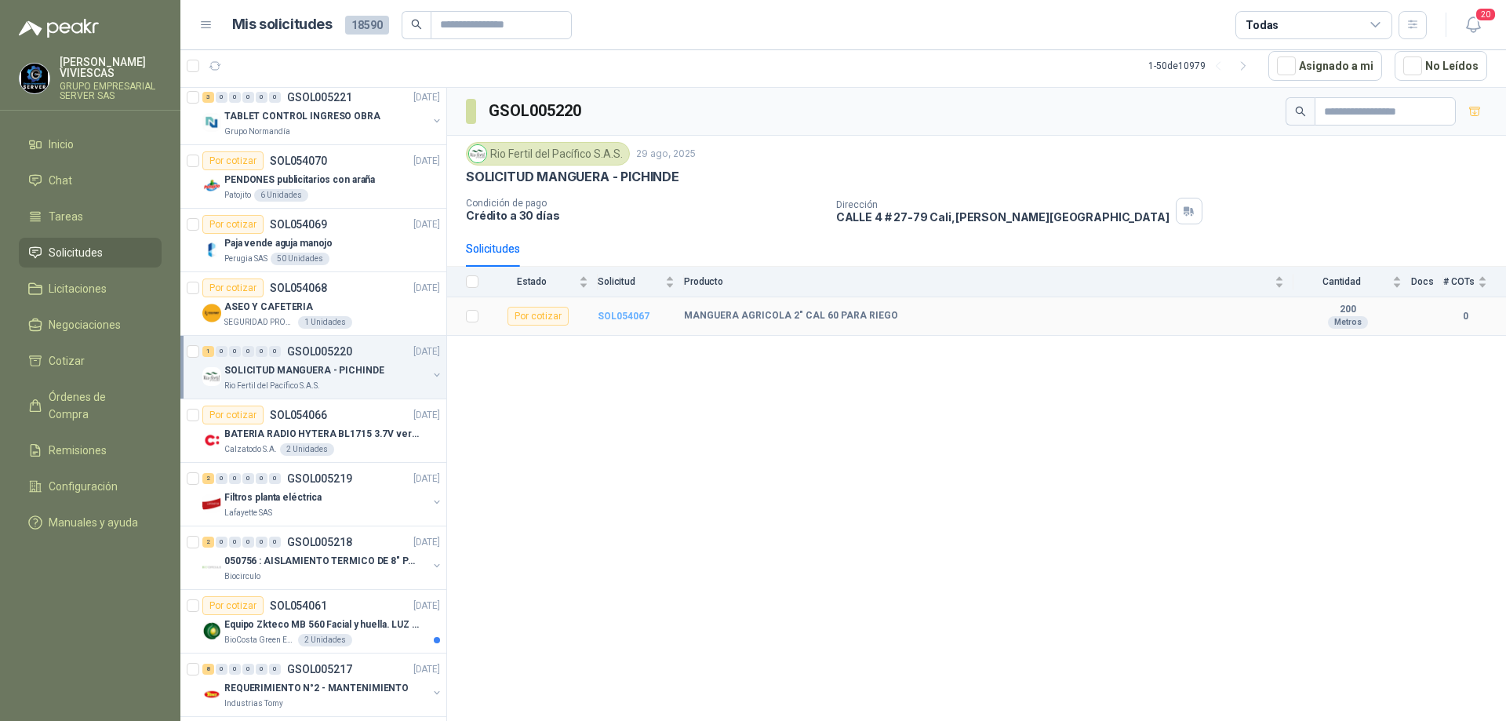
click at [640, 319] on b "SOL054067" at bounding box center [624, 316] width 52 height 11
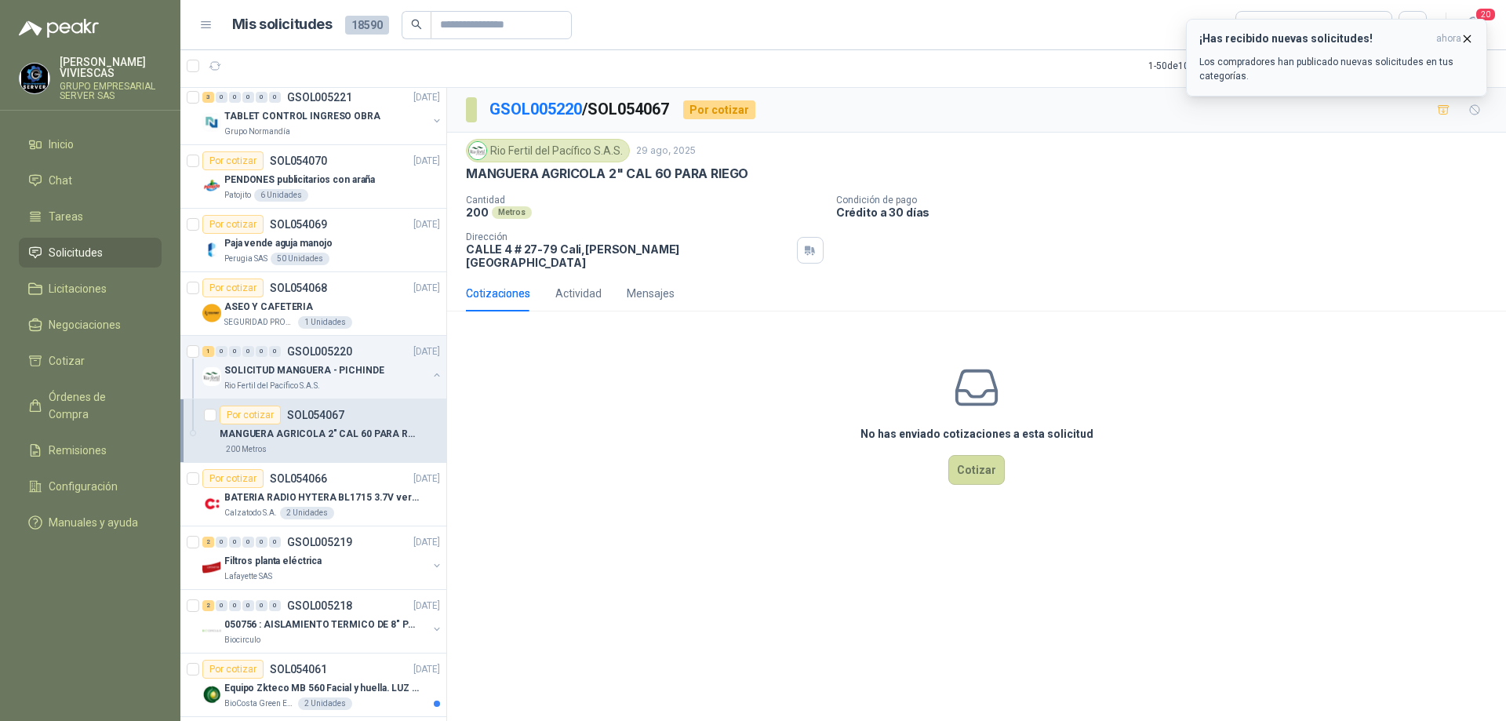
click at [1466, 34] on icon "button" at bounding box center [1467, 38] width 13 height 13
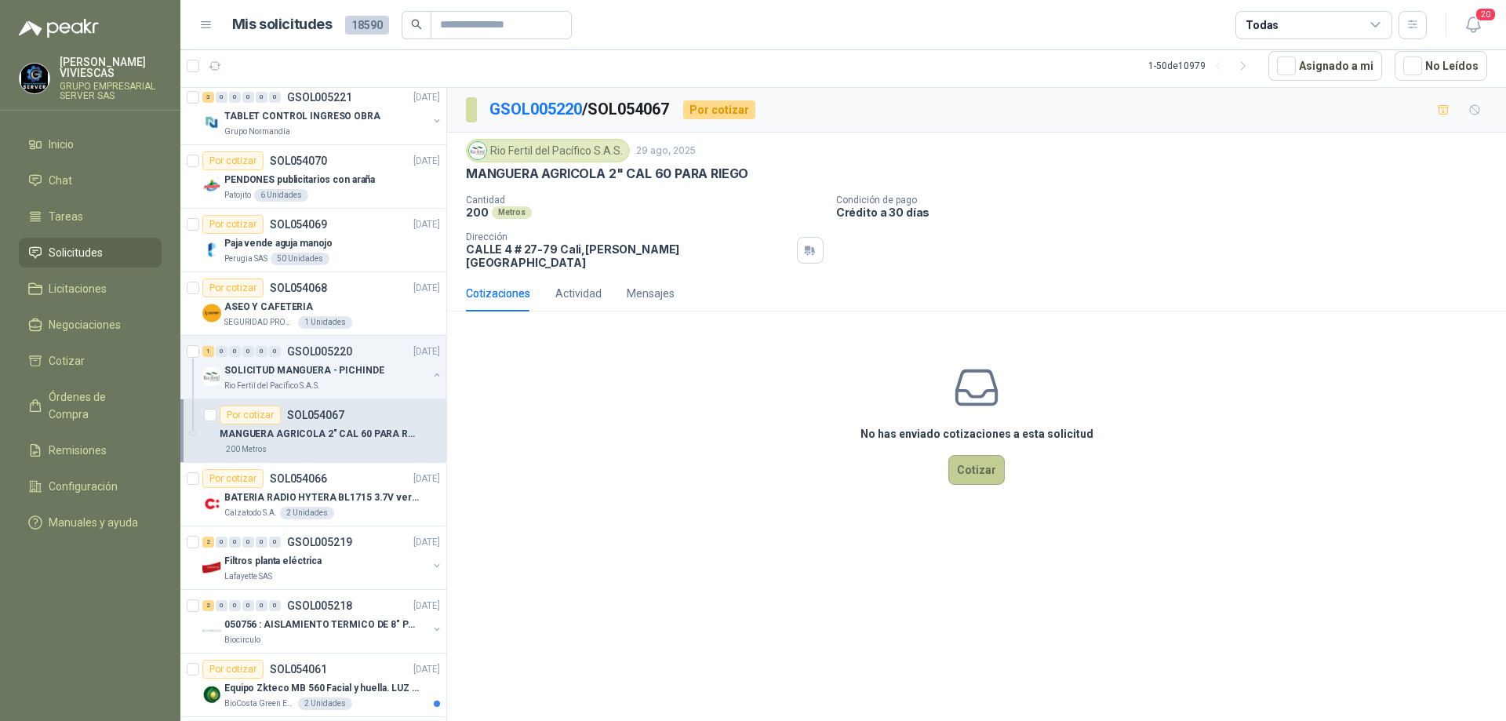
click at [983, 469] on button "Cotizar" at bounding box center [977, 470] width 56 height 30
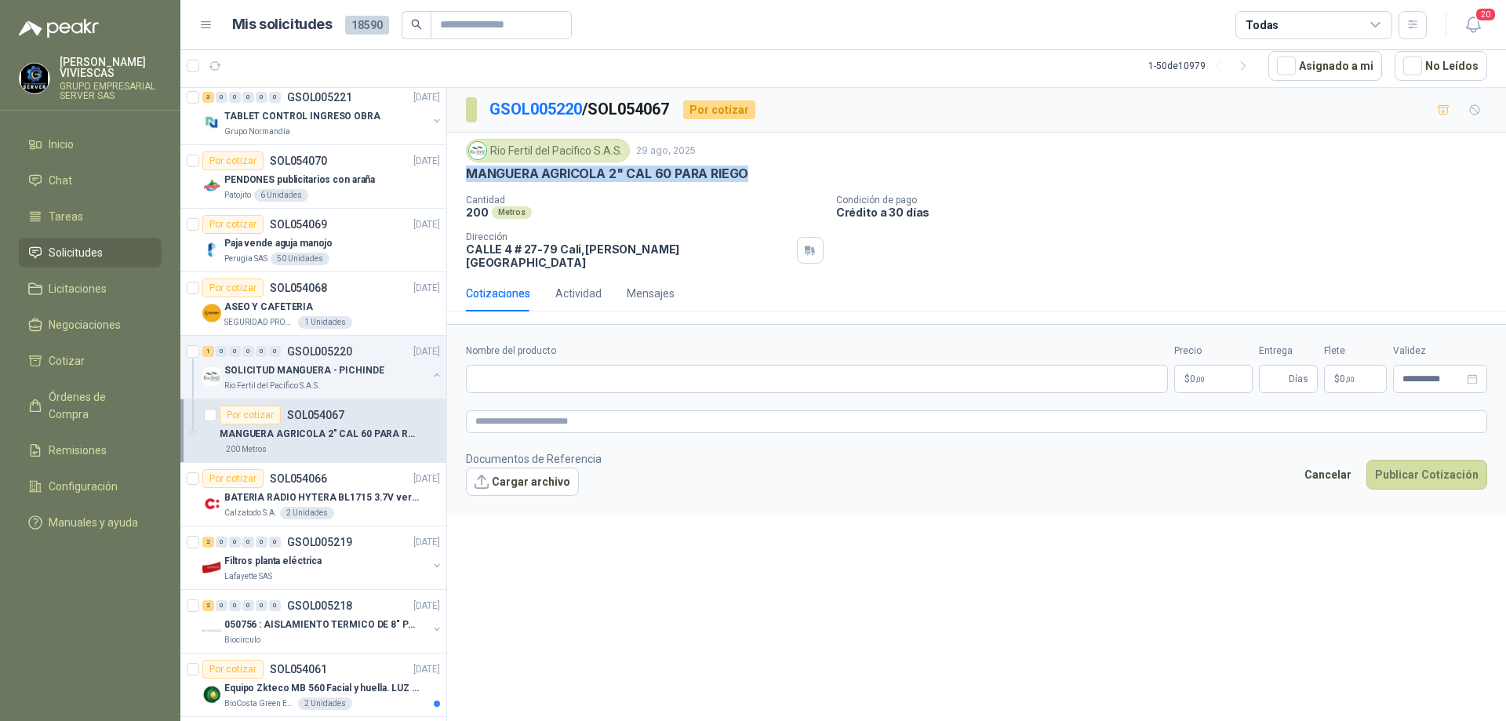
drag, startPoint x: 460, startPoint y: 172, endPoint x: 756, endPoint y: 173, distance: 295.8
click at [756, 173] on div "Rio Fertil [PERSON_NAME] S.A.S. [DATE] MANGUERA AGRICOLA 2" CAL 60 PARA RIEGO C…" at bounding box center [976, 204] width 1059 height 143
copy p "MANGUERA AGRICOLA 2" CAL 60 PARA RIEGO"
paste input "**********"
click at [616, 367] on input "**********" at bounding box center [817, 379] width 702 height 28
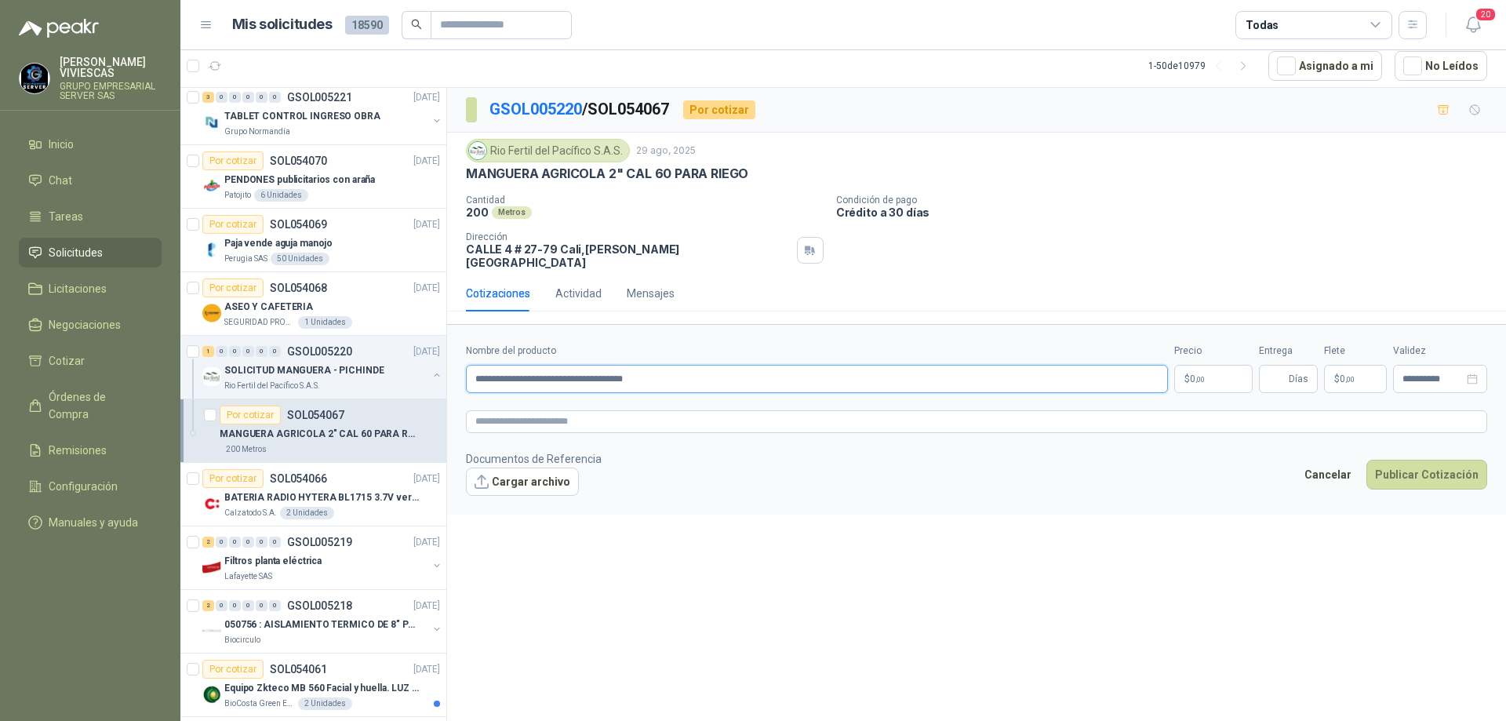
click at [725, 365] on input "**********" at bounding box center [817, 379] width 702 height 28
type input "**********"
click at [1210, 368] on p "$ 0 ,00" at bounding box center [1213, 379] width 78 height 28
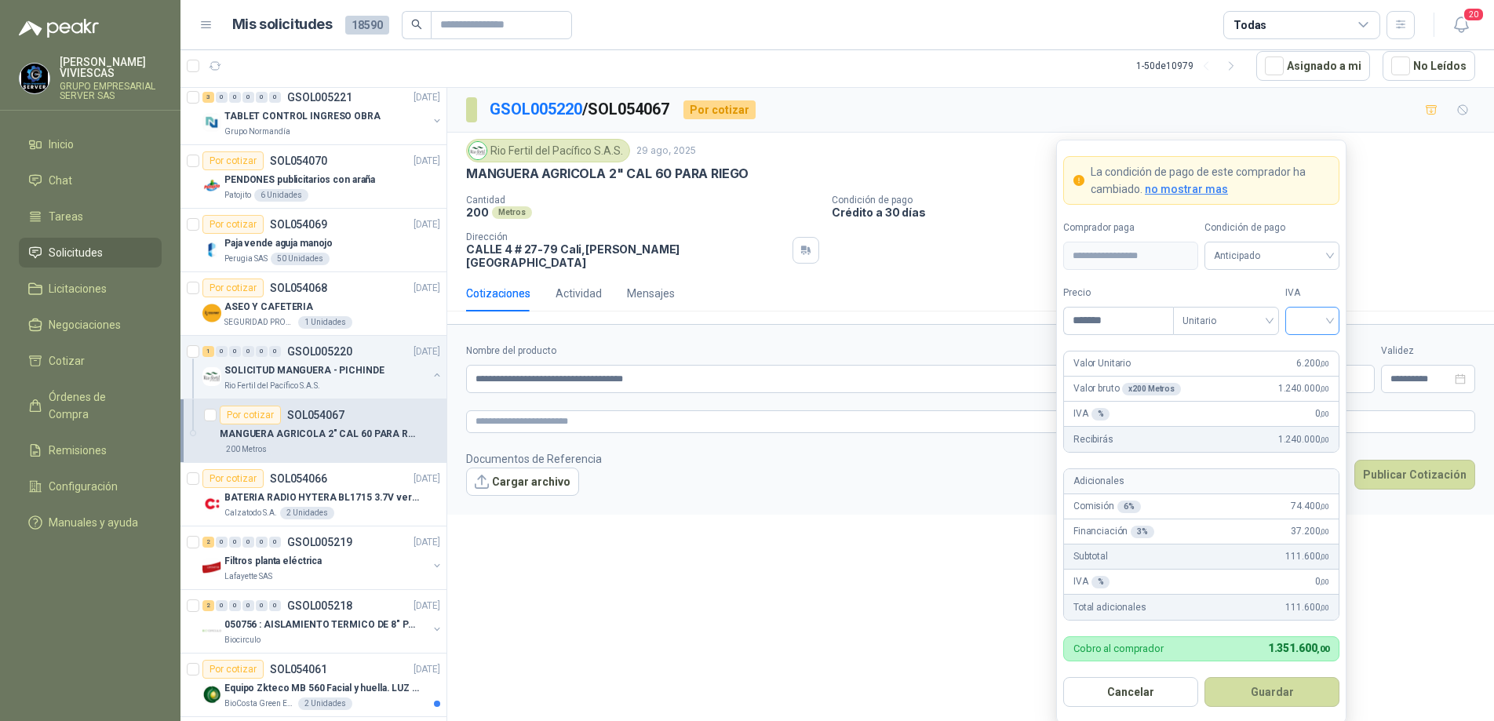
type input "*******"
click at [1329, 323] on input "search" at bounding box center [1311, 320] width 35 height 24
click at [1320, 345] on div "19%" at bounding box center [1312, 353] width 29 height 17
click at [1321, 250] on span "Anticipado" at bounding box center [1272, 256] width 116 height 24
click at [1270, 315] on div "Crédito a 30 días" at bounding box center [1272, 313] width 110 height 17
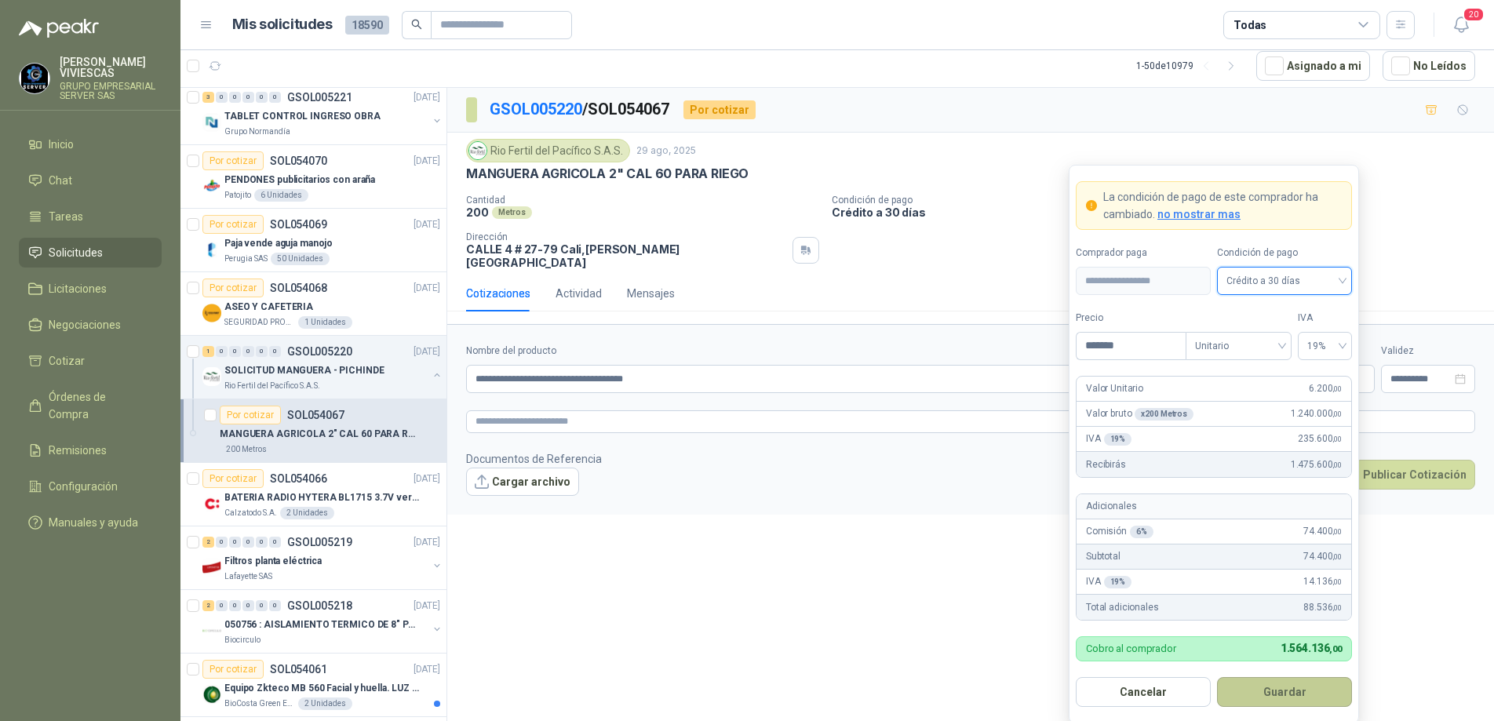
click at [1251, 690] on button "Guardar" at bounding box center [1284, 692] width 135 height 30
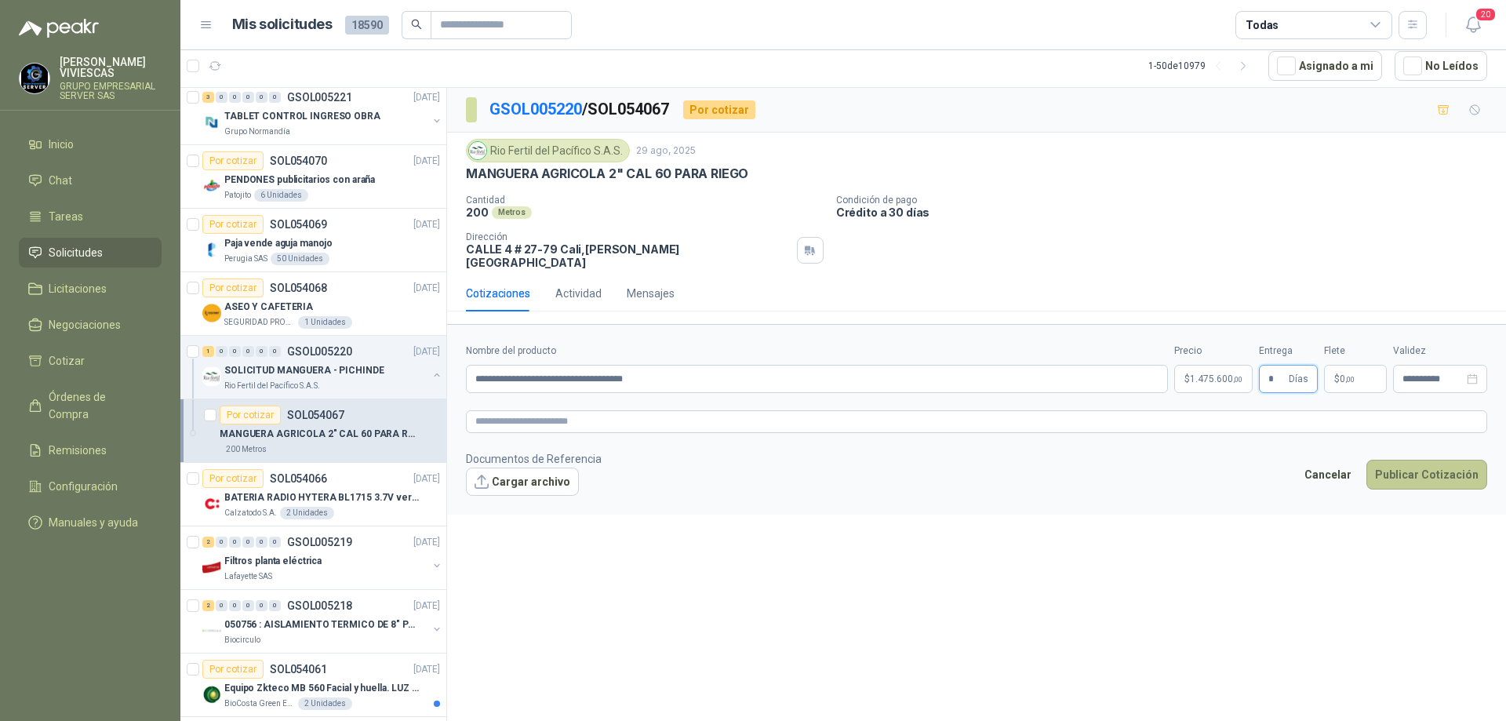
type input "*"
click at [1400, 460] on button "Publicar Cotización" at bounding box center [1427, 475] width 121 height 30
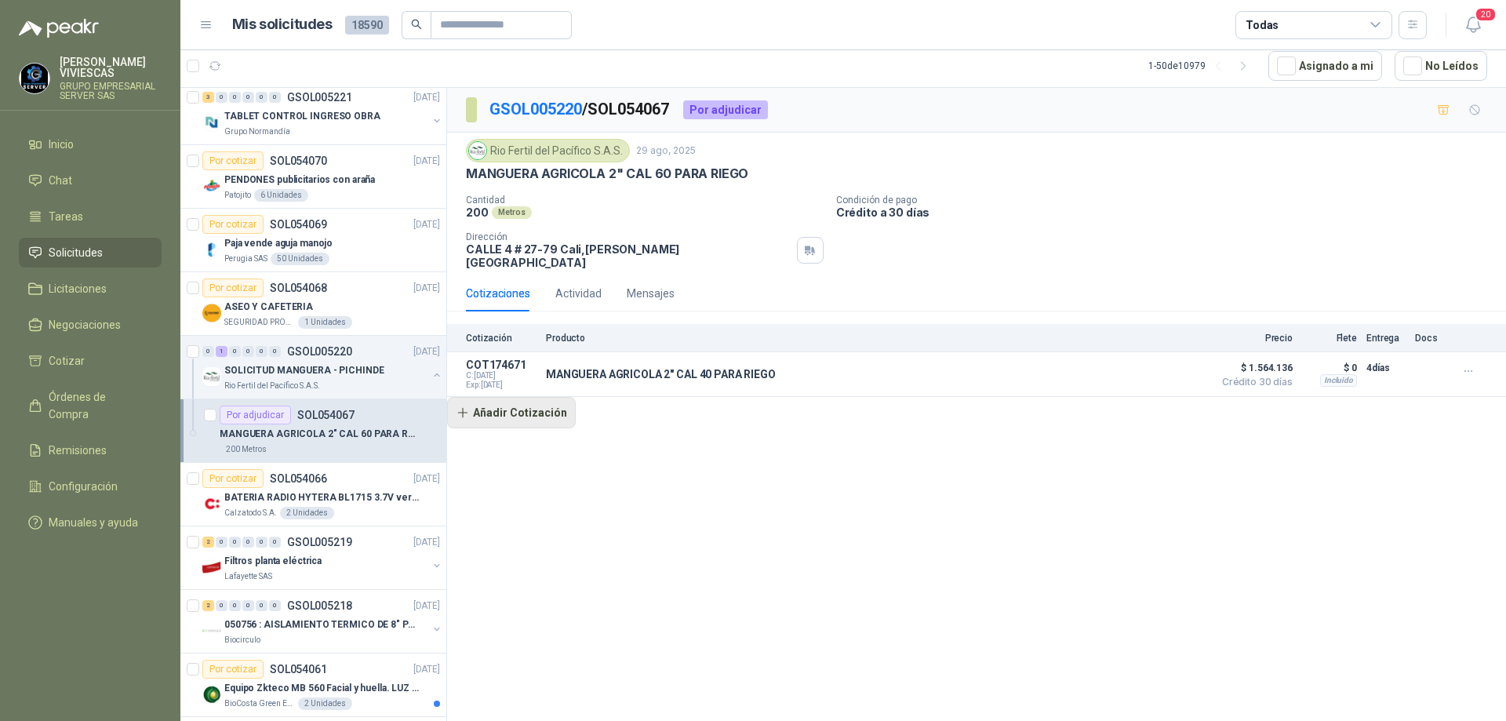
click at [553, 405] on button "Añadir Cotización" at bounding box center [511, 412] width 129 height 31
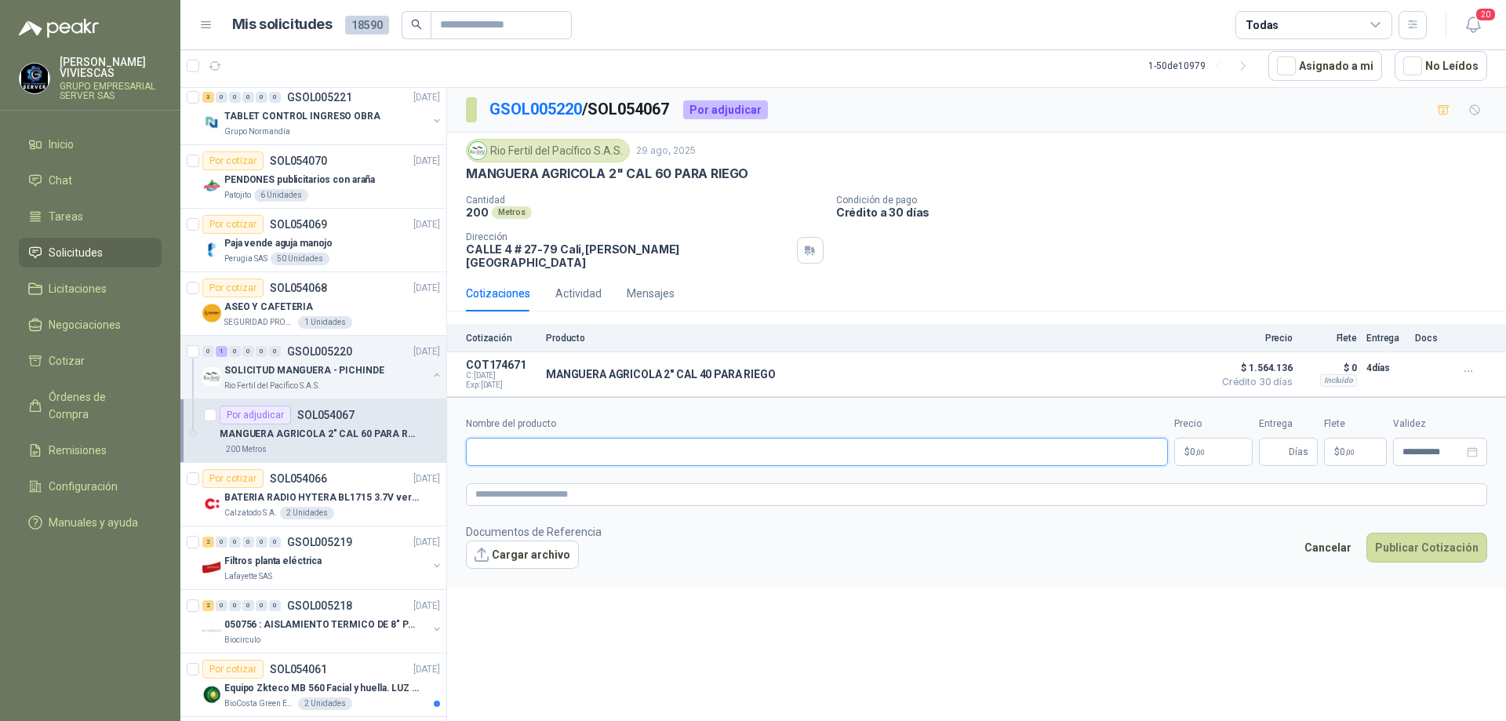
click at [550, 440] on input "Nombre del producto" at bounding box center [817, 452] width 702 height 28
type input "**********"
click at [1204, 439] on body "[PERSON_NAME] GRUPO EMPRESARIAL SERVER SAS Inicio Chat Tareas Solicitudes Licit…" at bounding box center [753, 360] width 1506 height 721
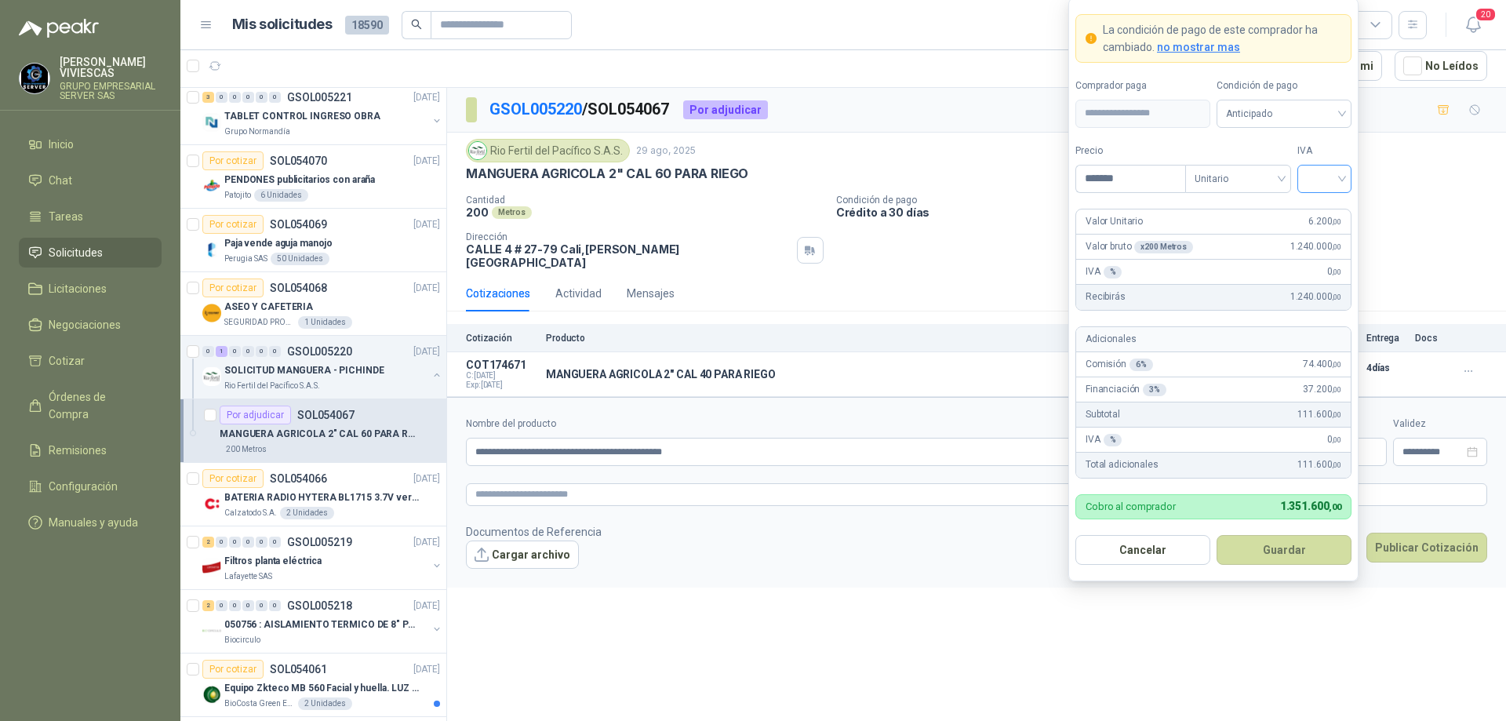
click at [1350, 187] on div at bounding box center [1325, 179] width 54 height 28
type input "*******"
click at [1318, 263] on div "0%" at bounding box center [1324, 261] width 29 height 17
click at [1323, 112] on span "Anticipado" at bounding box center [1284, 114] width 116 height 24
click at [1297, 171] on div "Crédito a 30 días" at bounding box center [1284, 170] width 110 height 17
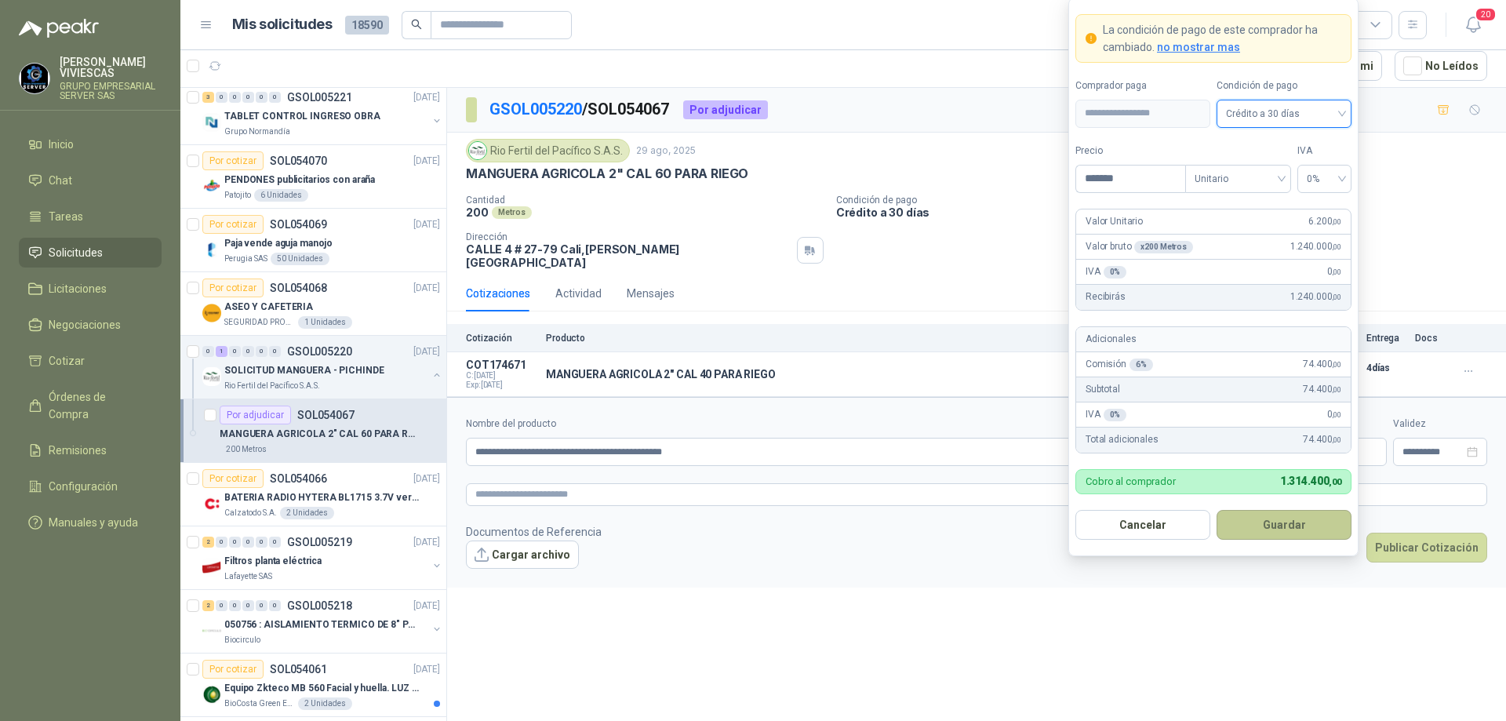
click at [1255, 532] on button "Guardar" at bounding box center [1284, 525] width 135 height 30
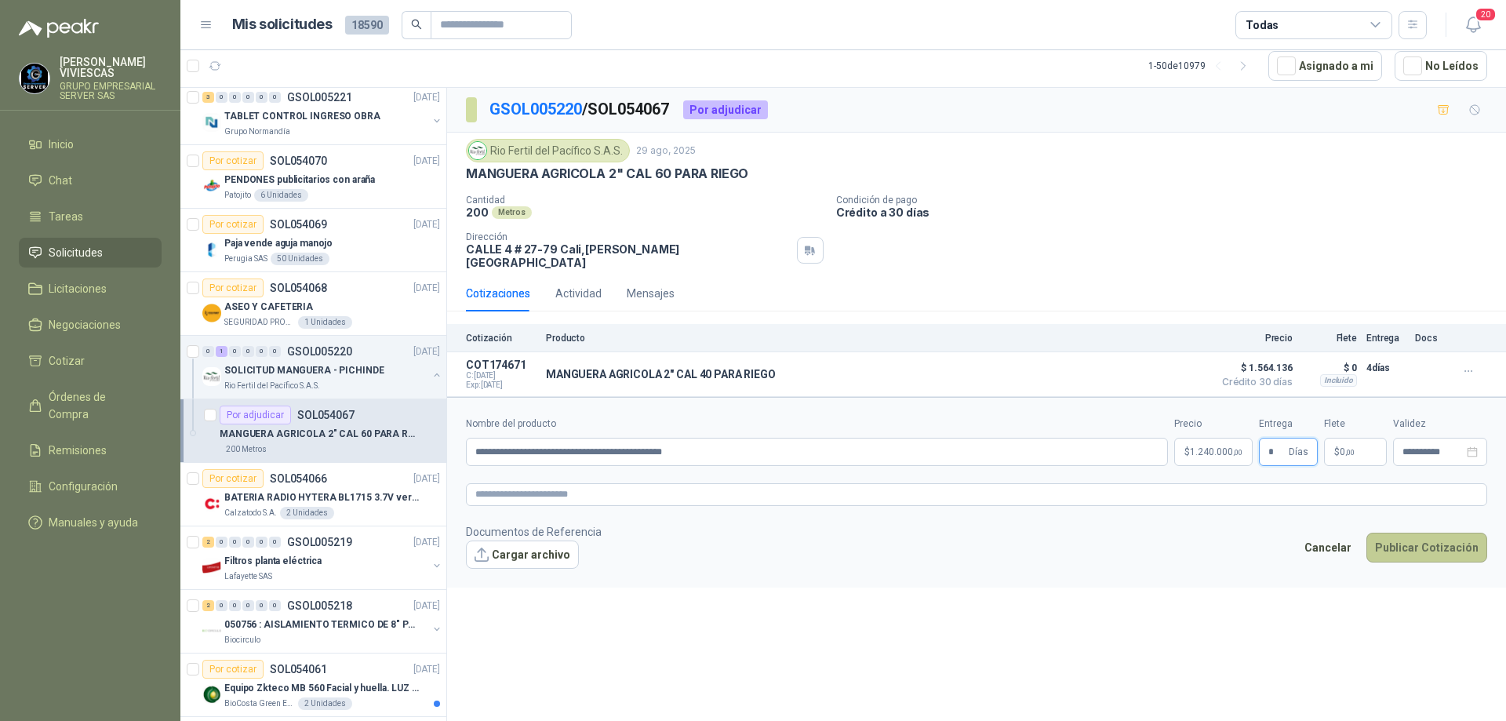
type input "*"
click at [1400, 538] on button "Publicar Cotización" at bounding box center [1427, 548] width 121 height 30
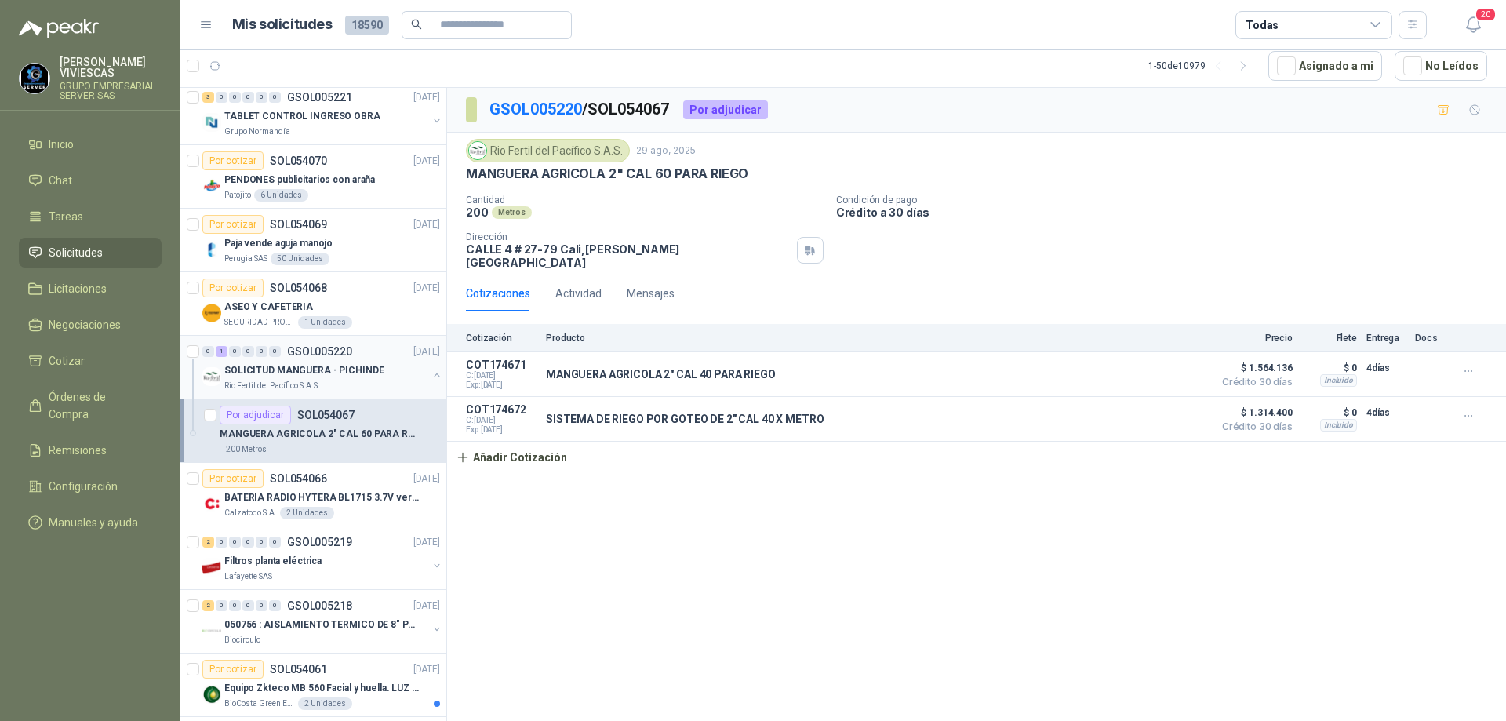
scroll to position [2118, 0]
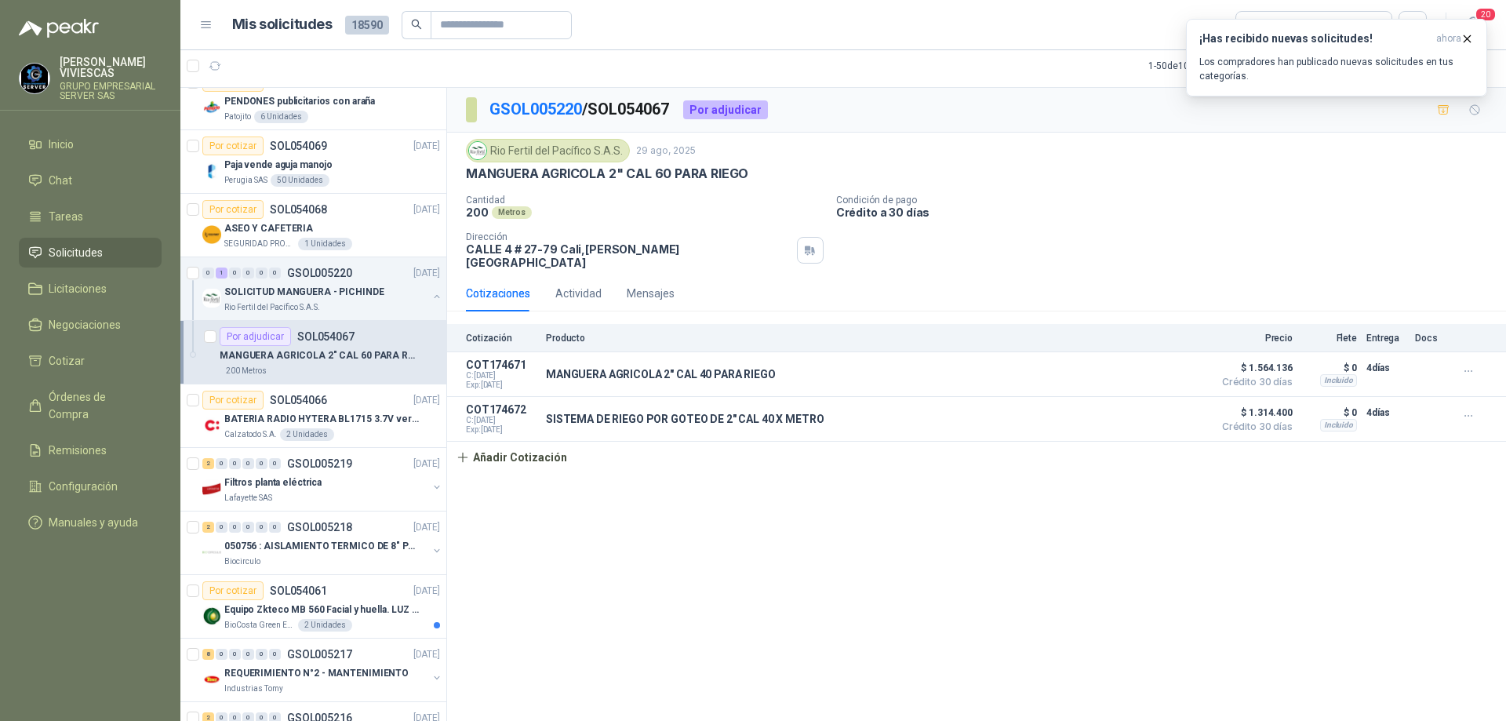
click at [96, 249] on span "Solicitudes" at bounding box center [76, 252] width 54 height 17
